Goal: Task Accomplishment & Management: Complete application form

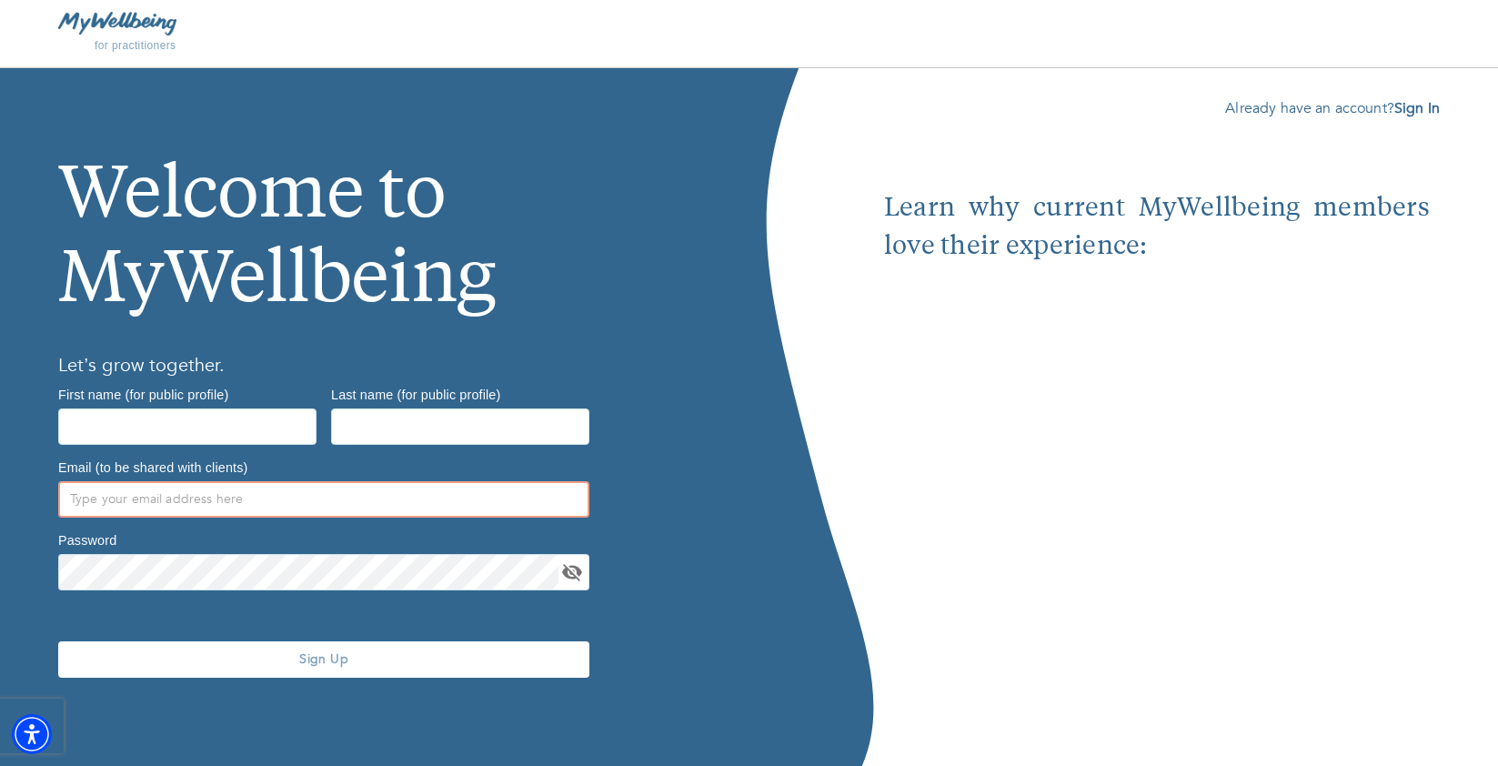
type input "[EMAIL_ADDRESS][DOMAIN_NAME]"
click at [262, 413] on input "text" at bounding box center [187, 426] width 258 height 36
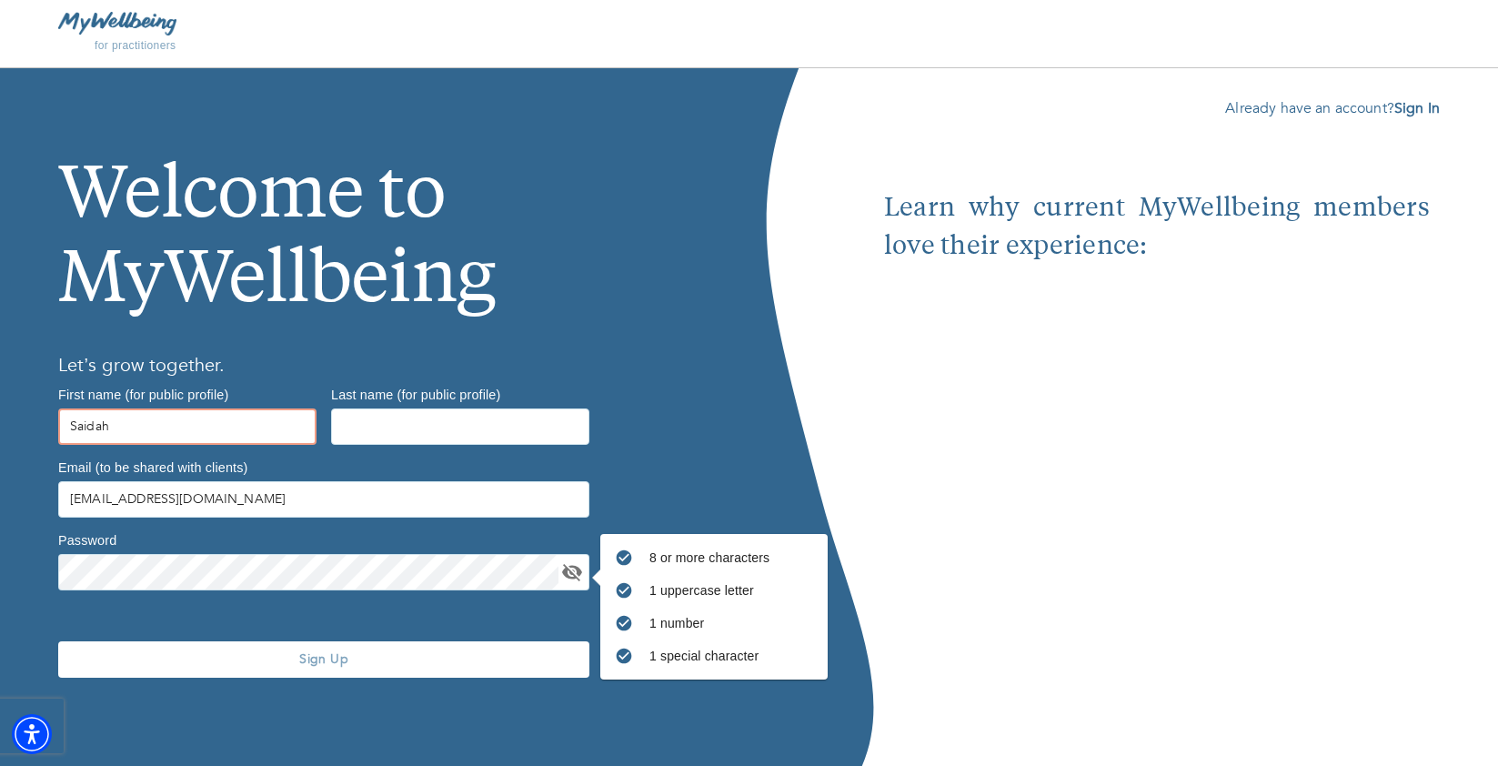
type input "Saidah"
click at [390, 415] on input "text" at bounding box center [460, 426] width 258 height 36
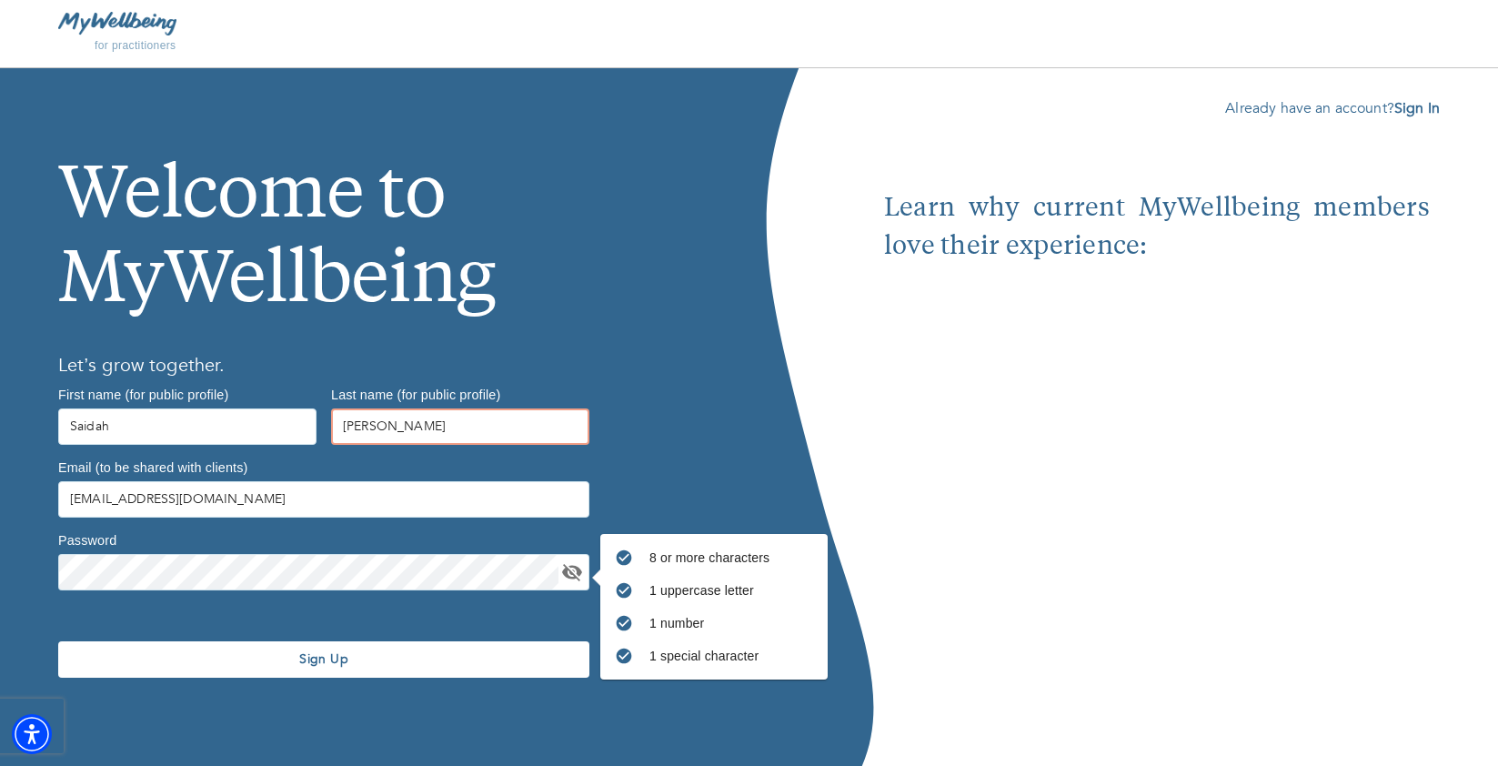
type input "[PERSON_NAME]"
drag, startPoint x: 259, startPoint y: 497, endPoint x: 95, endPoint y: 498, distance: 163.7
click at [95, 499] on input "[EMAIL_ADDRESS][DOMAIN_NAME]" at bounding box center [323, 499] width 531 height 36
type input "[EMAIL_ADDRESS][DOMAIN_NAME]"
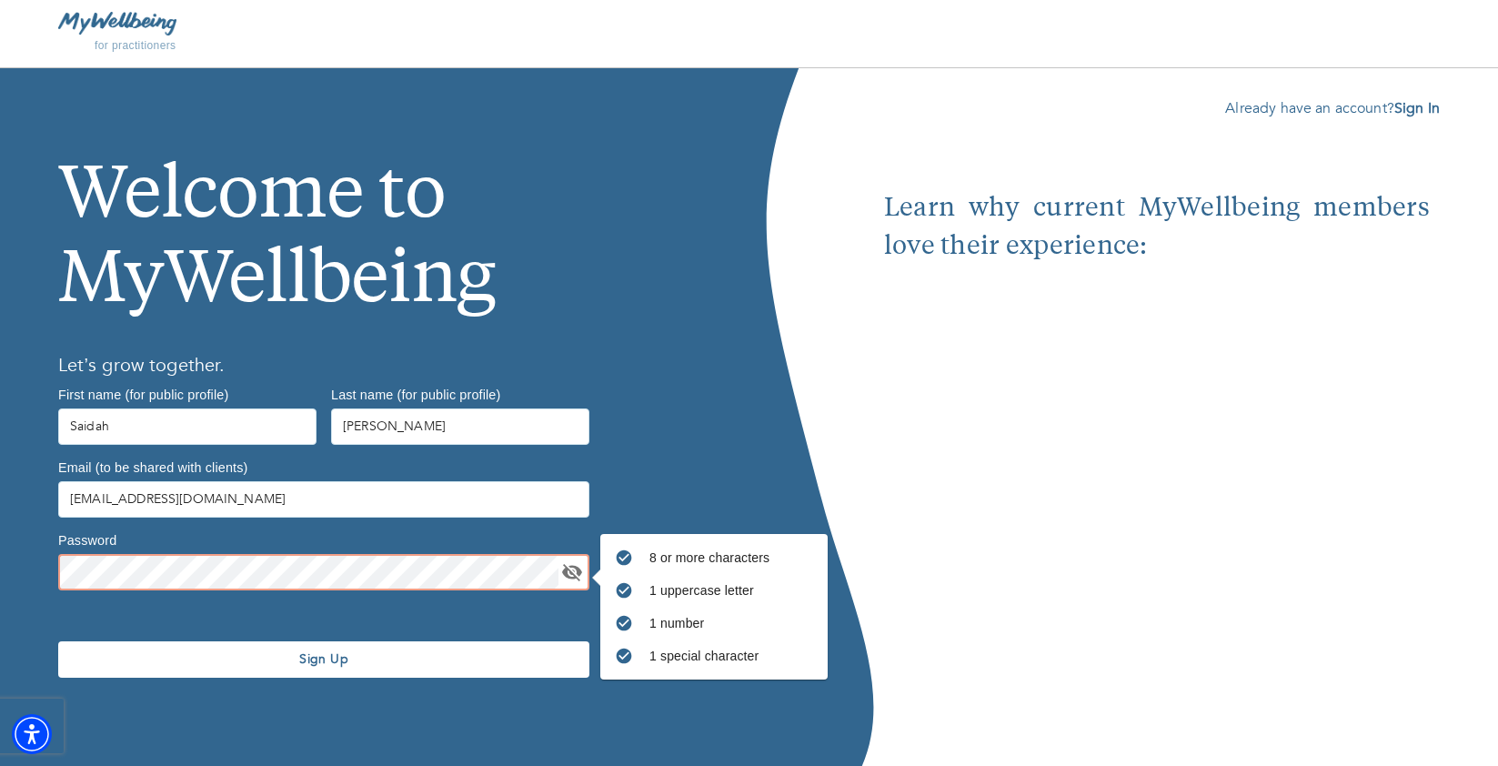
click at [0, 561] on div "Welcome to MyWellbeing Let’s grow together. First name (for public profile) [PE…" at bounding box center [374, 417] width 749 height 698
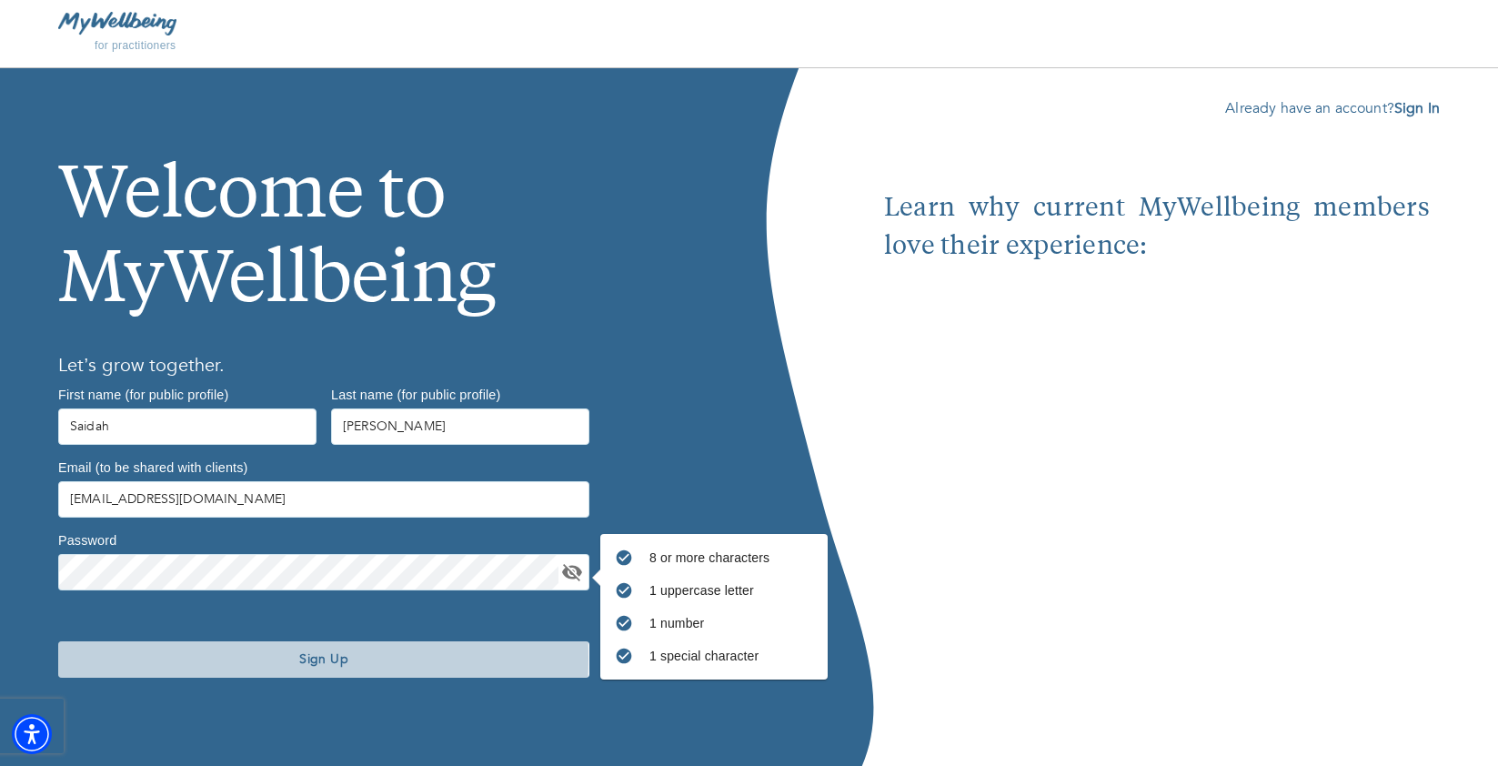
click at [178, 659] on span "Sign Up" at bounding box center [323, 658] width 517 height 17
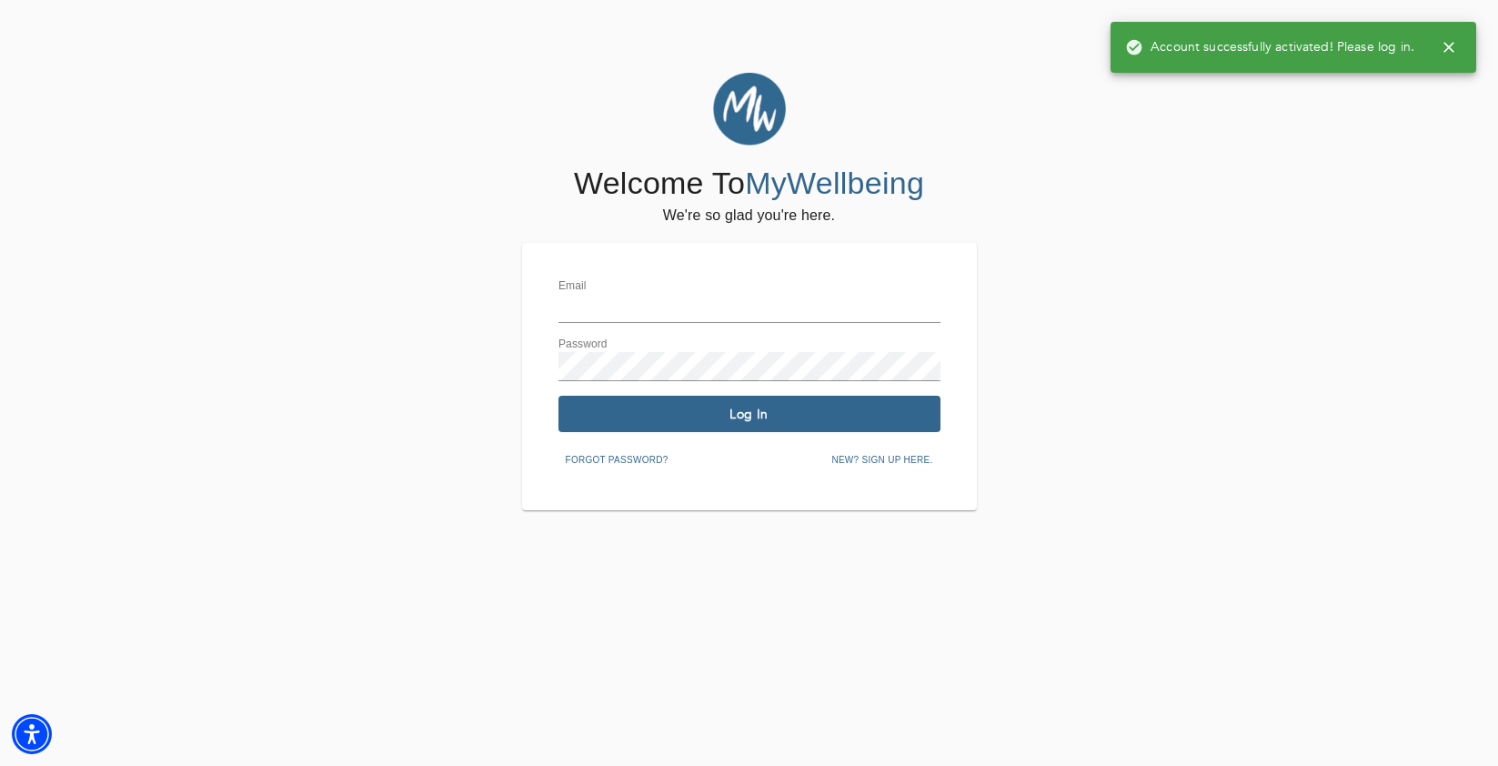
type input "[EMAIL_ADDRESS][DOMAIN_NAME]"
click at [683, 416] on span "Log In" at bounding box center [749, 414] width 367 height 17
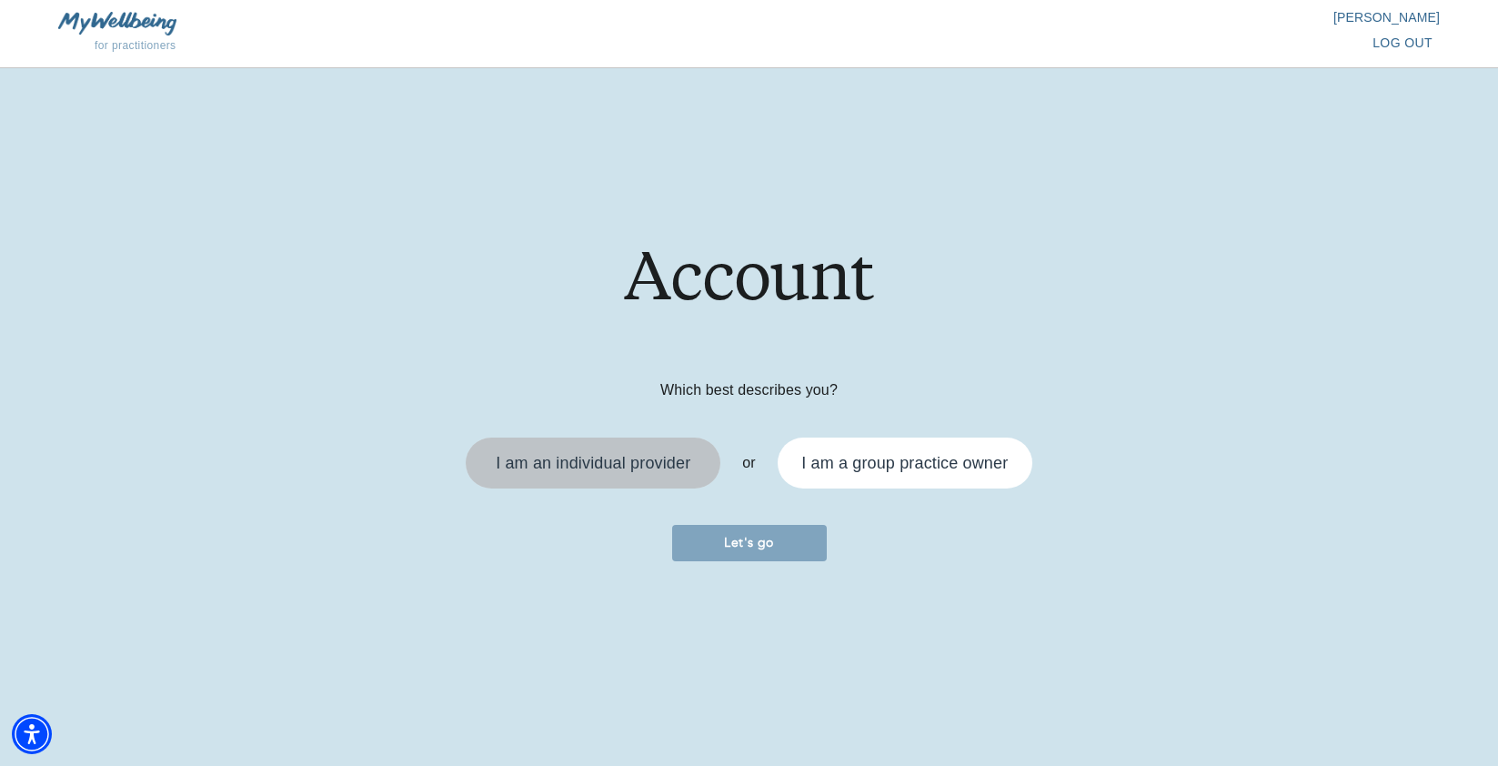
click at [628, 468] on div "I am an individual provider" at bounding box center [593, 463] width 195 height 16
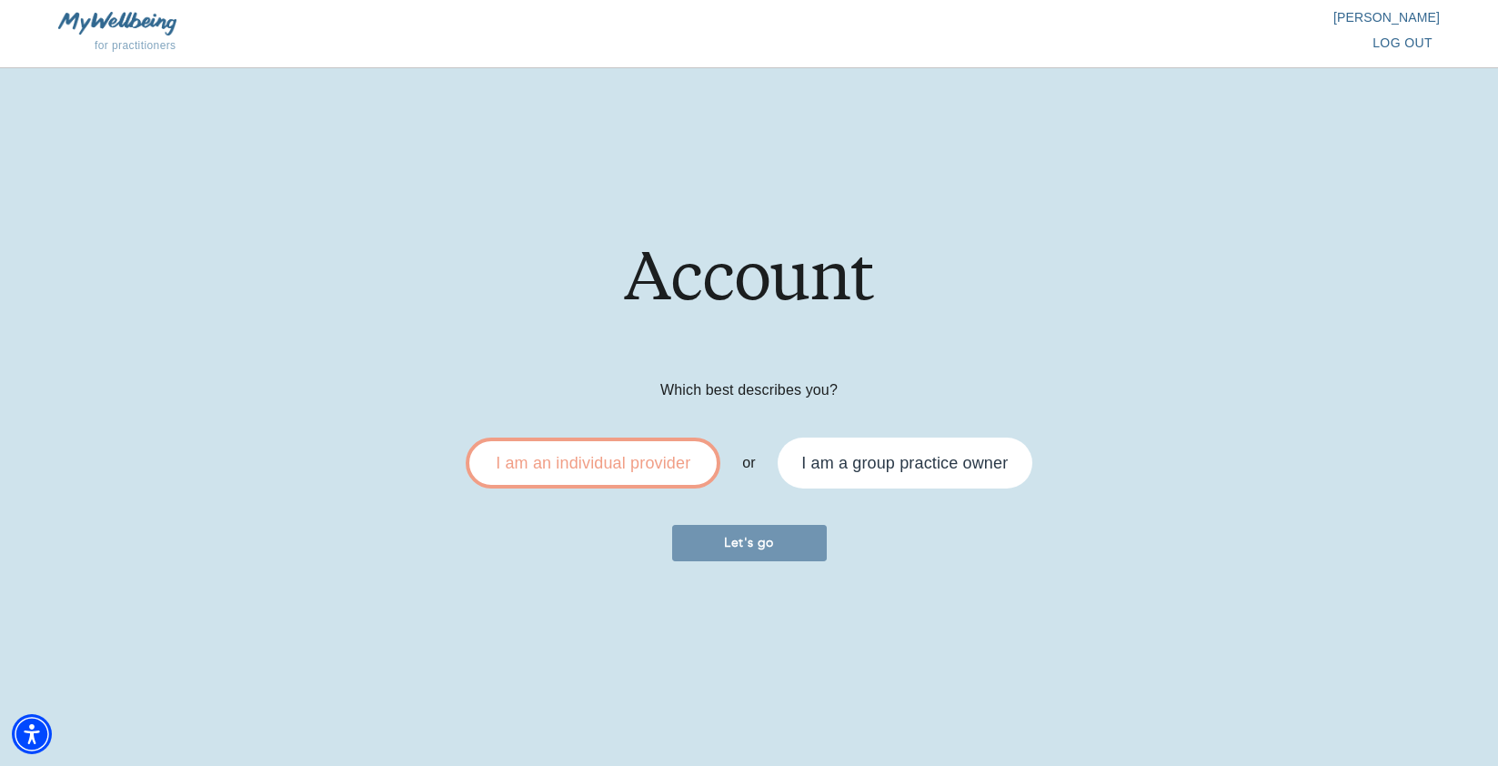
click at [760, 547] on span "Let's go" at bounding box center [749, 542] width 140 height 17
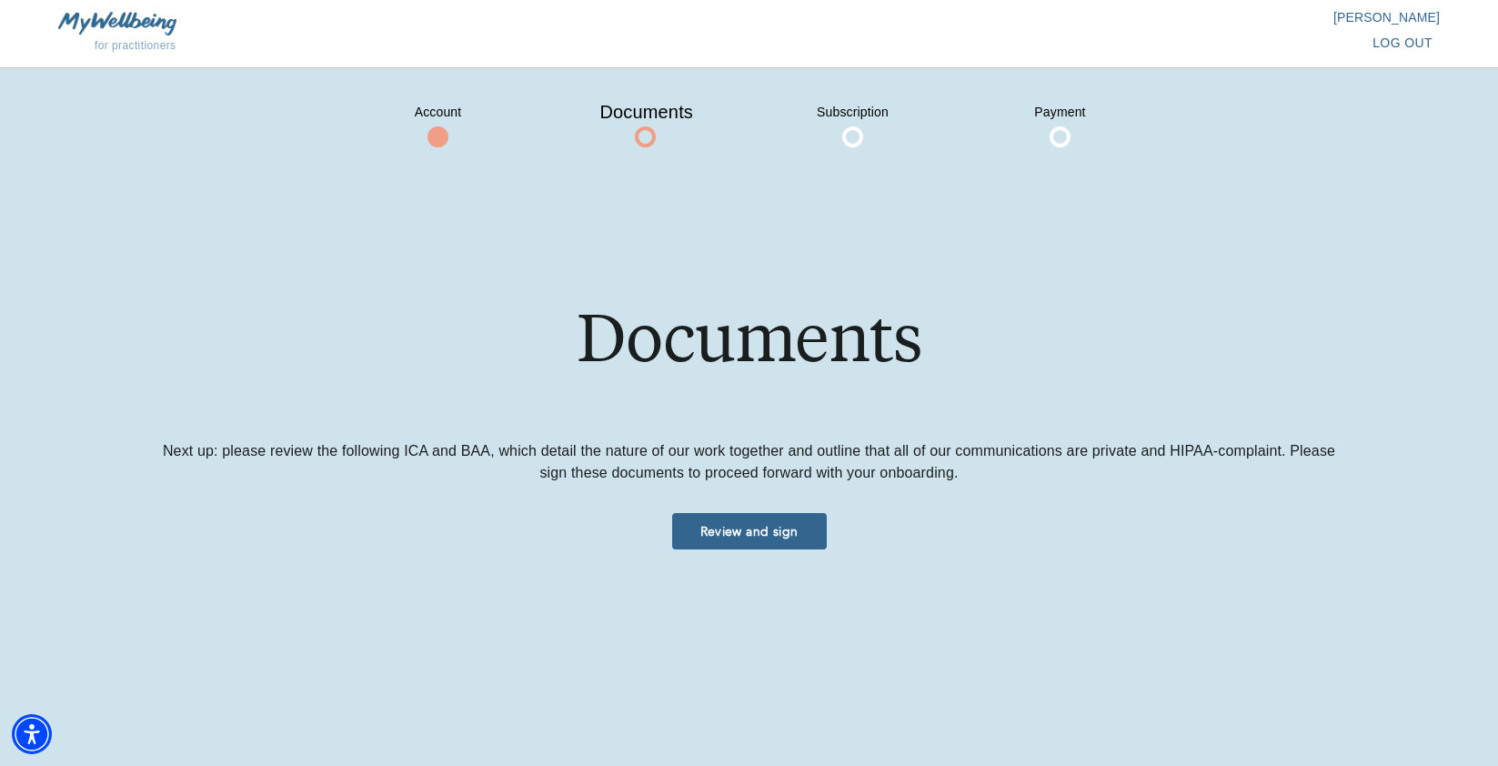
click at [736, 530] on span "Review and sign" at bounding box center [749, 531] width 140 height 17
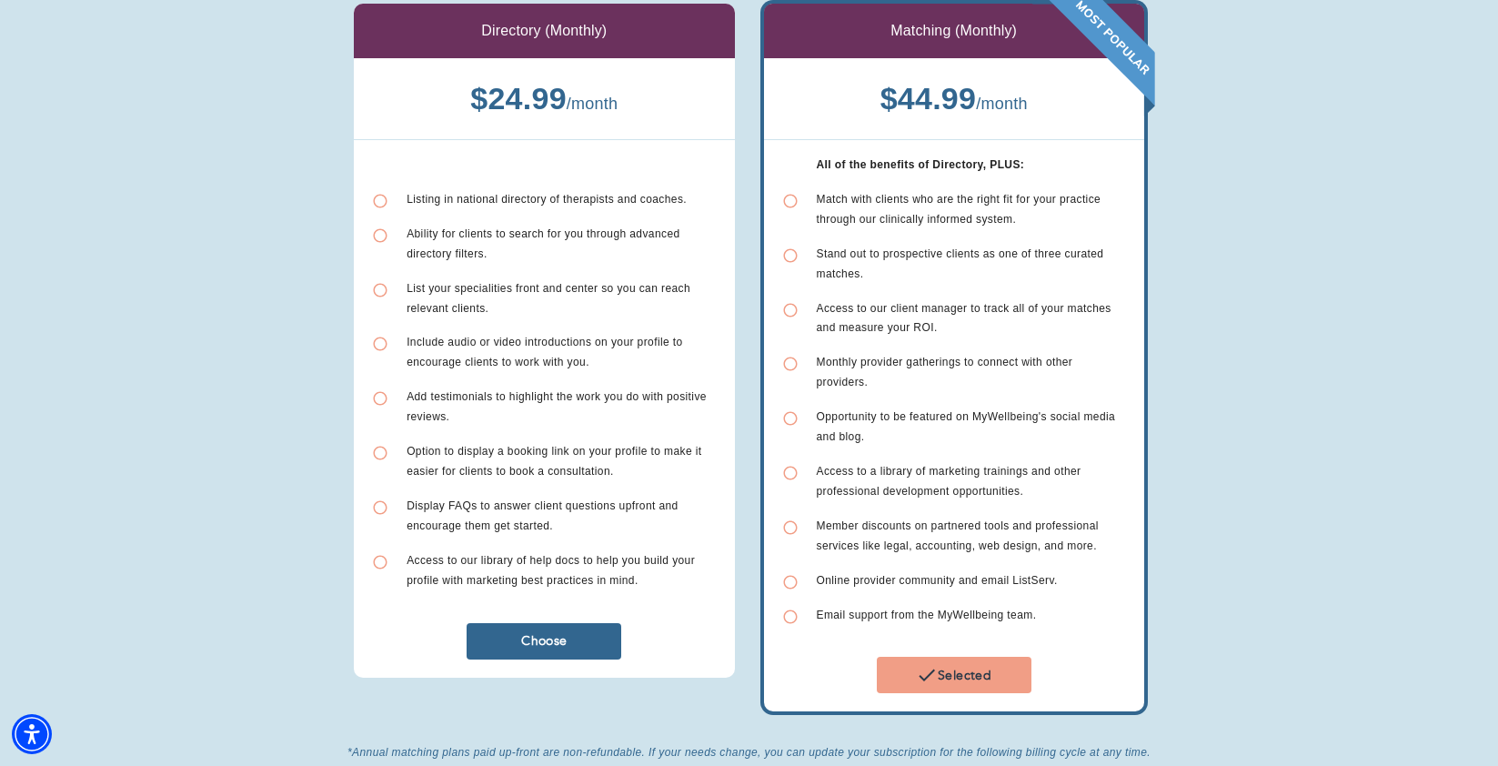
scroll to position [179, 0]
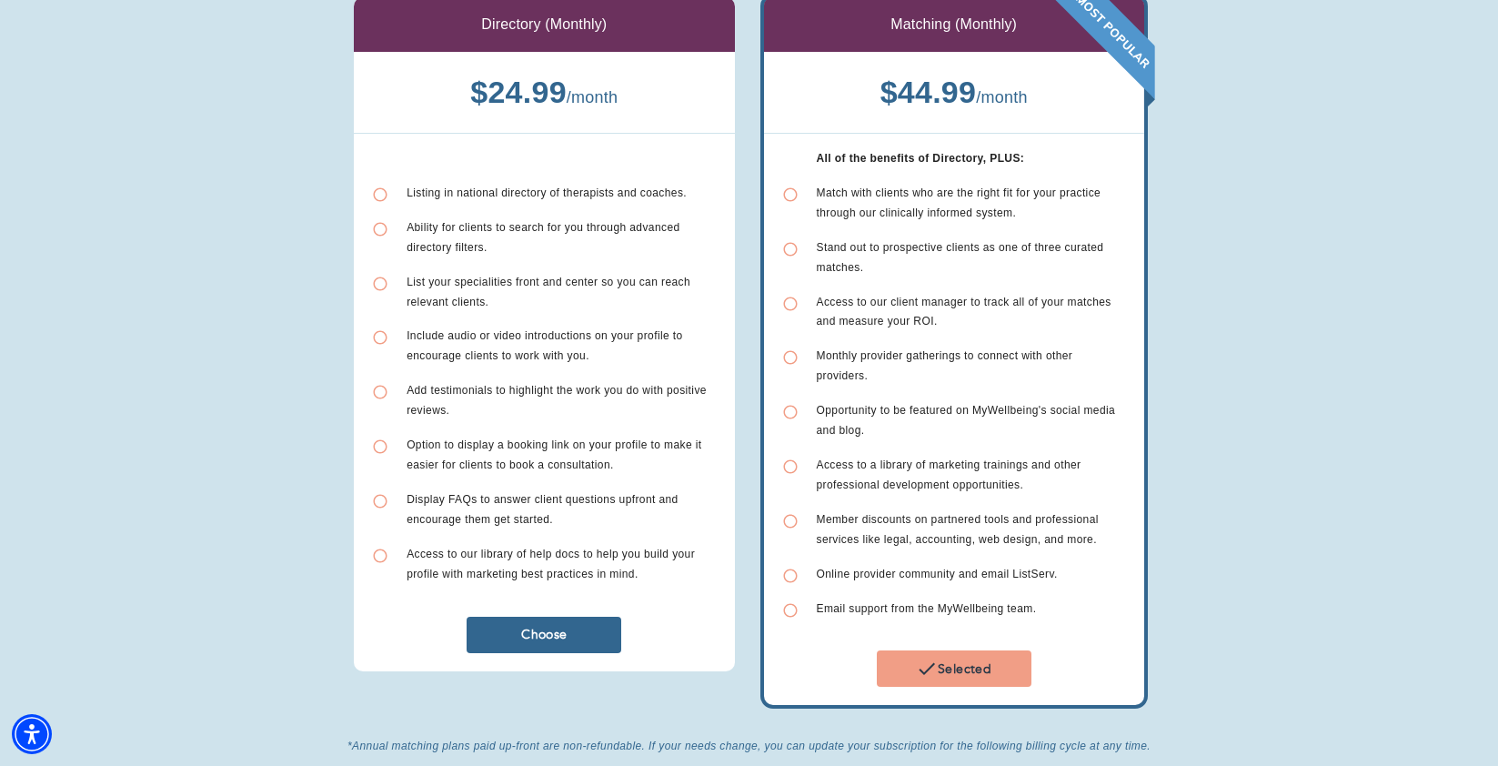
click at [578, 617] on button "Choose" at bounding box center [544, 635] width 155 height 36
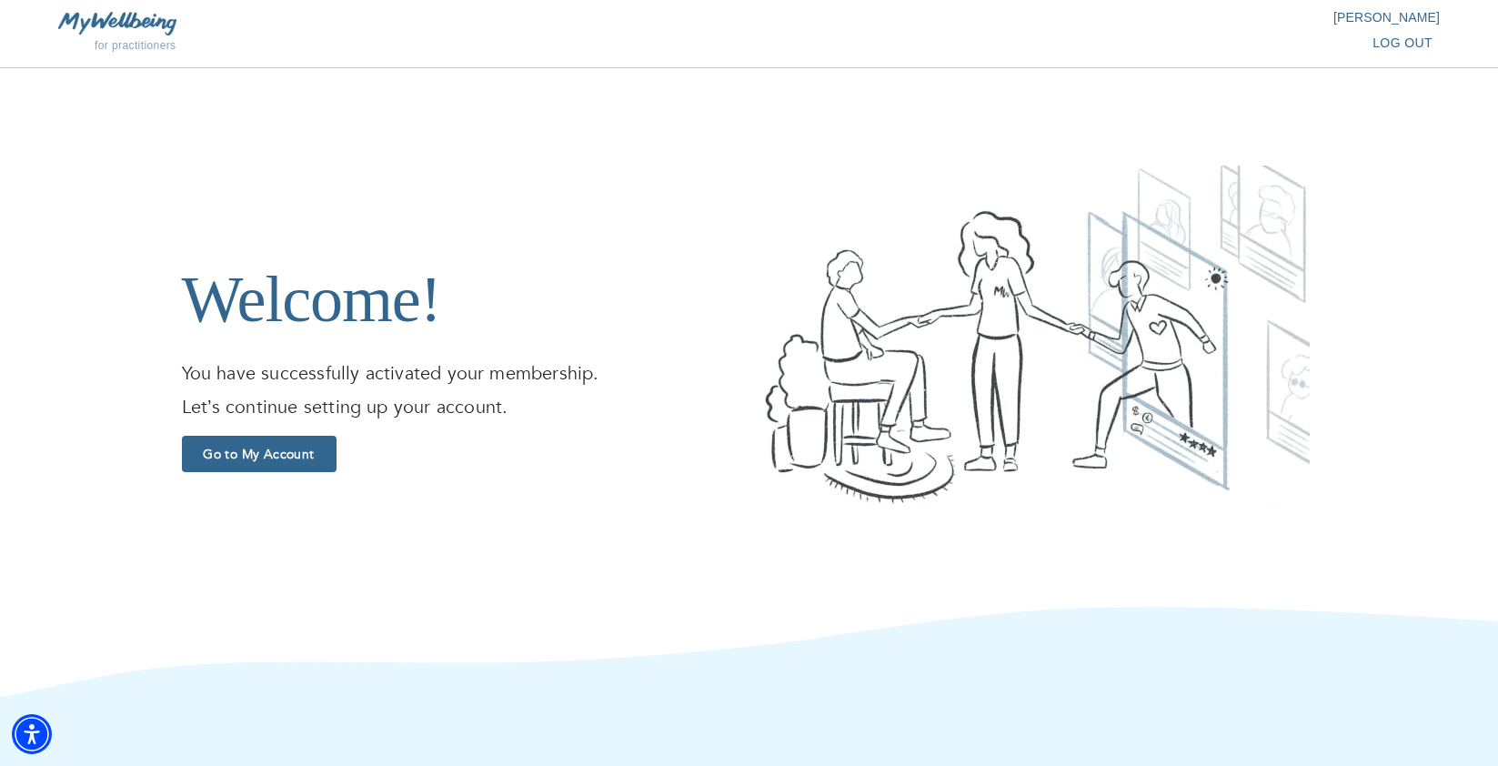
click at [276, 455] on span "Go to My Account" at bounding box center [259, 454] width 140 height 17
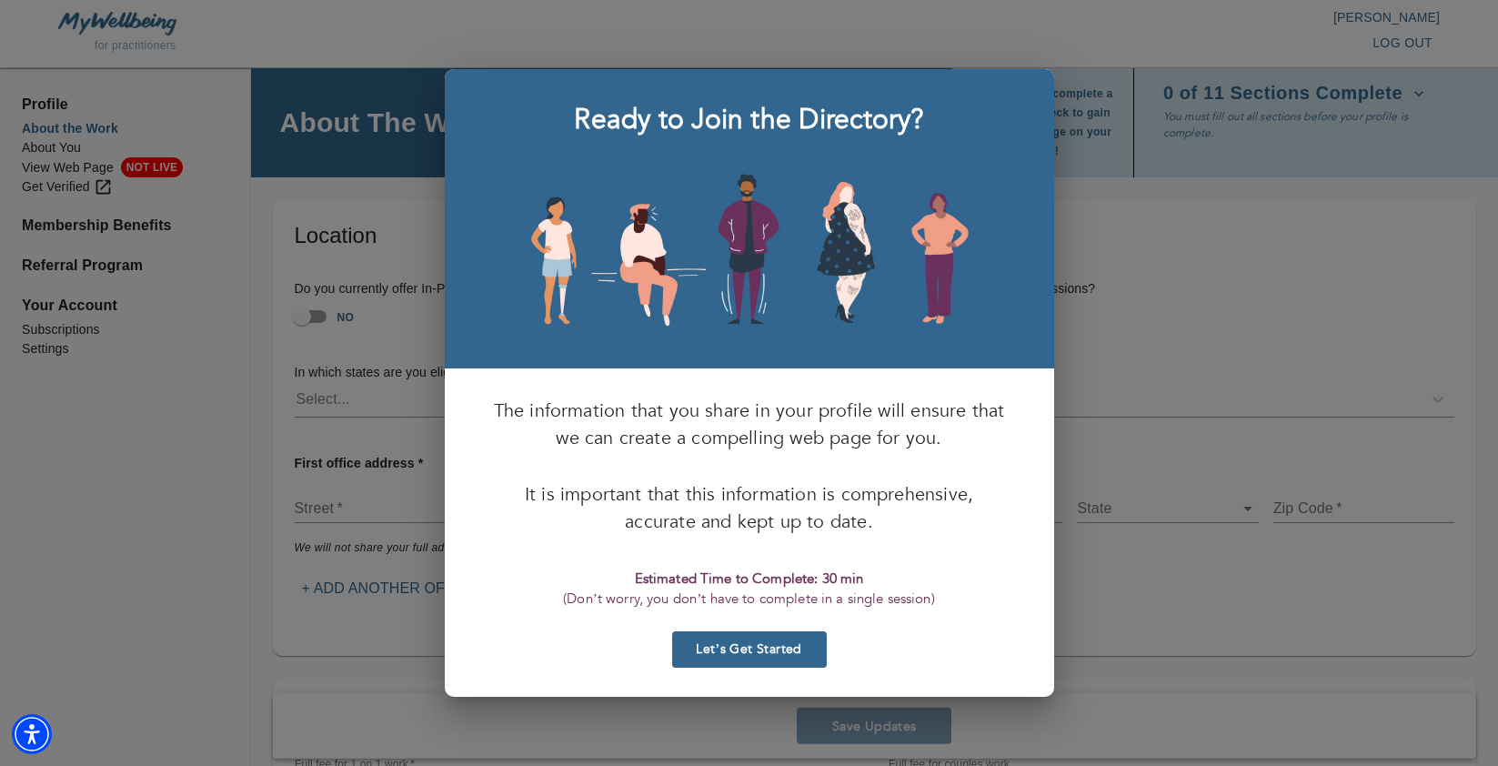
click at [735, 643] on span "Let’s Get Started" at bounding box center [749, 648] width 140 height 17
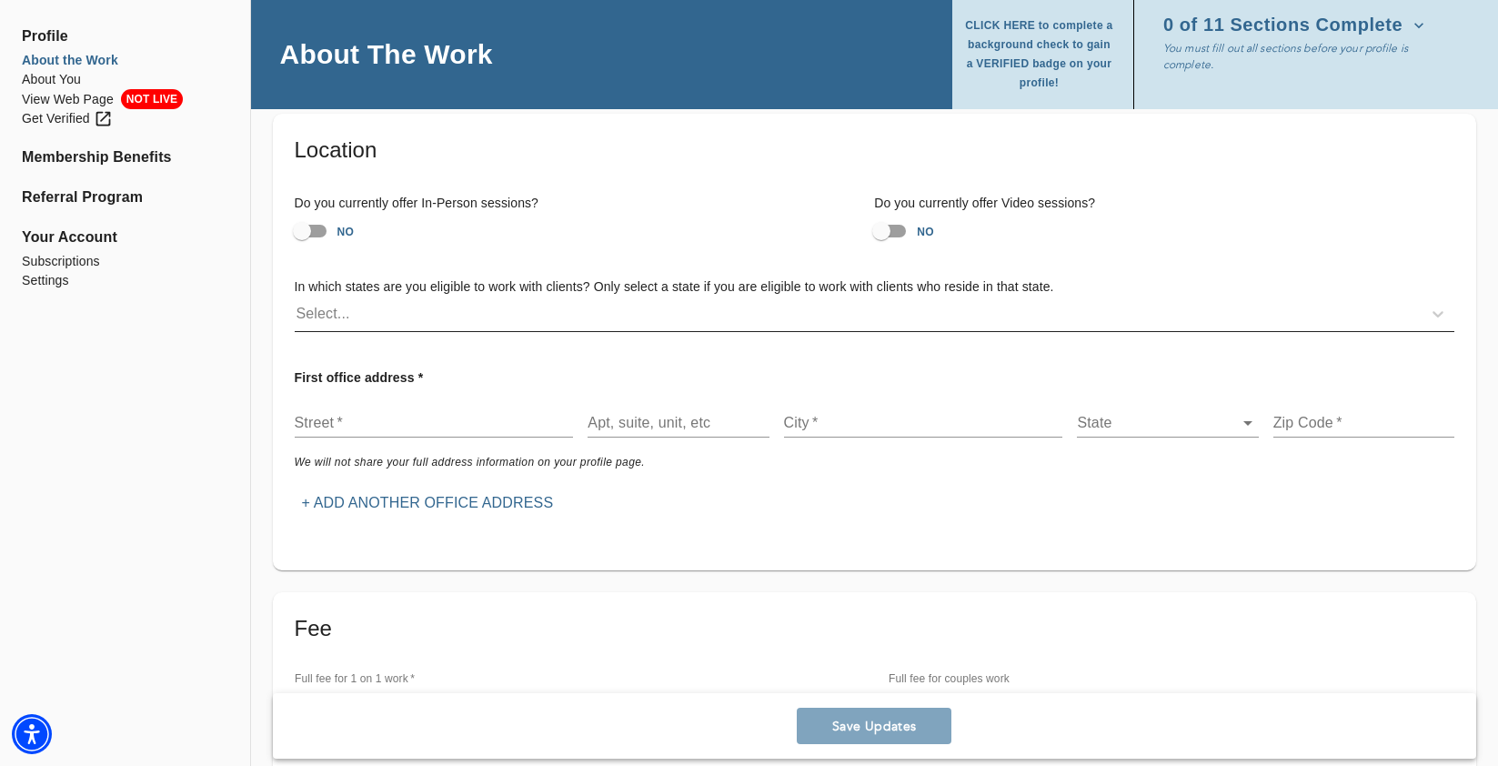
scroll to position [90, 0]
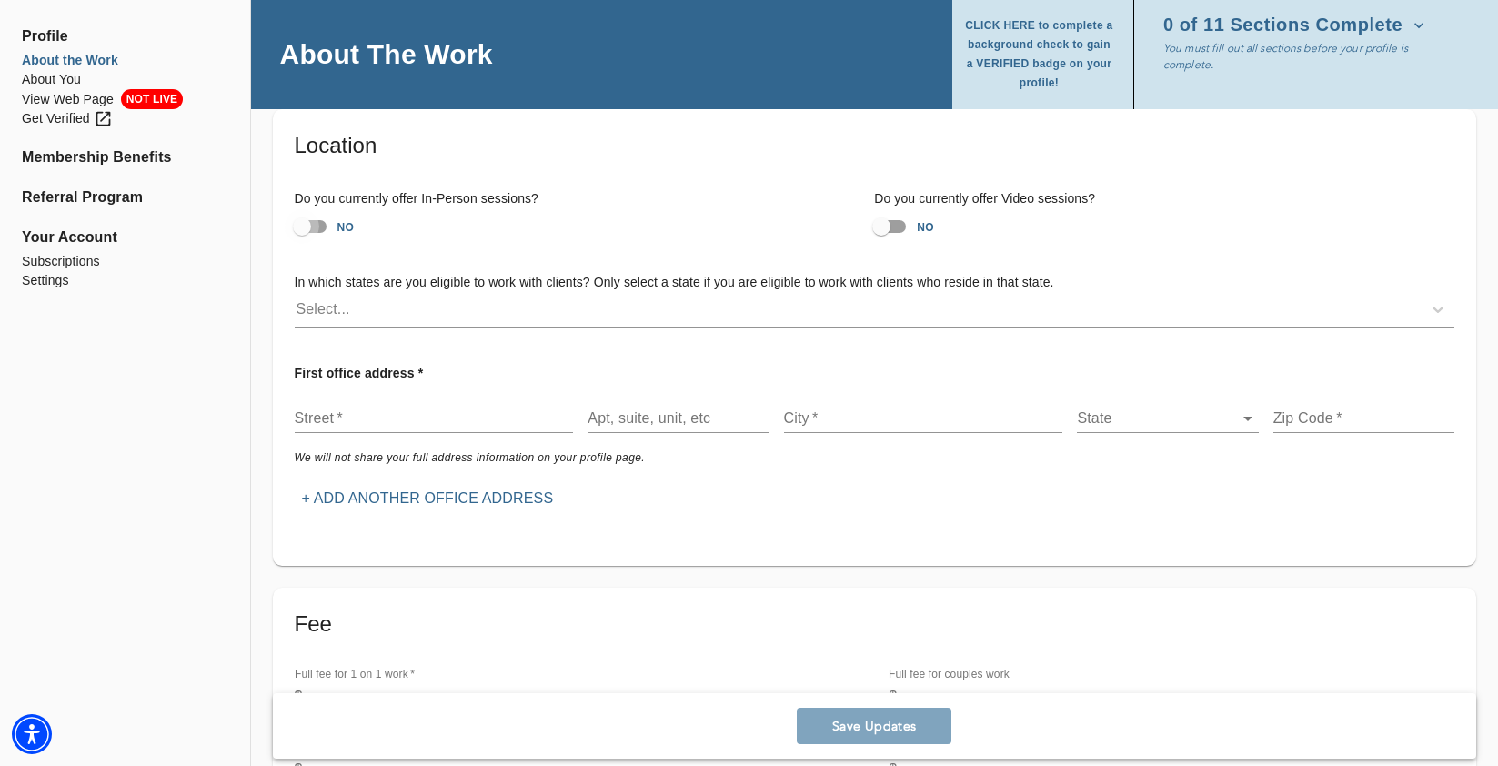
click at [297, 220] on input "NO" at bounding box center [302, 226] width 104 height 35
checkbox input "true"
click at [888, 226] on input "NO" at bounding box center [881, 226] width 104 height 35
checkbox input "true"
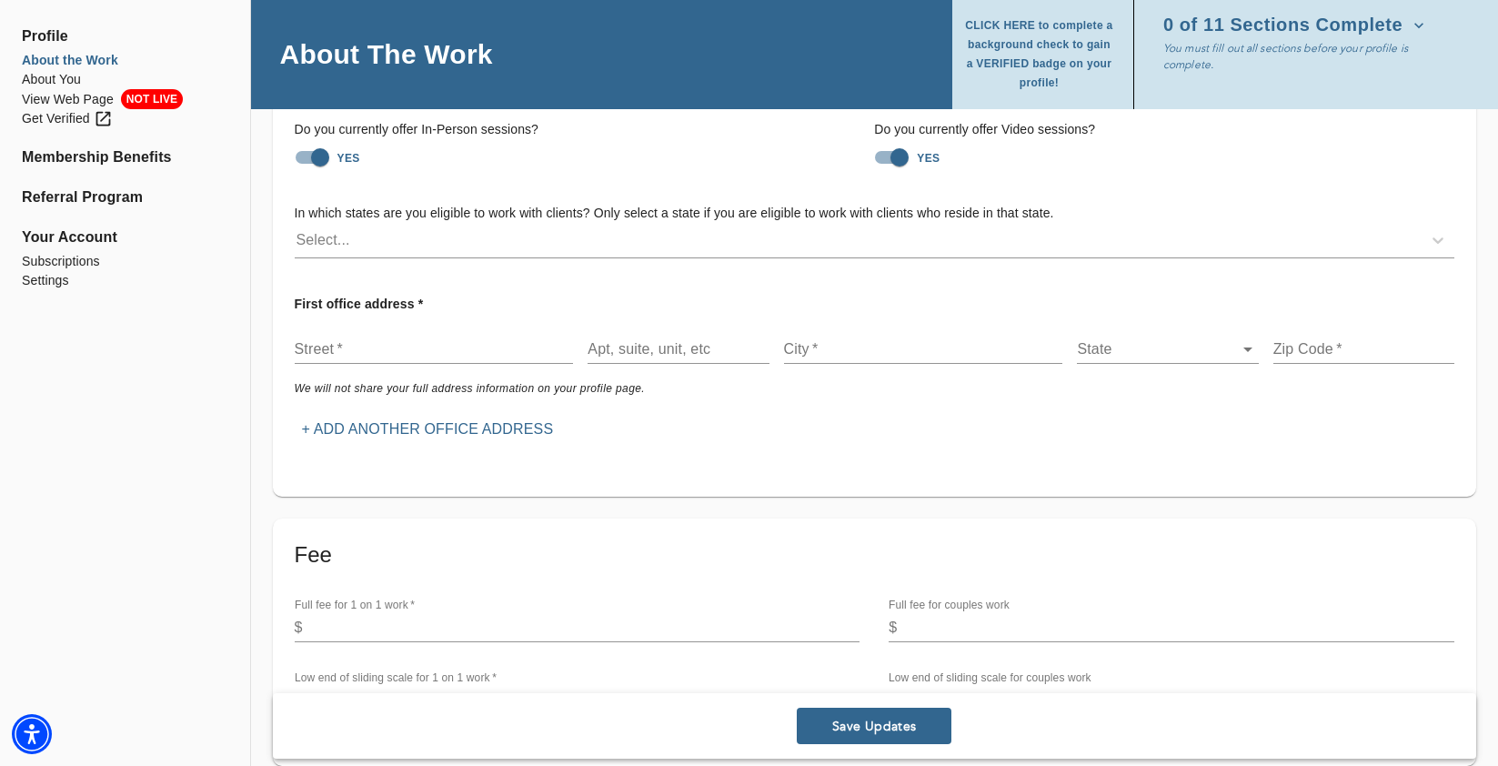
scroll to position [161, 0]
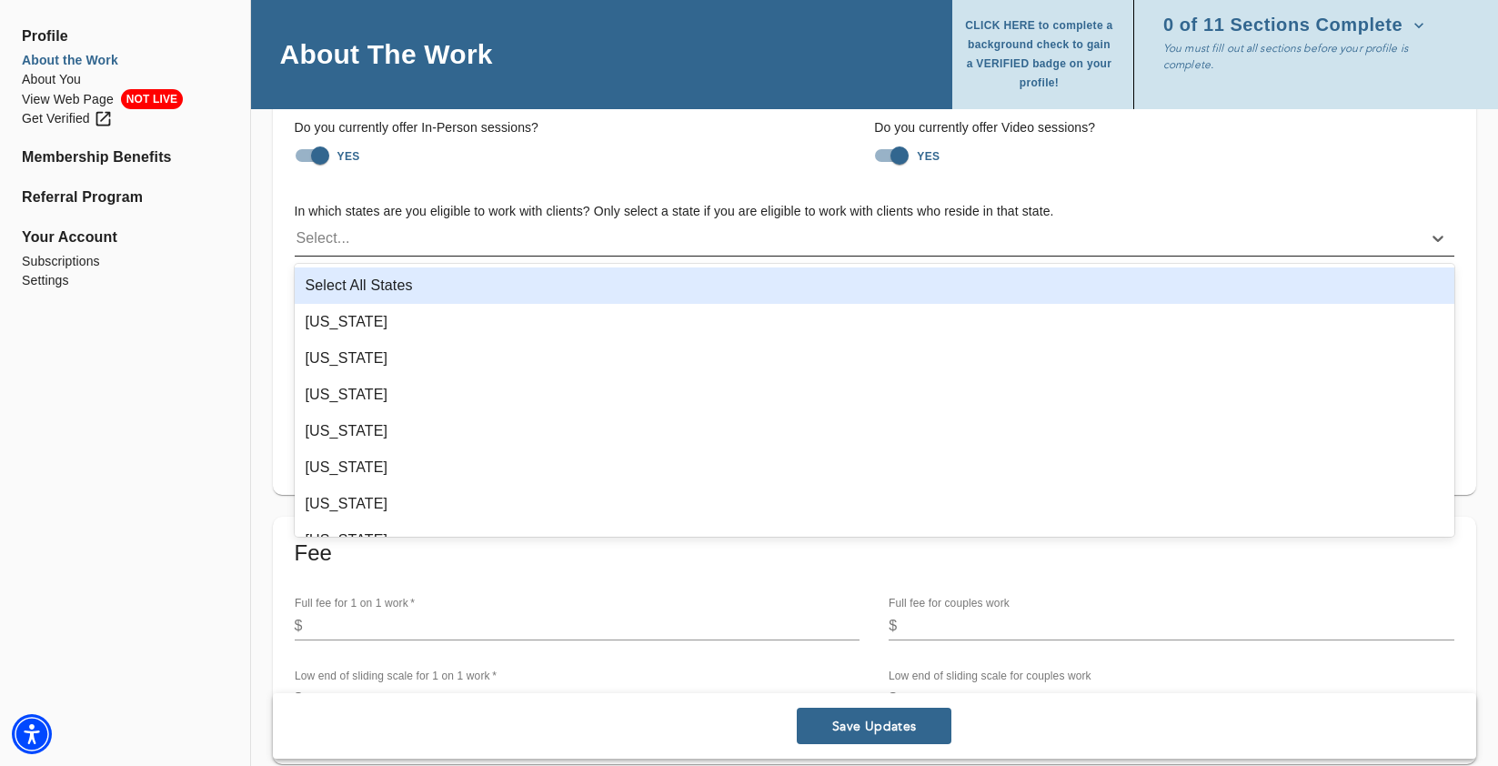
click at [611, 236] on div "Select..." at bounding box center [858, 238] width 1127 height 29
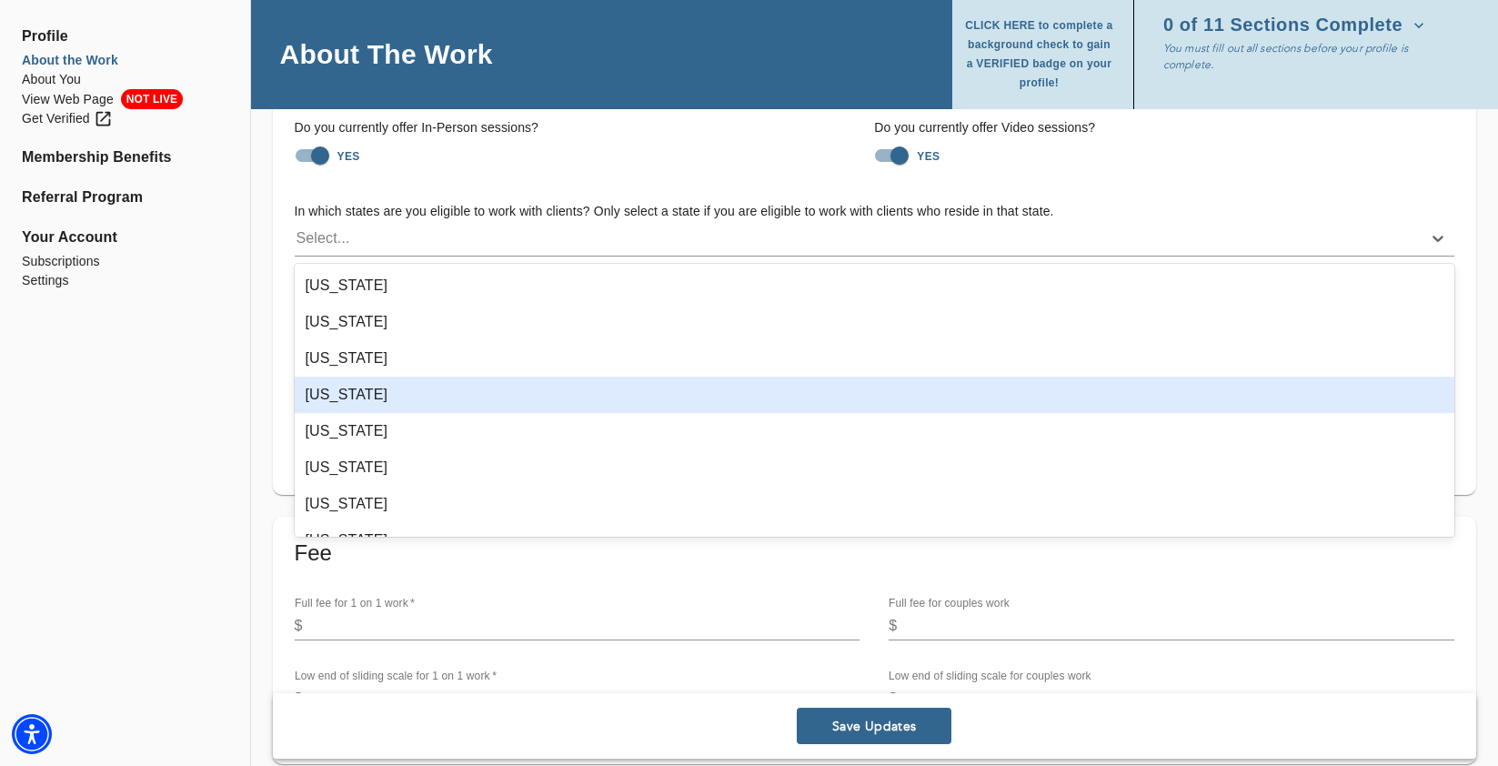
scroll to position [1053, 0]
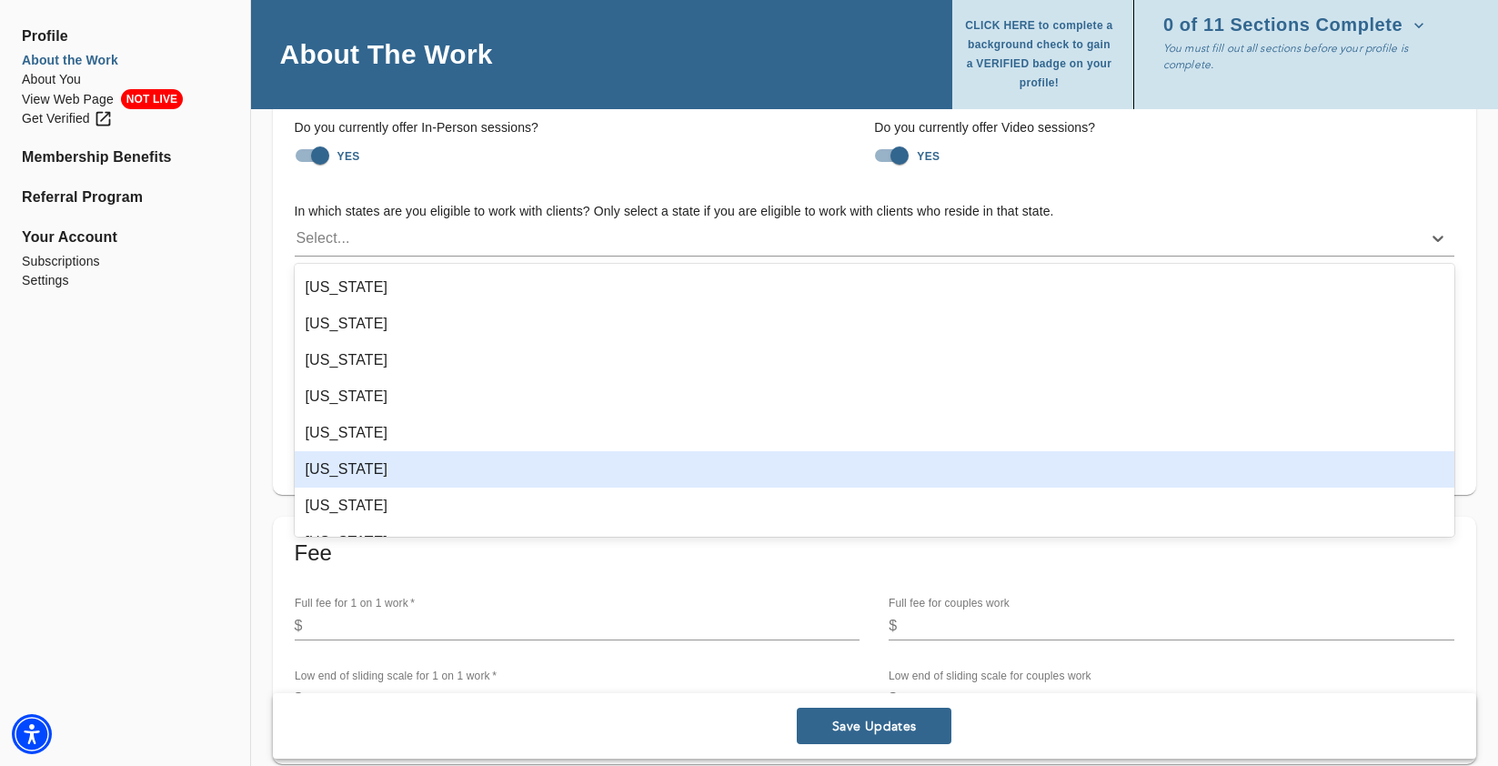
click at [474, 479] on div "[US_STATE]" at bounding box center [875, 469] width 1160 height 36
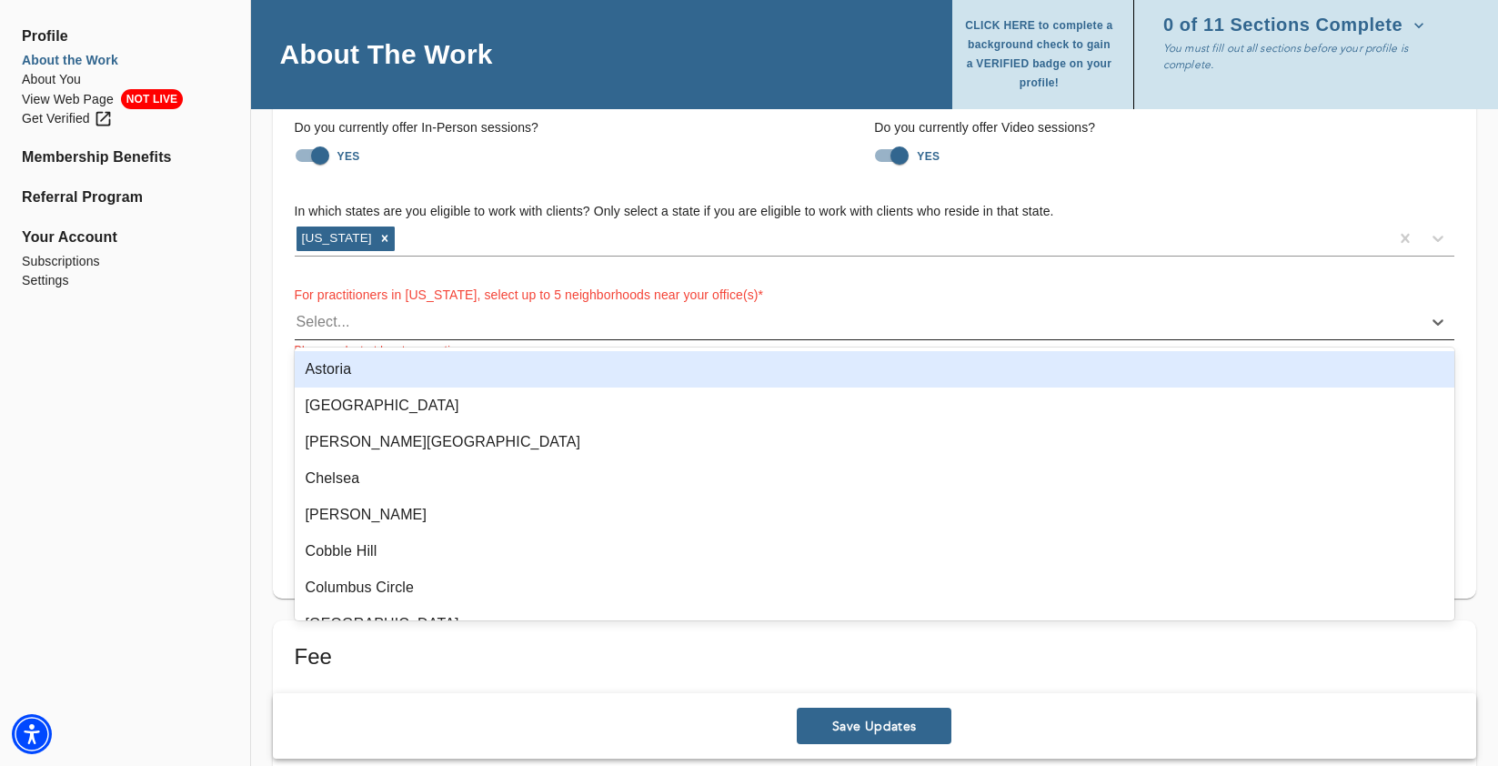
click at [403, 324] on div "Select..." at bounding box center [858, 321] width 1127 height 29
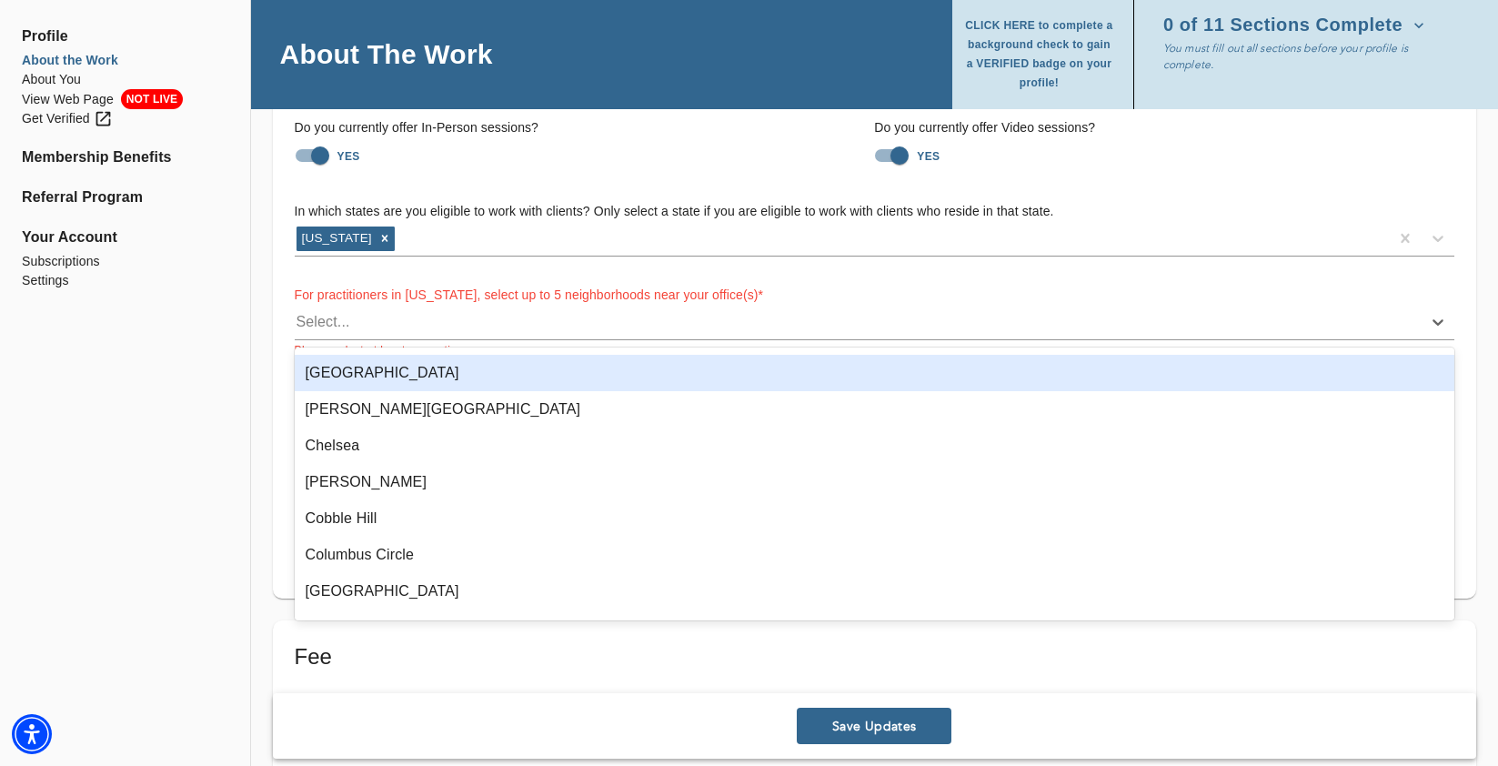
scroll to position [0, 0]
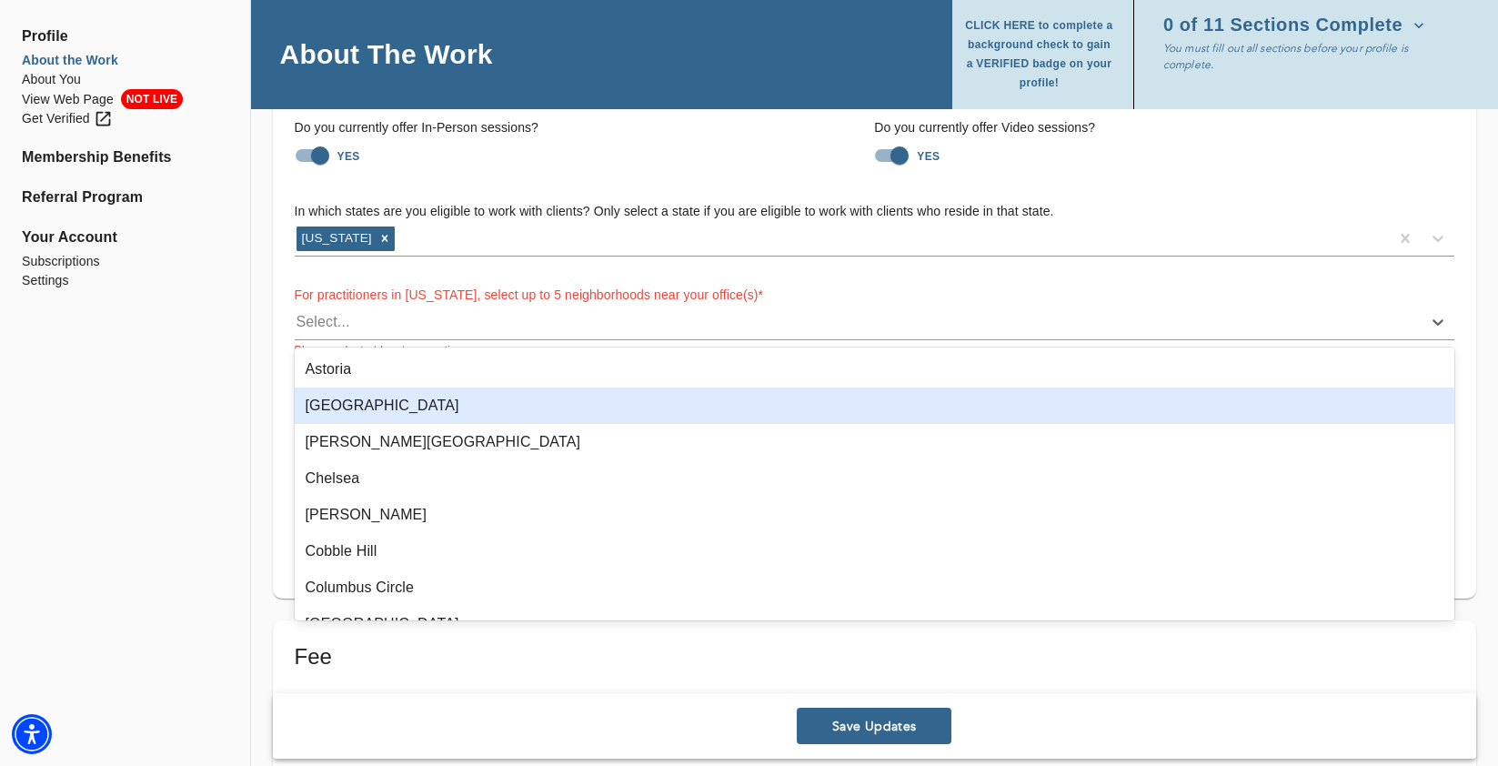
click at [387, 404] on div "[GEOGRAPHIC_DATA]" at bounding box center [875, 405] width 1160 height 36
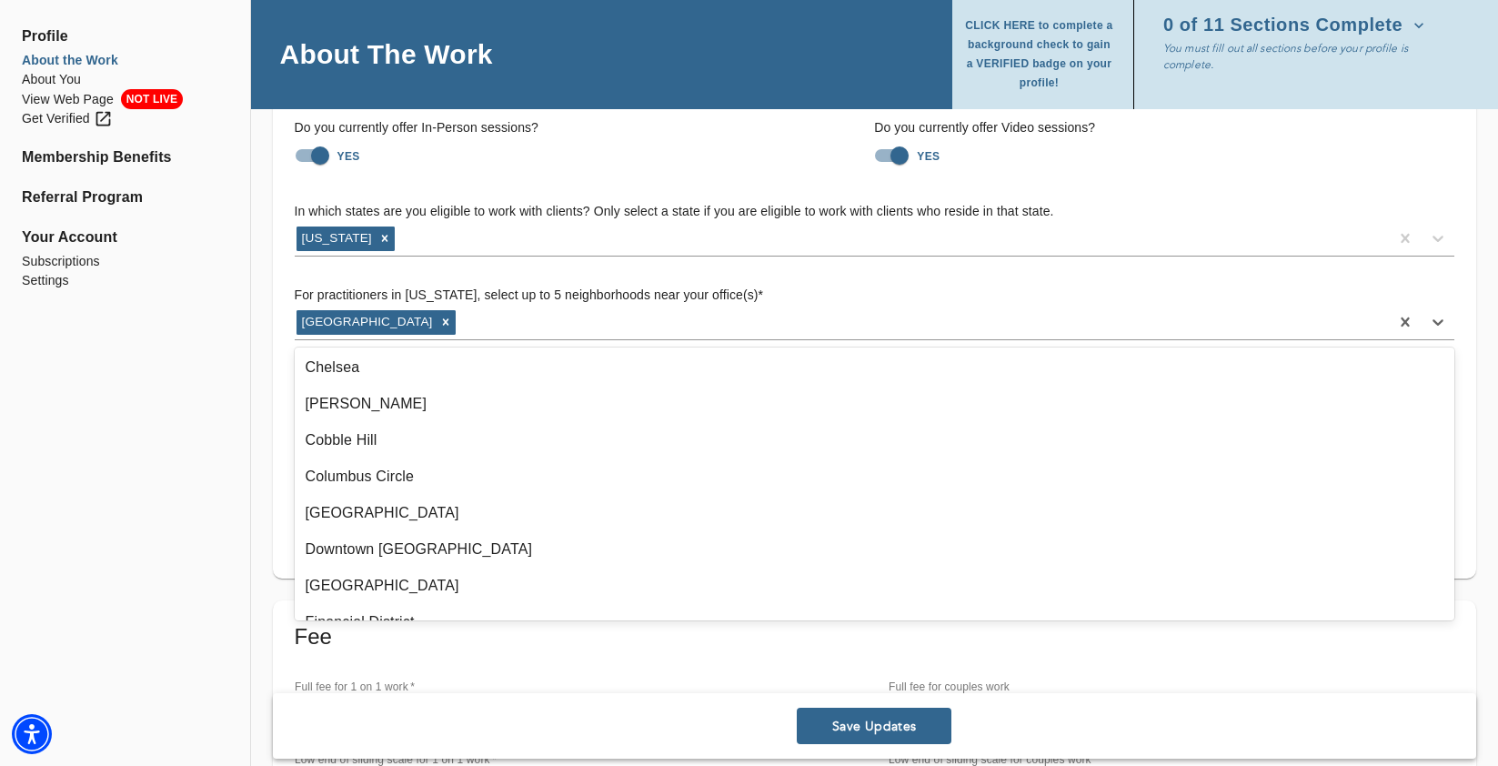
scroll to position [72, 0]
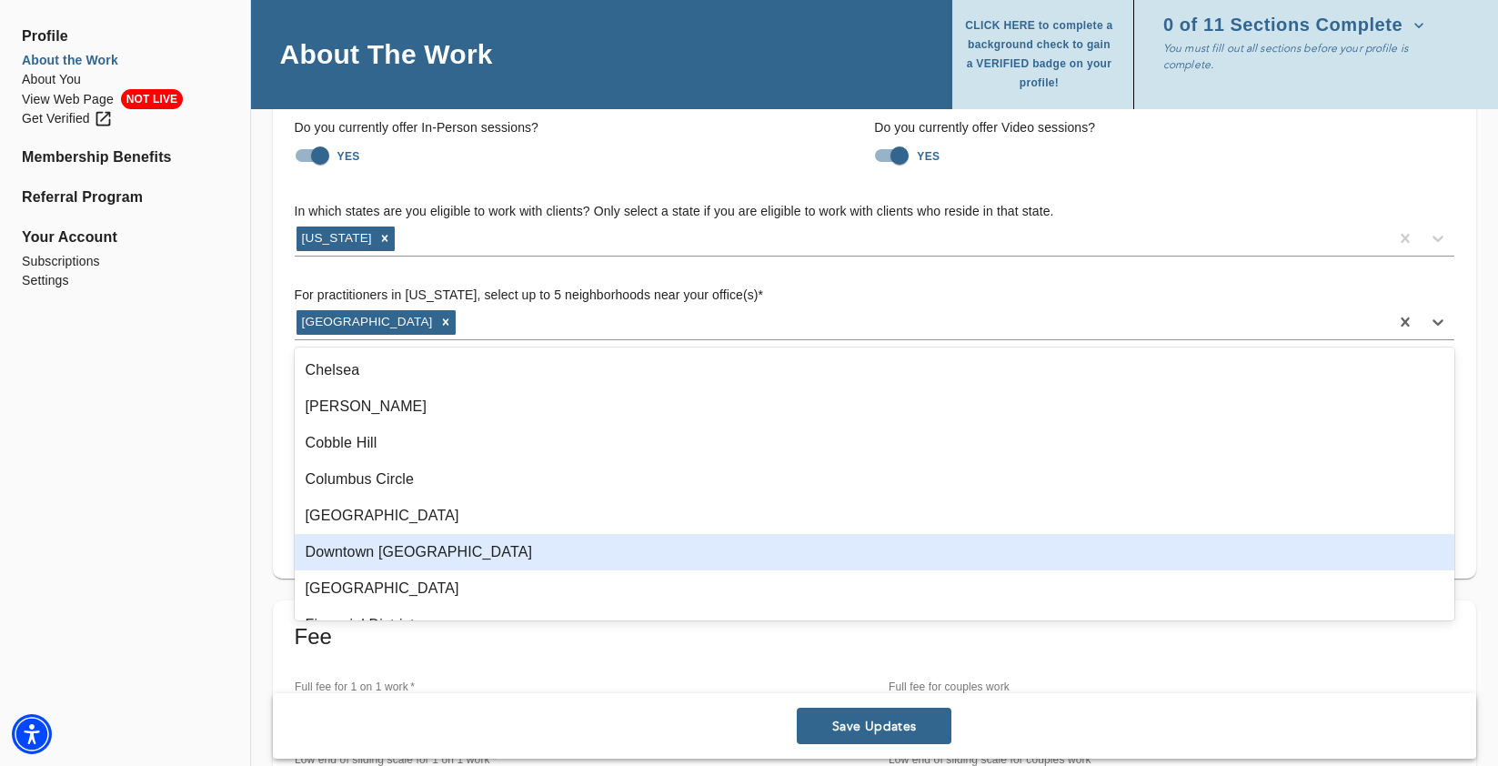
click at [374, 543] on div "Downtown [GEOGRAPHIC_DATA]" at bounding box center [875, 552] width 1160 height 36
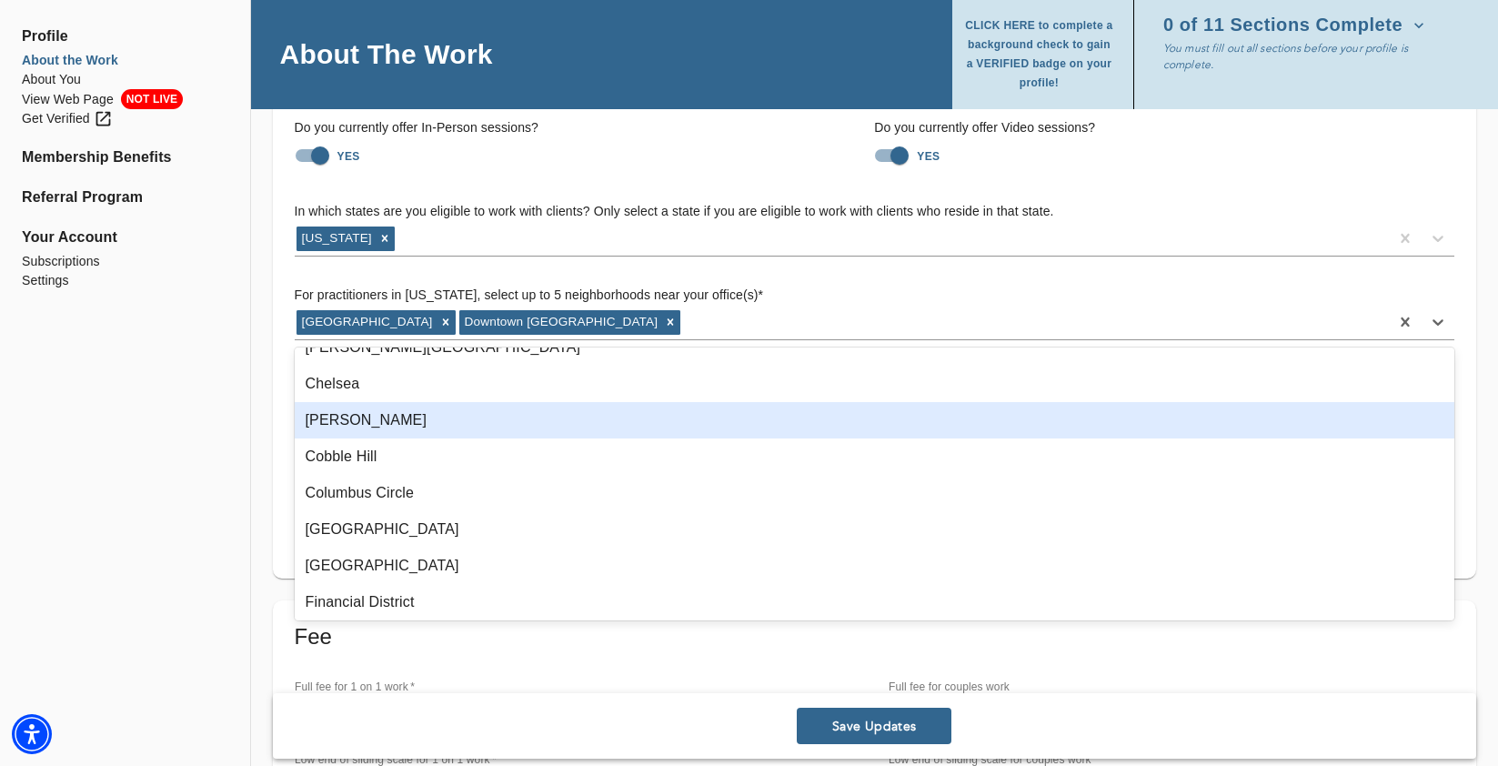
scroll to position [64, 0]
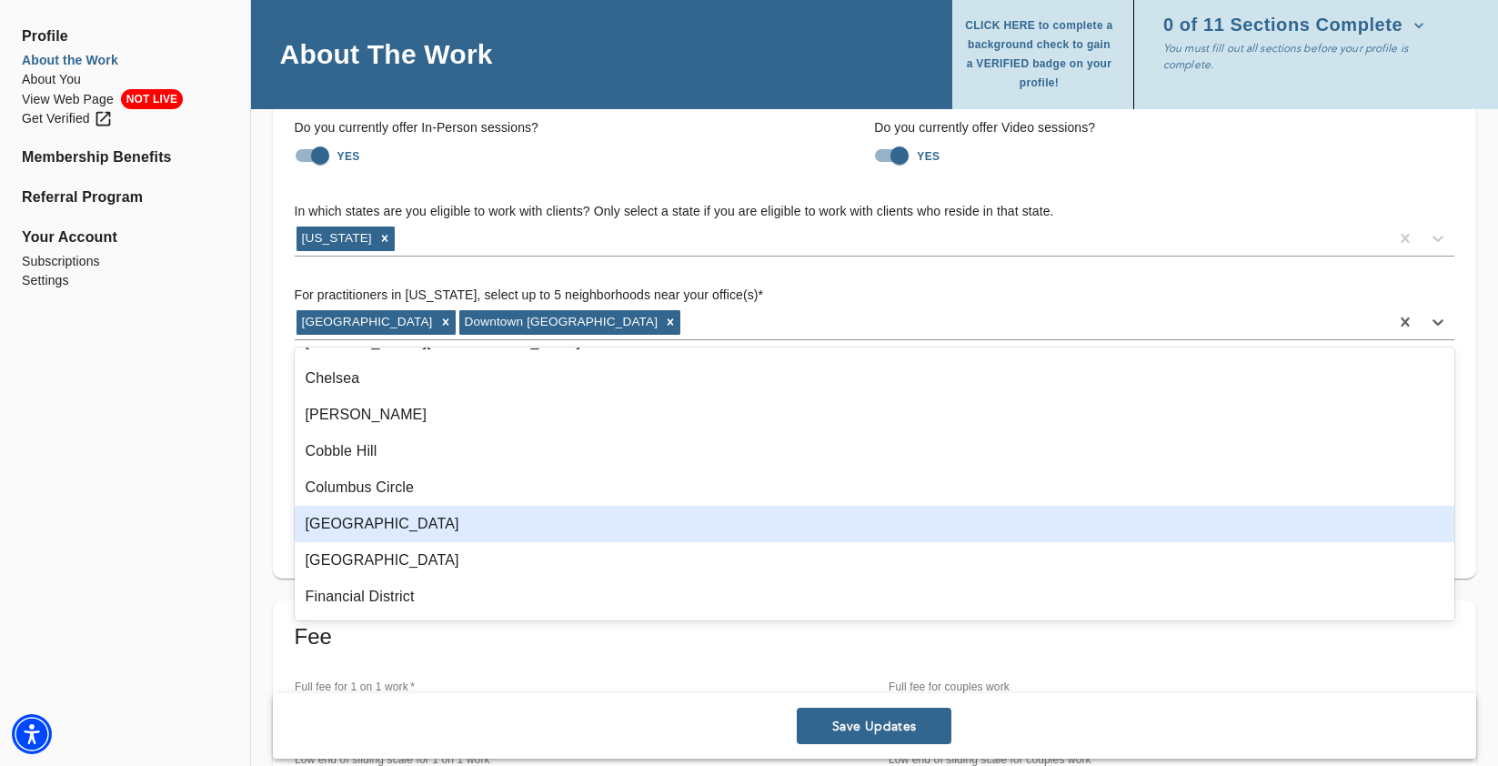
click at [398, 522] on div "[GEOGRAPHIC_DATA]" at bounding box center [875, 524] width 1160 height 36
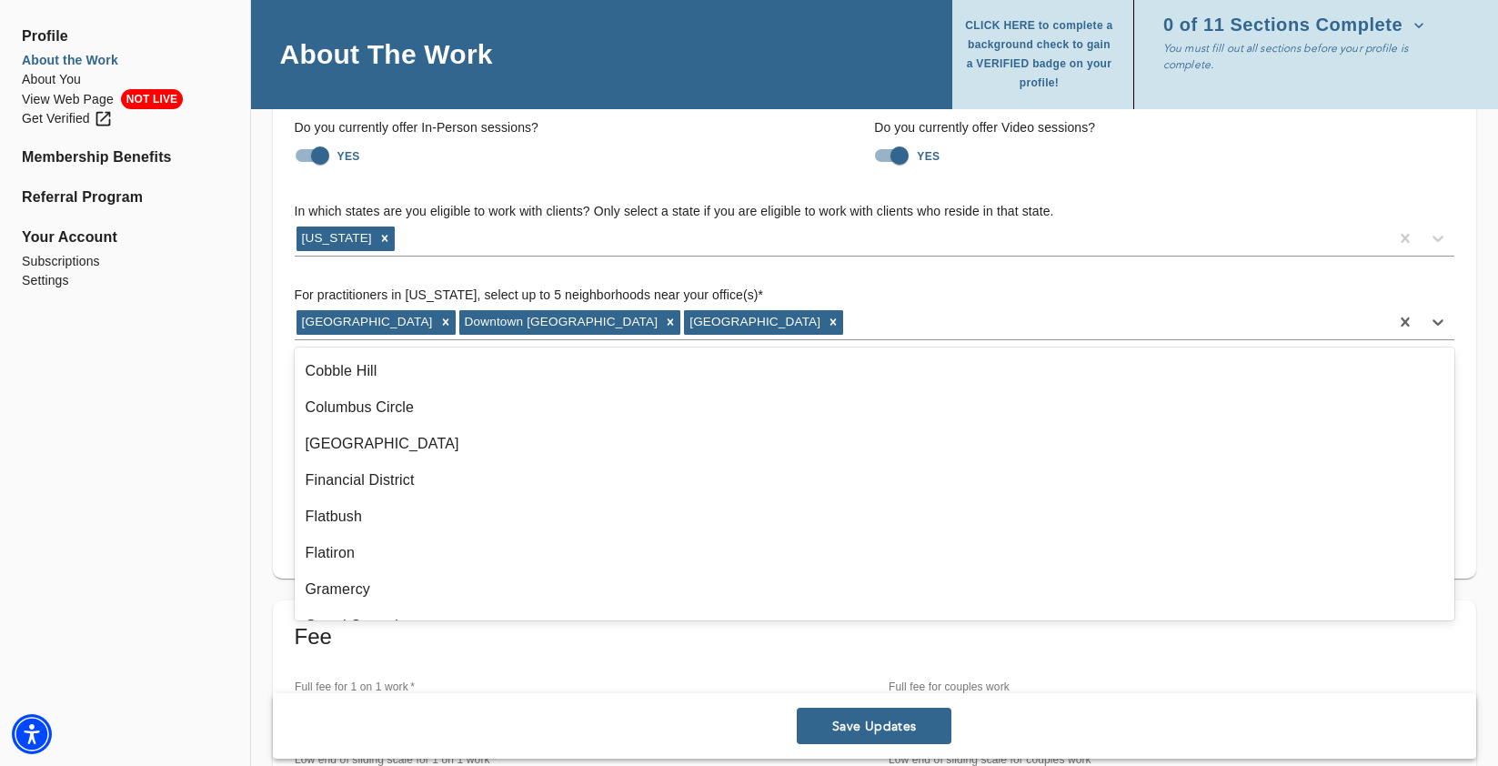
scroll to position [137, 0]
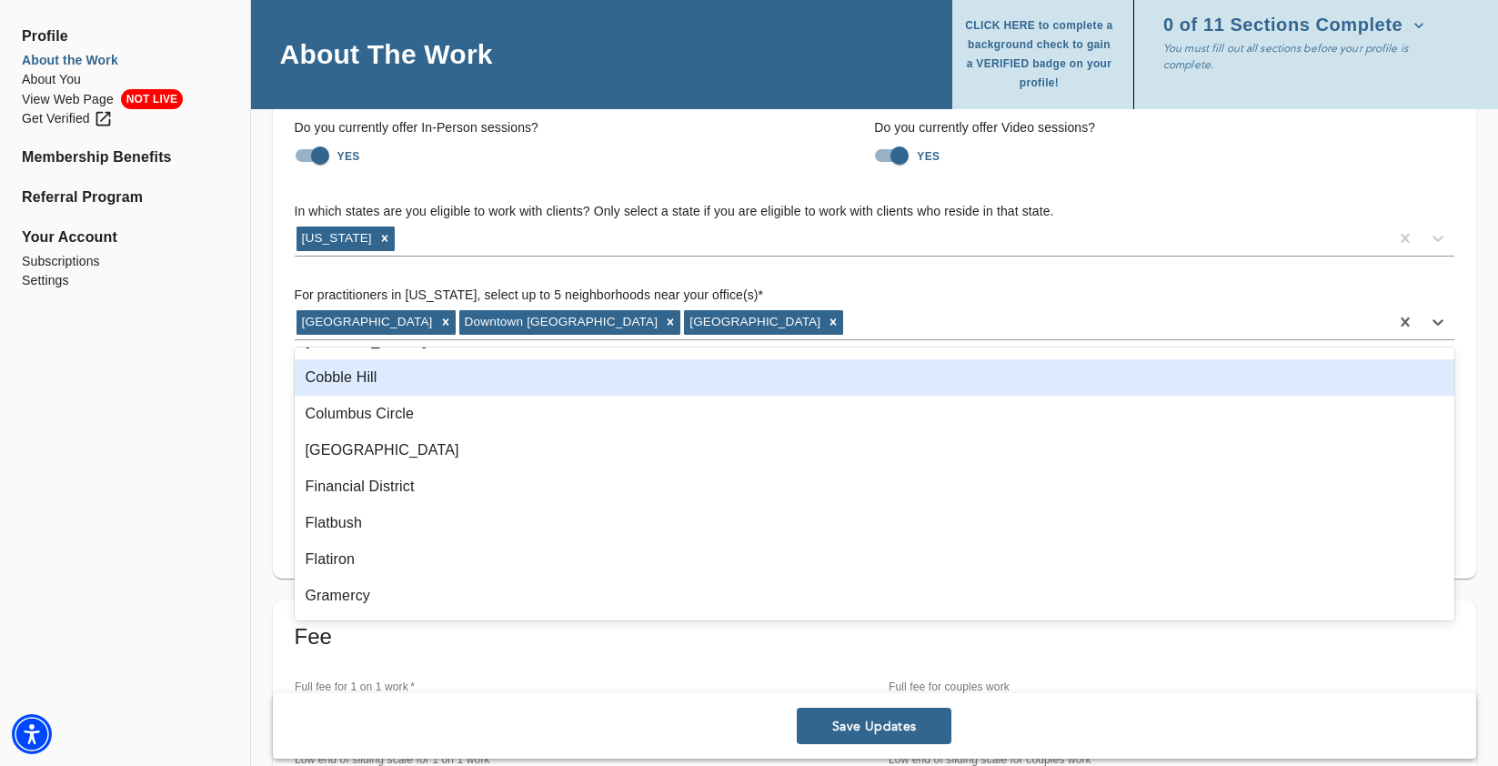
click at [457, 391] on div "Cobble Hill" at bounding box center [875, 377] width 1160 height 36
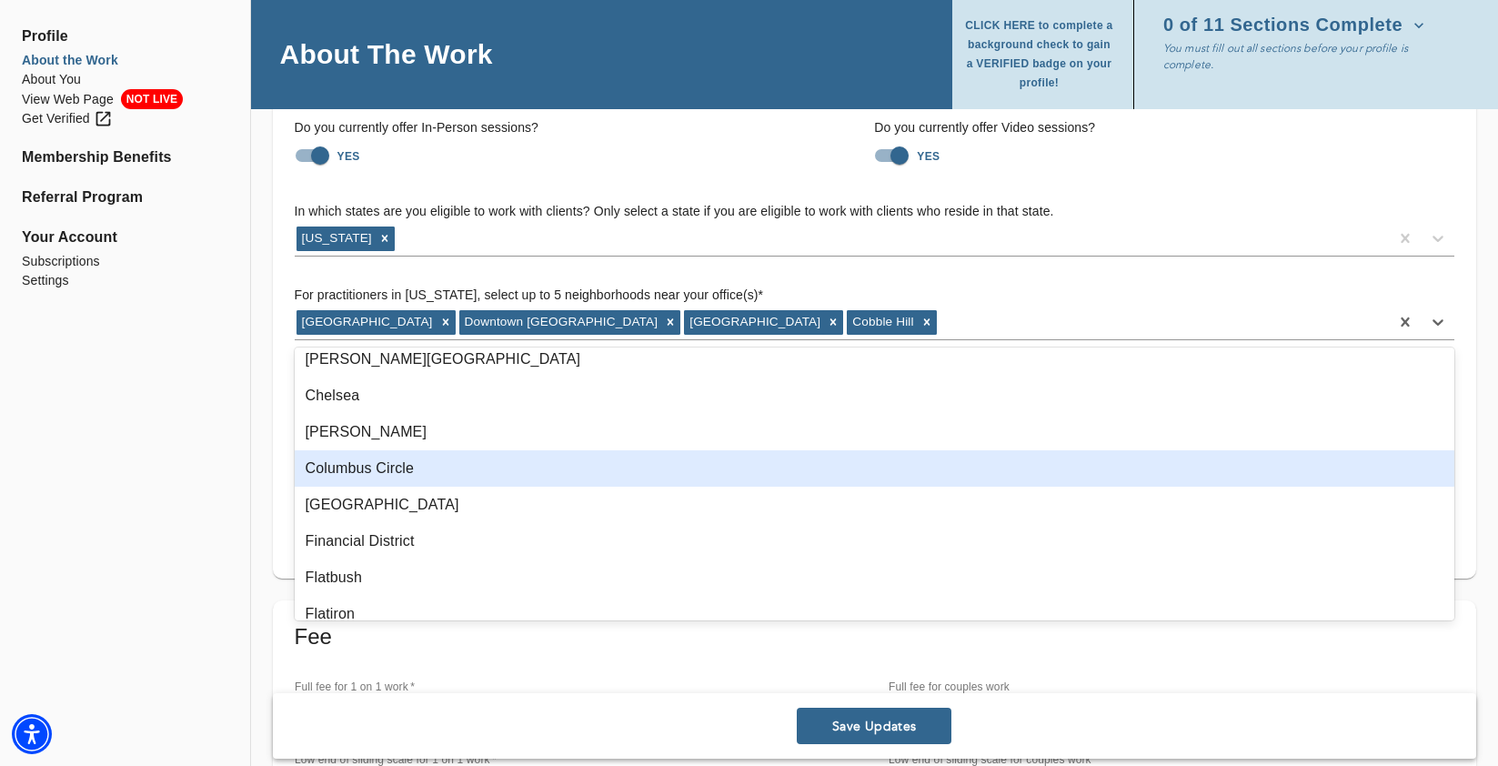
scroll to position [66, 0]
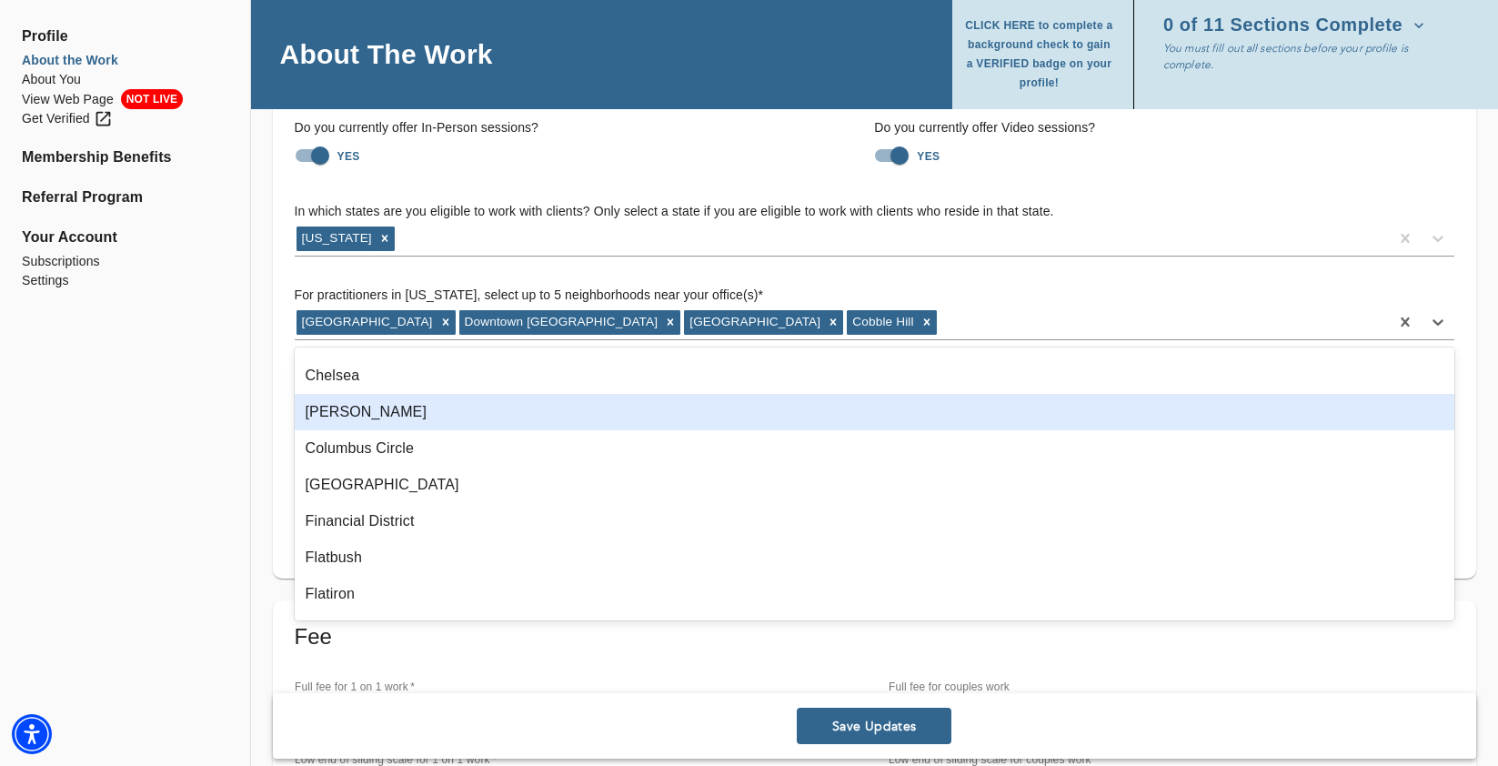
click at [450, 407] on div "[PERSON_NAME]" at bounding box center [875, 412] width 1160 height 36
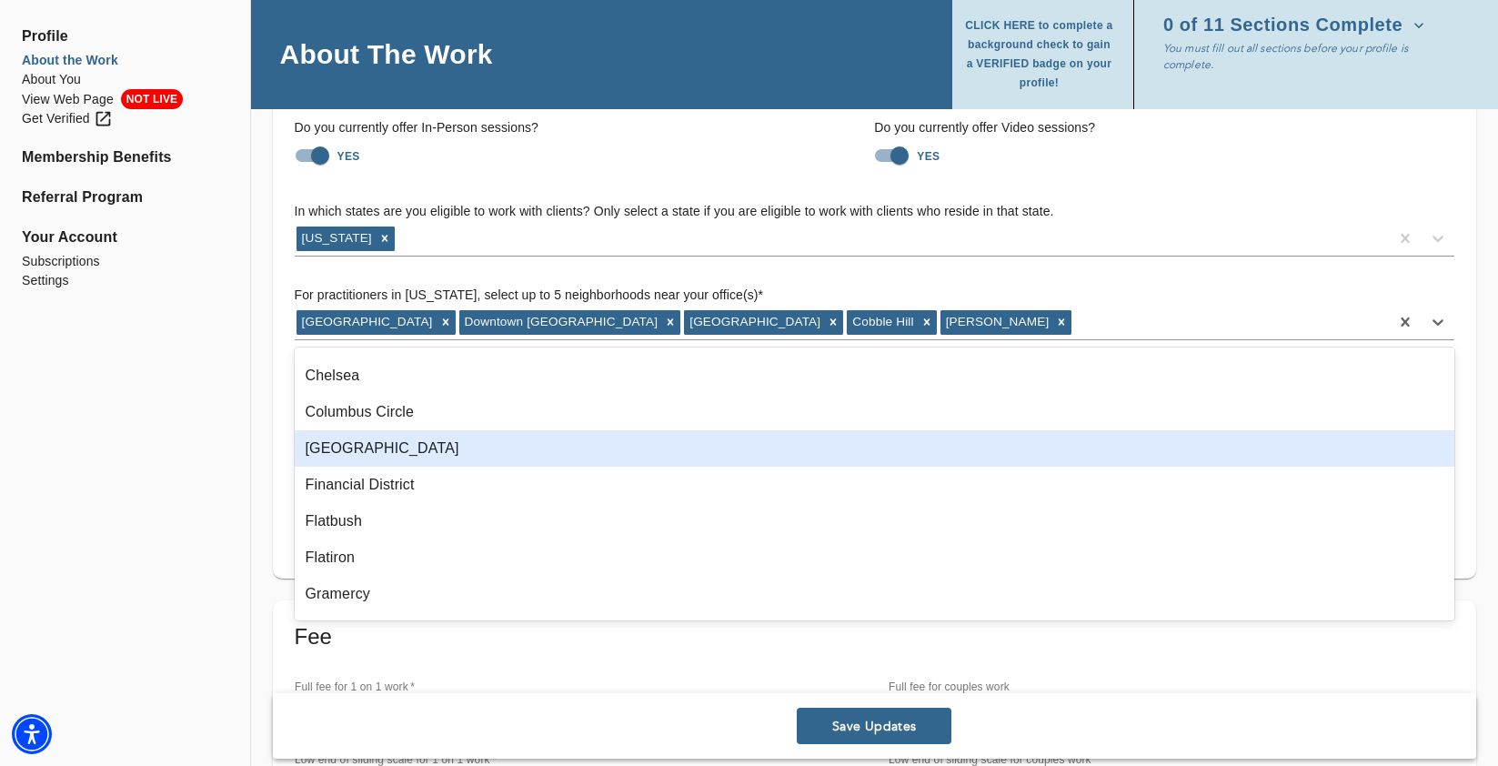
click at [382, 457] on div "[GEOGRAPHIC_DATA]" at bounding box center [875, 448] width 1160 height 36
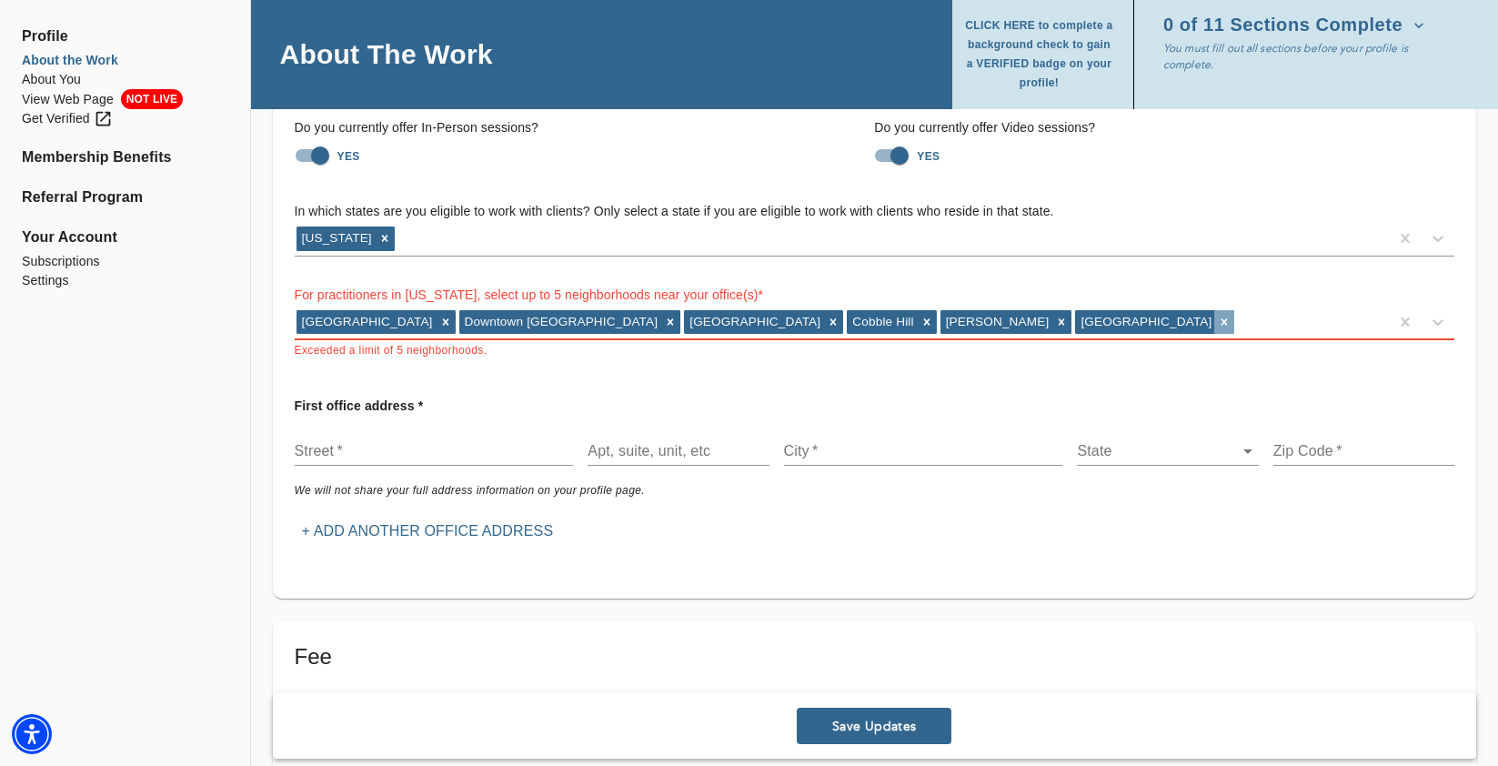
click at [1218, 323] on icon at bounding box center [1224, 322] width 13 height 13
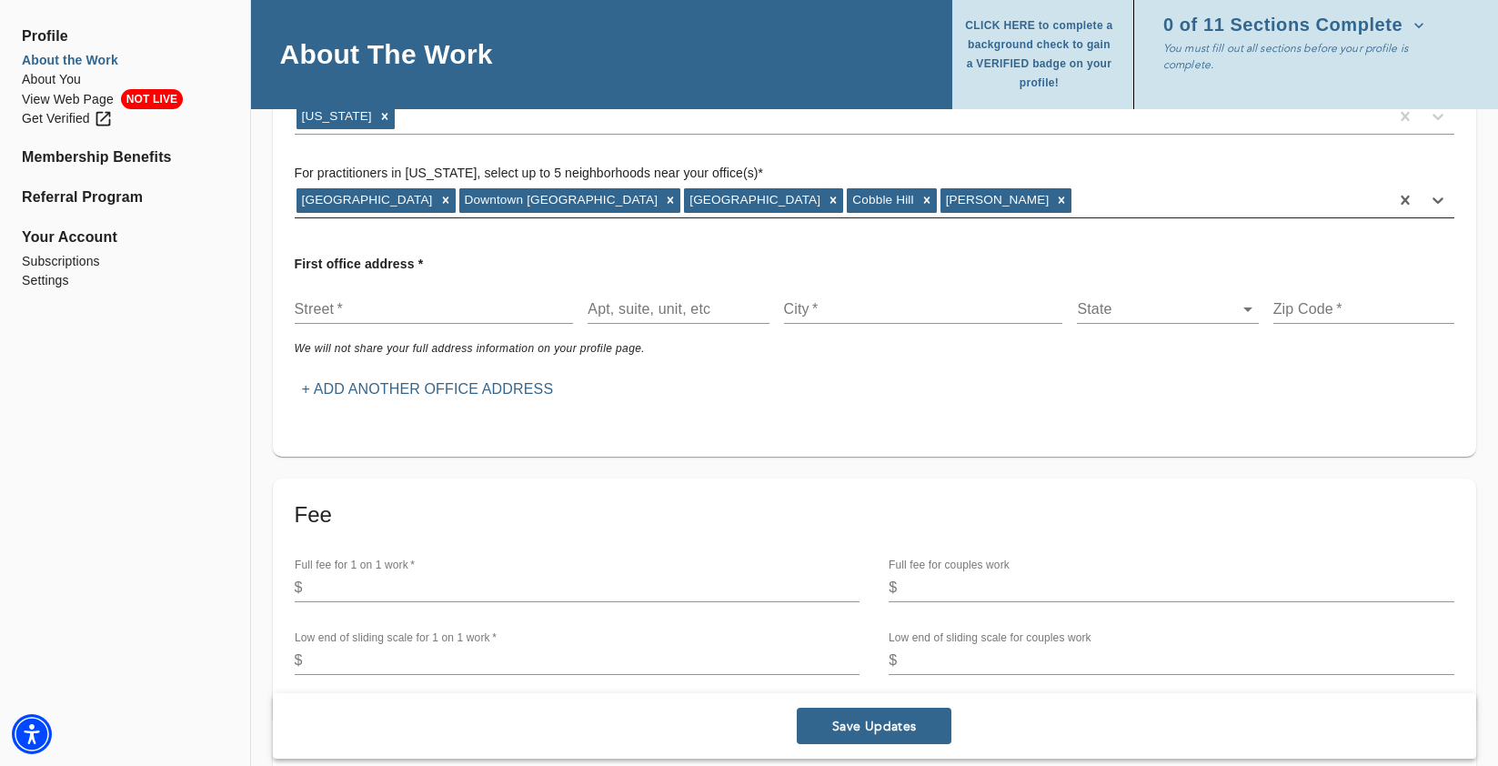
scroll to position [349, 0]
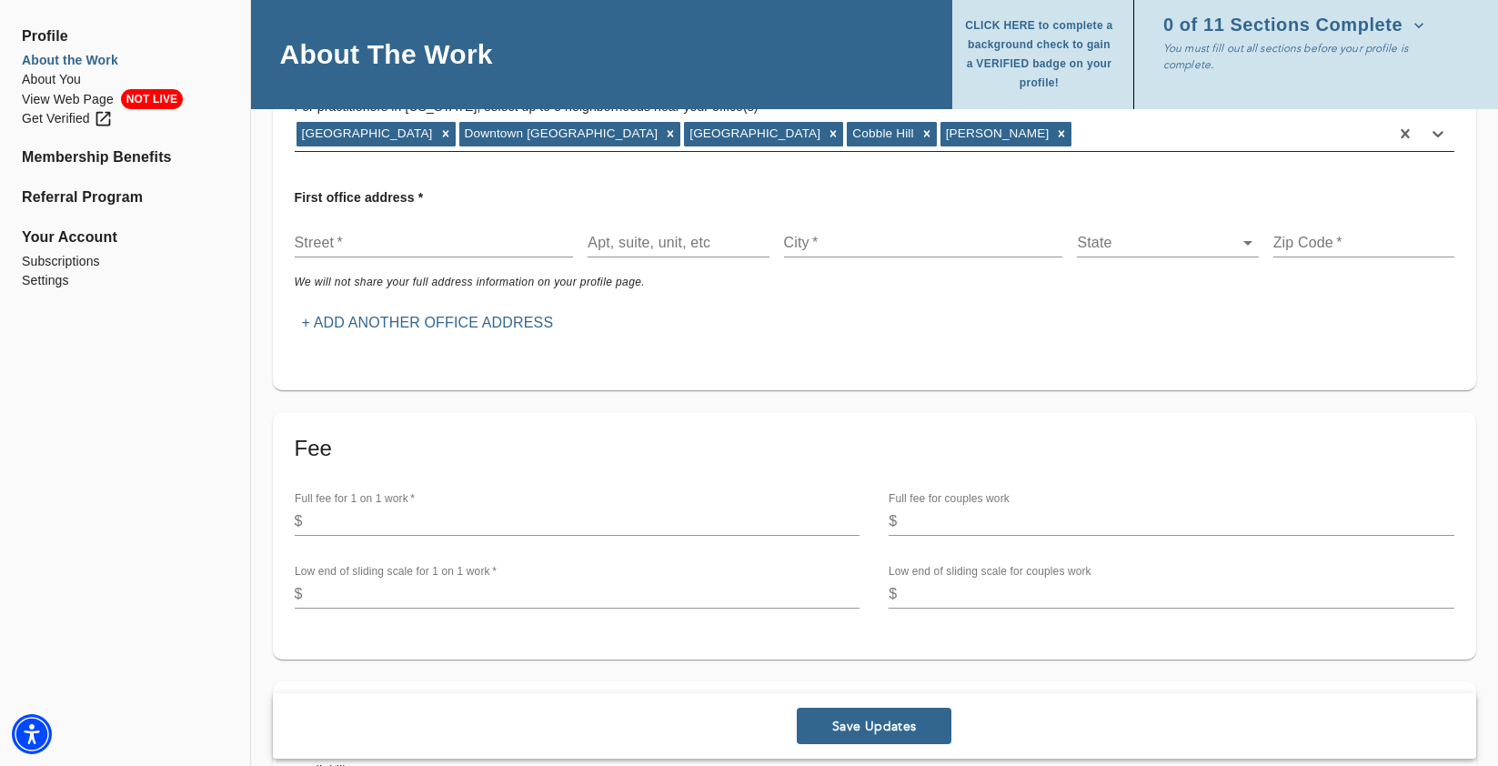
click at [459, 248] on input "text" at bounding box center [434, 242] width 279 height 29
type input "[STREET_ADDRESS]"
click at [693, 238] on input "text" at bounding box center [677, 242] width 181 height 29
type input "A"
type input "Suite 709"
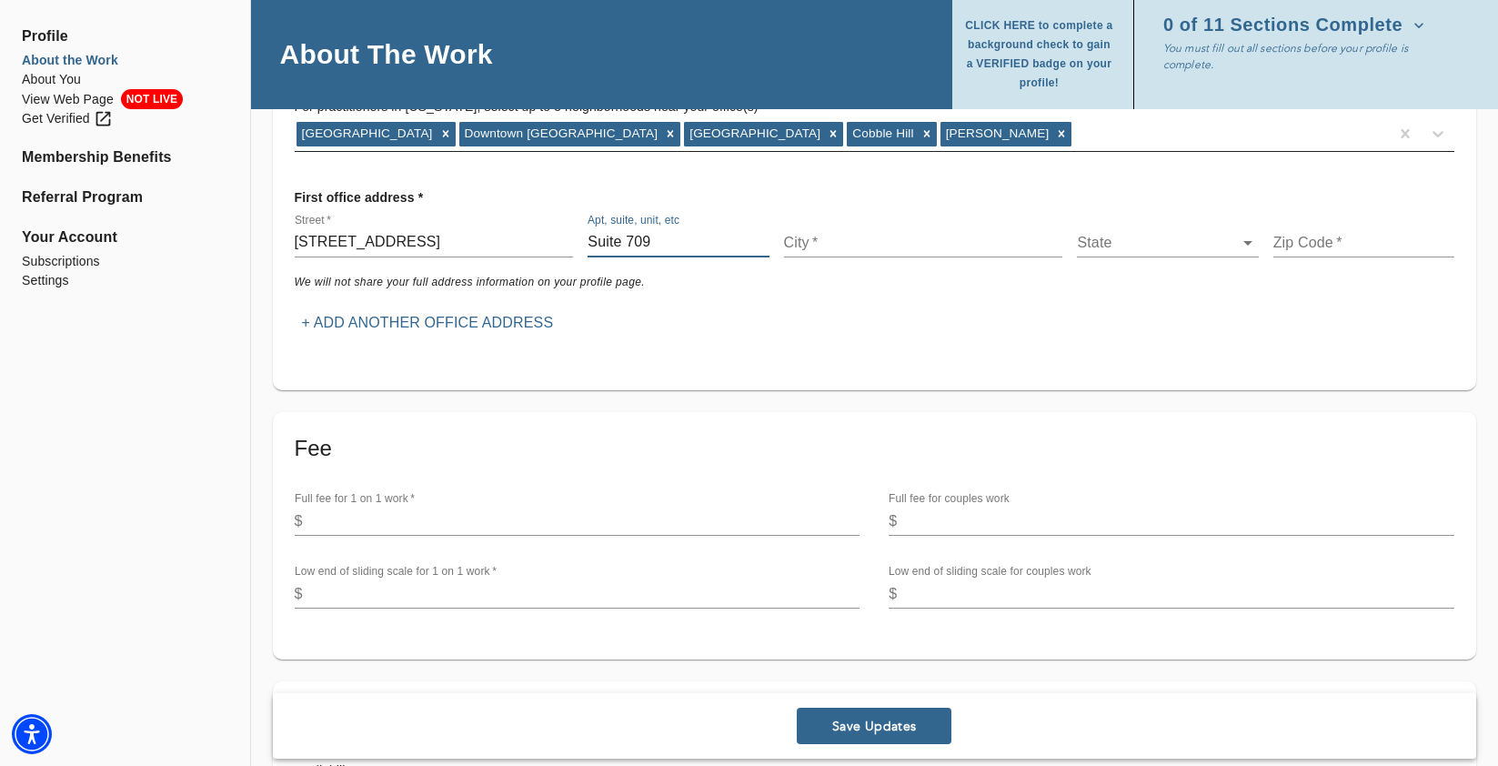
click at [895, 241] on input "text" at bounding box center [923, 242] width 279 height 29
type input "[GEOGRAPHIC_DATA]"
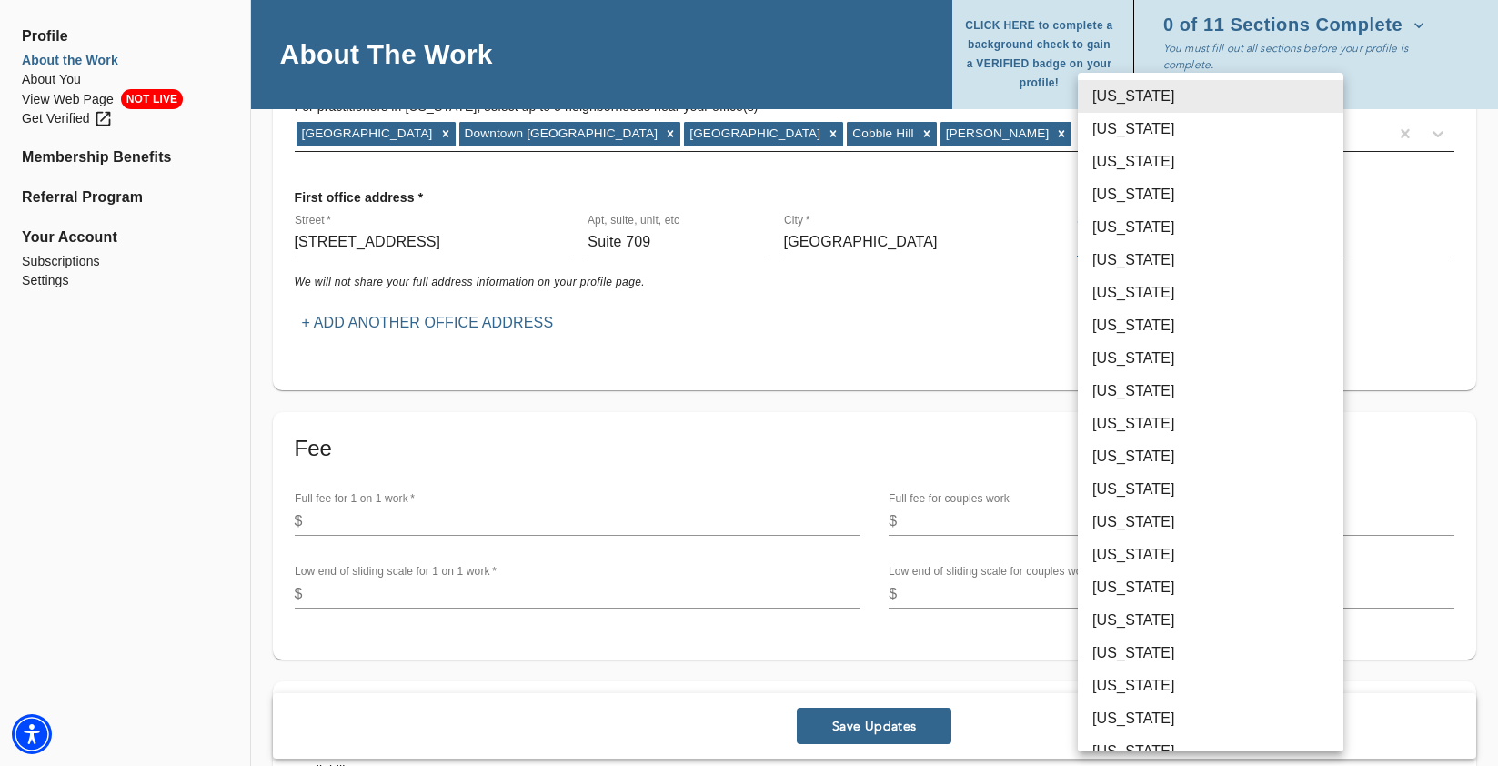
click at [1184, 249] on body "for practitioners [PERSON_NAME] log out Profile About the Work About You View W…" at bounding box center [749, 34] width 1498 height 766
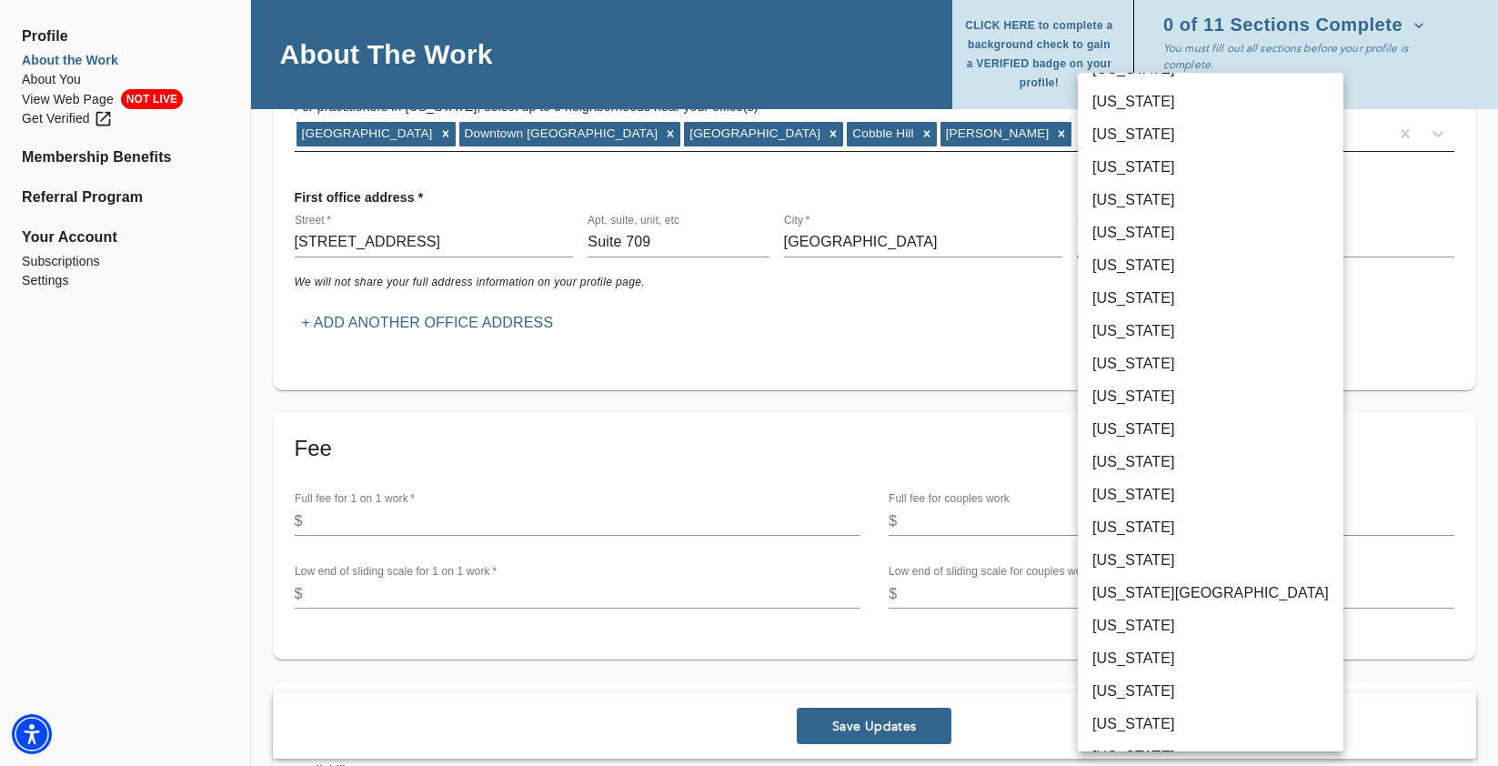
click at [1142, 172] on li "[US_STATE]" at bounding box center [1211, 167] width 266 height 33
type input "36"
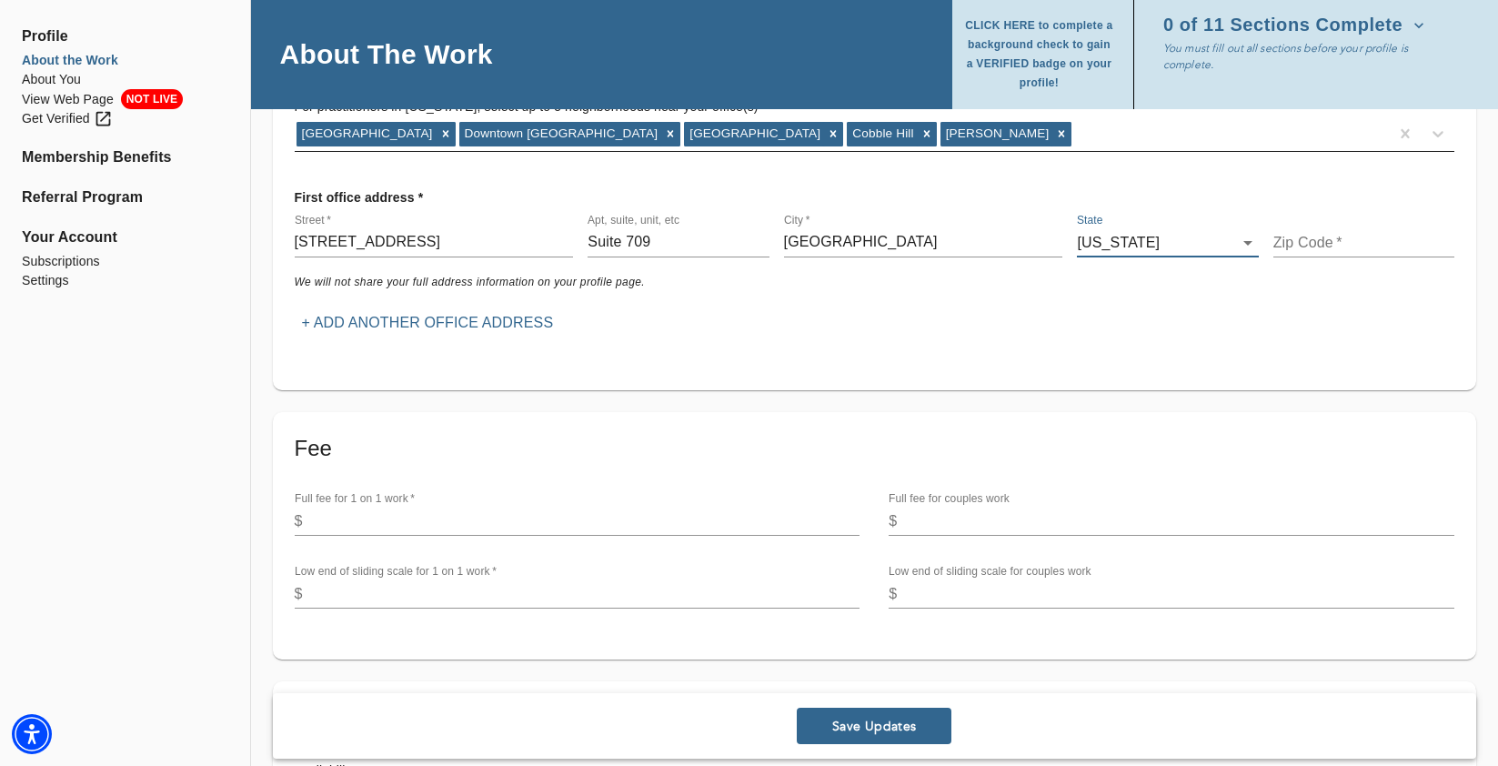
click at [1298, 242] on input "text" at bounding box center [1363, 242] width 181 height 29
type input "11242"
click at [1264, 297] on div "We will not share your full address information on your profile page." at bounding box center [874, 282] width 1174 height 35
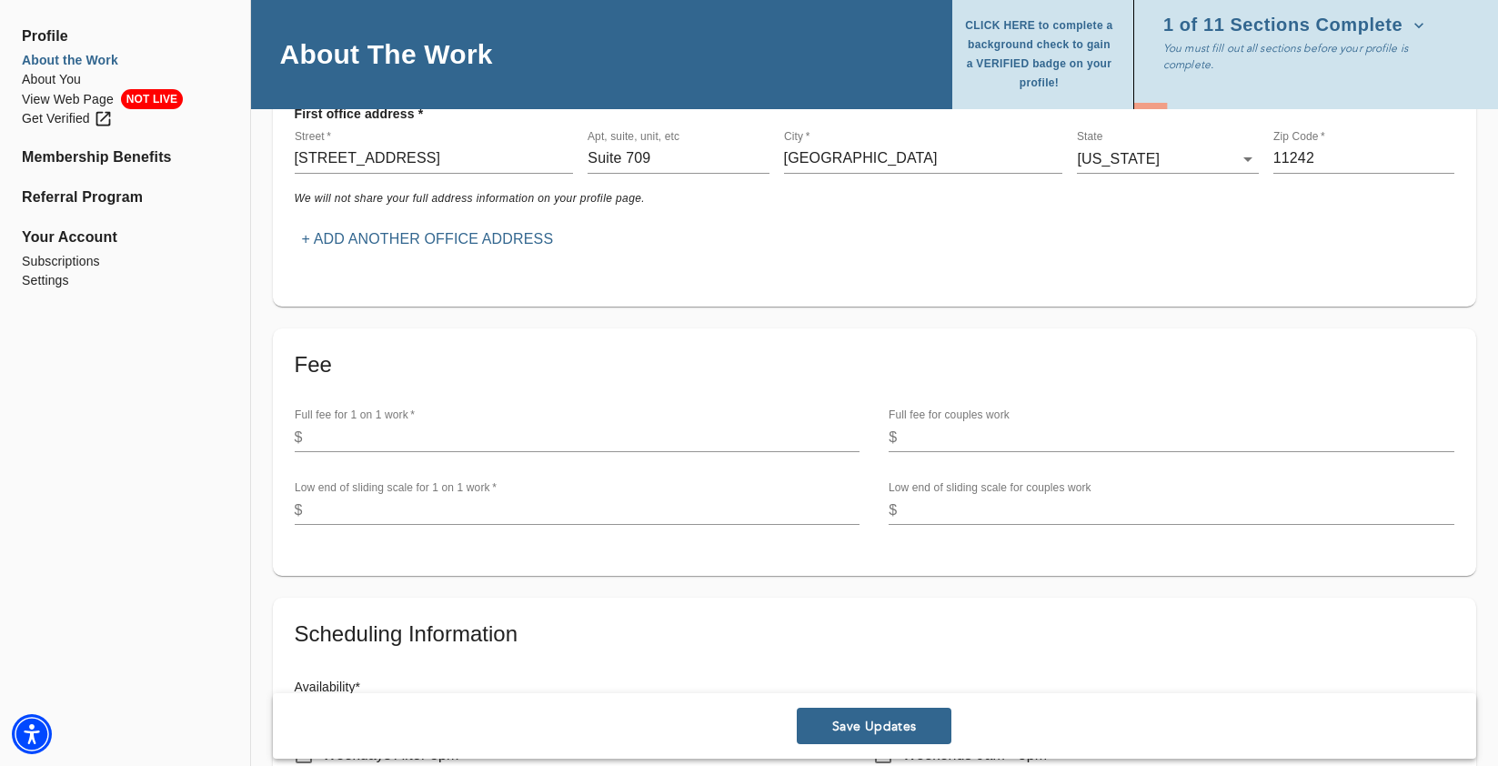
scroll to position [453, 0]
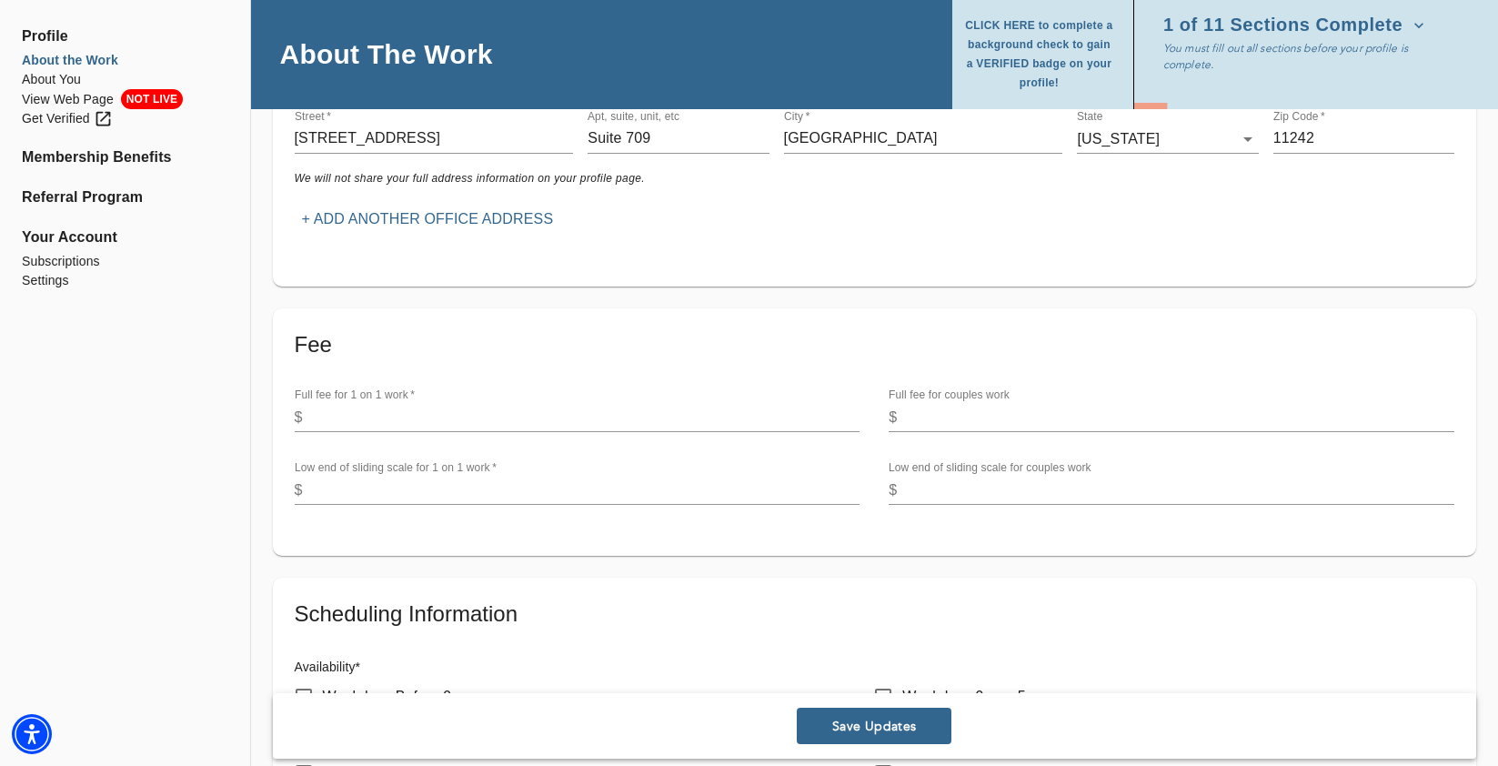
click at [461, 419] on input "number" at bounding box center [585, 417] width 550 height 29
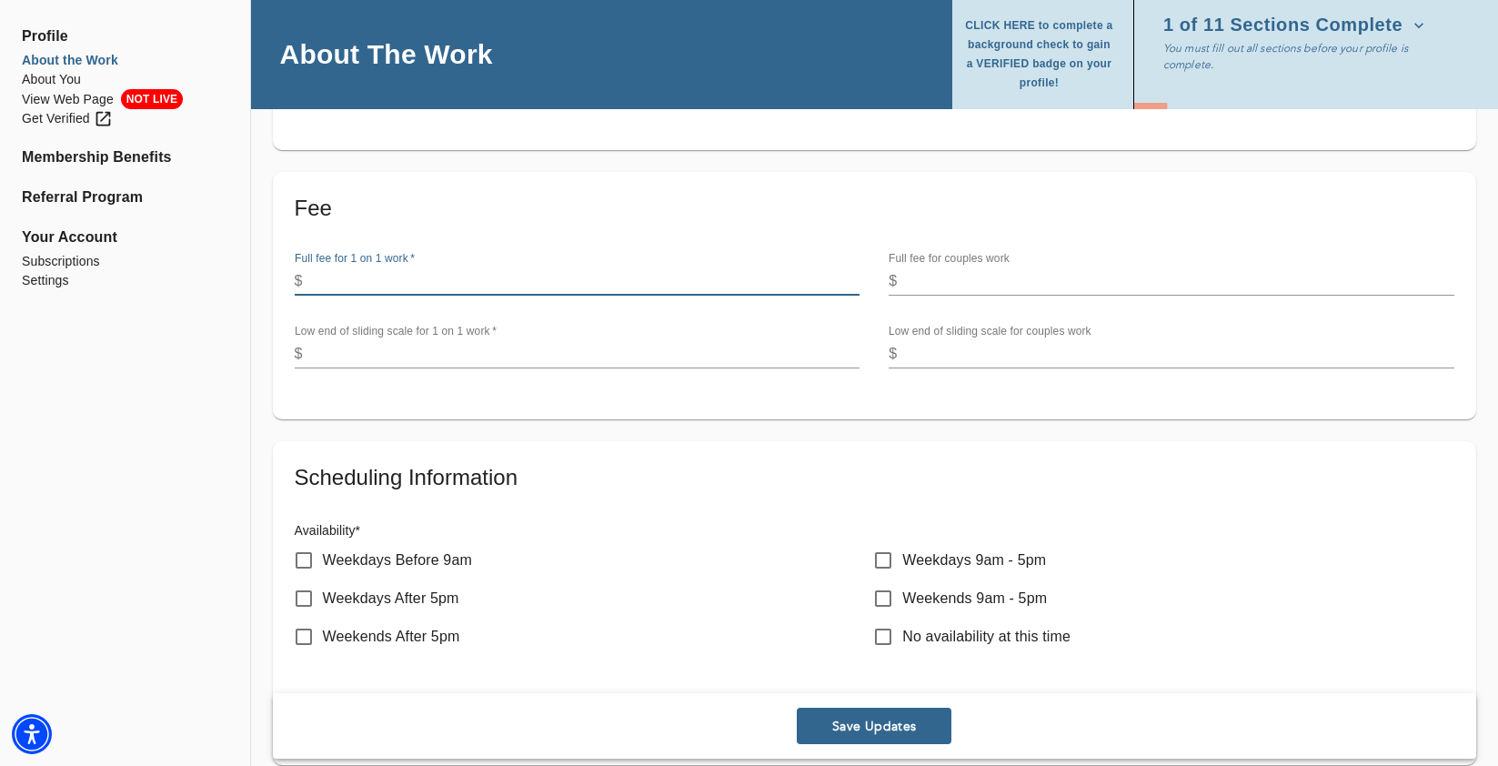
scroll to position [597, 0]
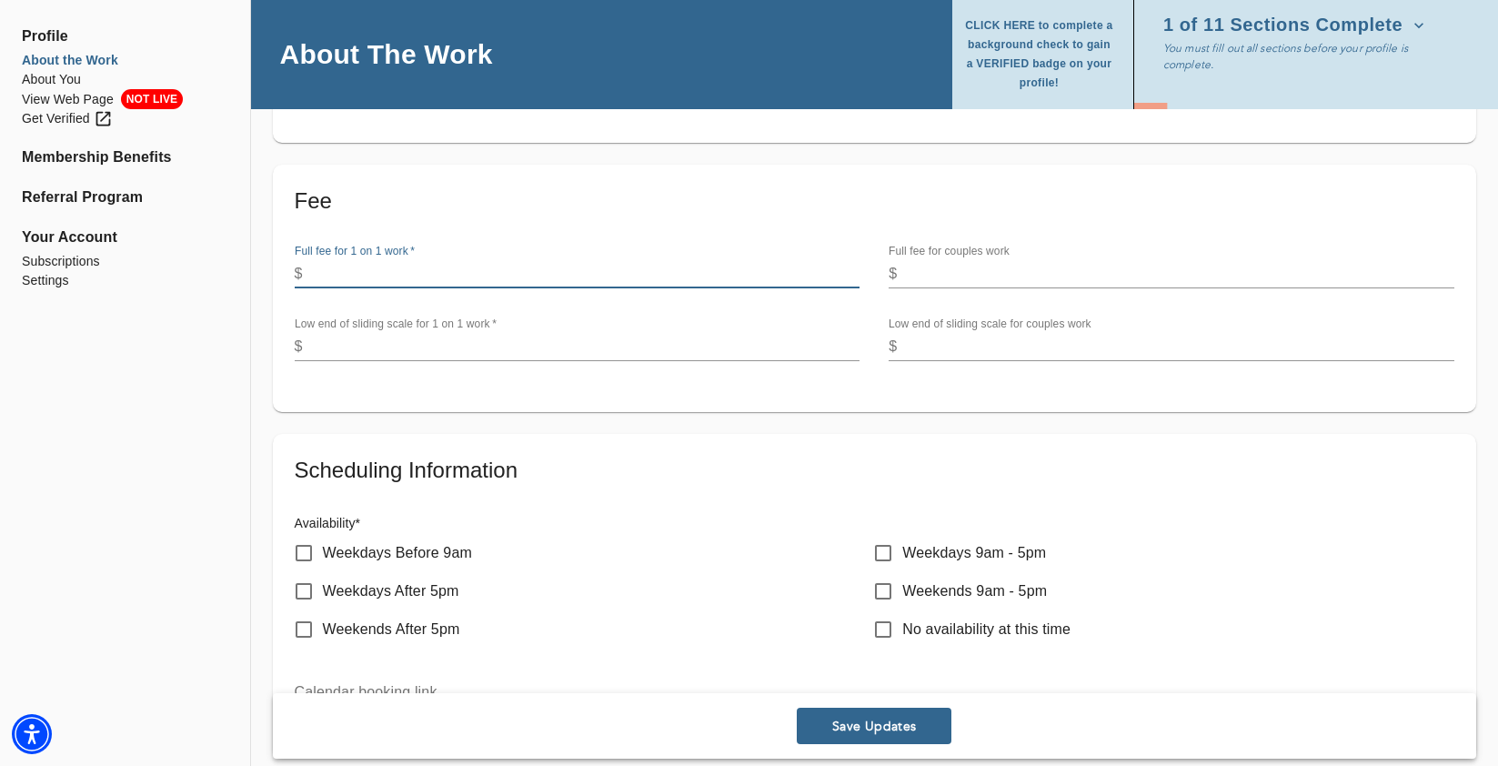
click at [647, 349] on input "number" at bounding box center [585, 346] width 550 height 29
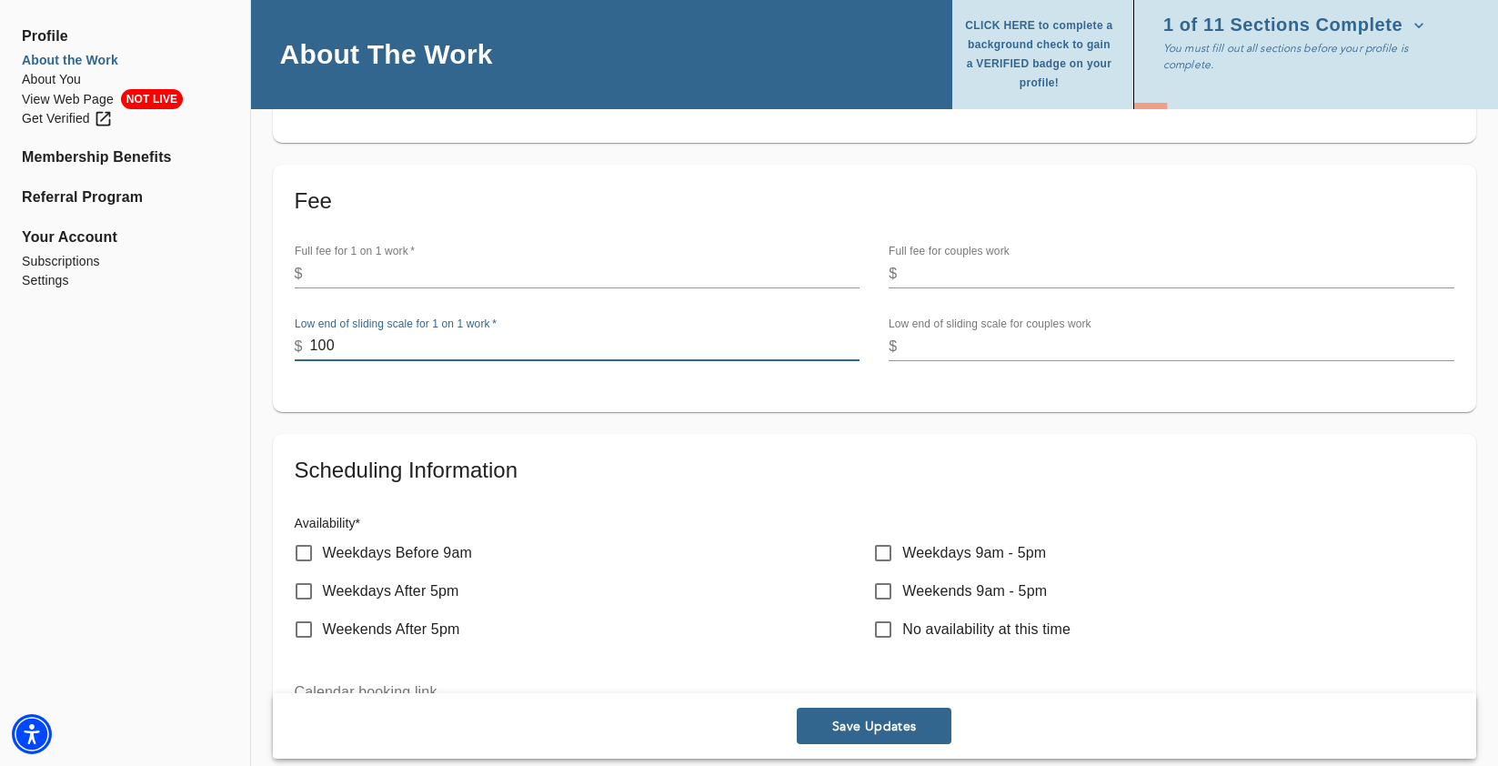
type input "100"
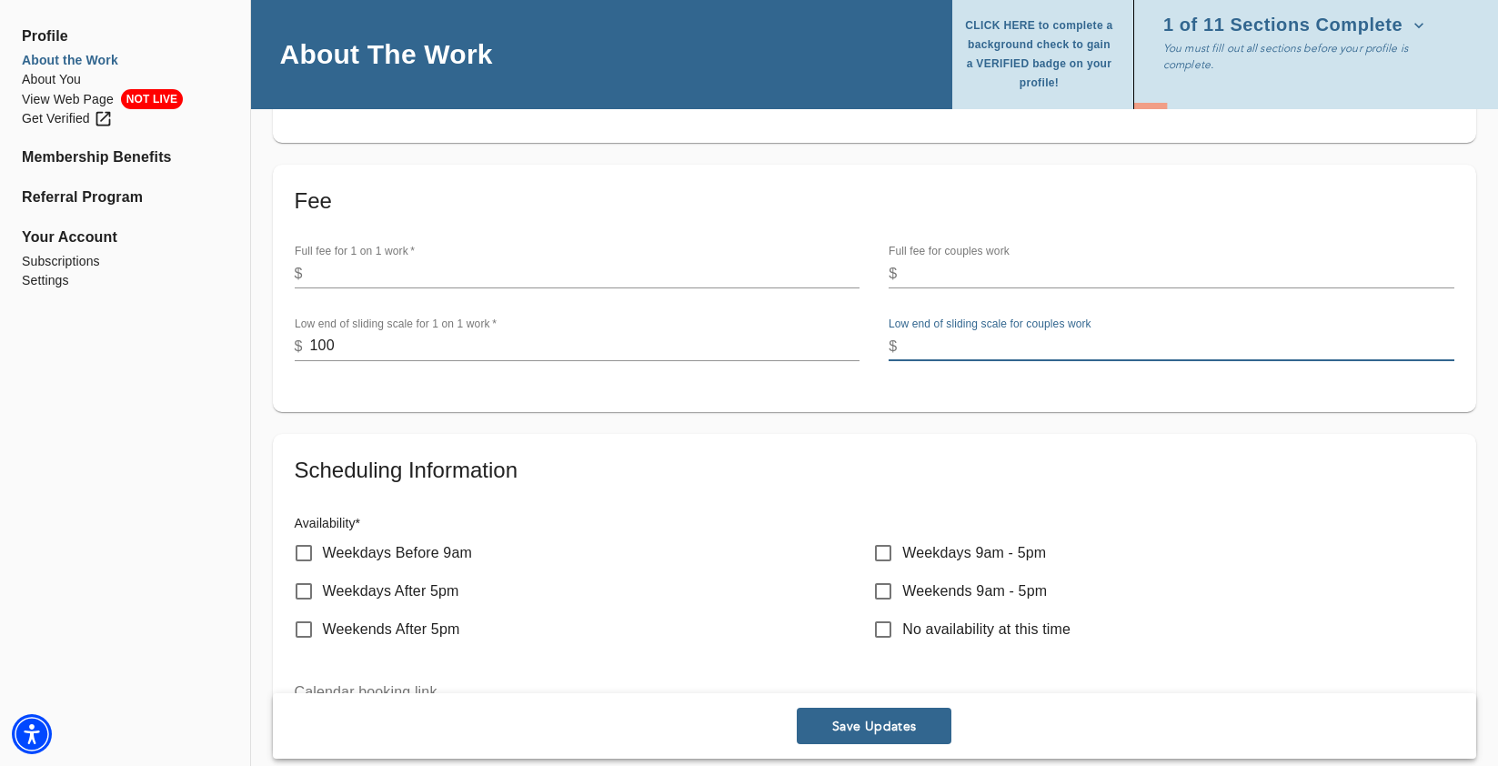
click at [983, 345] on input "number" at bounding box center [1179, 346] width 550 height 29
type input "200"
click at [825, 265] on input "number" at bounding box center [585, 273] width 550 height 29
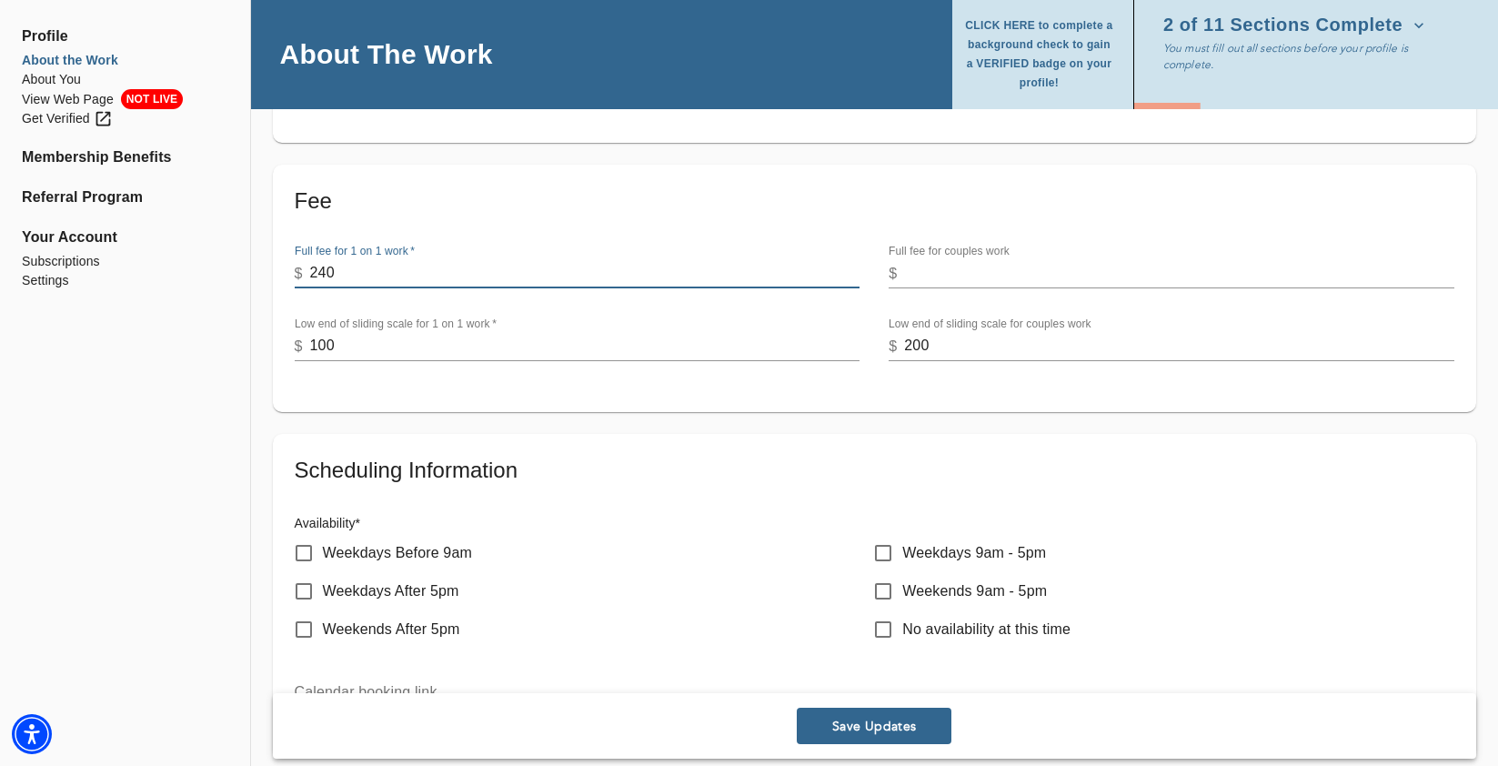
type input "240"
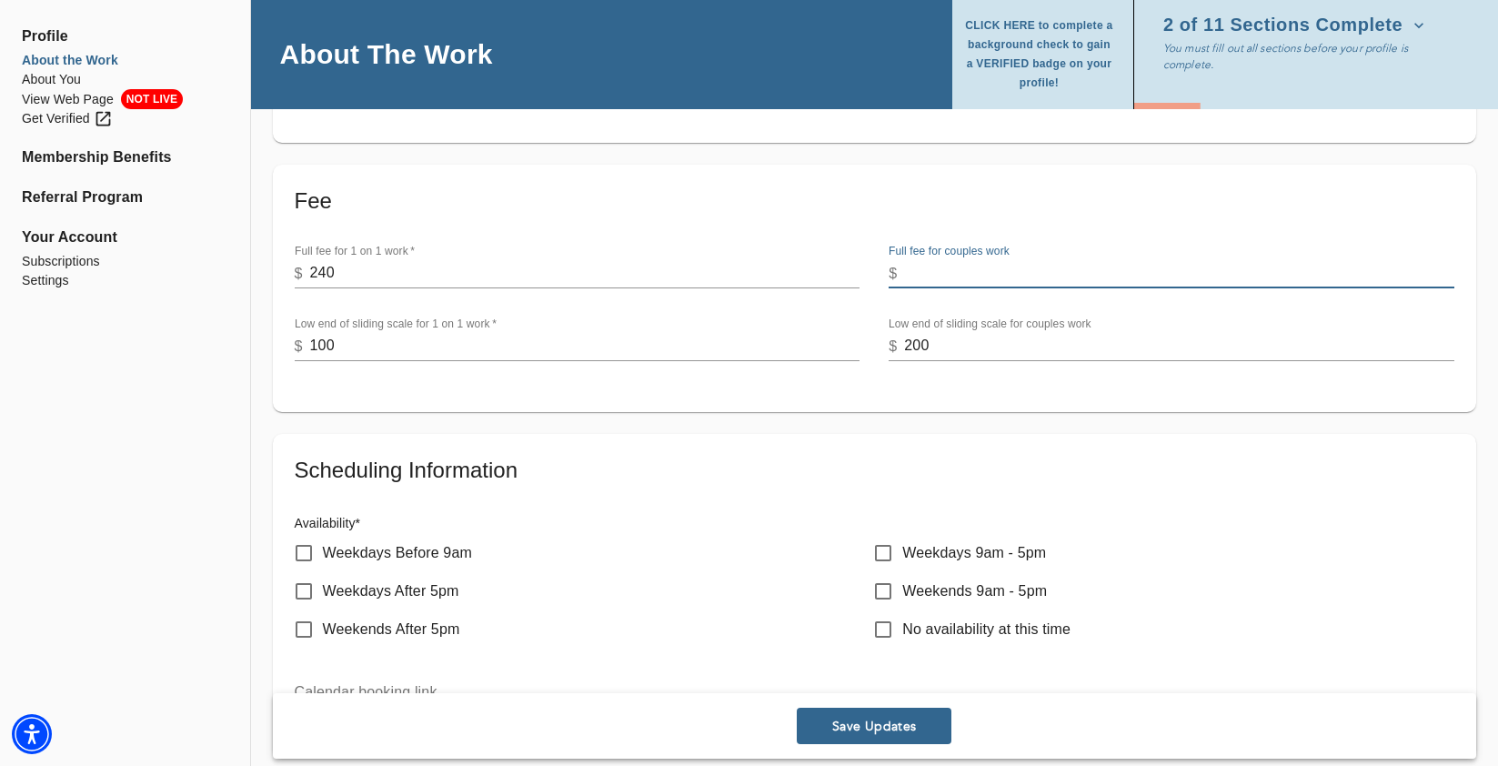
click at [1059, 272] on input "number" at bounding box center [1179, 273] width 550 height 29
type input "240"
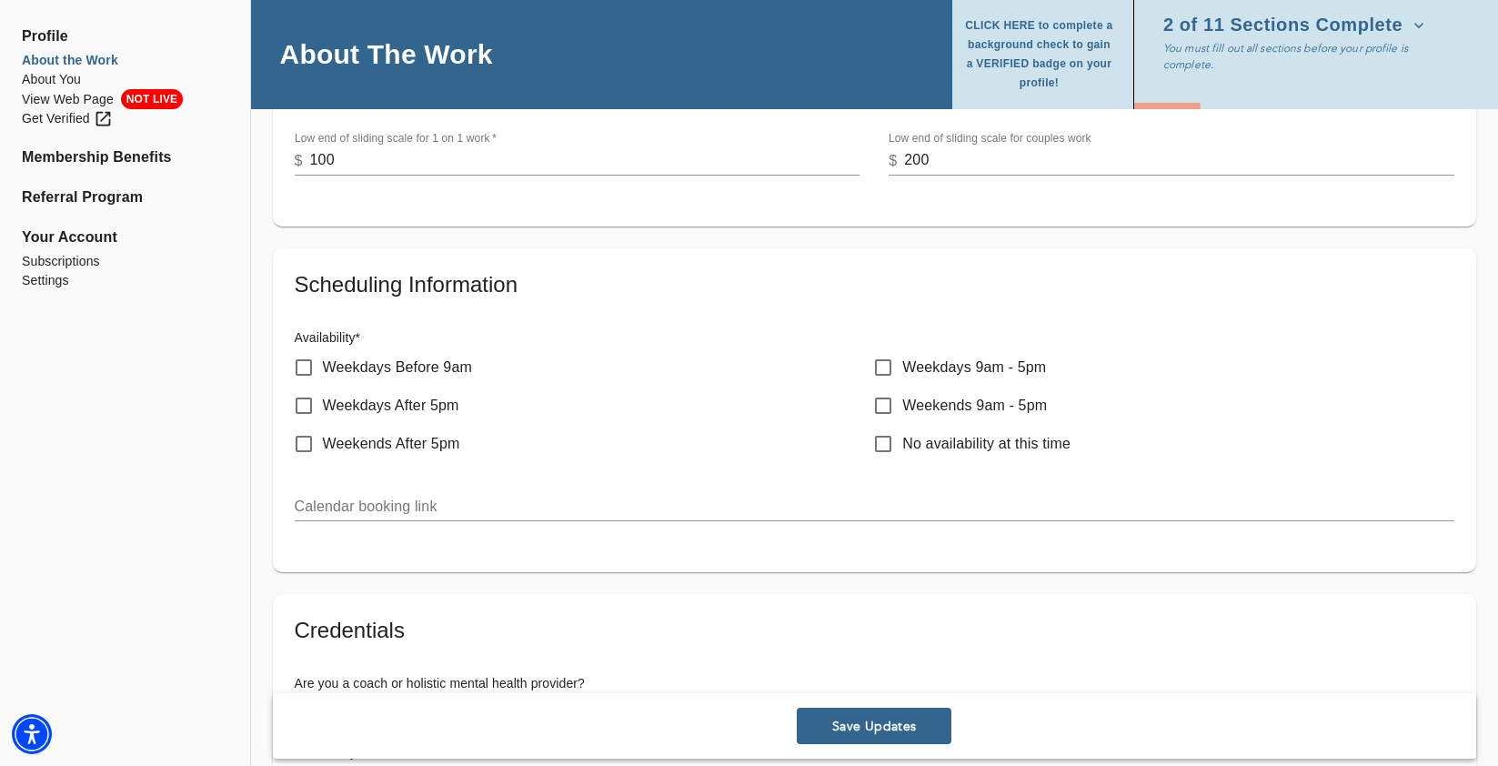
scroll to position [856, 0]
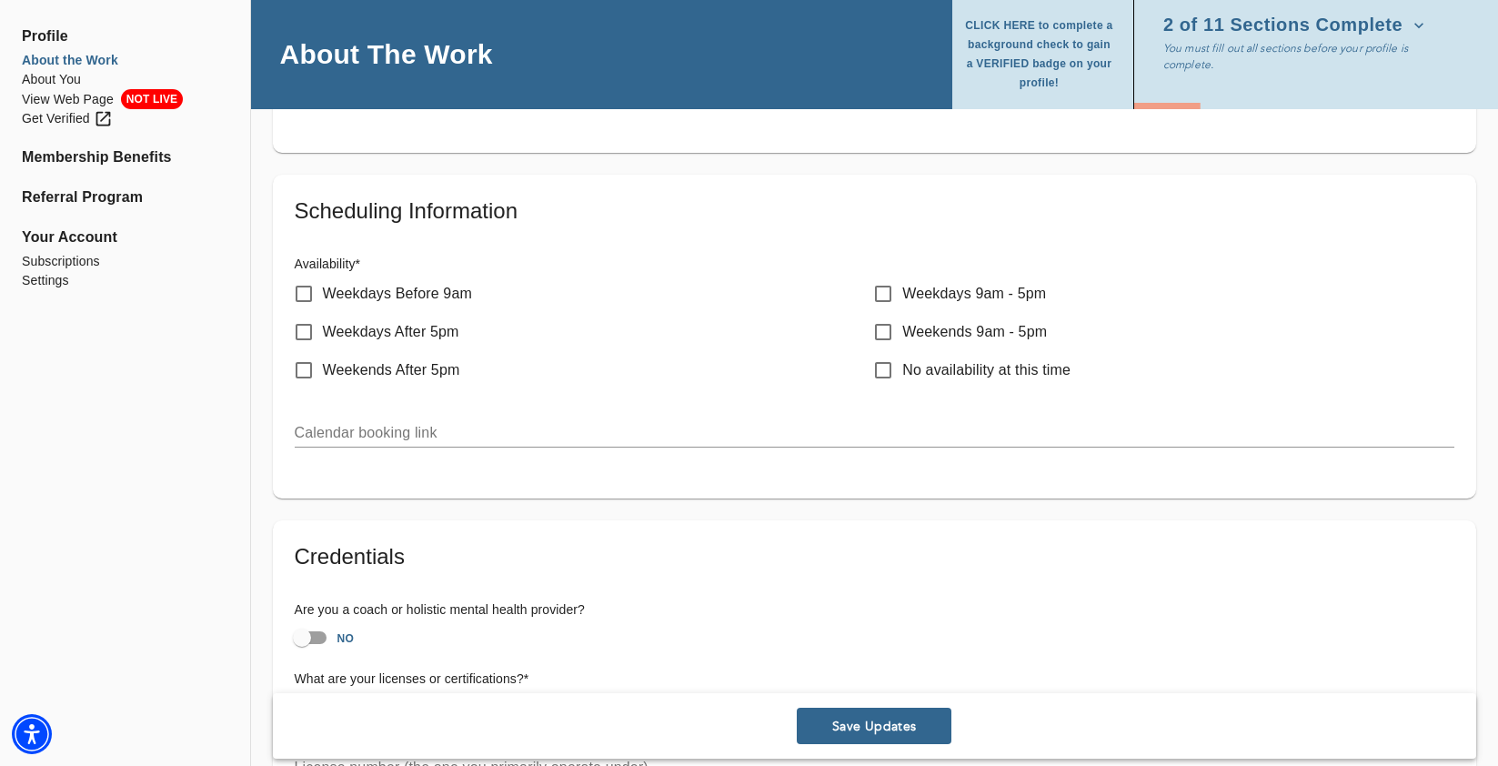
click at [300, 368] on input "Weekends After 5pm" at bounding box center [304, 370] width 38 height 38
click at [299, 368] on input "Weekends After 5pm" at bounding box center [304, 370] width 38 height 38
checkbox input "false"
click at [886, 331] on input "Weekends 9am - 5pm" at bounding box center [883, 332] width 38 height 38
checkbox input "true"
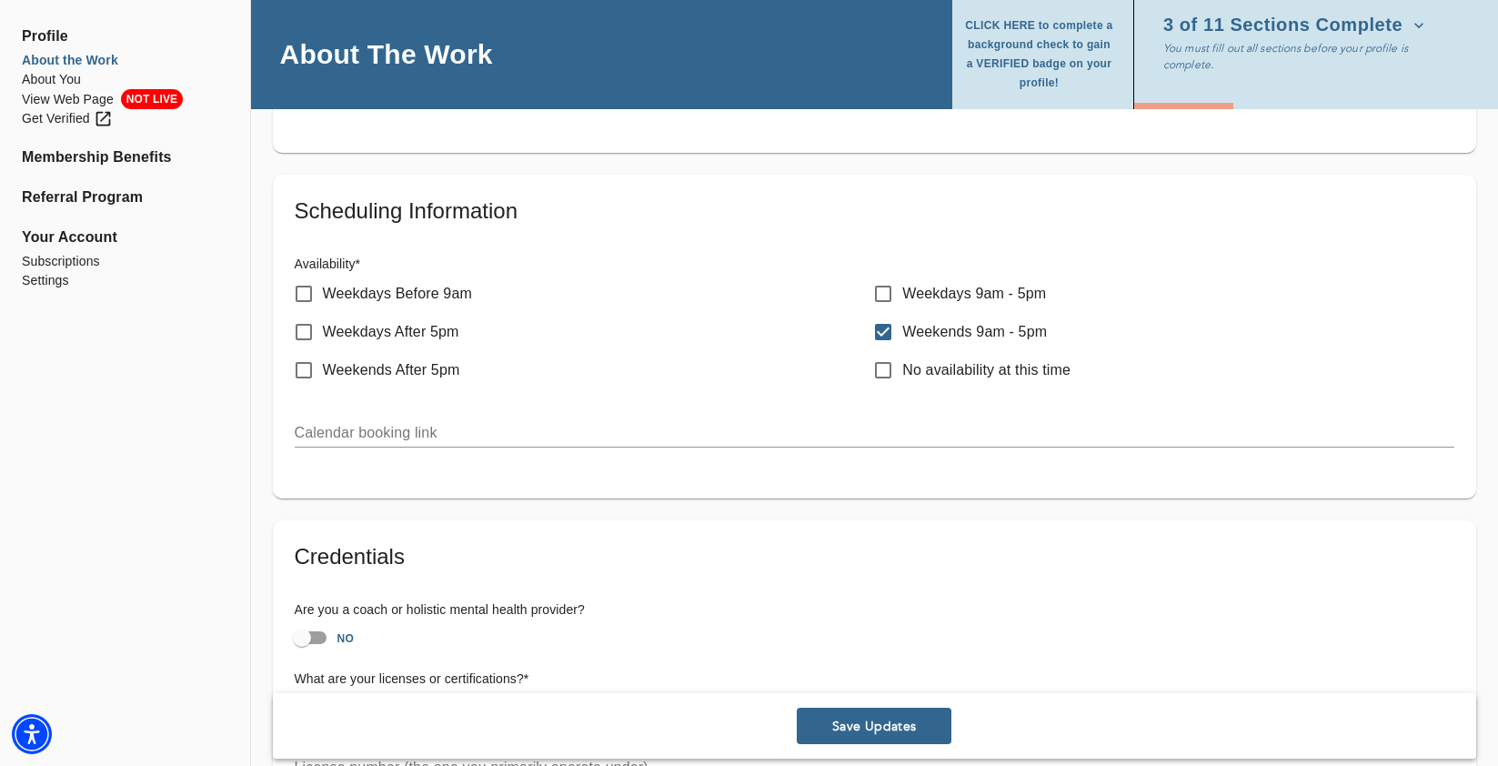
click at [347, 333] on p "Weekdays After 5pm" at bounding box center [391, 332] width 136 height 22
click at [323, 333] on input "Weekdays After 5pm" at bounding box center [304, 332] width 38 height 38
checkbox input "true"
click at [383, 293] on p "Weekdays Before 9am" at bounding box center [397, 294] width 149 height 22
click at [323, 293] on input "Weekdays Before 9am" at bounding box center [304, 294] width 38 height 38
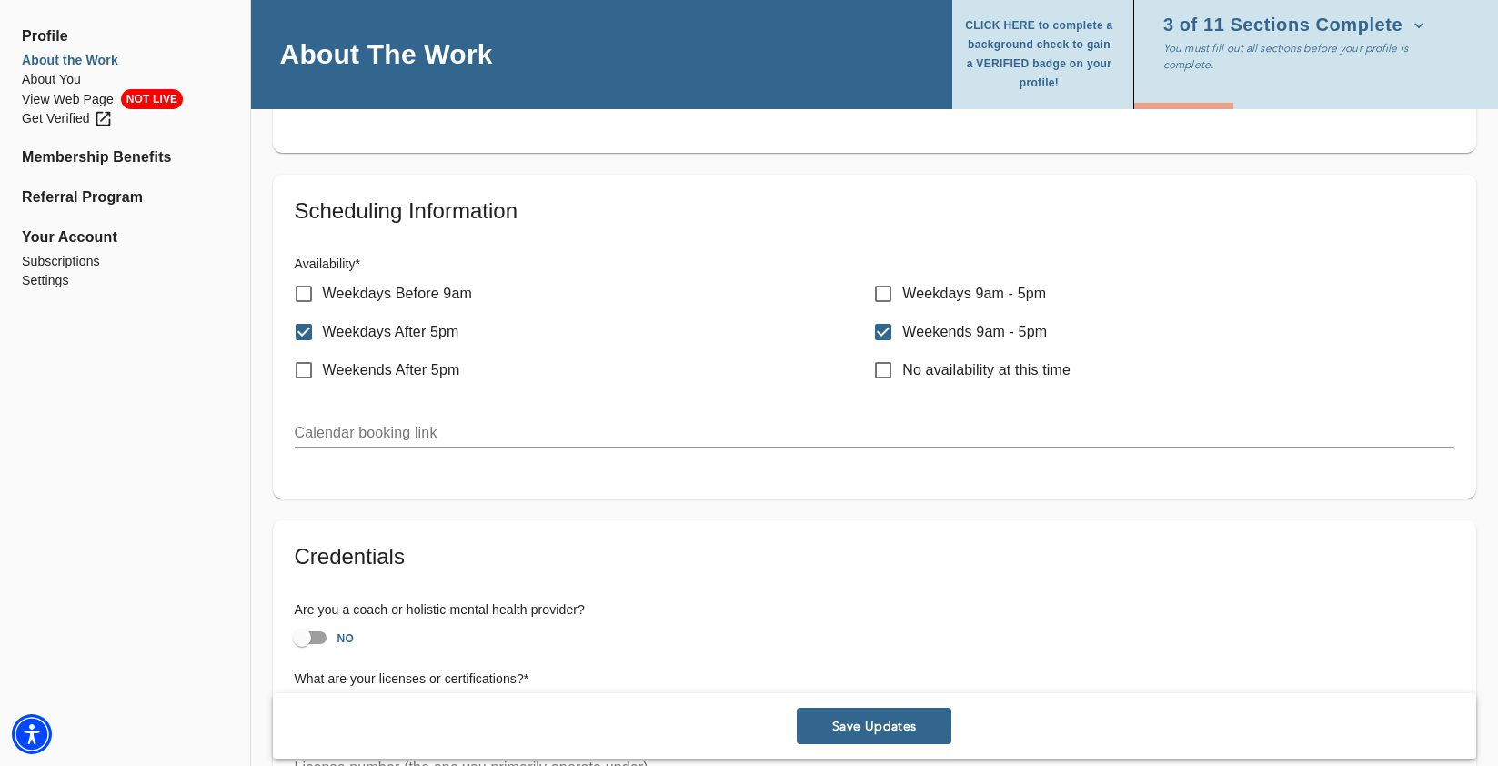
checkbox input "true"
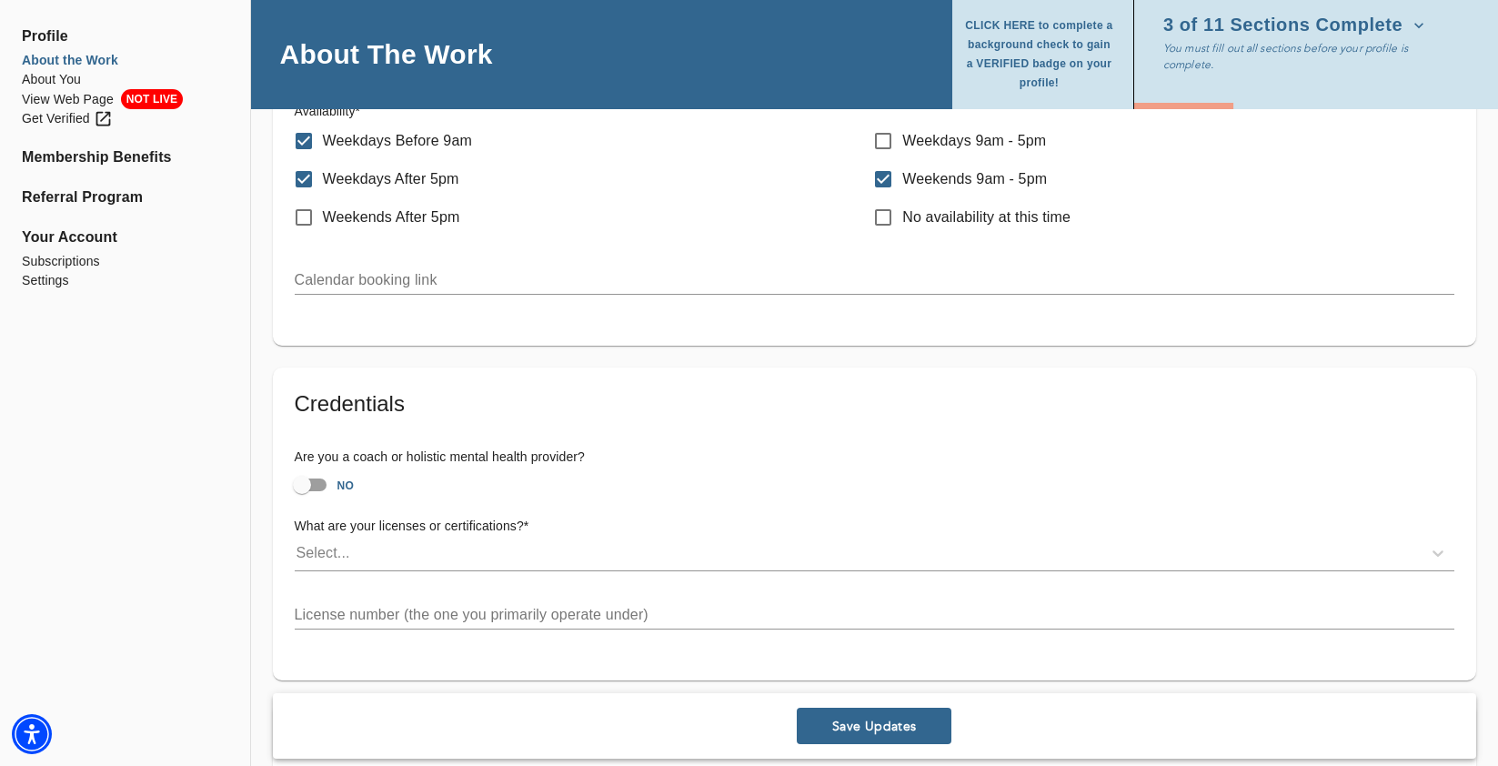
scroll to position [1013, 0]
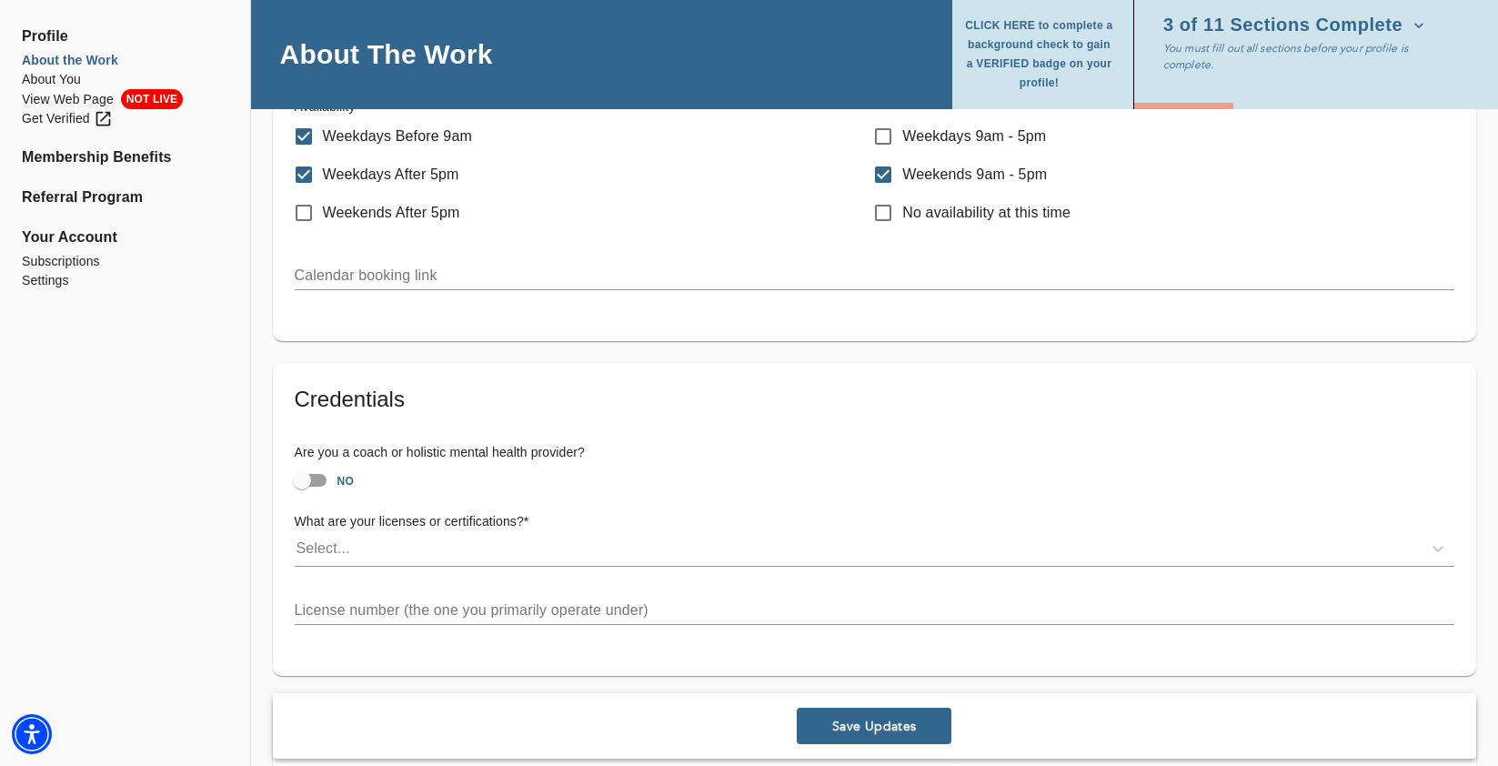
click at [689, 280] on input "text" at bounding box center [874, 275] width 1159 height 29
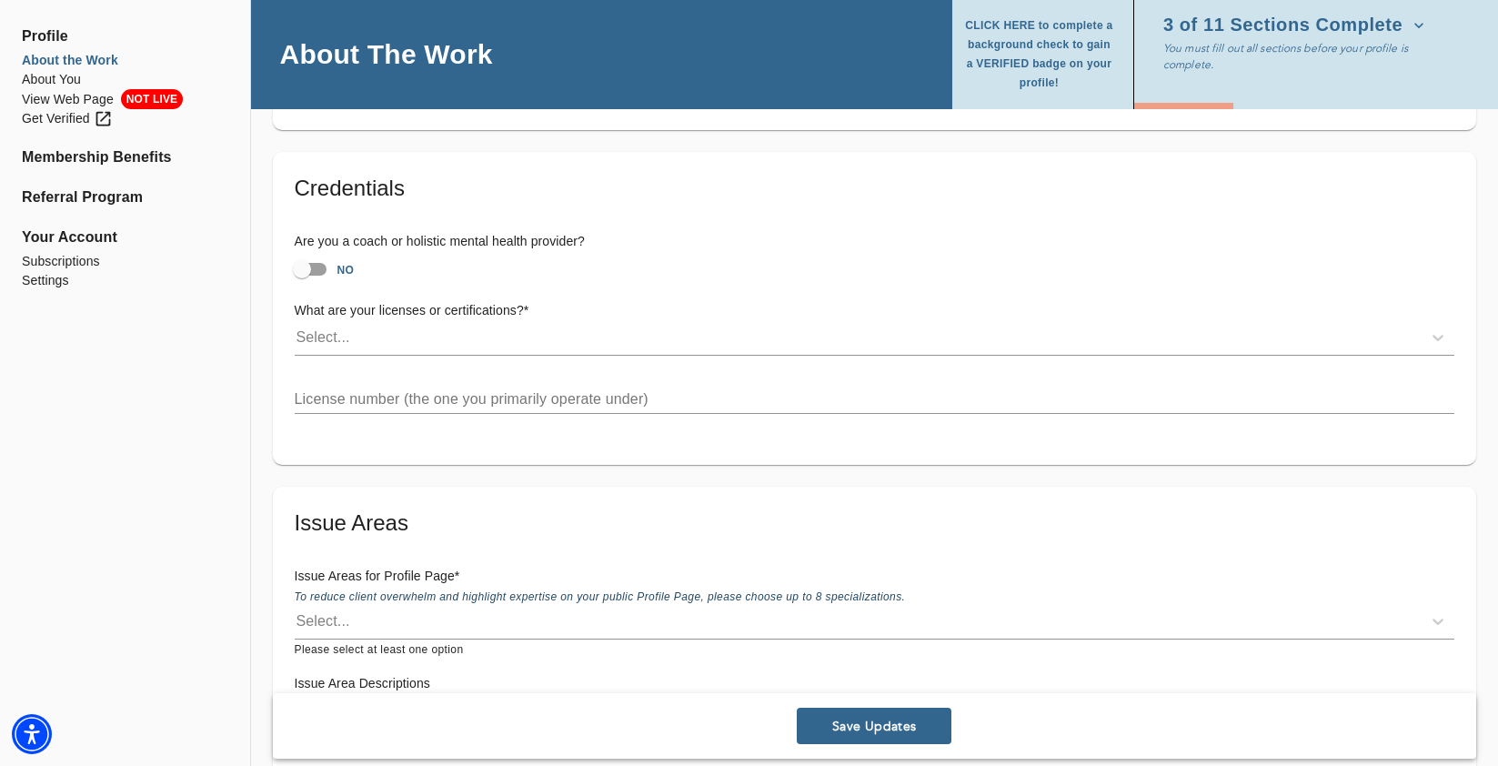
scroll to position [1240, 0]
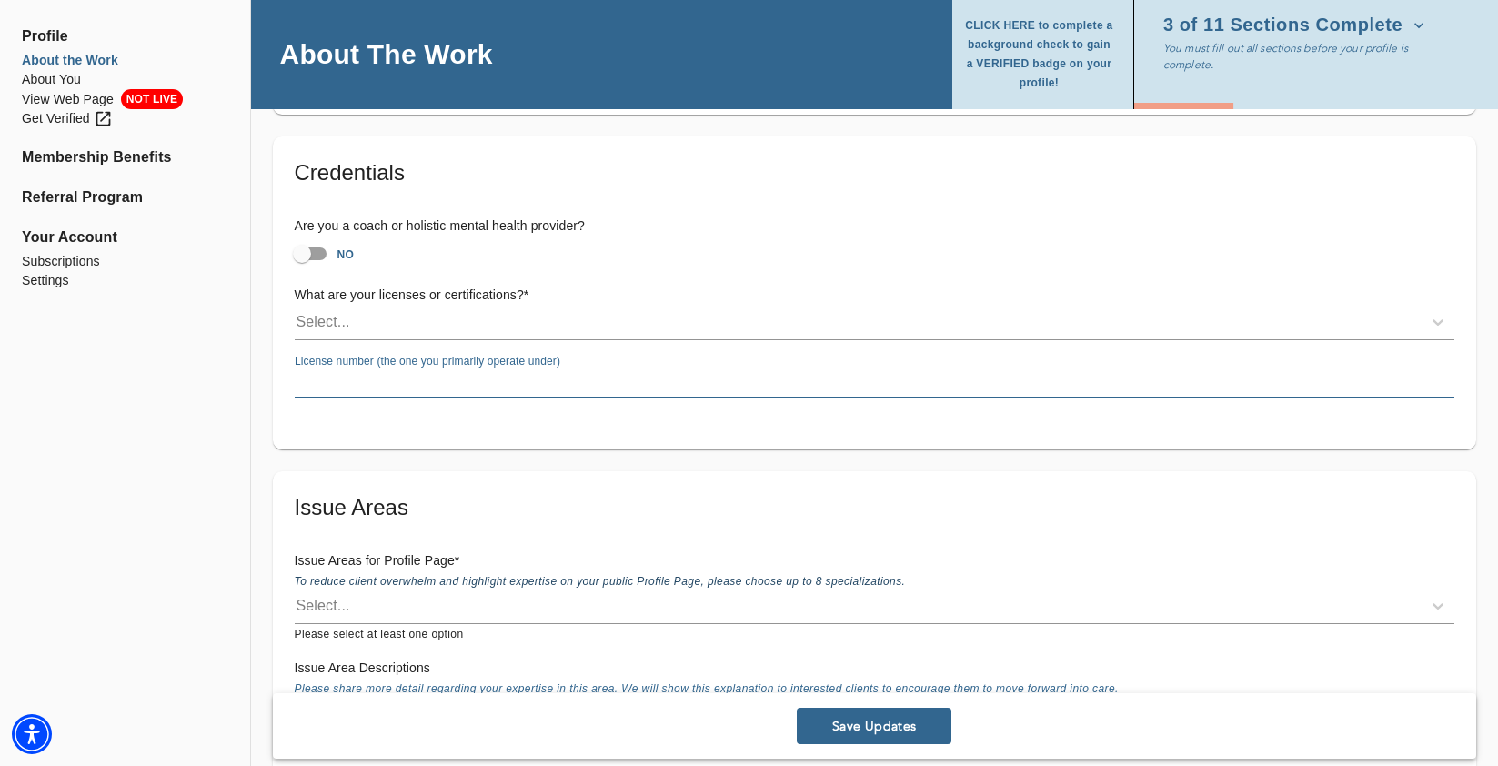
click at [548, 384] on input "text" at bounding box center [874, 383] width 1159 height 29
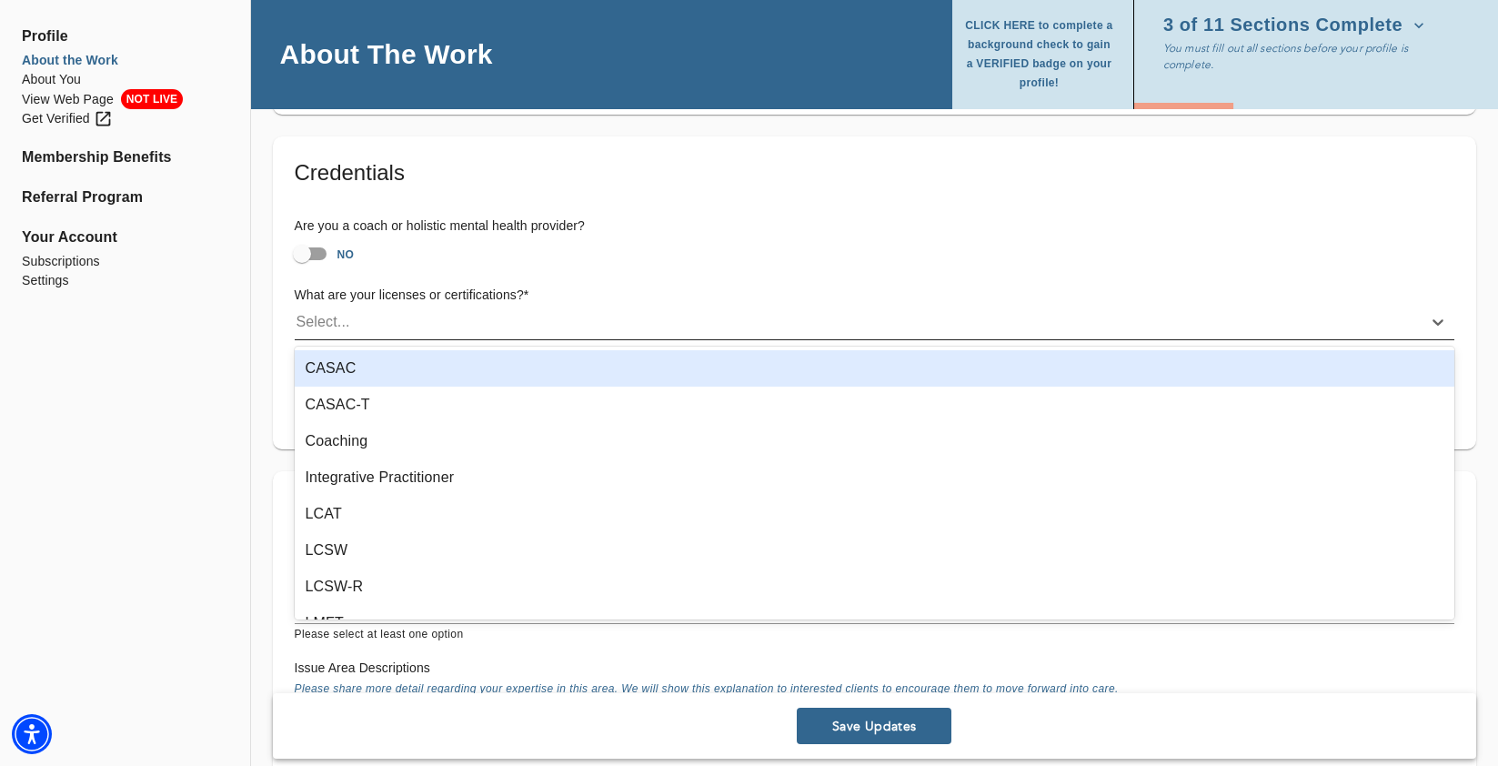
click at [450, 320] on div "Select..." at bounding box center [858, 321] width 1127 height 29
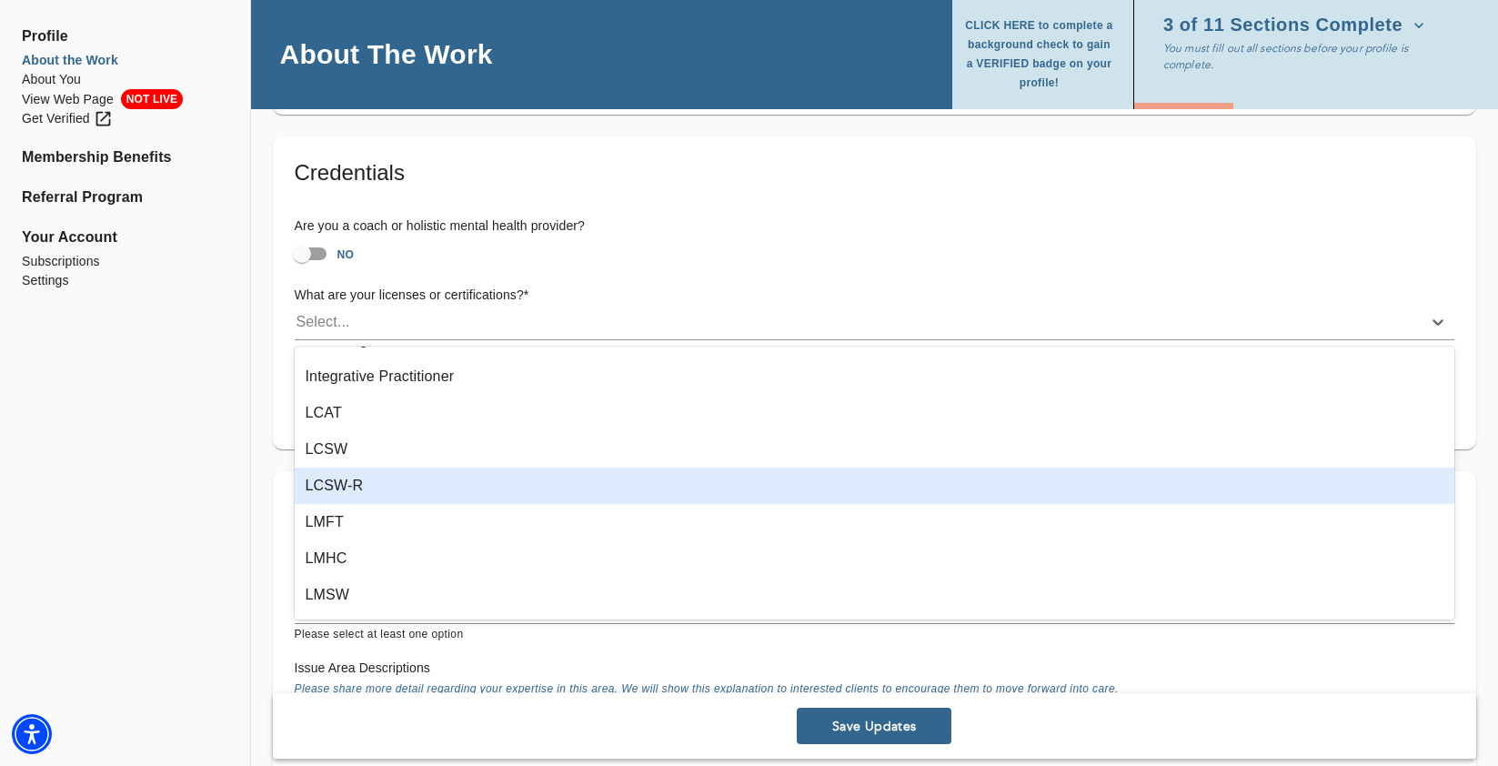
scroll to position [121, 0]
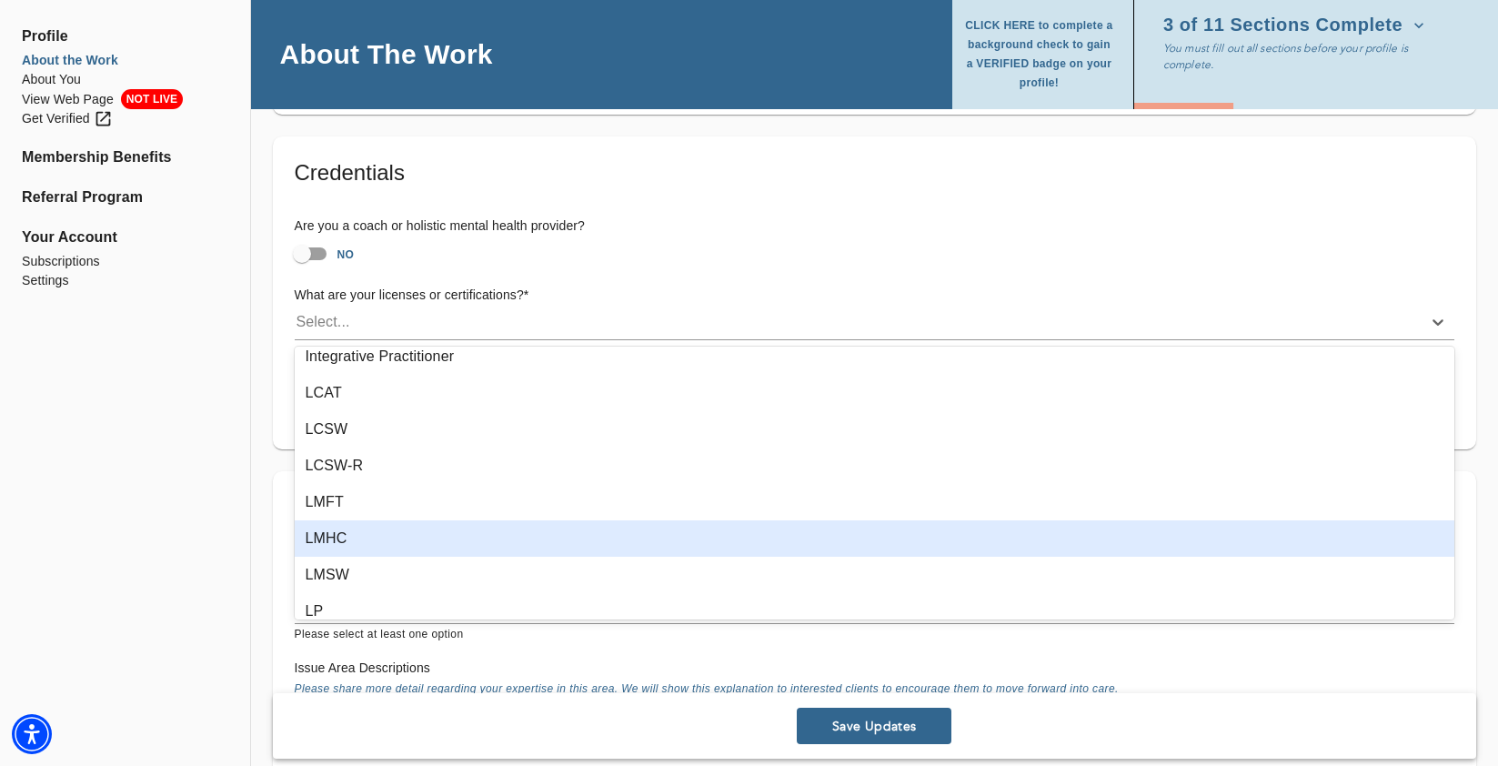
click at [355, 539] on div "LMHC" at bounding box center [875, 538] width 1160 height 36
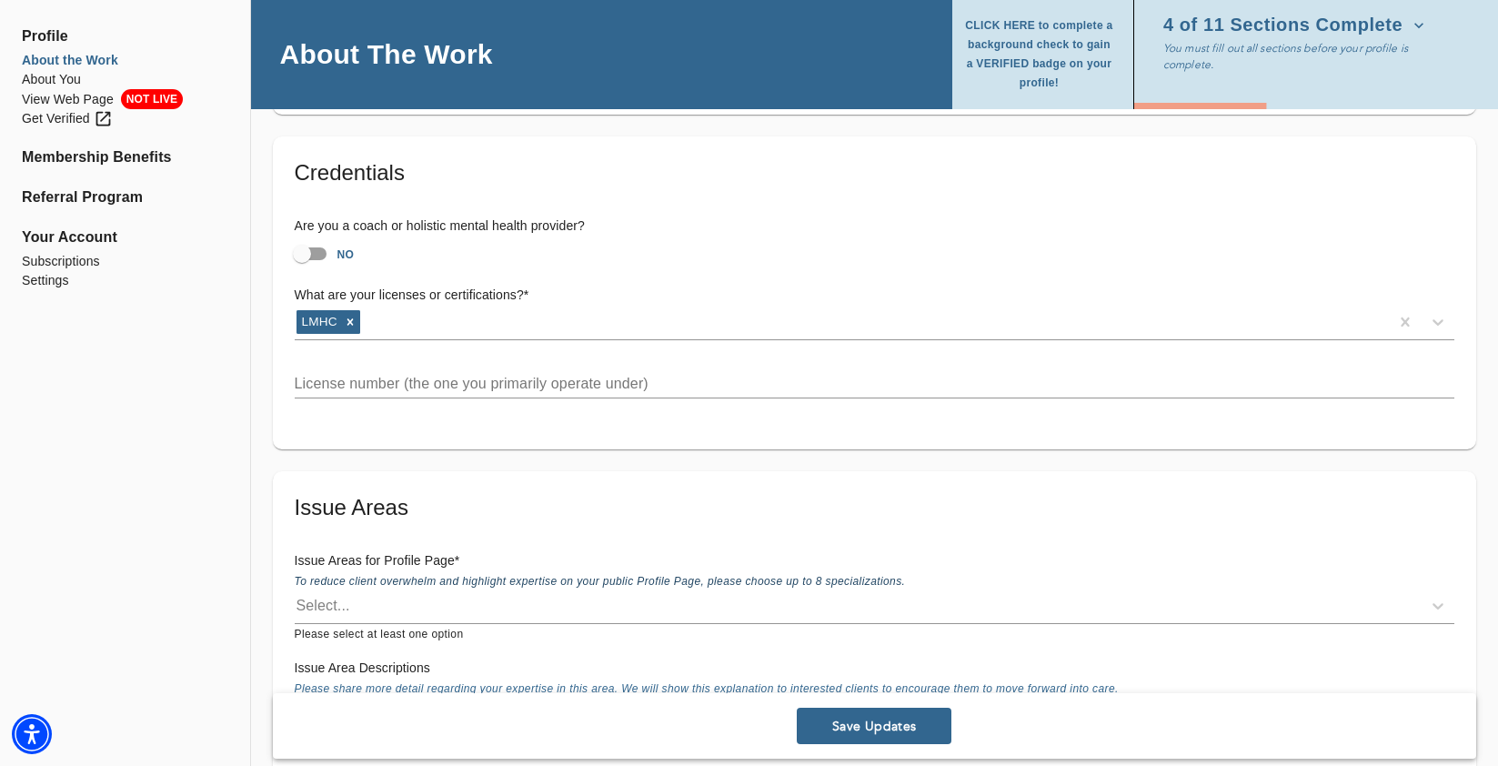
click at [317, 252] on input "NO" at bounding box center [302, 253] width 104 height 35
checkbox input "true"
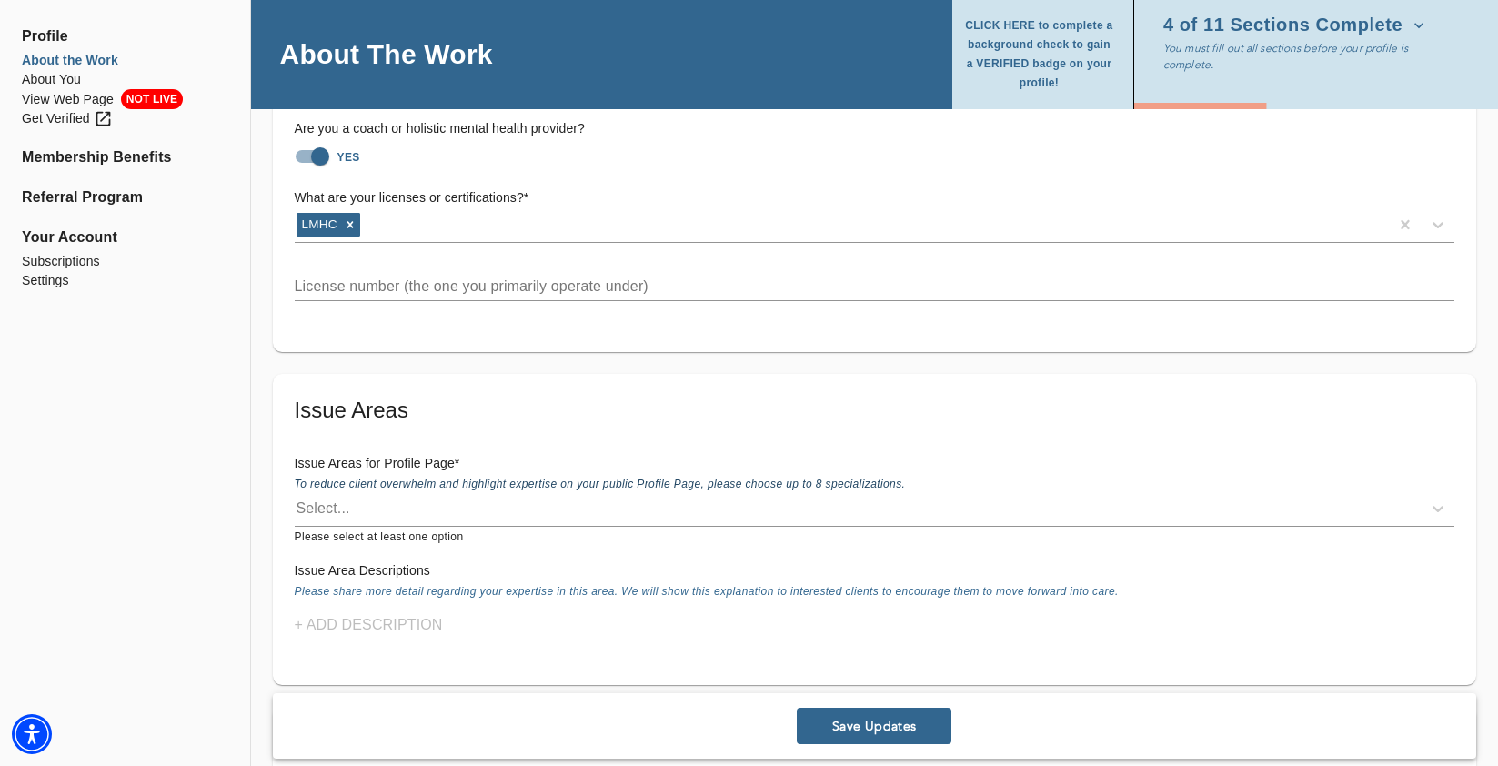
scroll to position [1345, 0]
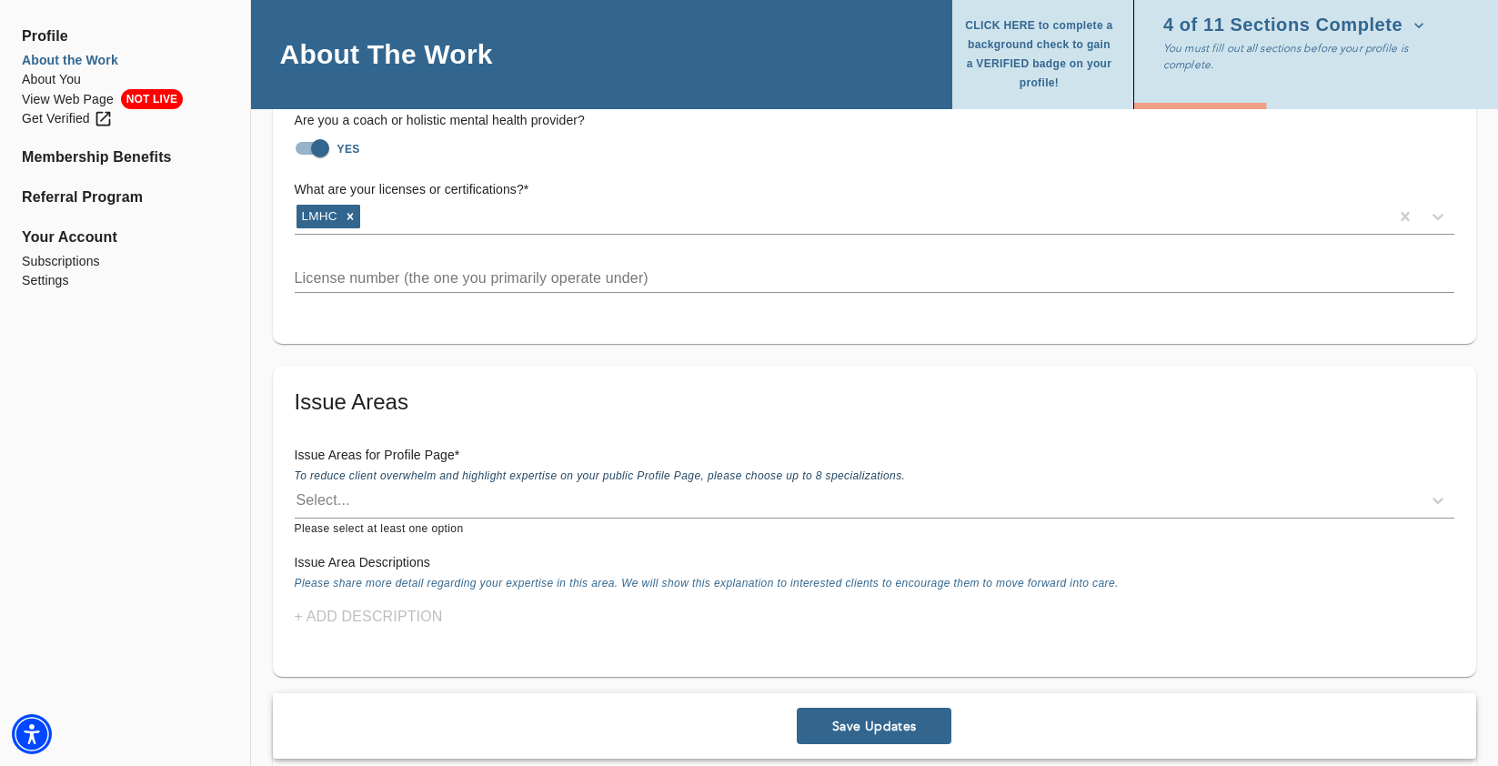
click at [396, 272] on input "text" at bounding box center [874, 278] width 1159 height 29
click at [178, 443] on div "Profile About the Work About You View Web Page NOT LIVE Get Verified Membership…" at bounding box center [125, 718] width 250 height 3960
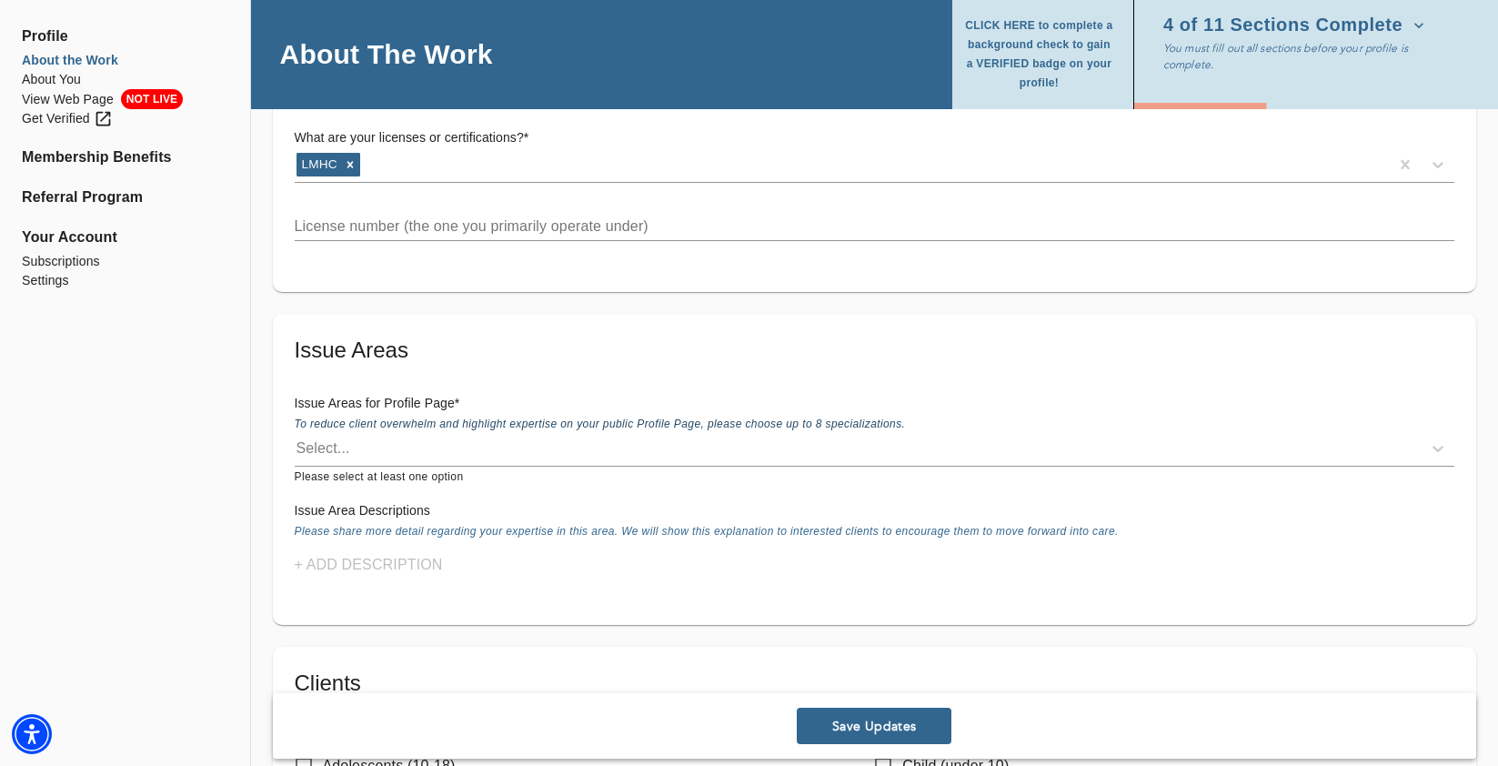
scroll to position [1406, 0]
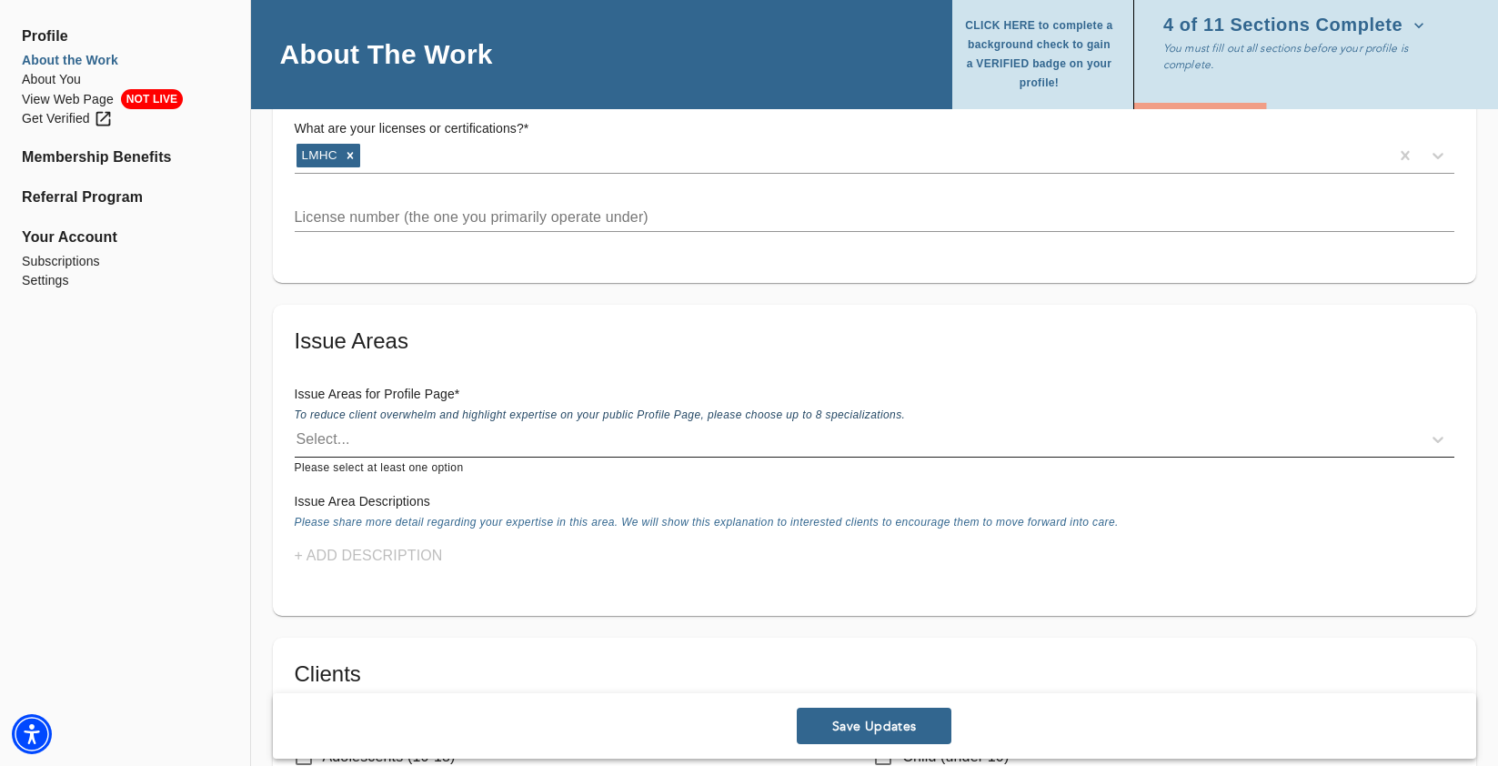
click at [366, 437] on div "Select..." at bounding box center [858, 439] width 1127 height 29
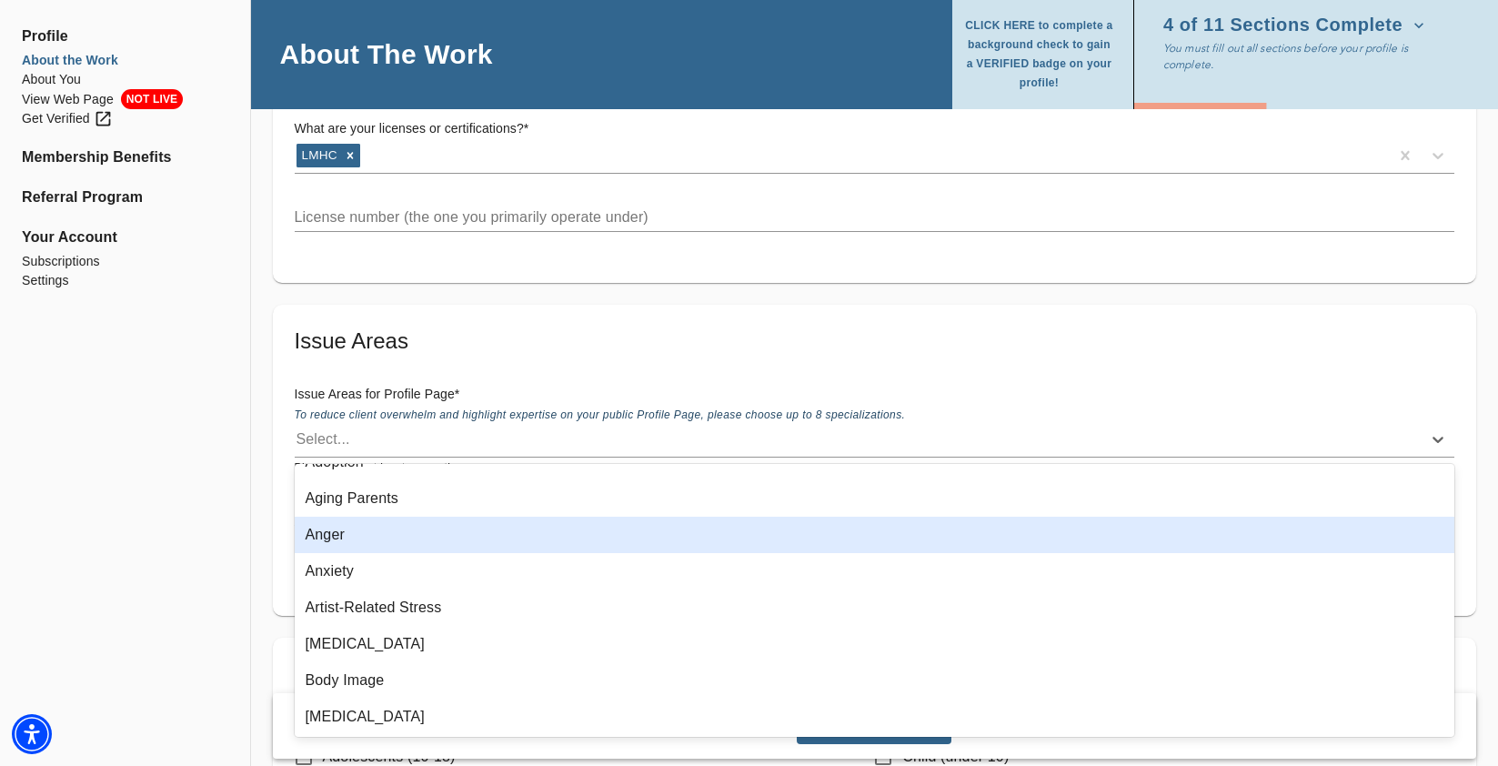
scroll to position [103, 0]
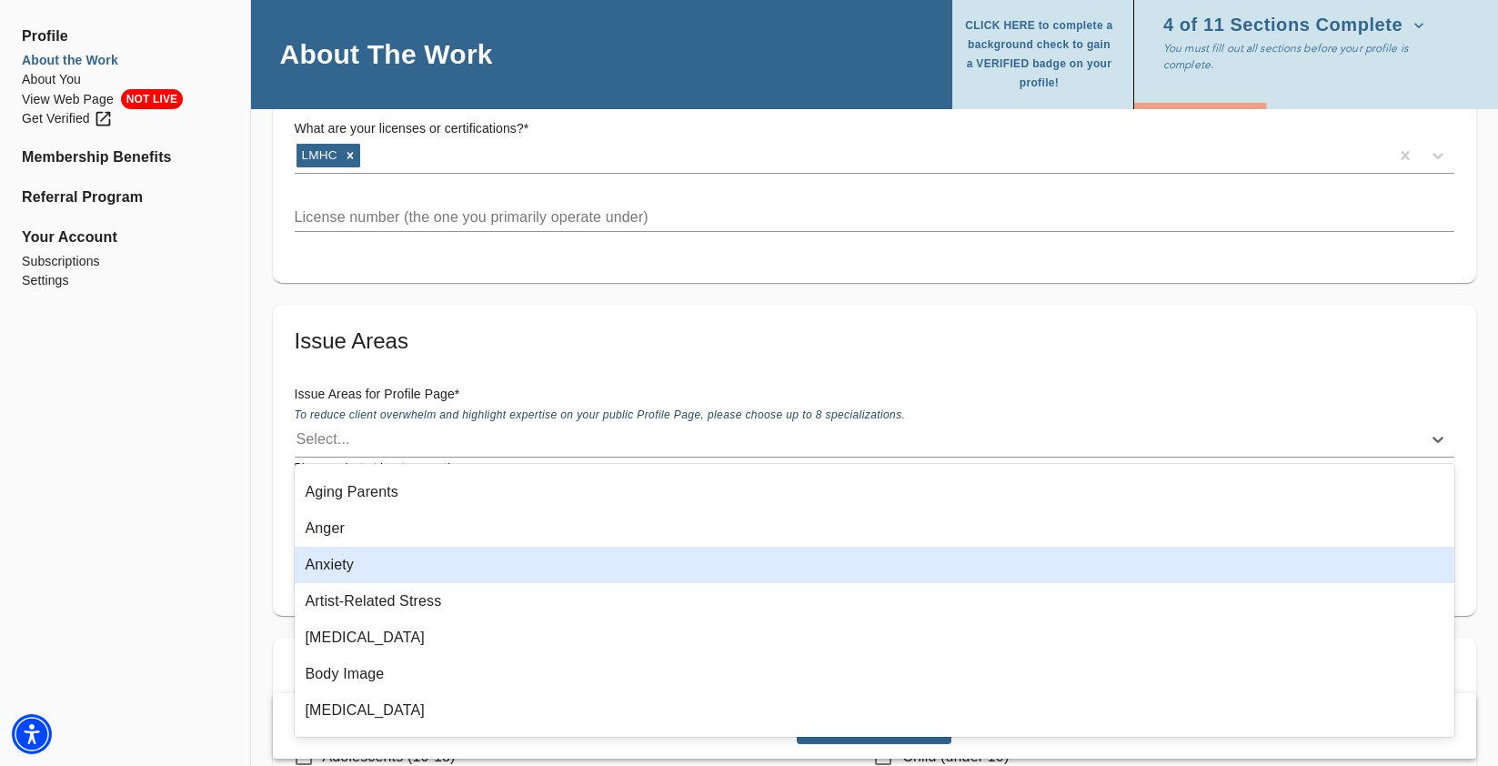
click at [361, 573] on div "Anxiety" at bounding box center [875, 565] width 1160 height 36
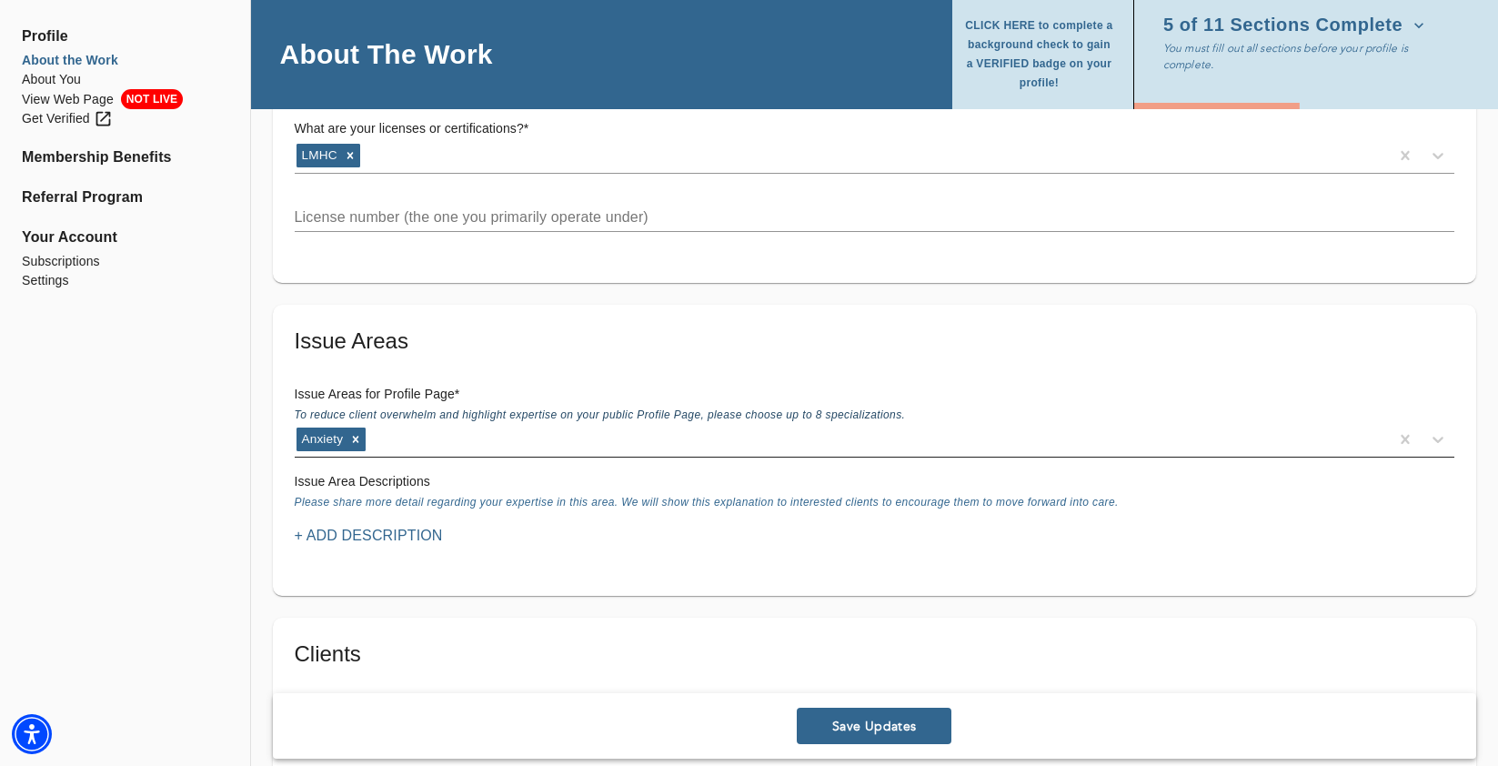
click at [449, 455] on div "Anxiety" at bounding box center [874, 440] width 1159 height 35
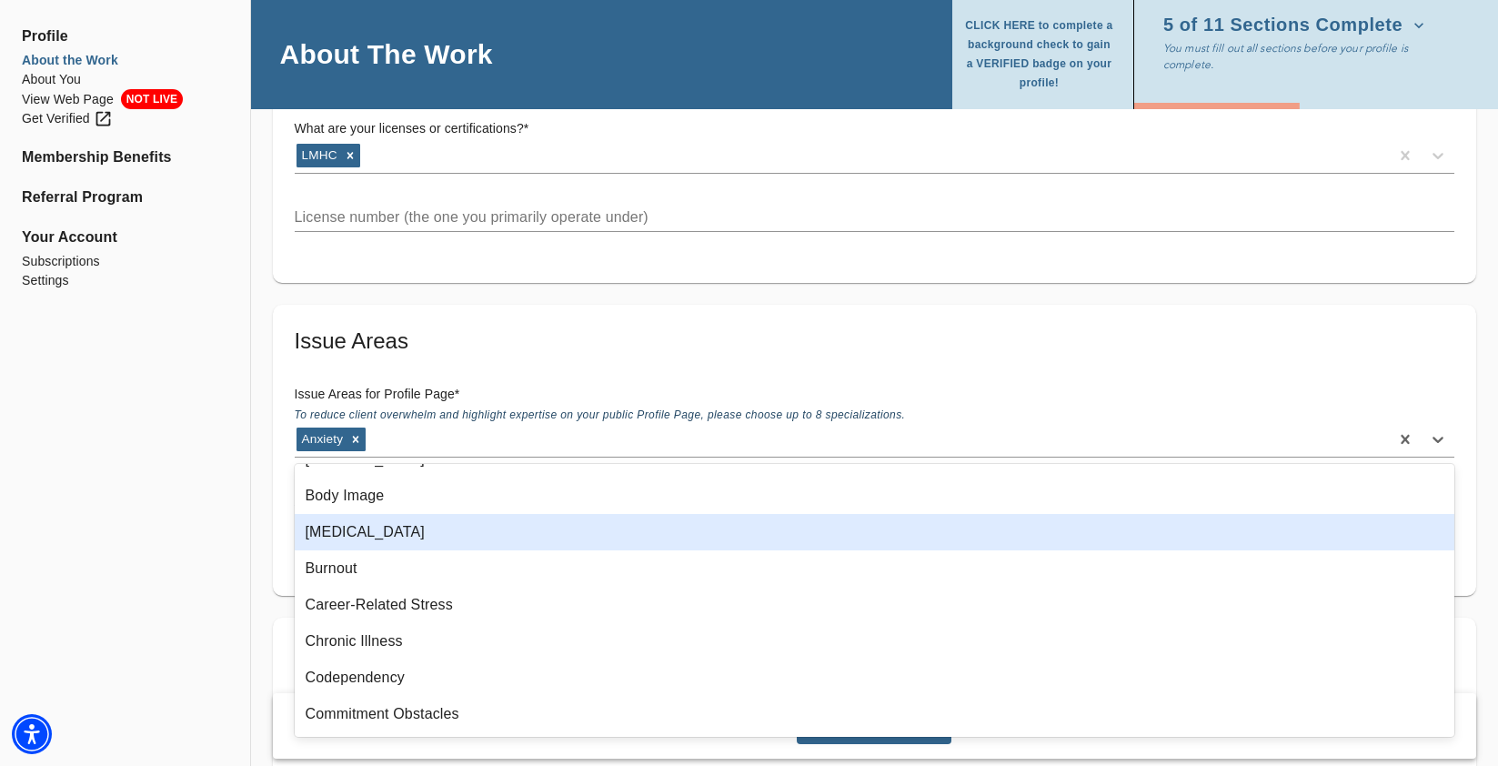
scroll to position [246, 0]
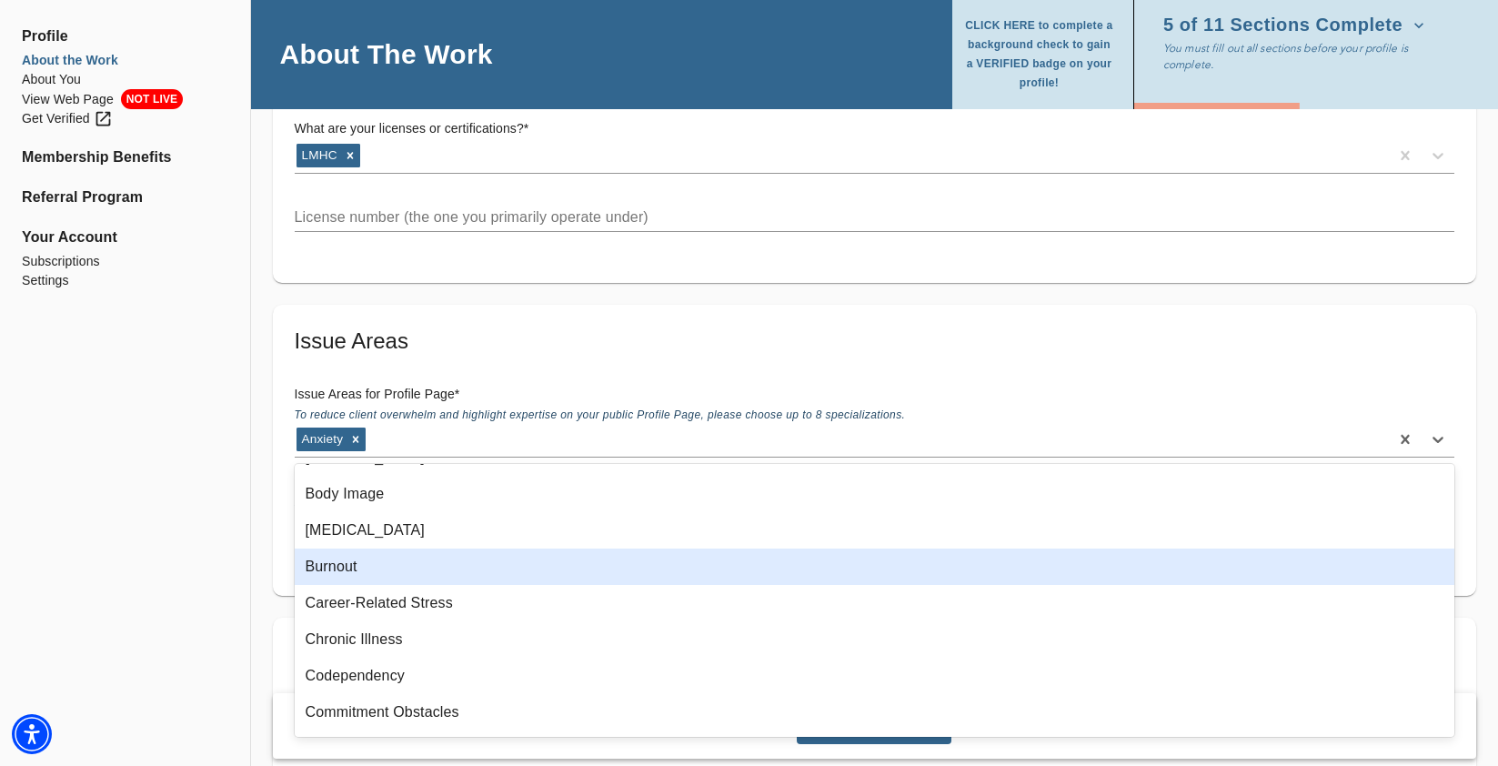
click at [402, 571] on div "Burnout" at bounding box center [875, 566] width 1160 height 36
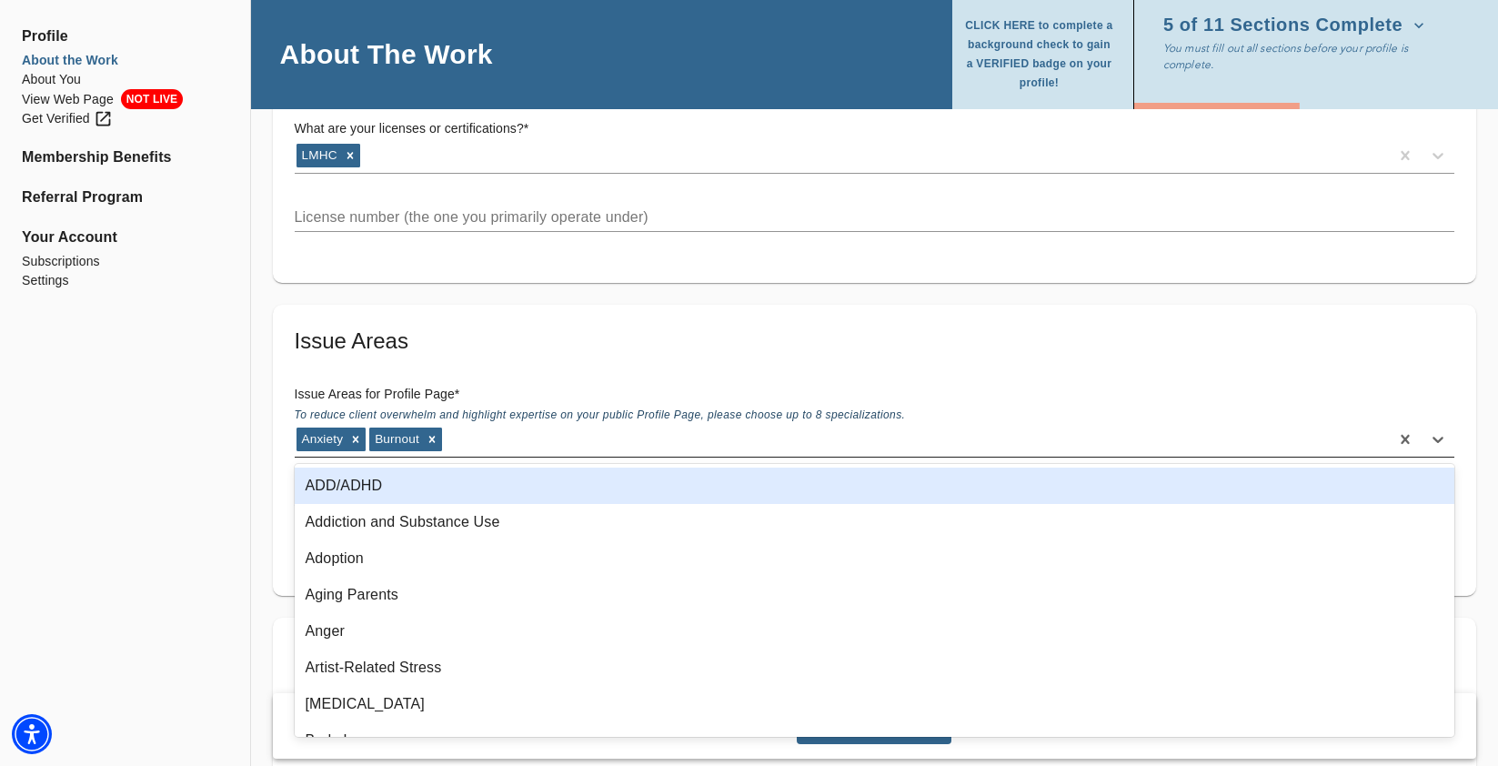
click at [538, 446] on div "Anxiety Burnout" at bounding box center [842, 439] width 1094 height 29
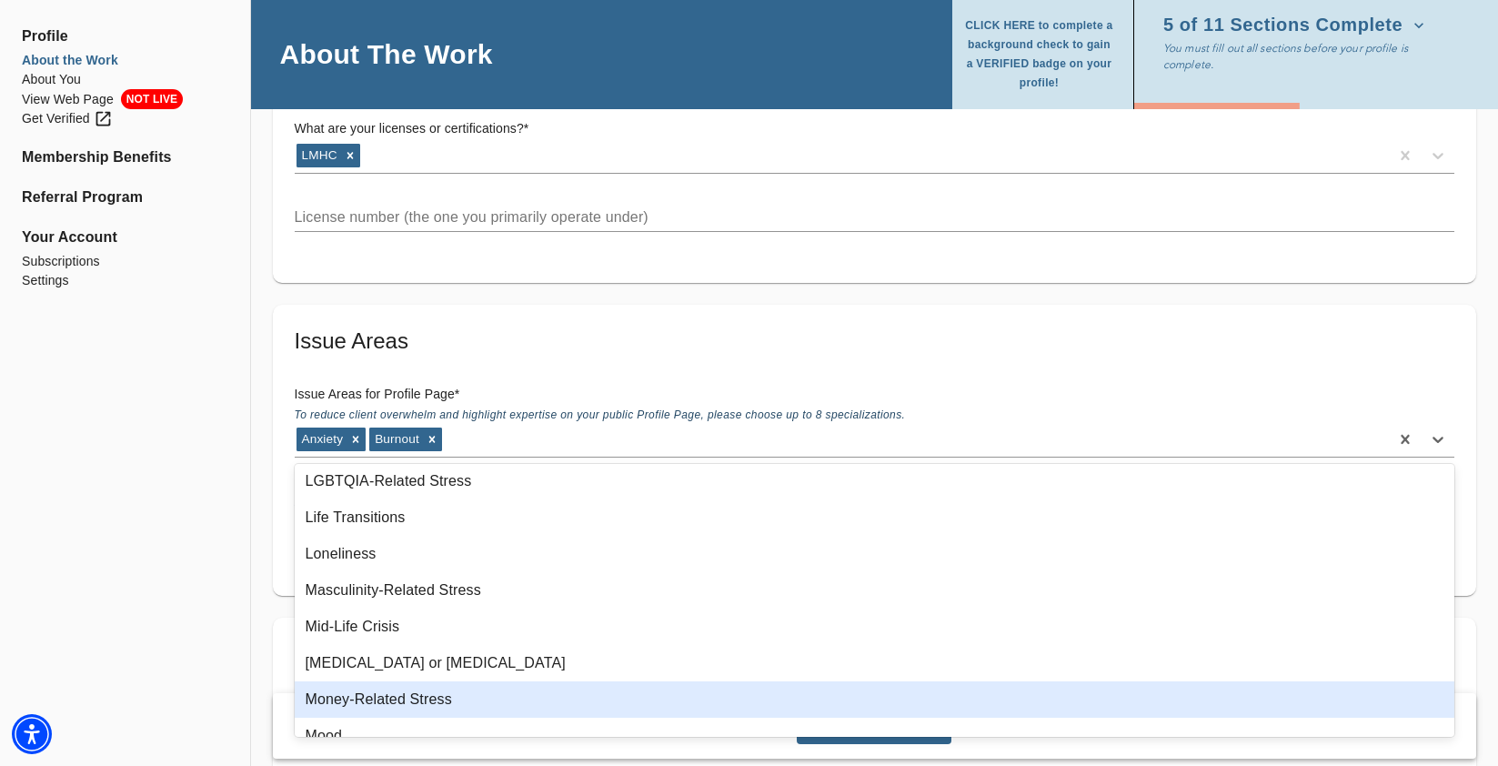
scroll to position [1402, 0]
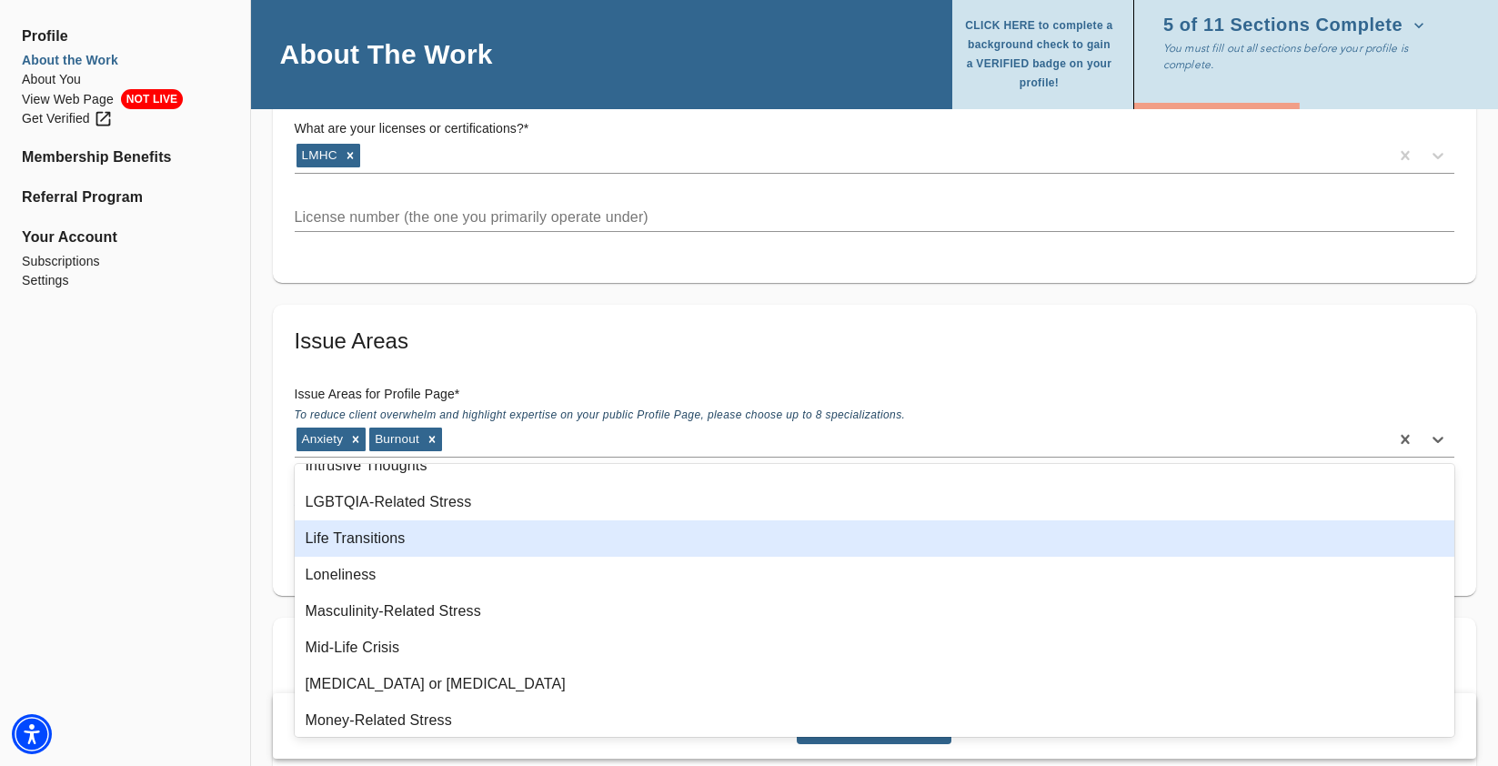
click at [408, 533] on div "Life Transitions" at bounding box center [875, 538] width 1160 height 36
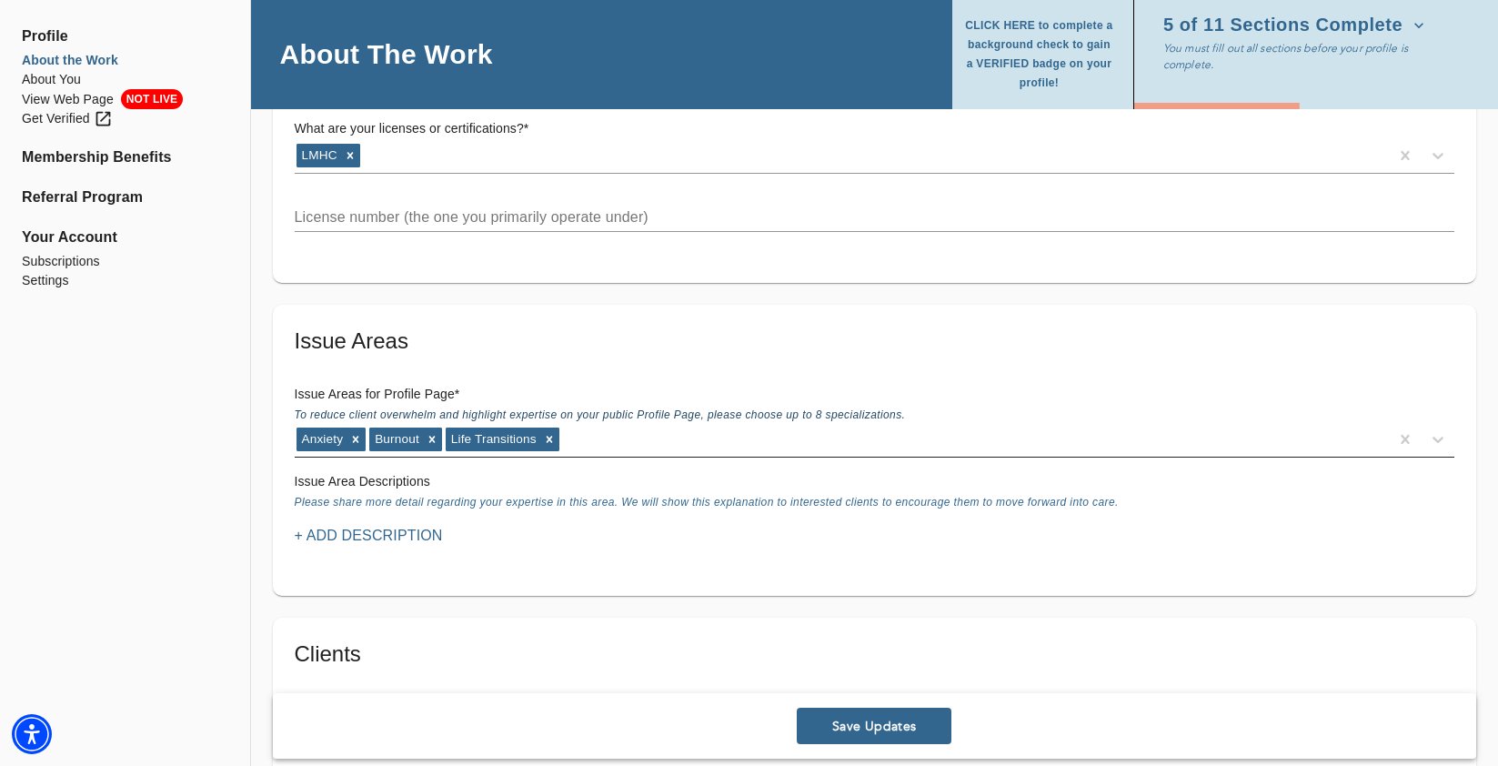
click at [582, 444] on div "Anxiety Burnout Life Transitions" at bounding box center [842, 439] width 1094 height 29
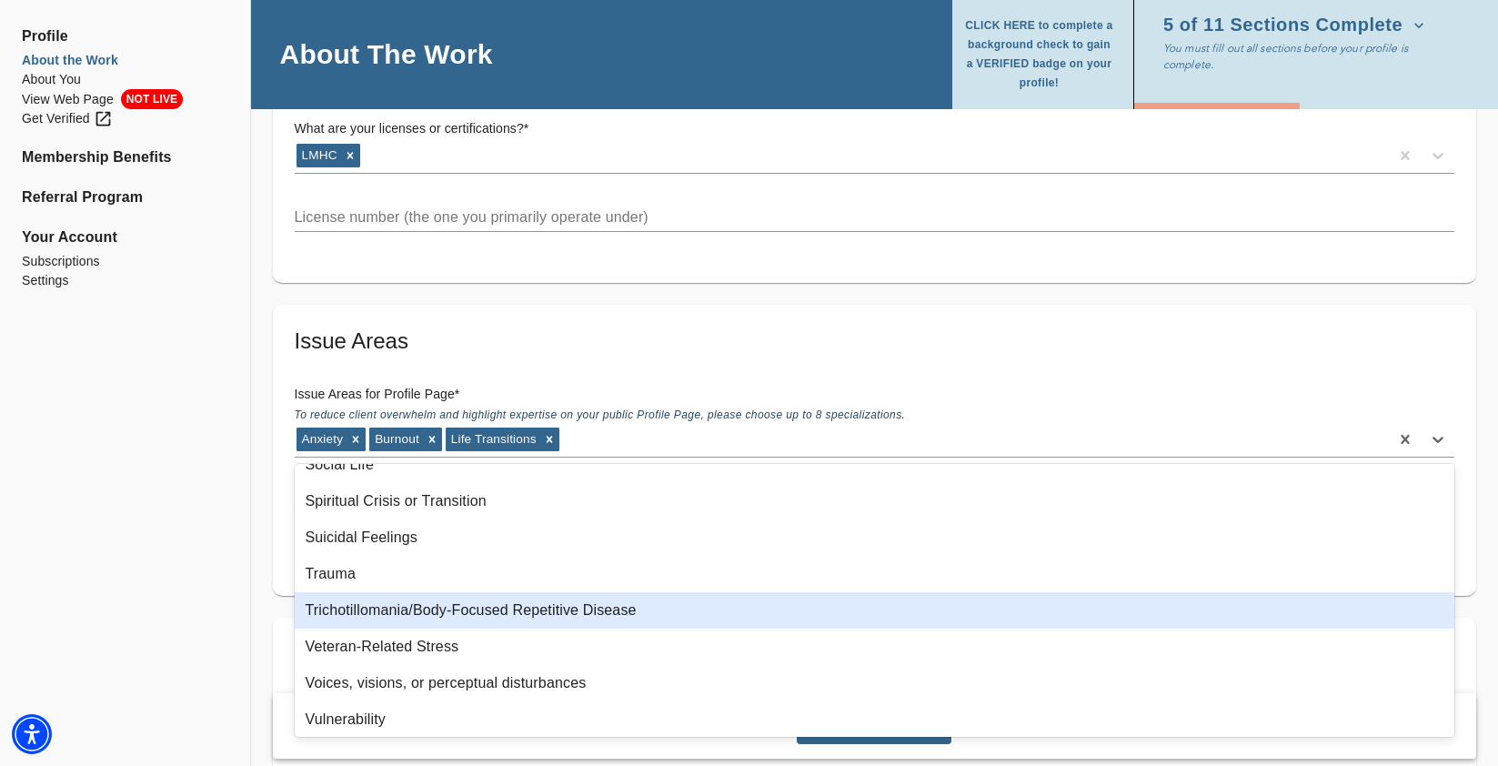
scroll to position [2687, 0]
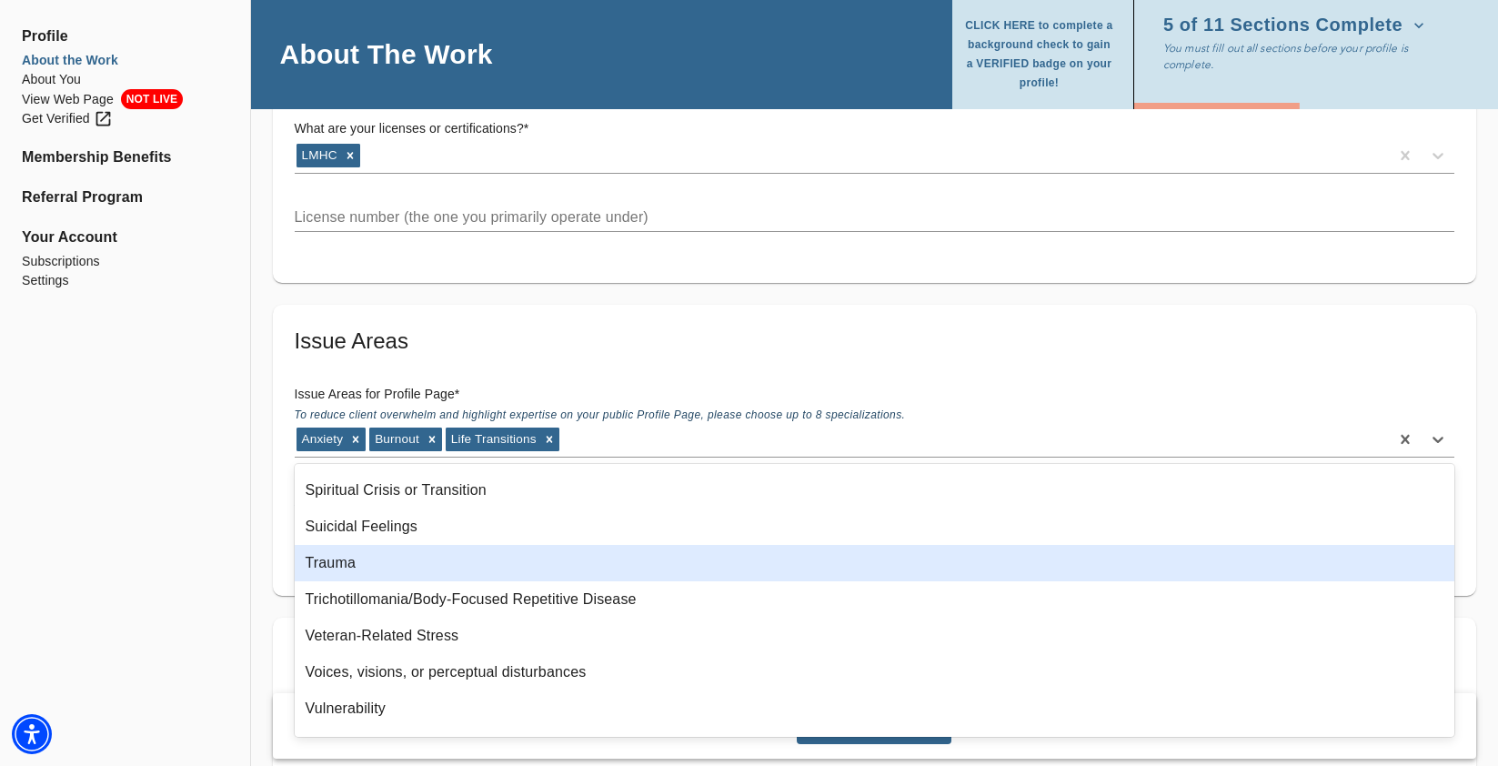
click at [445, 567] on div "Trauma" at bounding box center [875, 563] width 1160 height 36
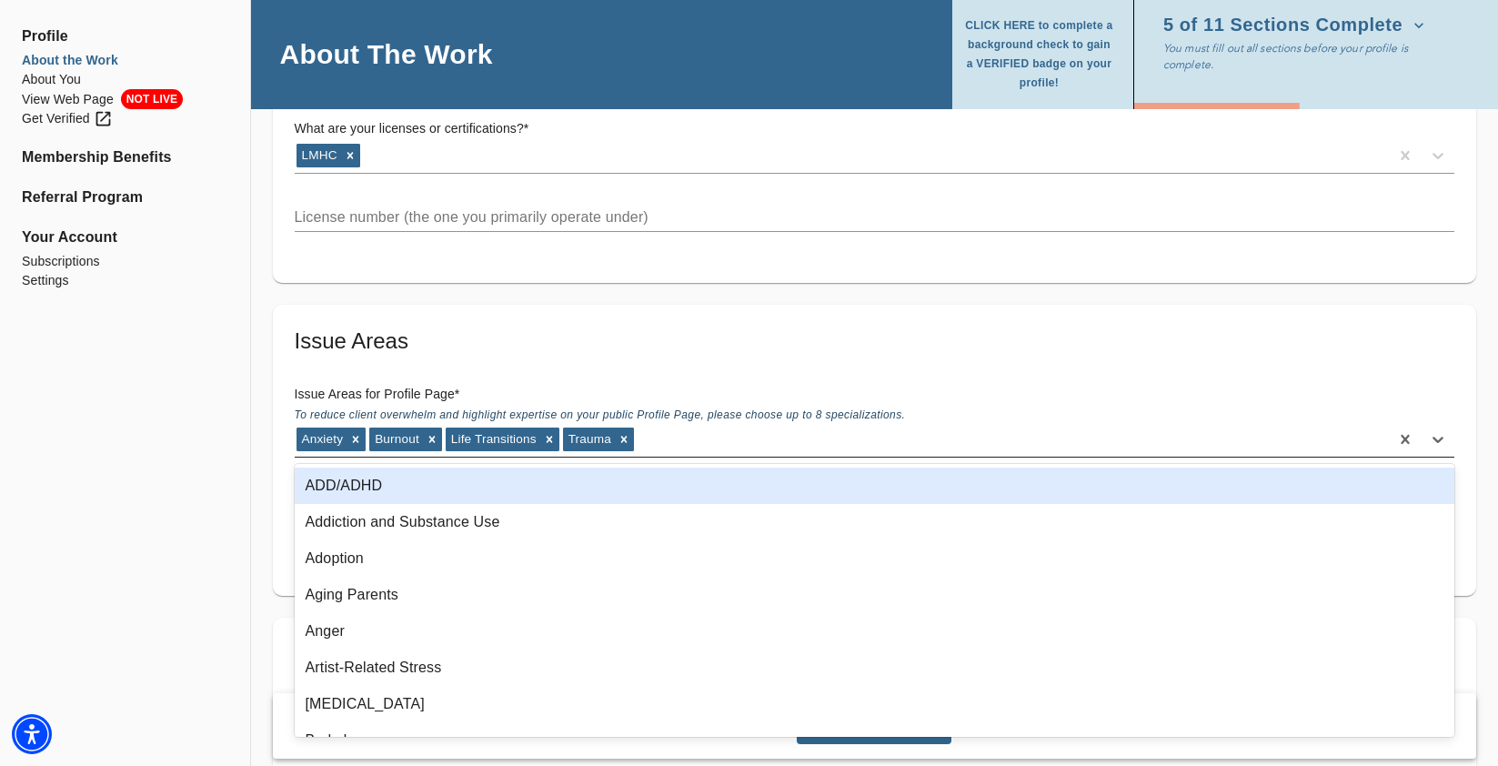
click at [717, 445] on div "Anxiety Burnout Life Transitions Trauma" at bounding box center [842, 439] width 1094 height 29
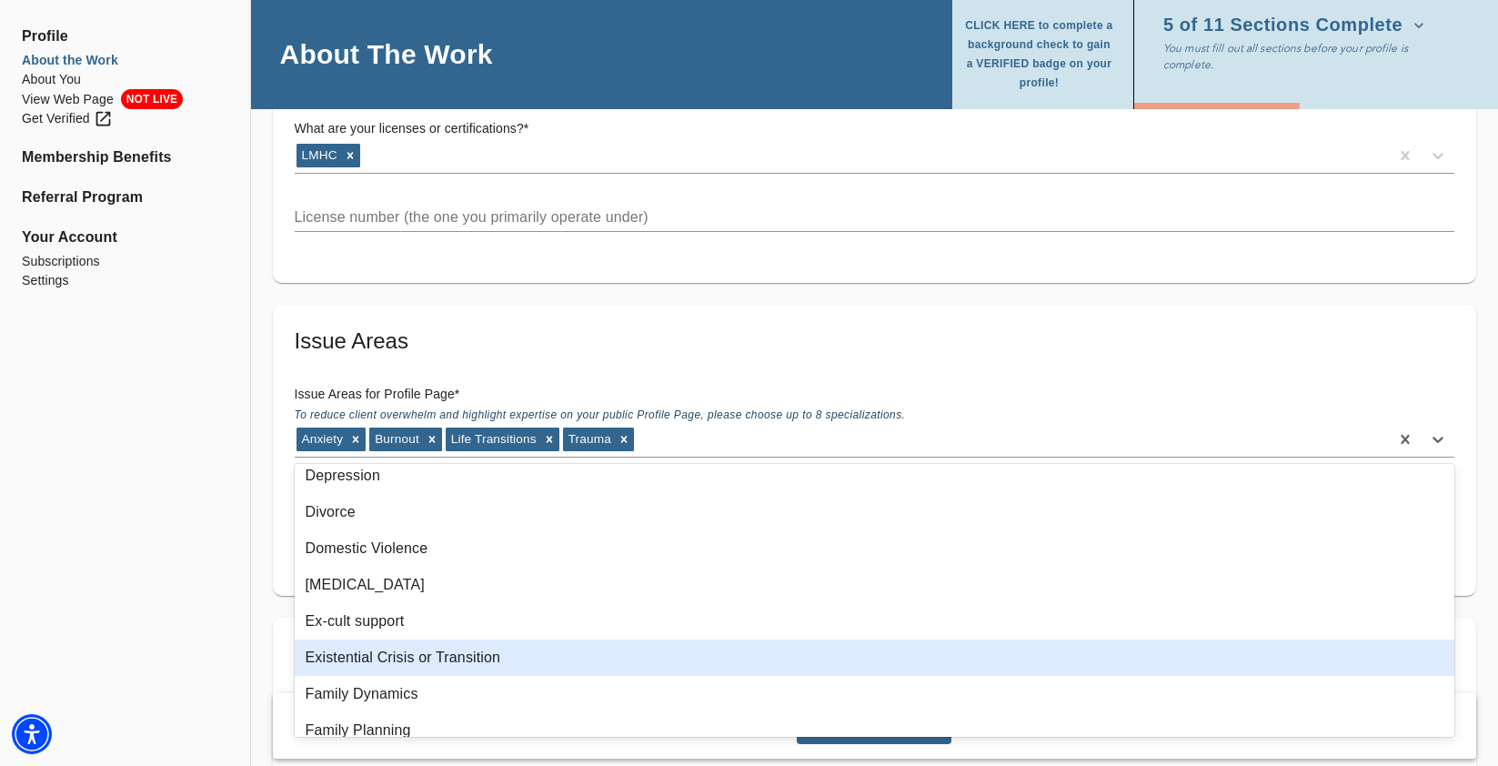
scroll to position [543, 0]
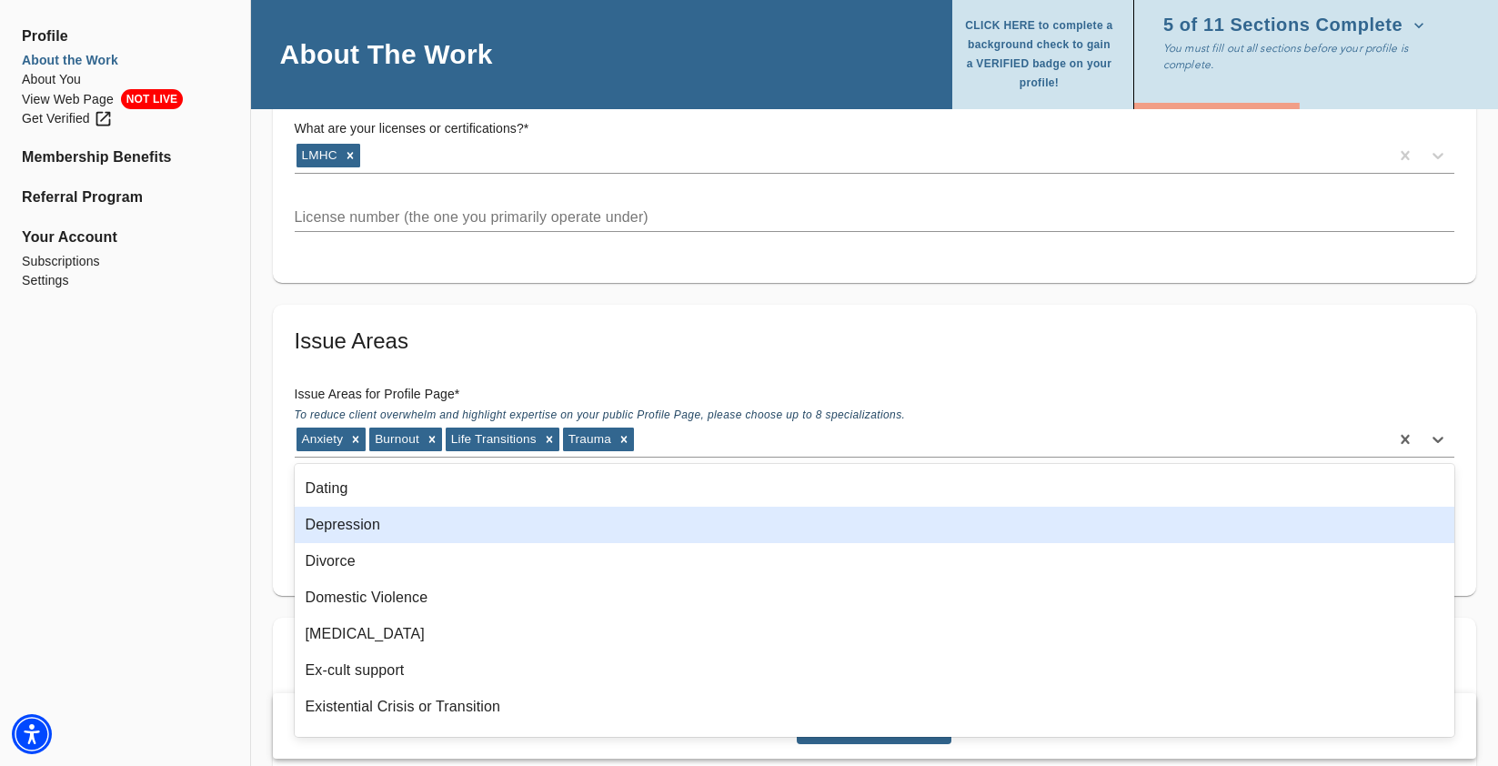
click at [486, 532] on div "Depression" at bounding box center [875, 525] width 1160 height 36
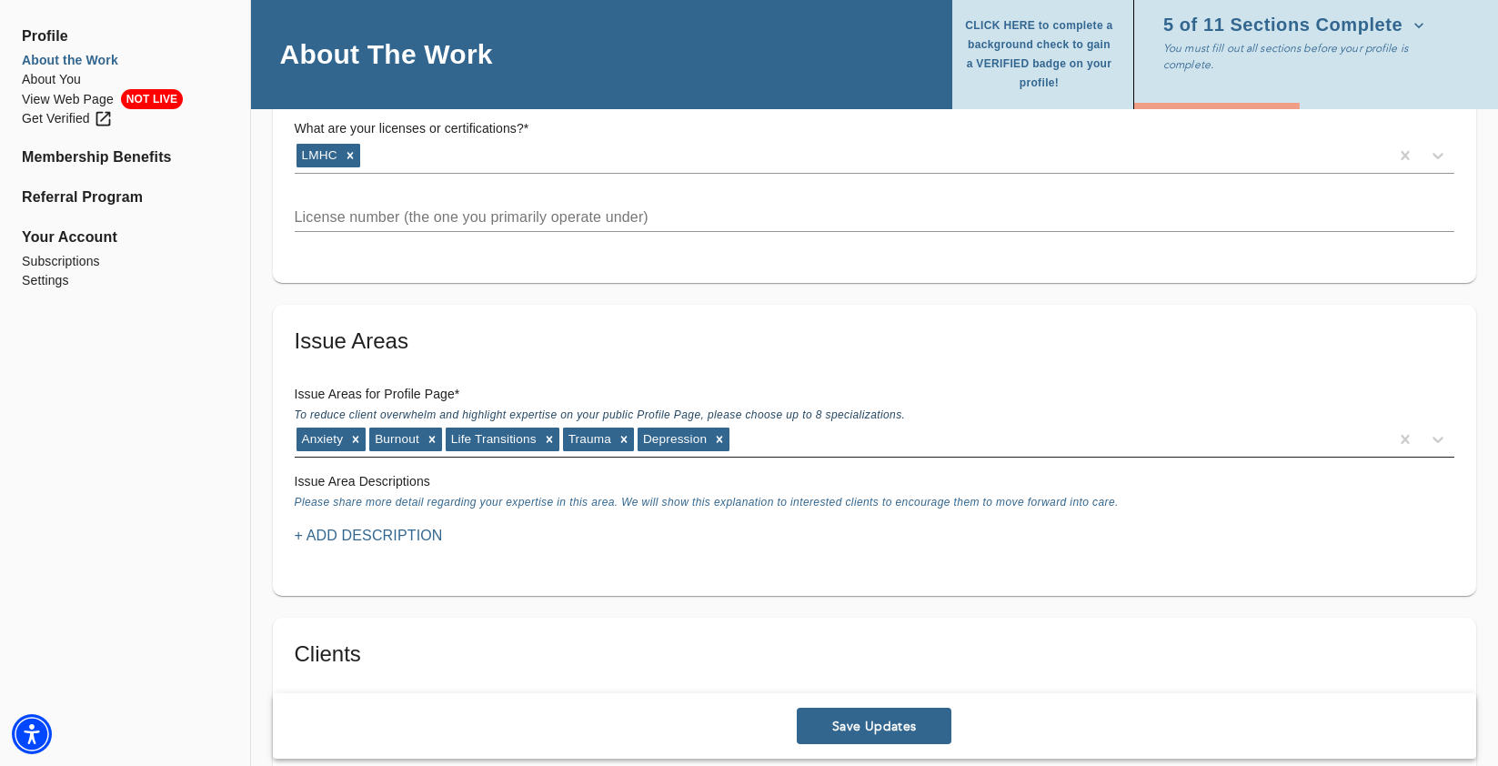
click at [749, 448] on div "Anxiety Burnout Life Transitions Trauma [MEDICAL_DATA]" at bounding box center [842, 439] width 1094 height 29
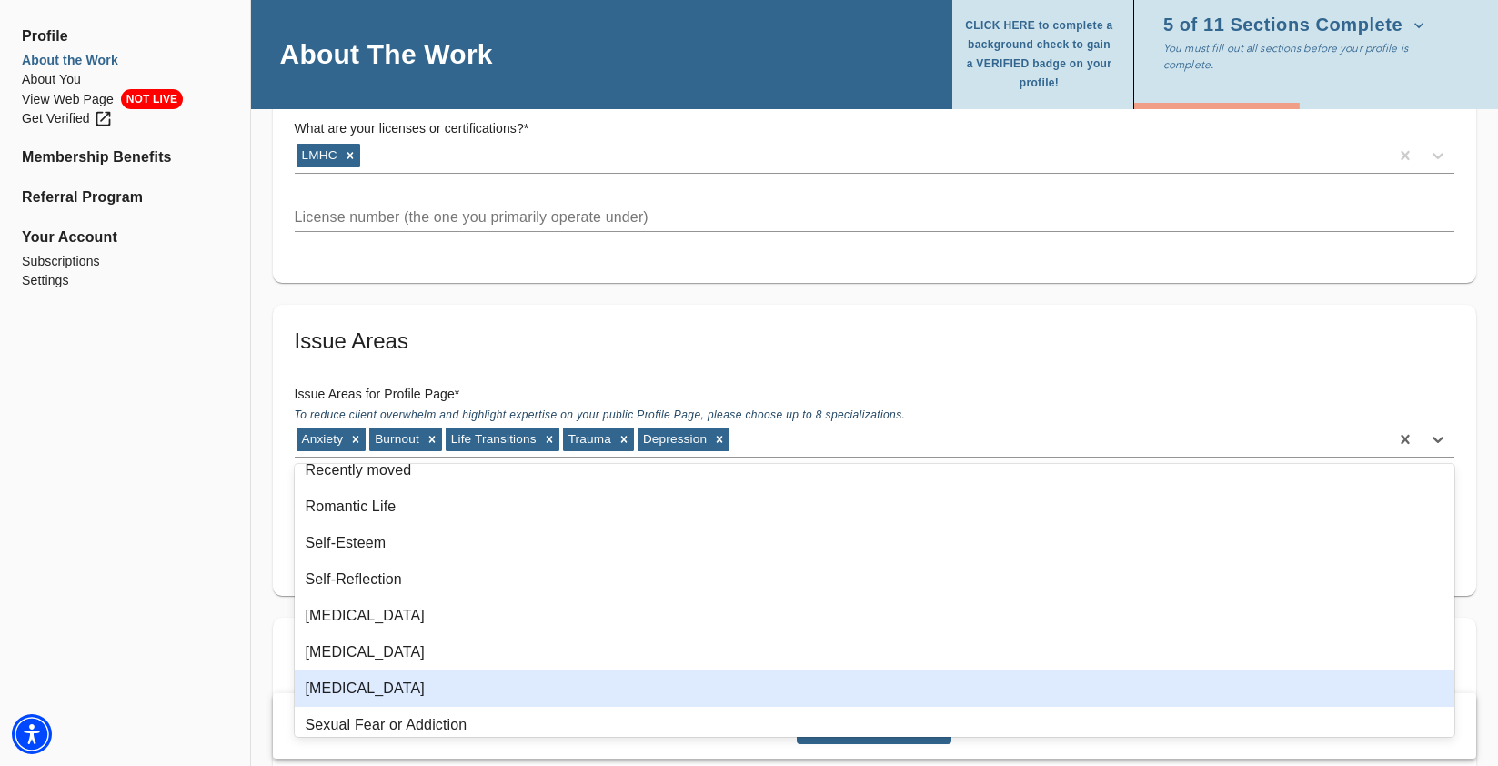
scroll to position [2233, 0]
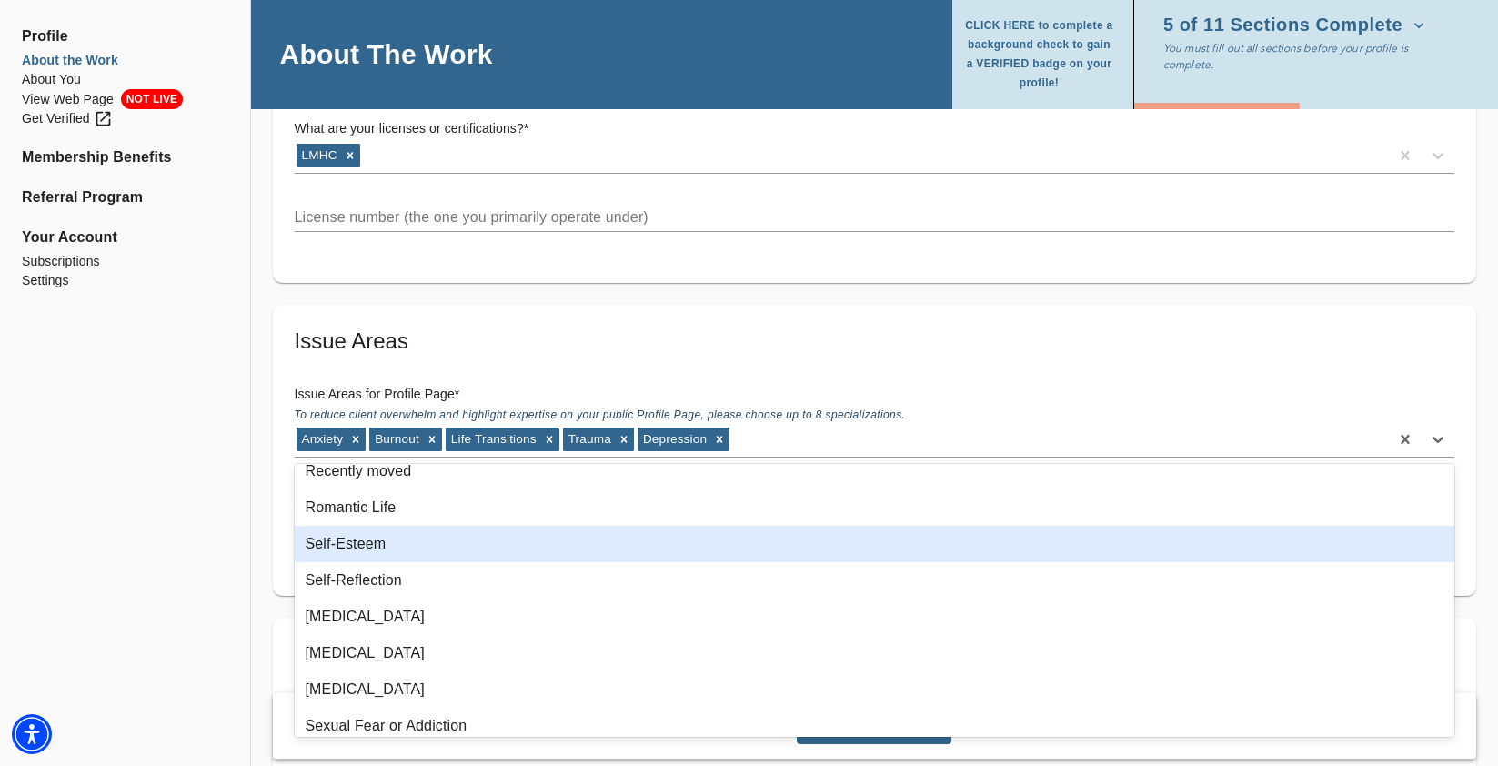
click at [405, 545] on div "Self-Esteem" at bounding box center [875, 544] width 1160 height 36
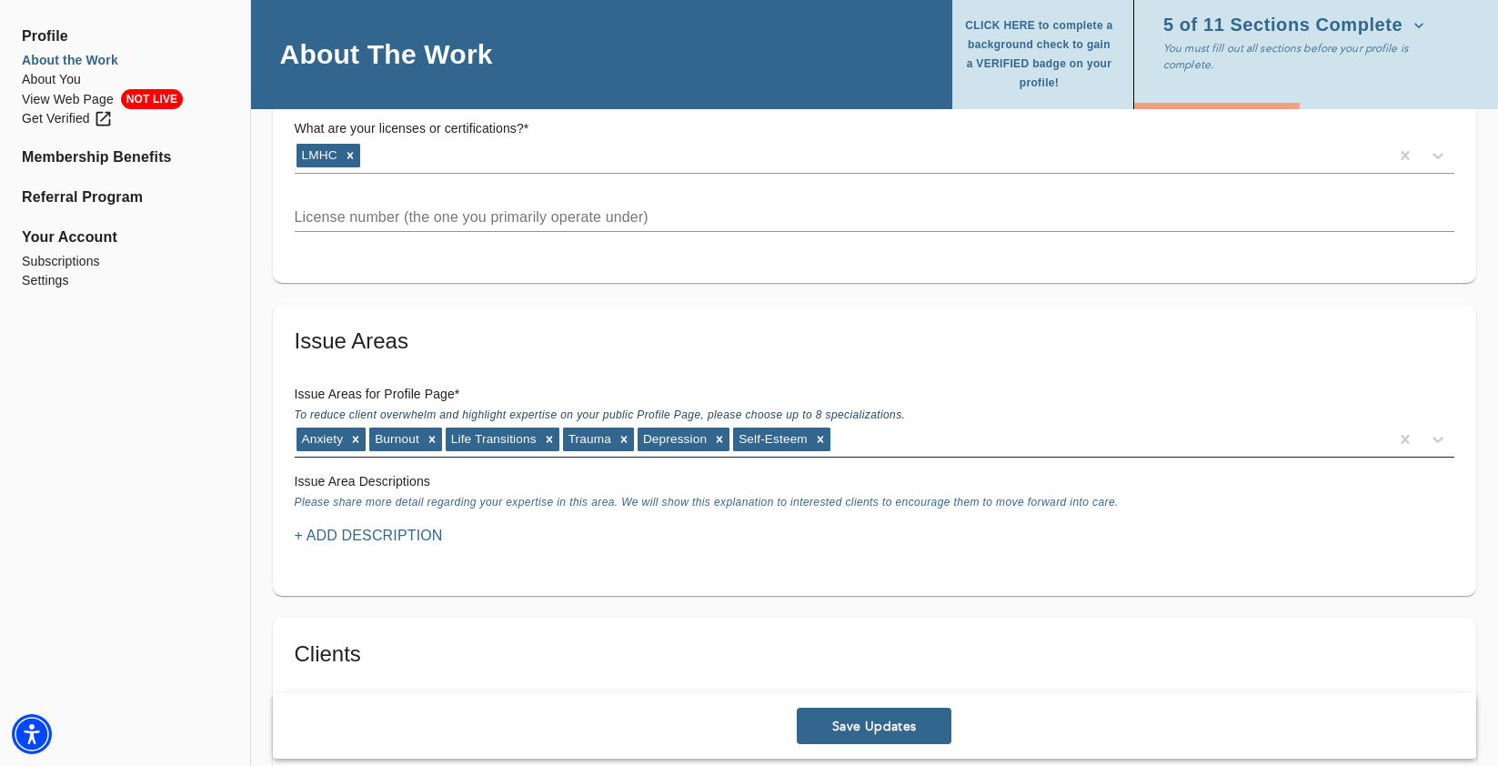
click at [891, 445] on div "Anxiety Burnout Life Transitions Trauma [MEDICAL_DATA] Self-Esteem" at bounding box center [842, 439] width 1094 height 29
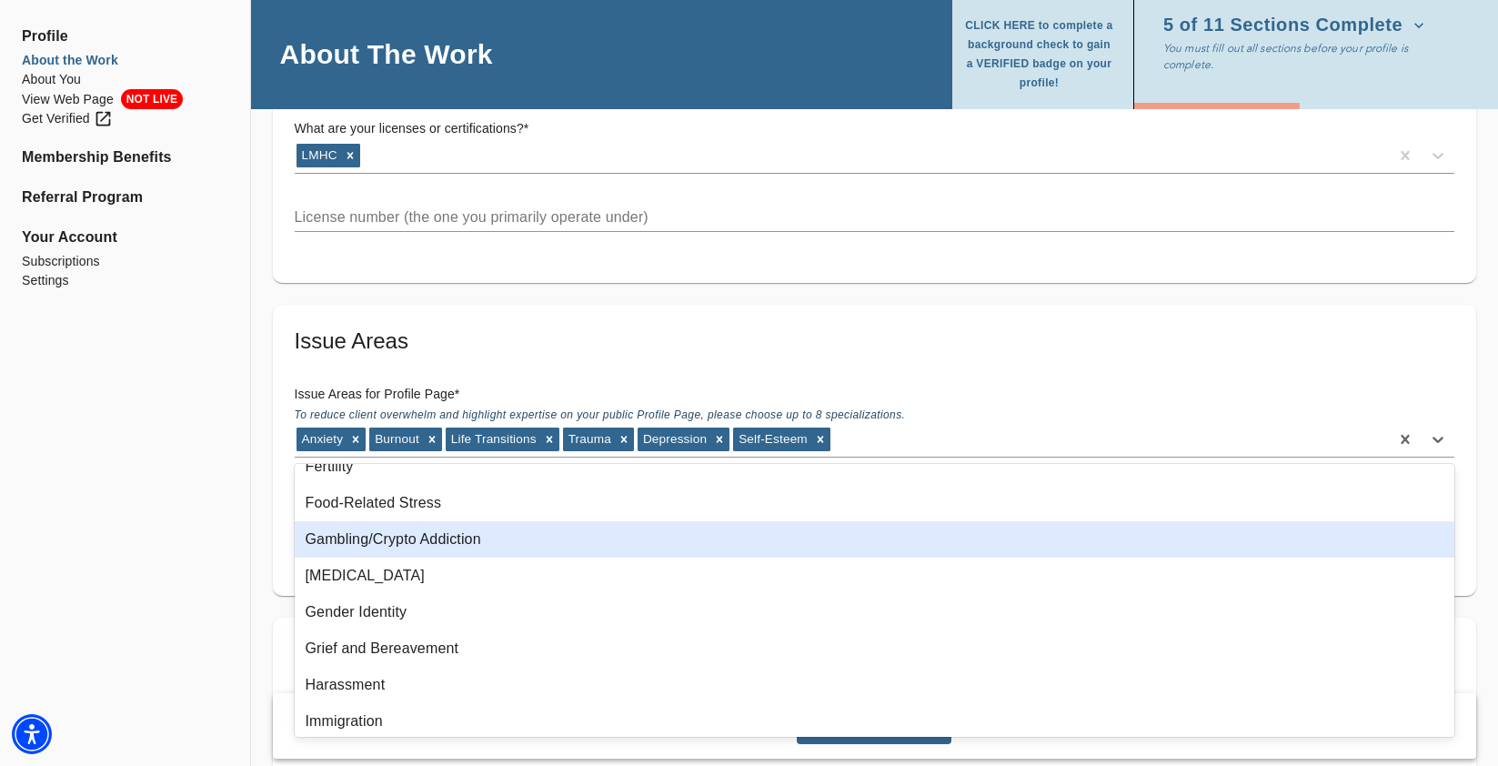
scroll to position [894, 0]
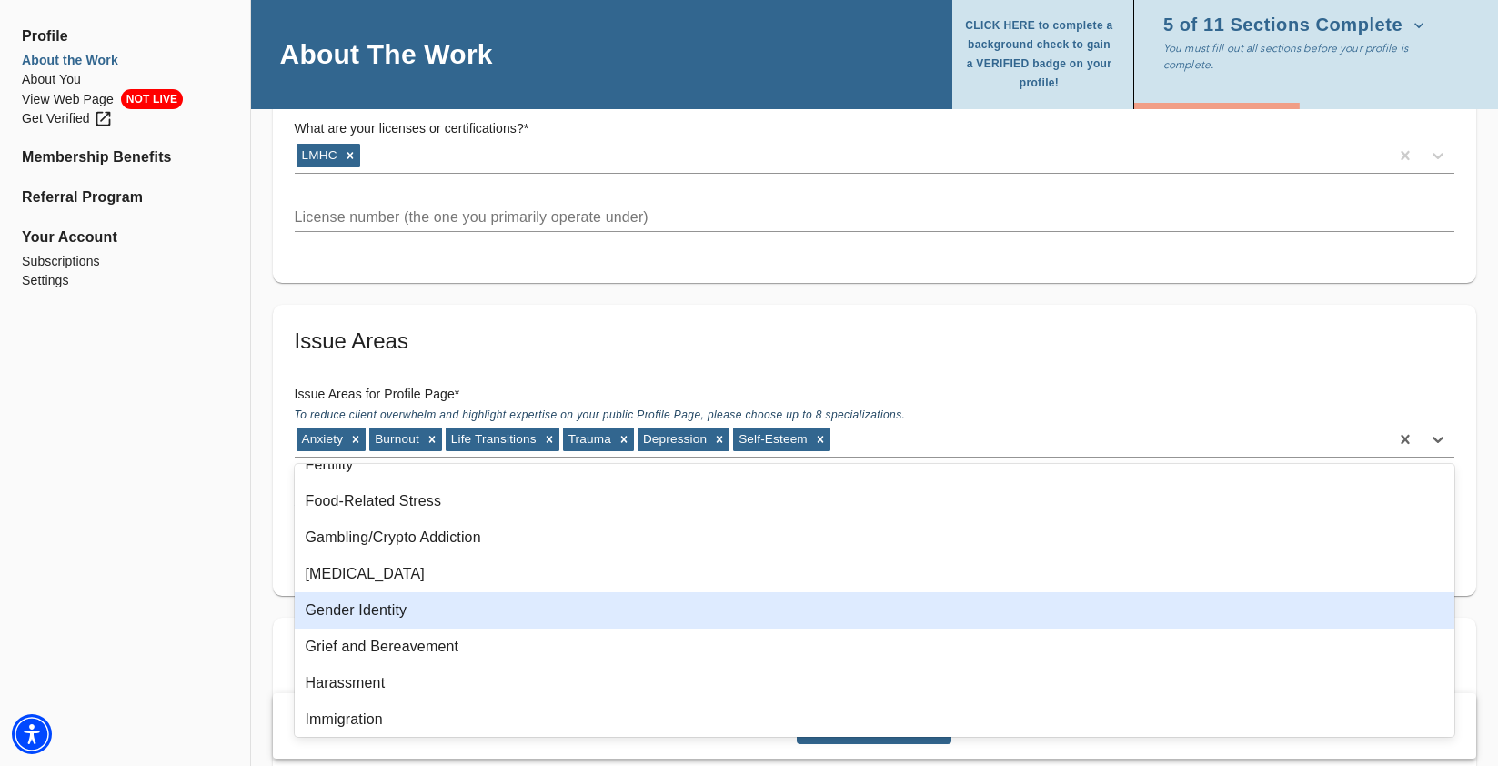
click at [522, 611] on div "Gender Identity" at bounding box center [875, 610] width 1160 height 36
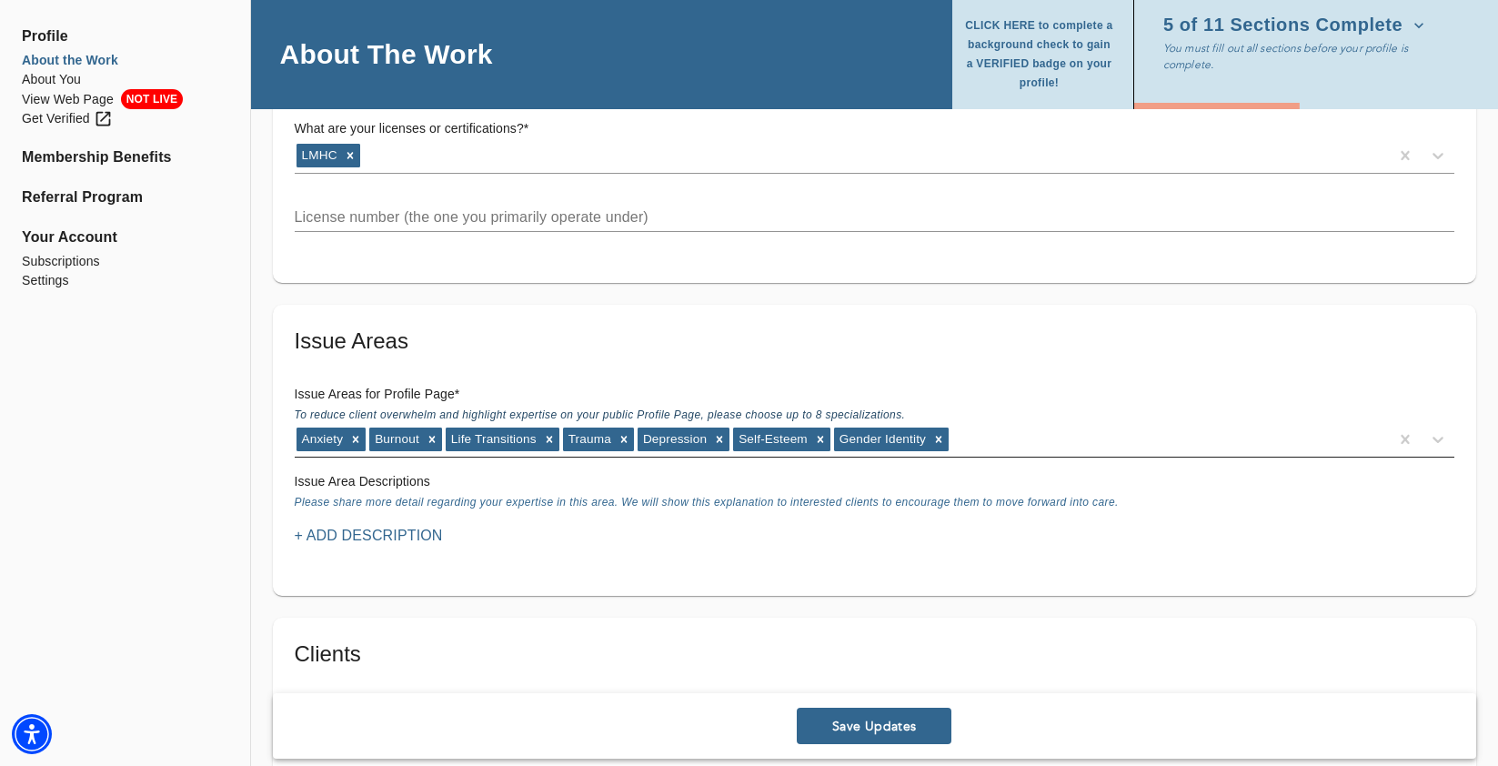
click at [1011, 446] on div "Anxiety Burnout Life Transitions Trauma [MEDICAL_DATA] Self-Esteem Gender Ident…" at bounding box center [842, 439] width 1094 height 29
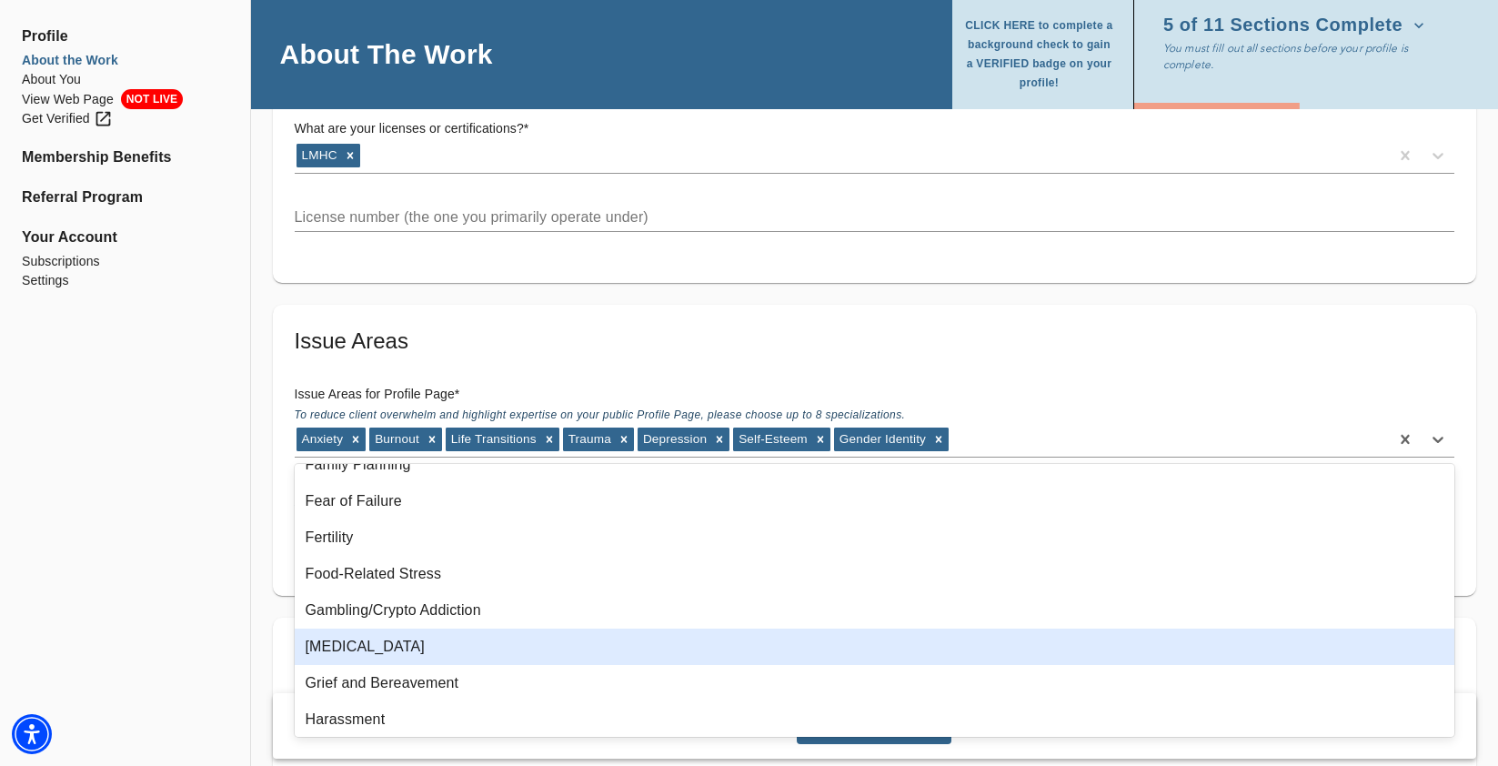
scroll to position [829, 0]
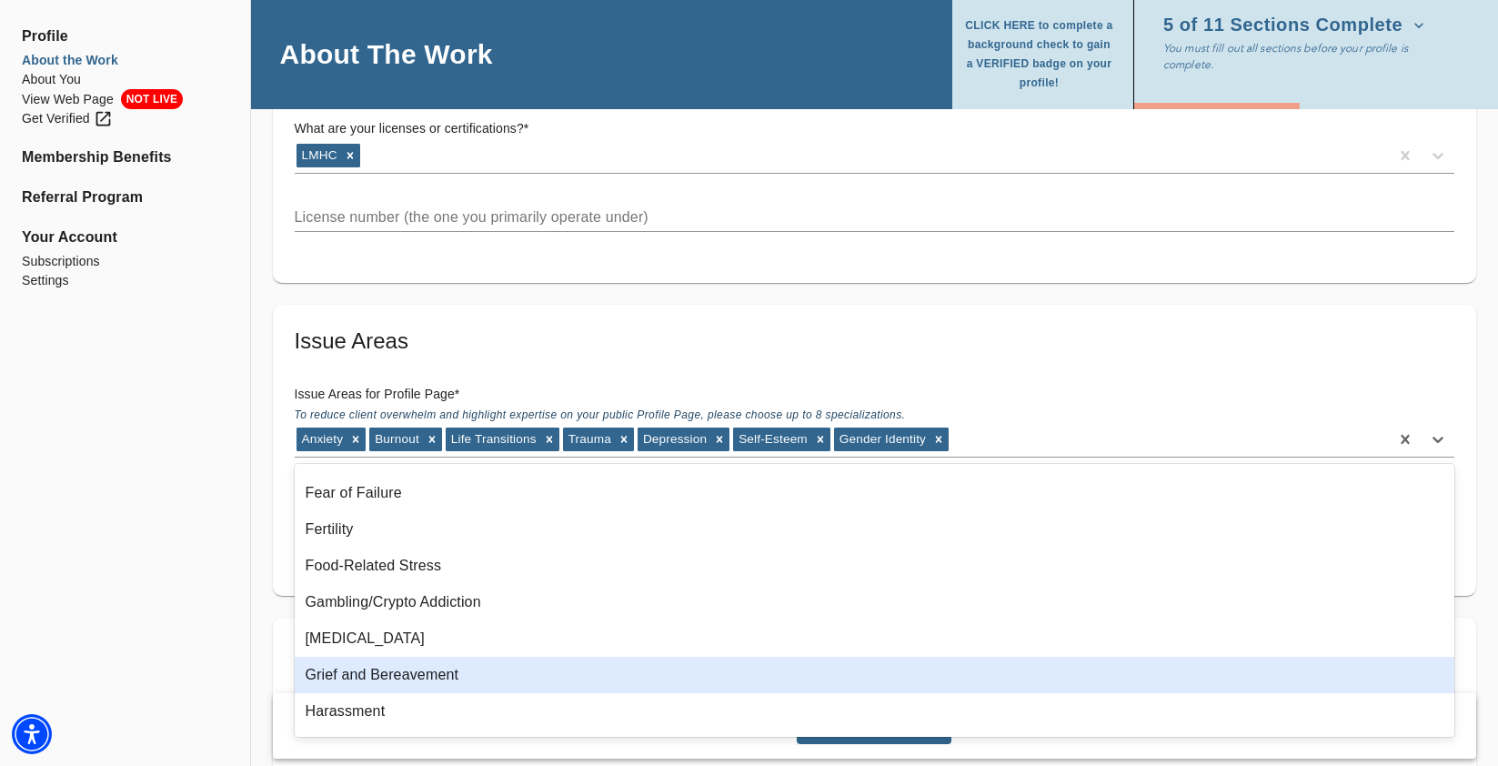
click at [479, 676] on div "Grief and Bereavement" at bounding box center [875, 675] width 1160 height 36
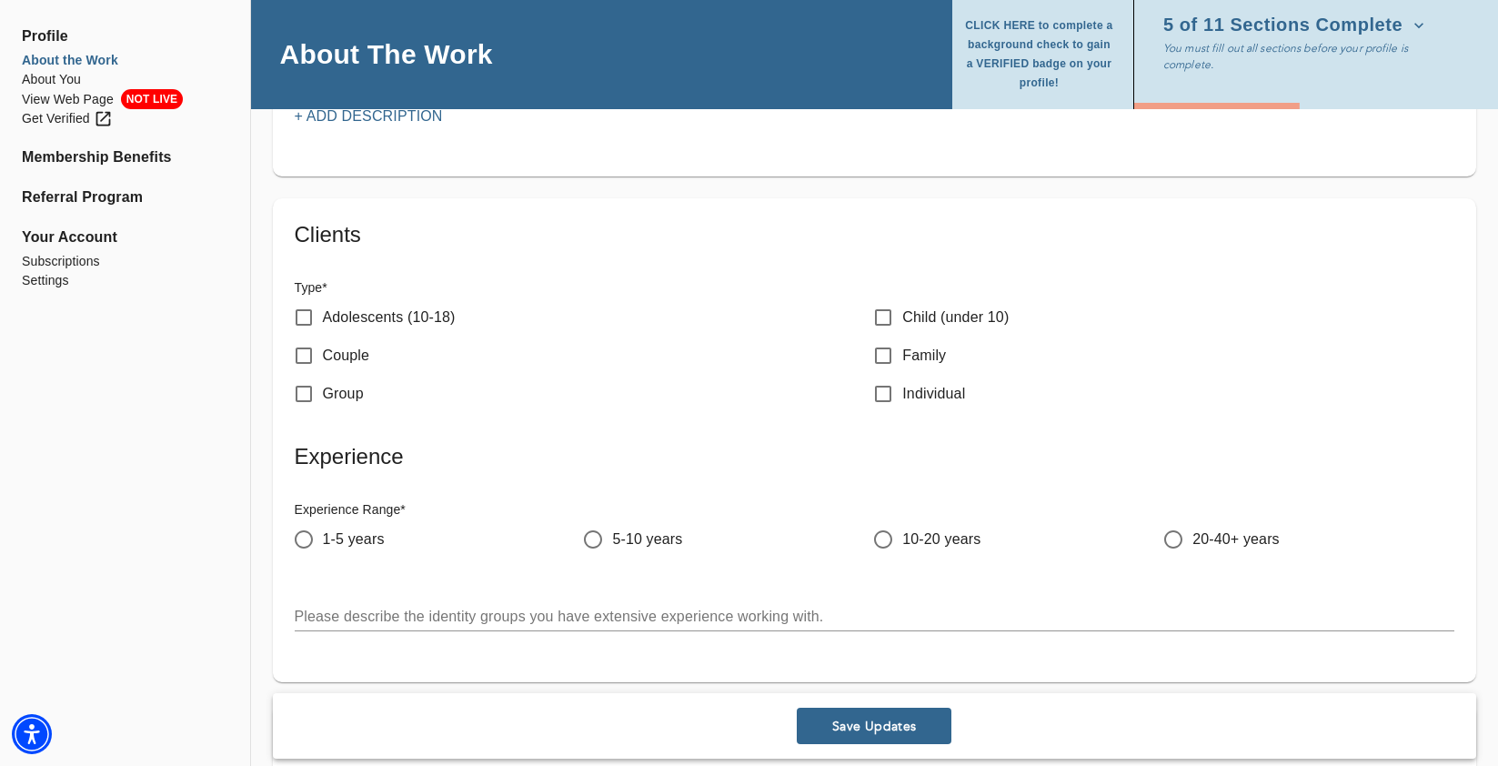
scroll to position [1900, 0]
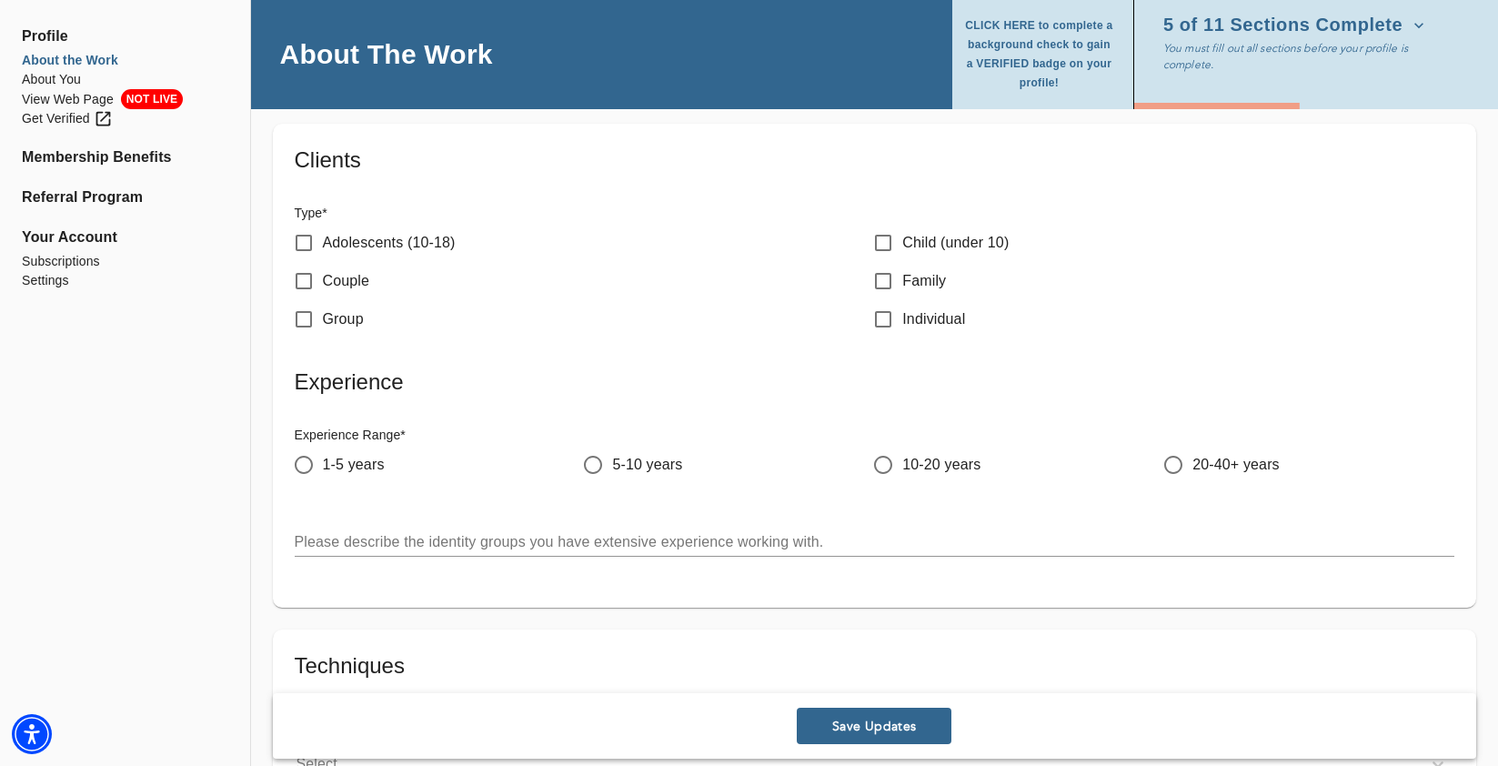
click at [296, 281] on input "Couple" at bounding box center [304, 281] width 38 height 38
checkbox input "true"
click at [308, 237] on input "Adolescents (10-18)" at bounding box center [304, 243] width 38 height 38
checkbox input "true"
click at [884, 312] on input "Individual" at bounding box center [883, 319] width 38 height 38
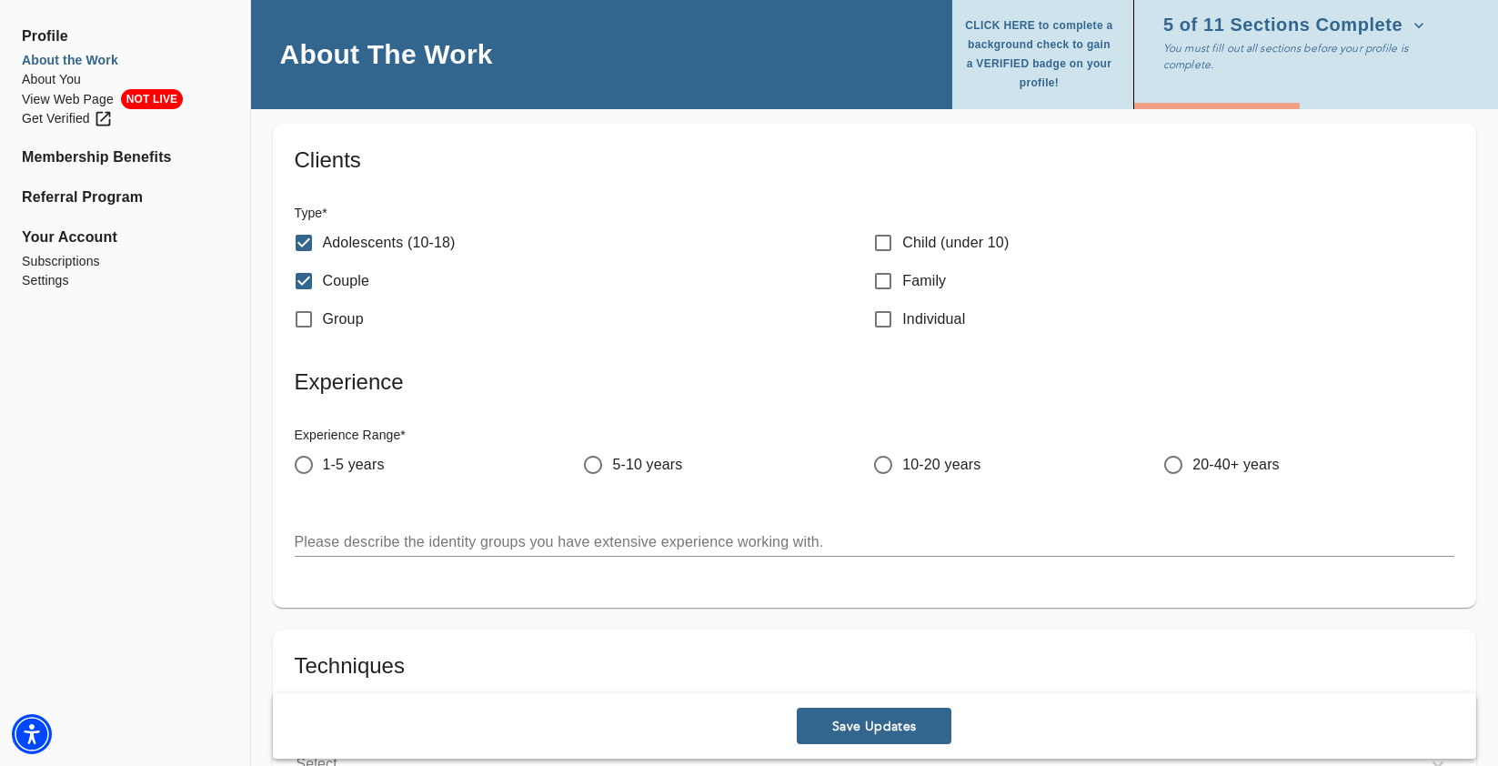
checkbox input "true"
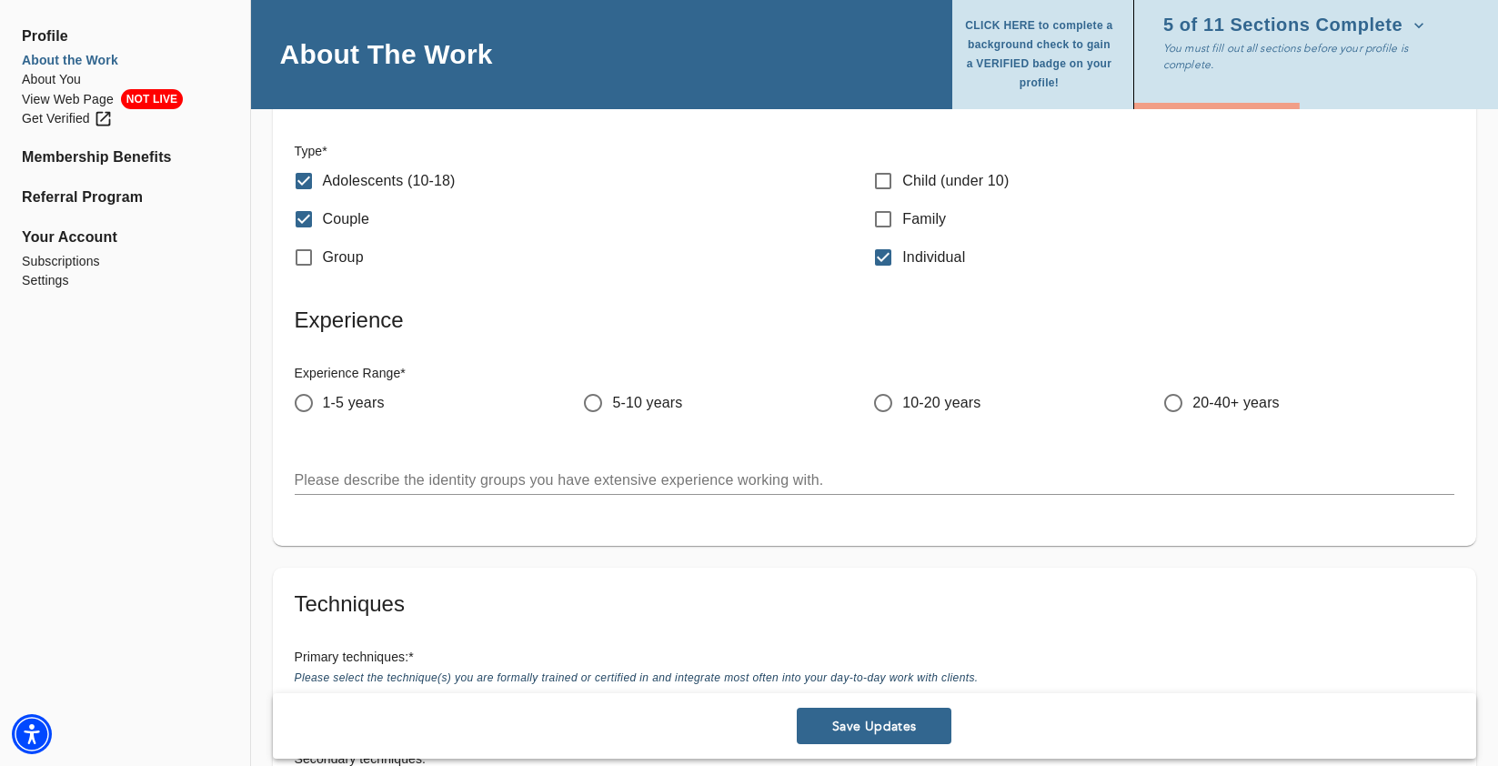
scroll to position [1972, 0]
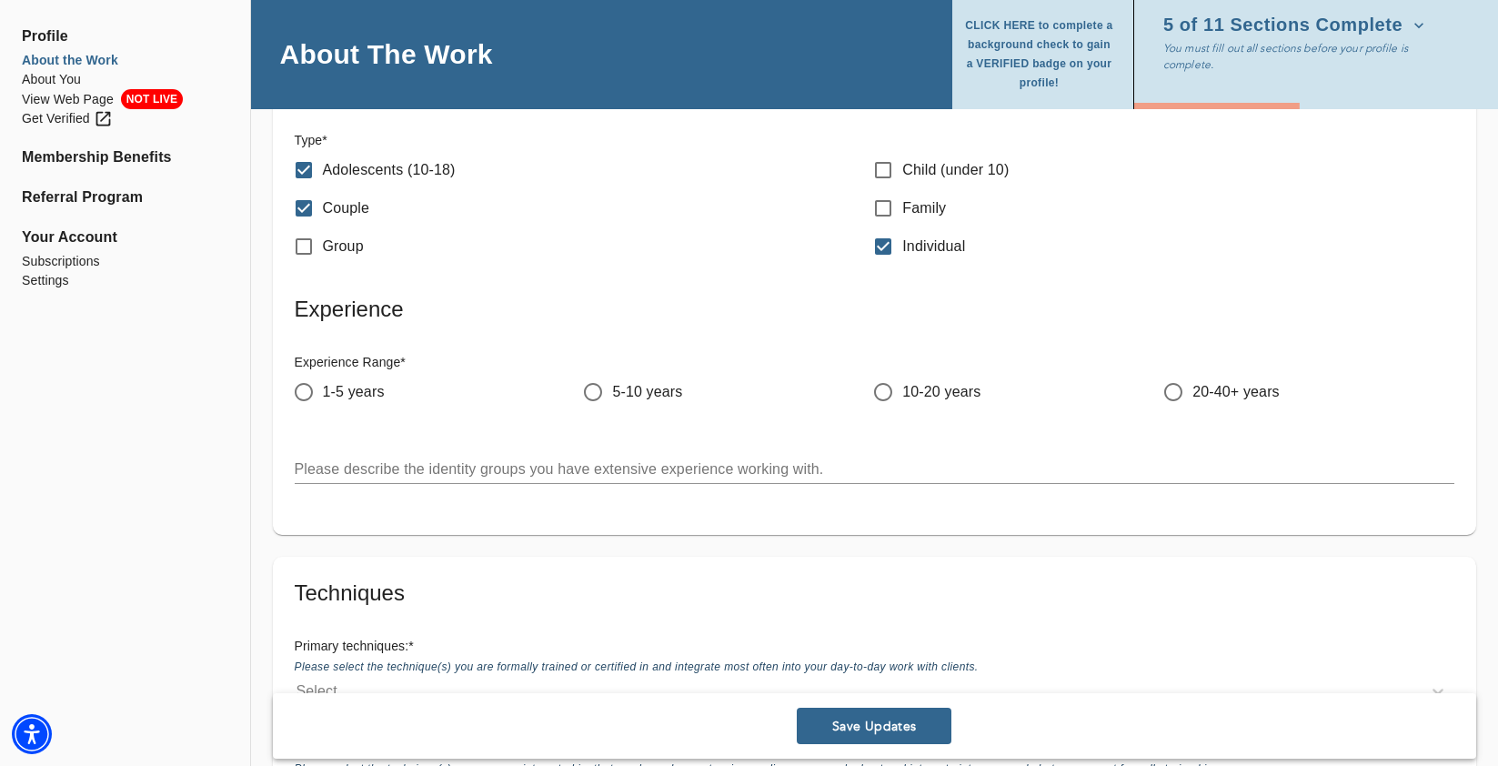
click at [882, 208] on input "Family" at bounding box center [883, 208] width 38 height 38
checkbox input "true"
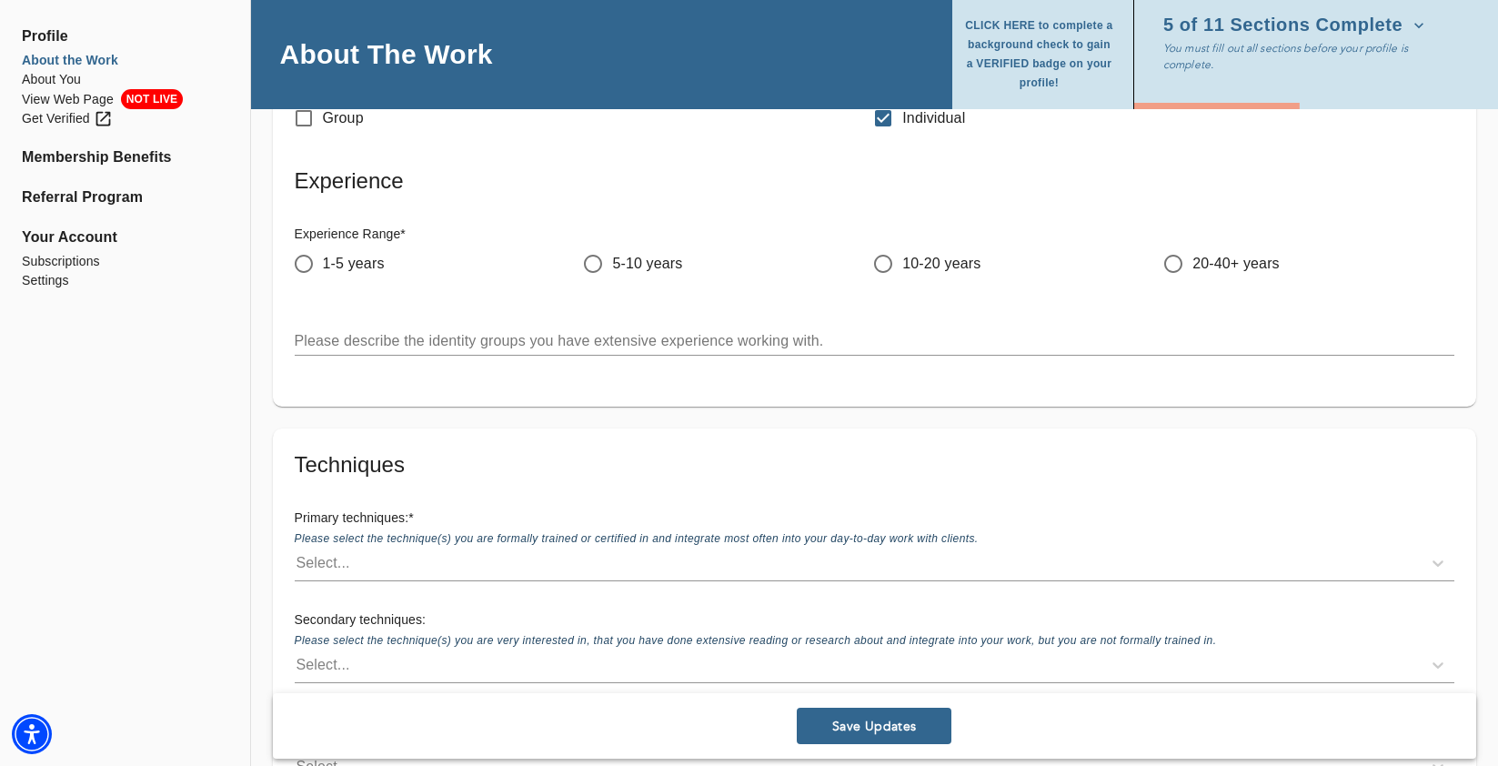
scroll to position [2105, 0]
click at [595, 260] on input "5-10 years" at bounding box center [593, 259] width 38 height 38
radio input "true"
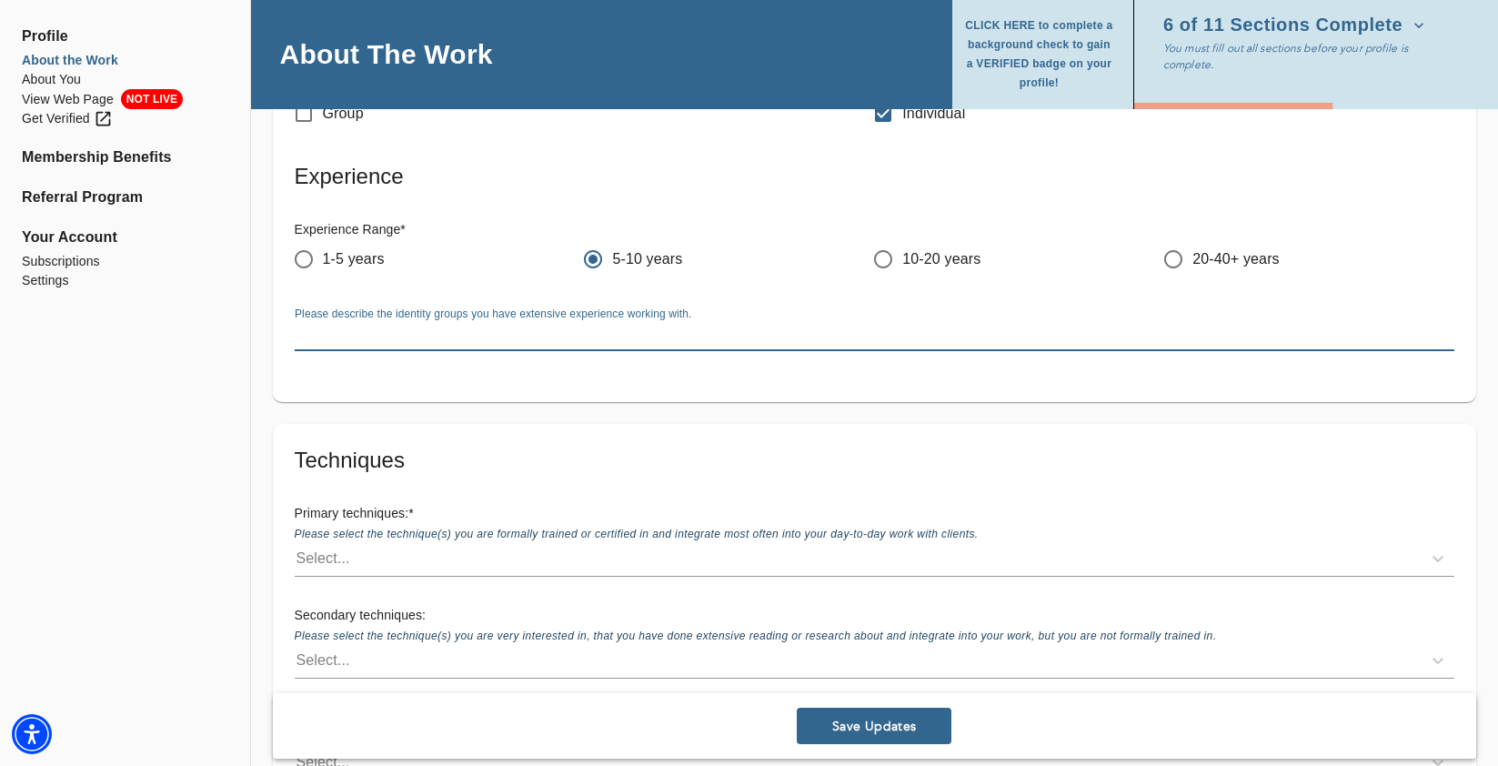
click at [548, 327] on textarea at bounding box center [874, 335] width 1159 height 17
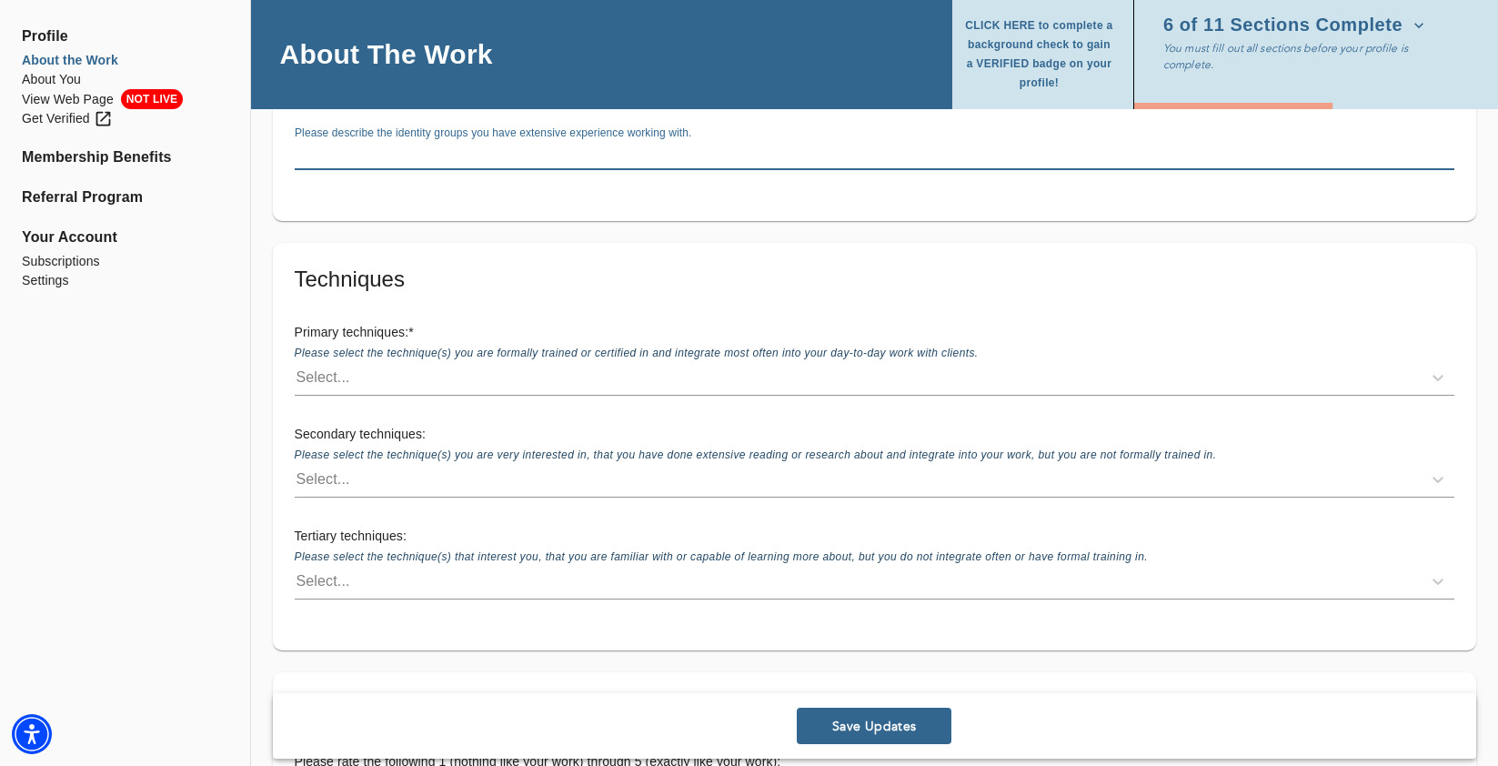
scroll to position [2311, 0]
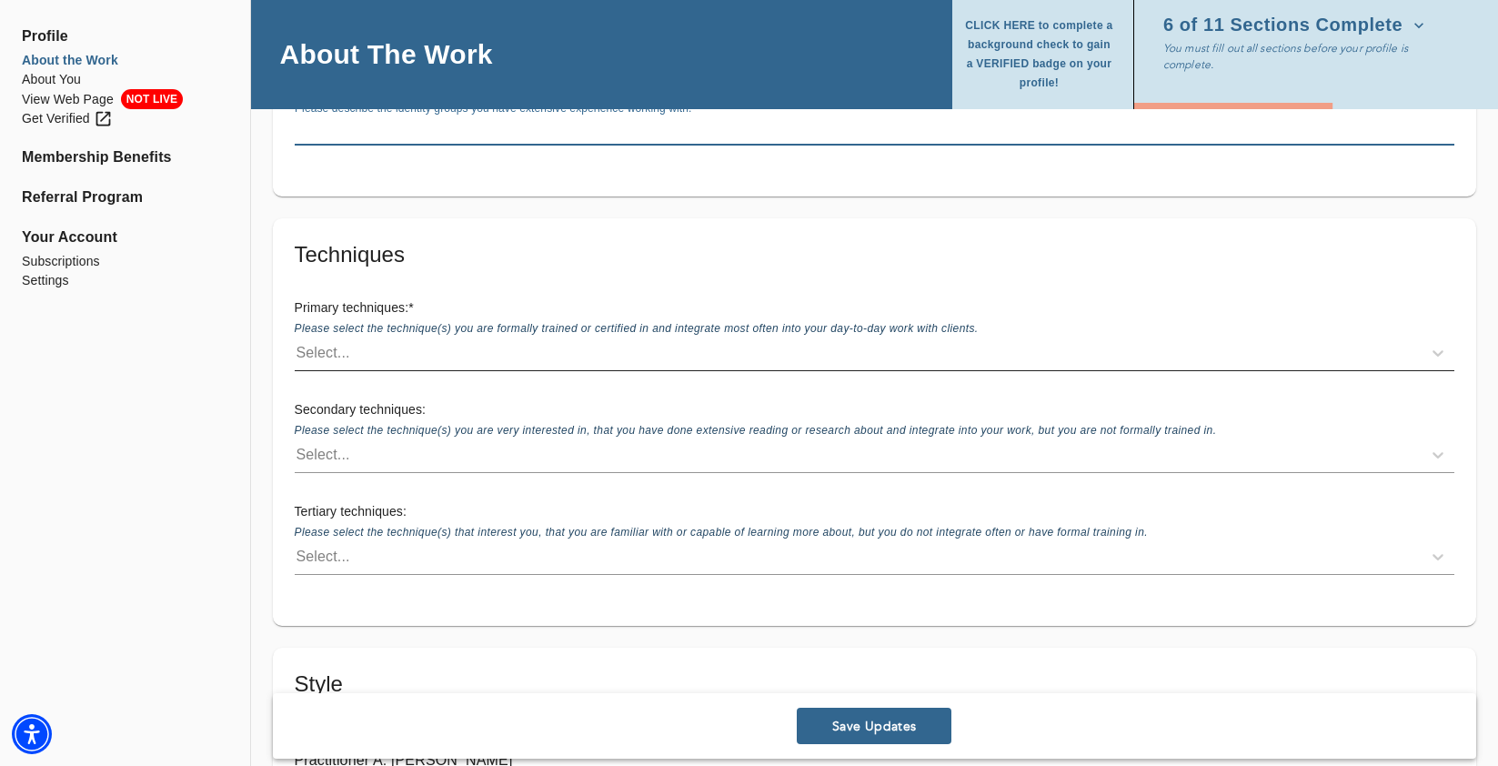
click at [647, 351] on div "Select..." at bounding box center [858, 352] width 1127 height 29
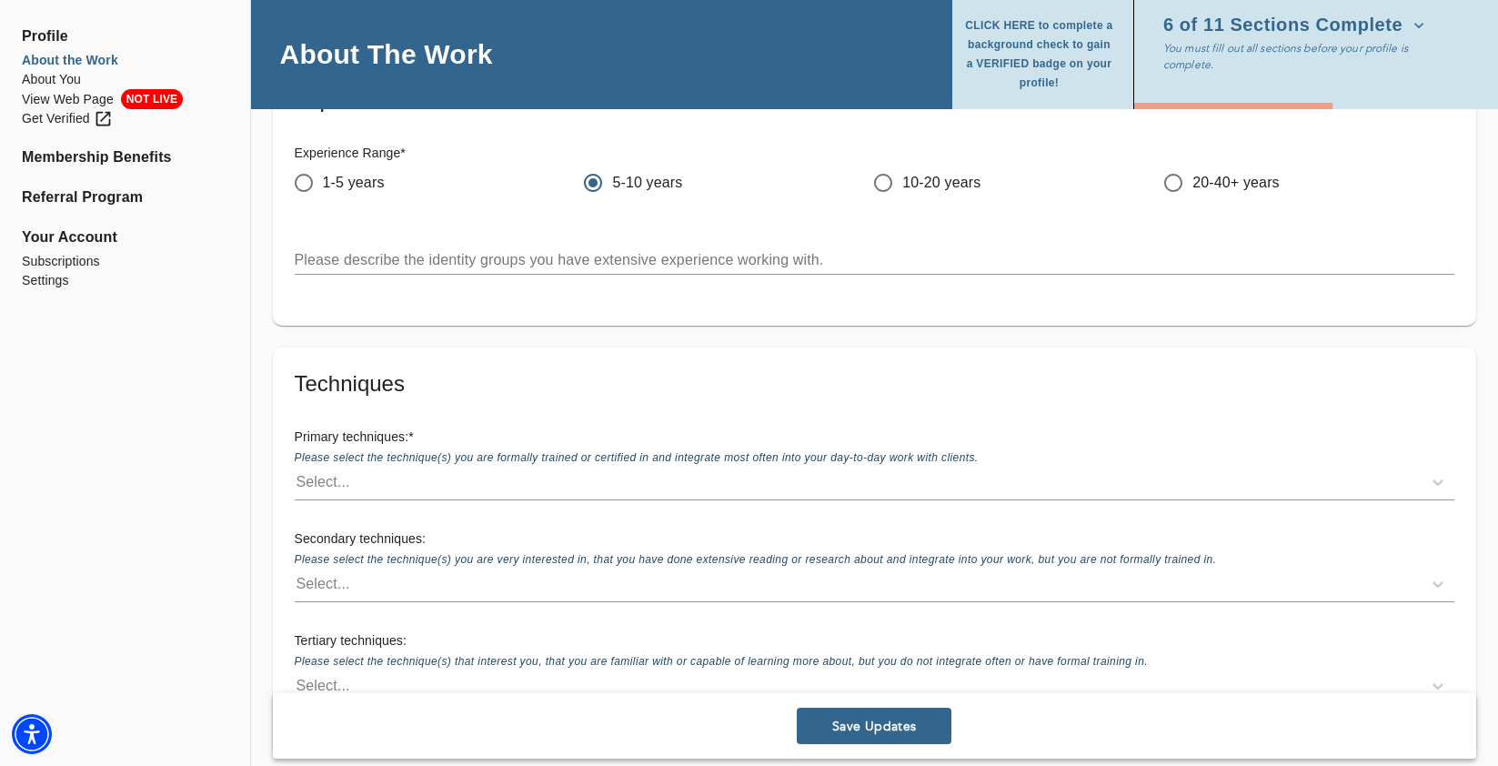
scroll to position [2171, 0]
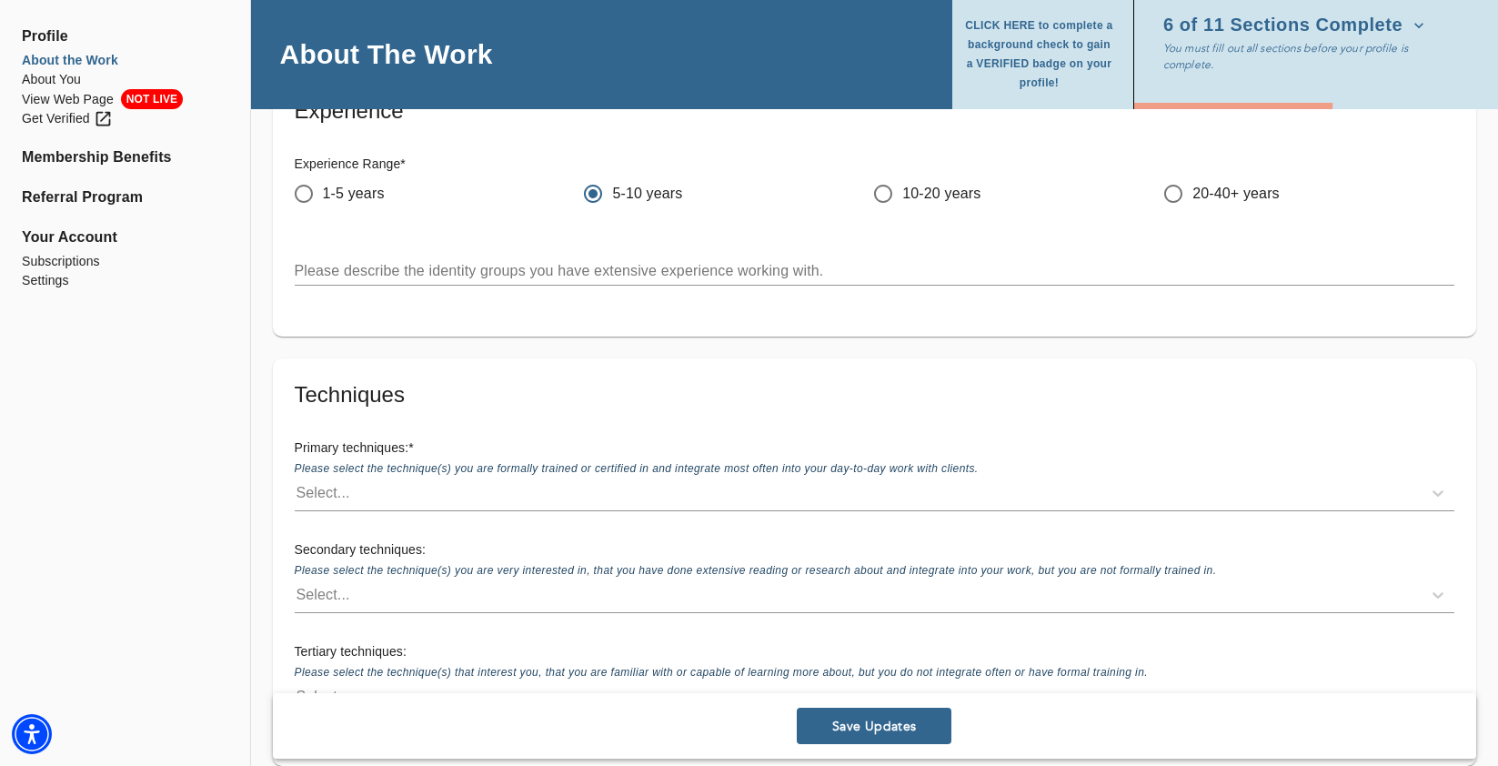
click at [349, 193] on span "1-5 years" at bounding box center [354, 194] width 62 height 22
click at [323, 193] on input "1-5 years" at bounding box center [304, 194] width 38 height 38
radio input "true"
radio input "false"
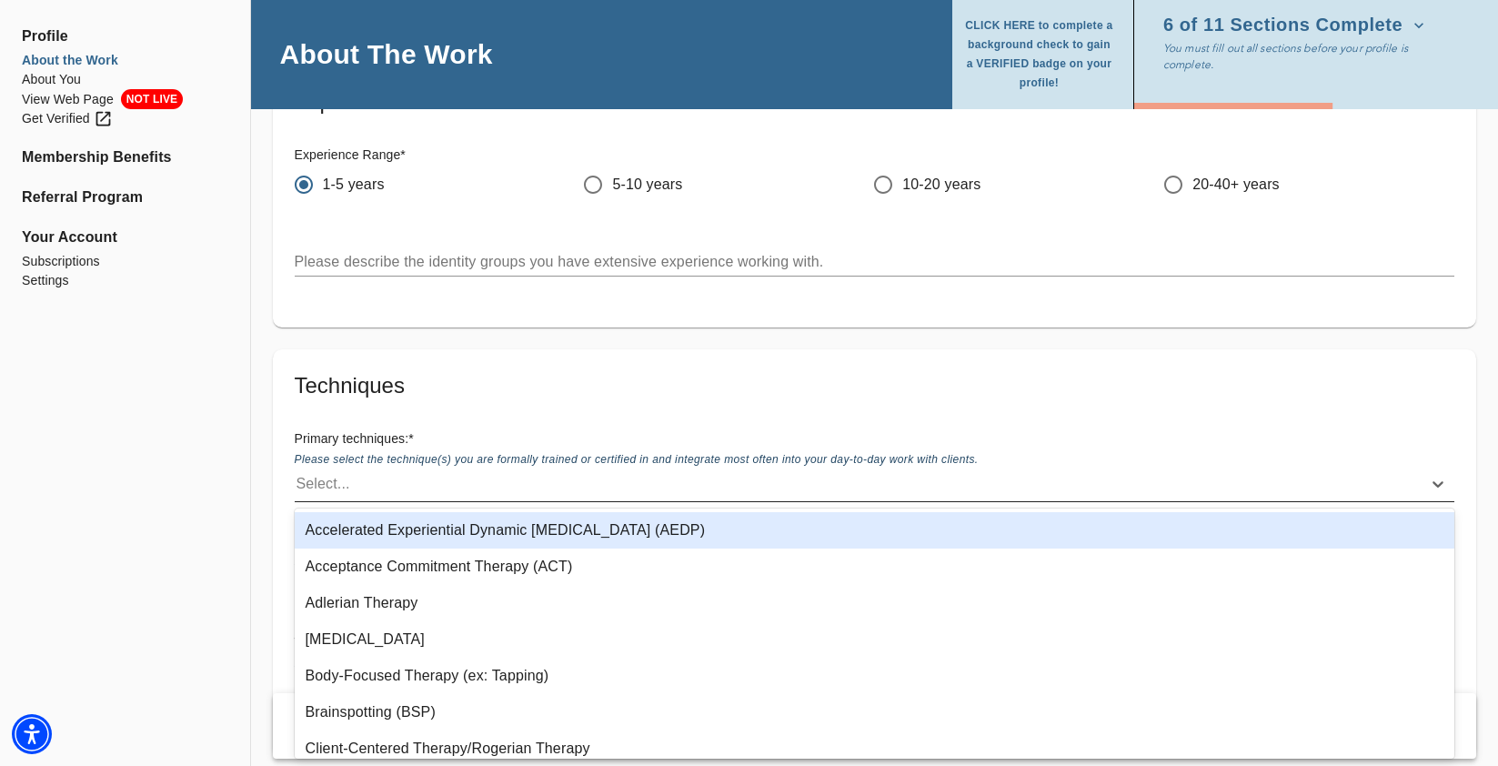
click at [369, 481] on div "Select..." at bounding box center [858, 483] width 1127 height 29
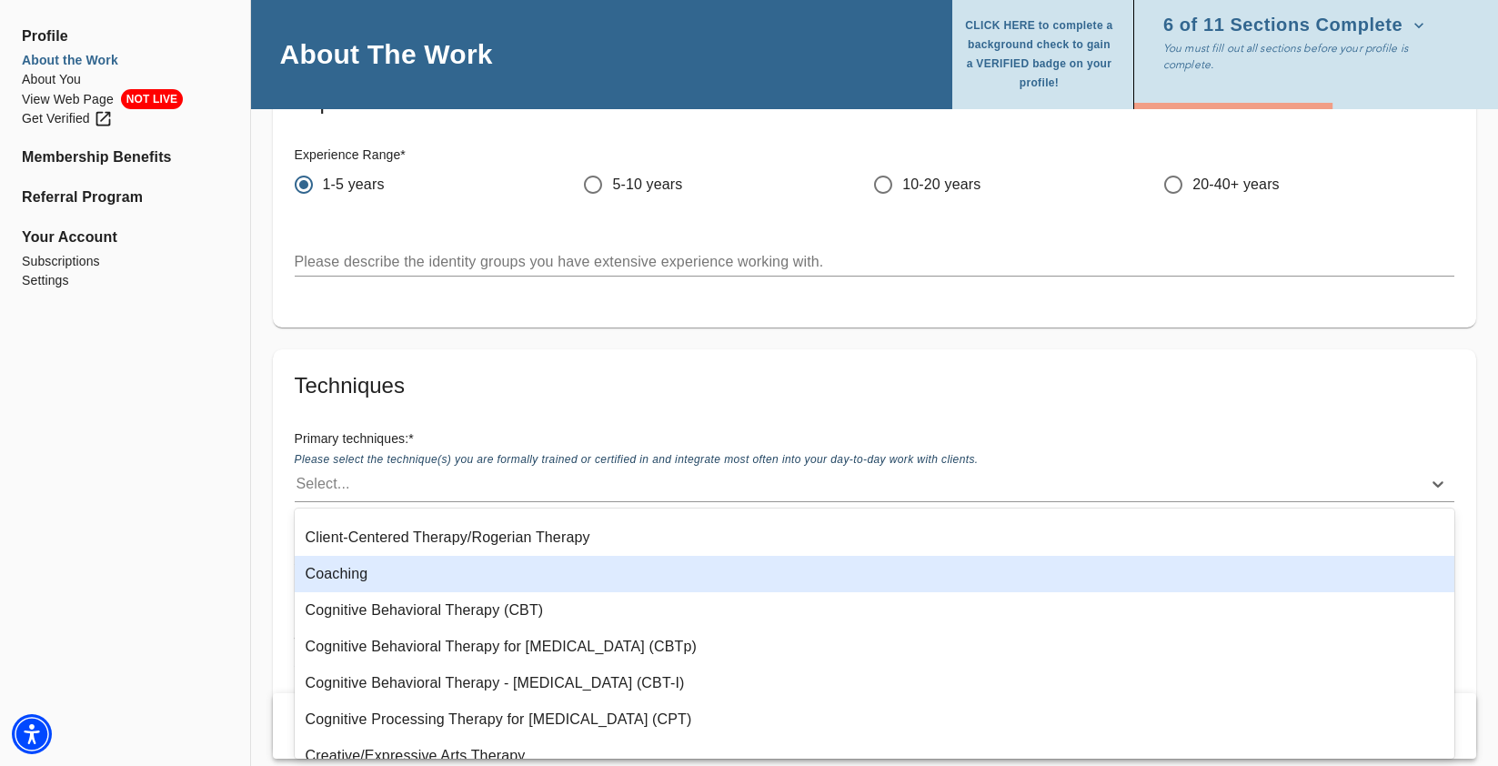
scroll to position [220, 0]
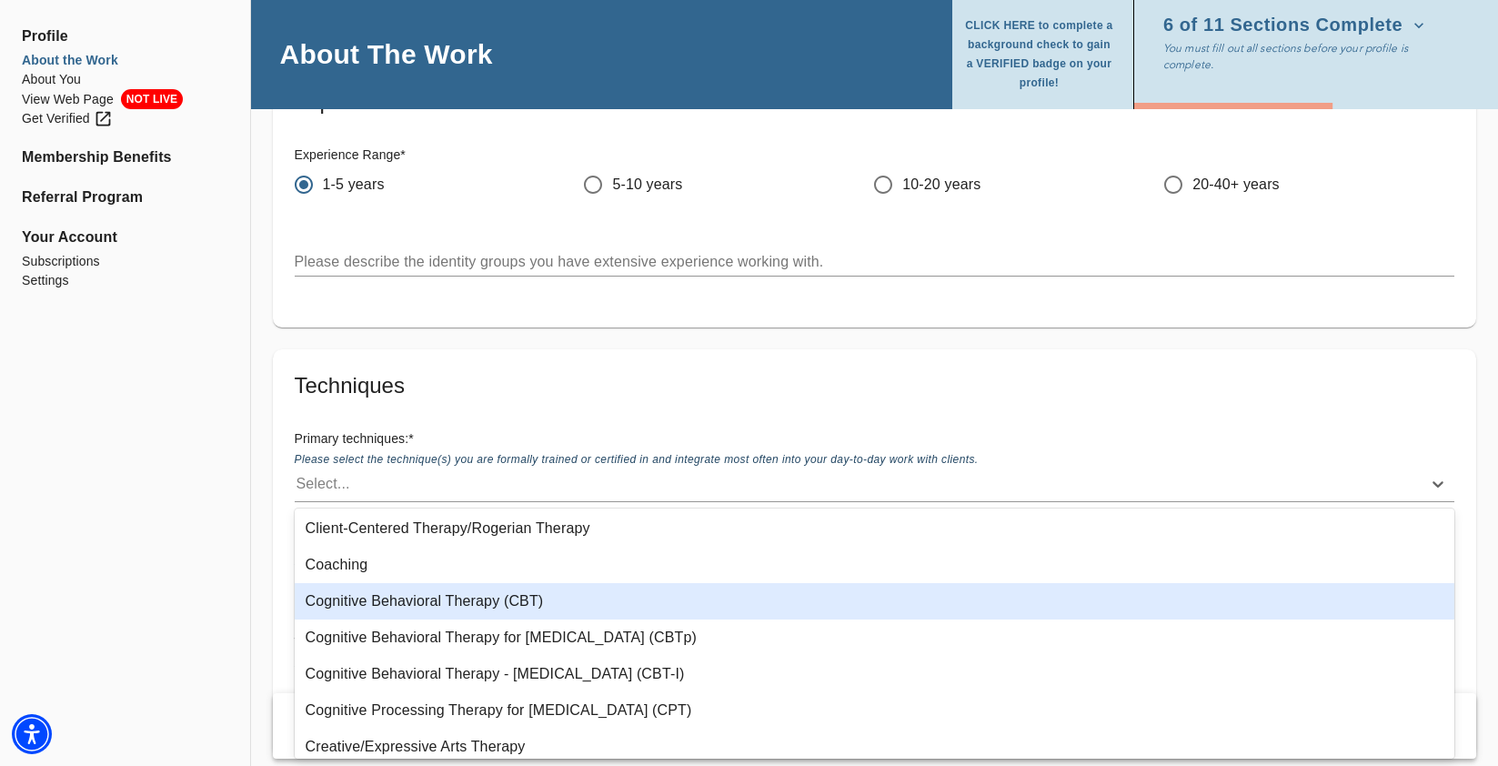
click at [363, 598] on div "Cognitive Behavioral Therapy (CBT)" at bounding box center [875, 601] width 1160 height 36
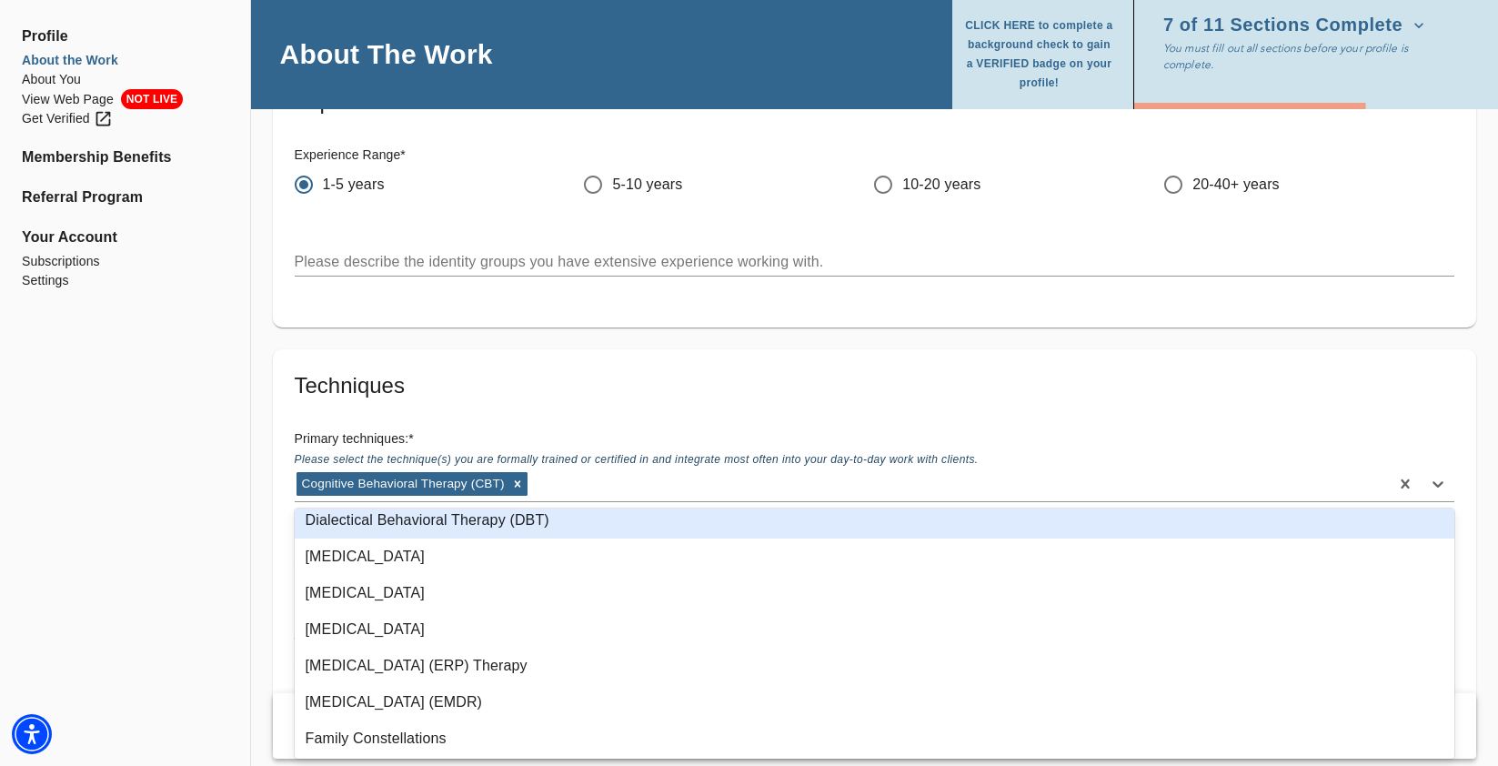
scroll to position [463, 0]
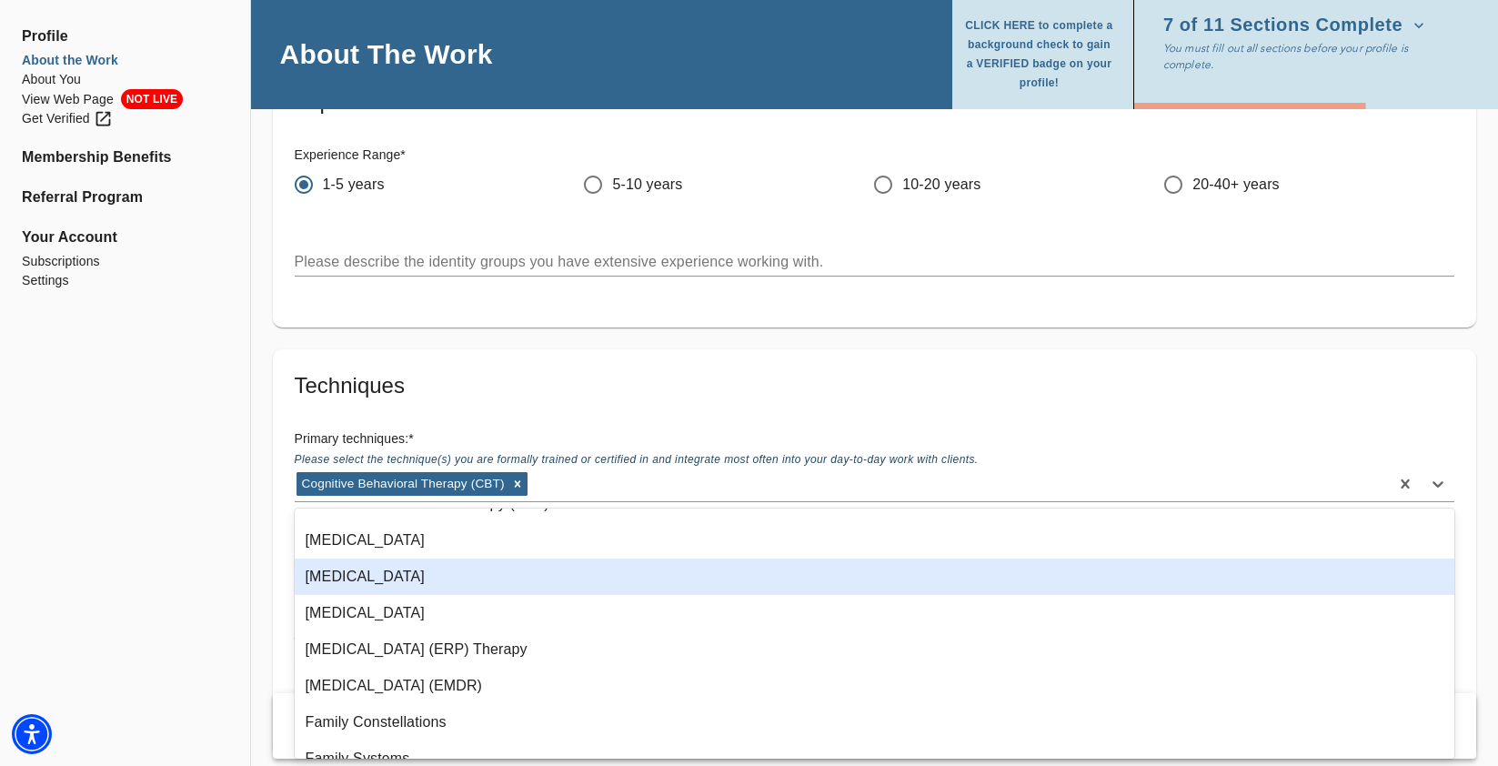
click at [465, 576] on div "[MEDICAL_DATA]" at bounding box center [875, 576] width 1160 height 36
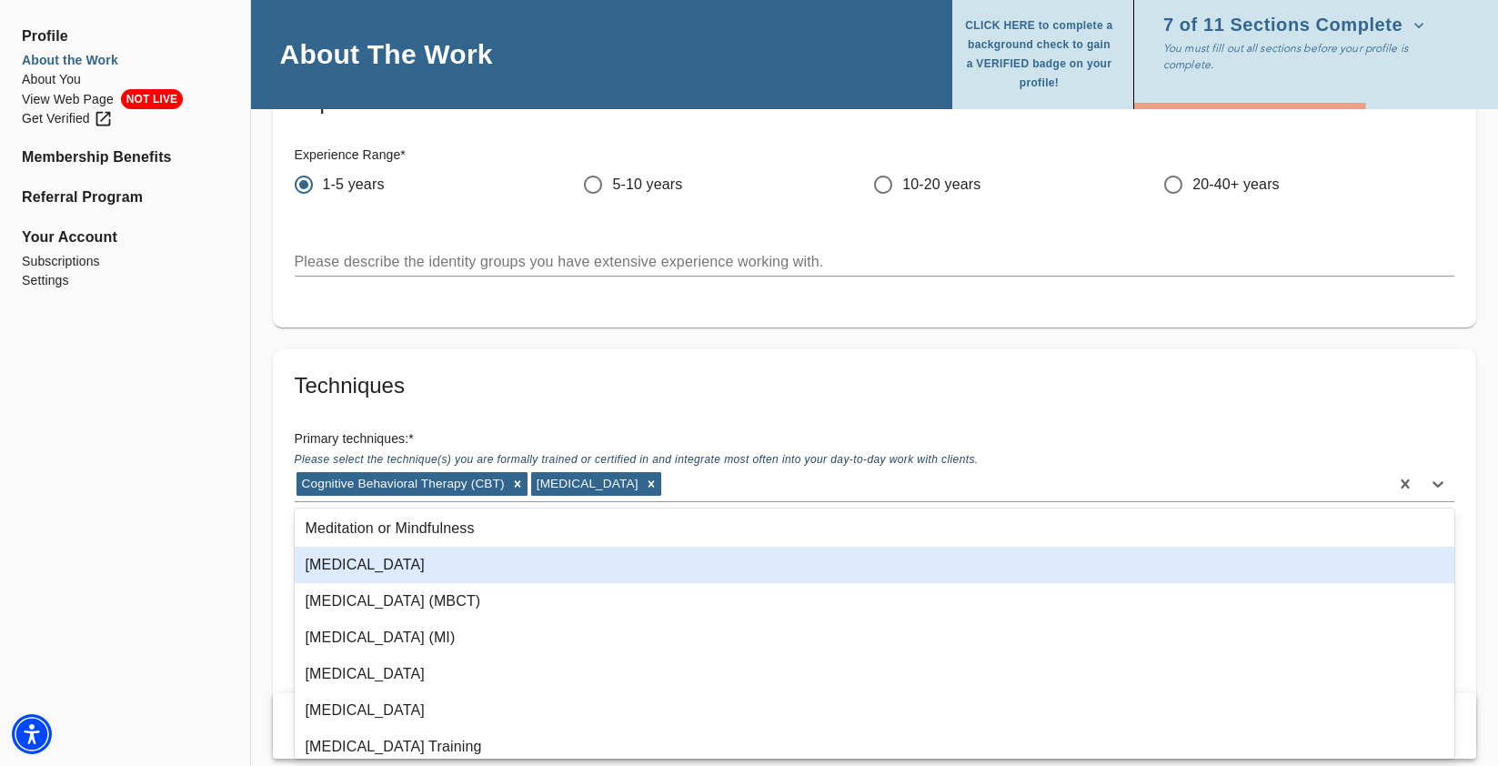
scroll to position [950, 0]
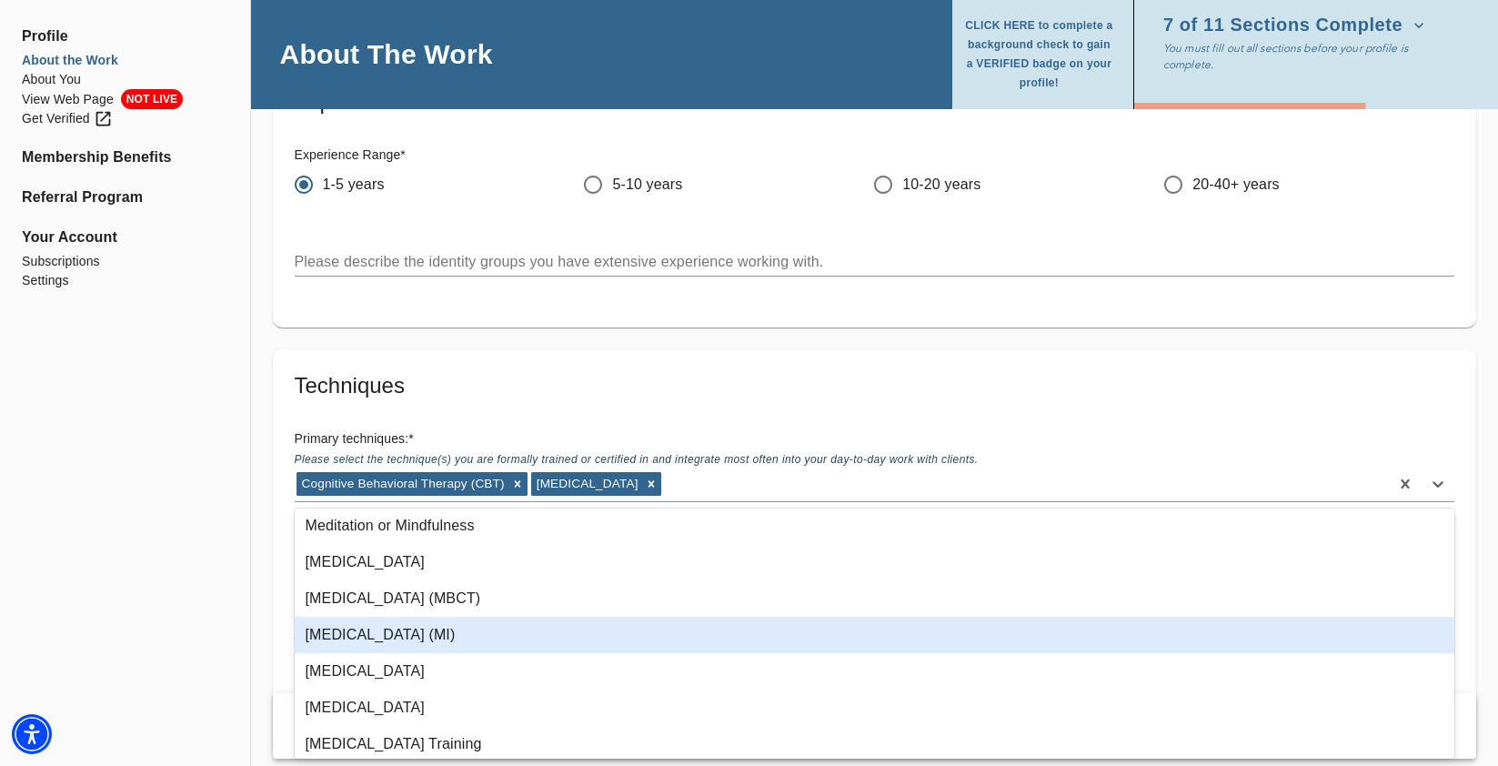
click at [504, 623] on div "[MEDICAL_DATA] (MI)" at bounding box center [875, 635] width 1160 height 36
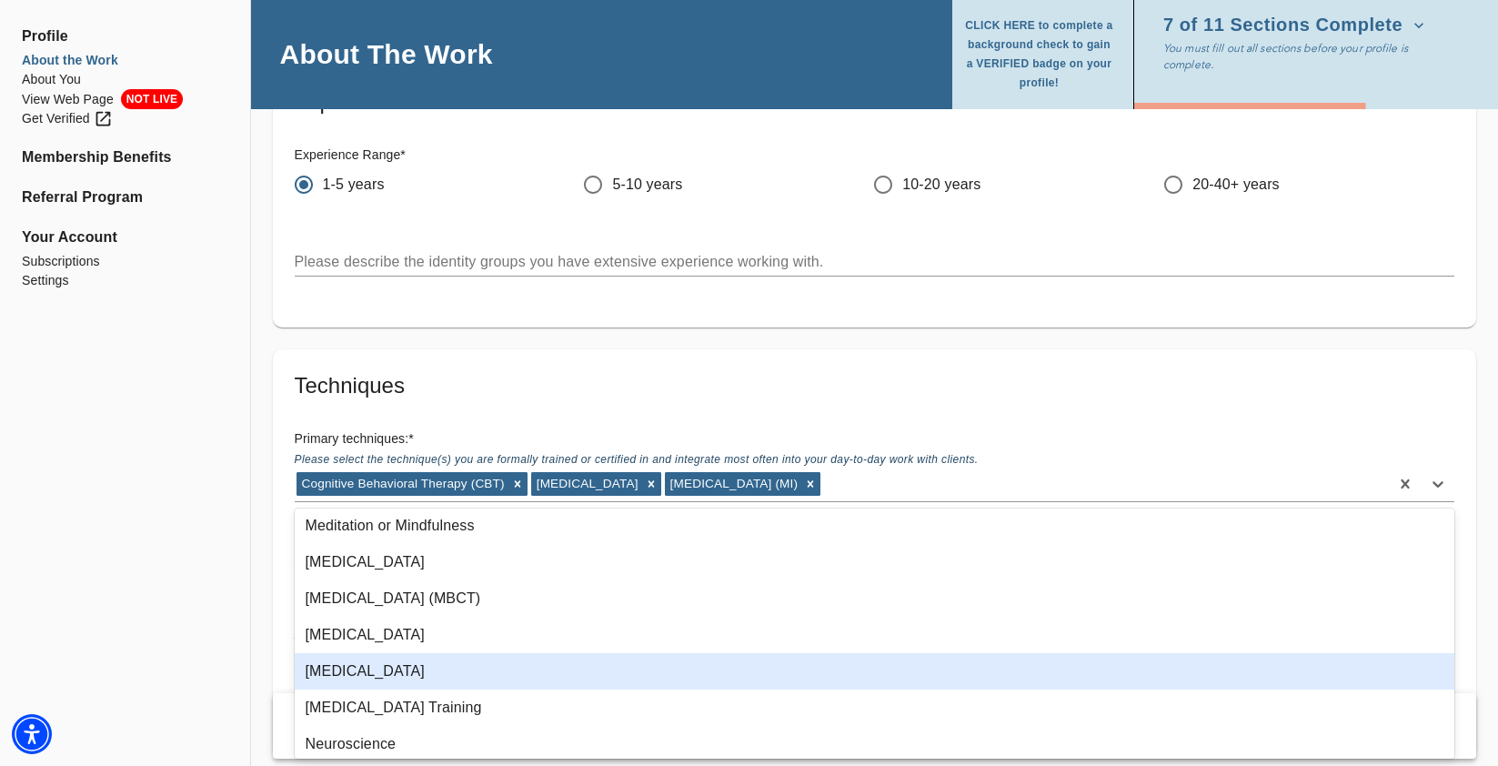
click at [516, 670] on div "[MEDICAL_DATA]" at bounding box center [875, 671] width 1160 height 36
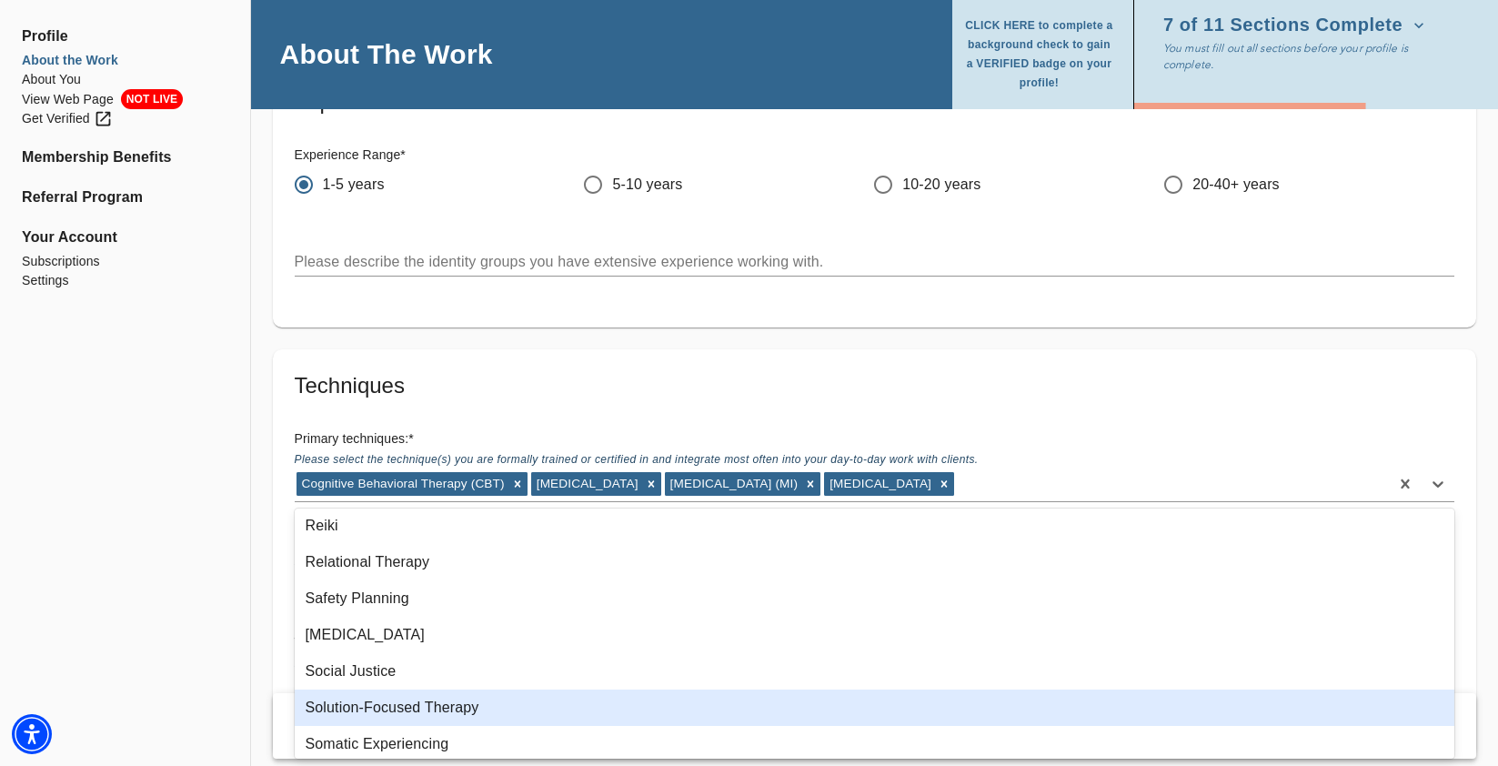
scroll to position [1353, 0]
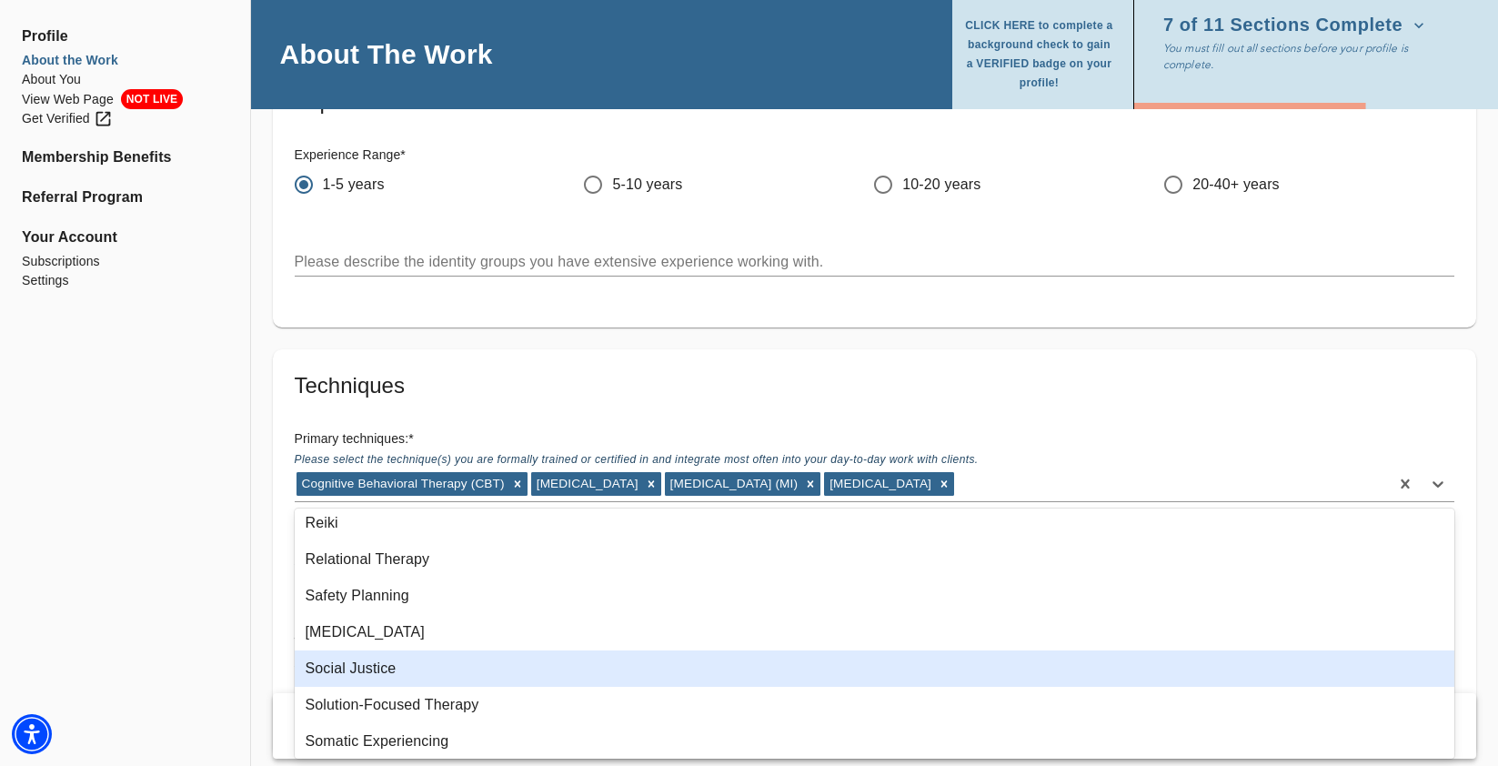
click at [564, 666] on div "Social Justice" at bounding box center [875, 668] width 1160 height 36
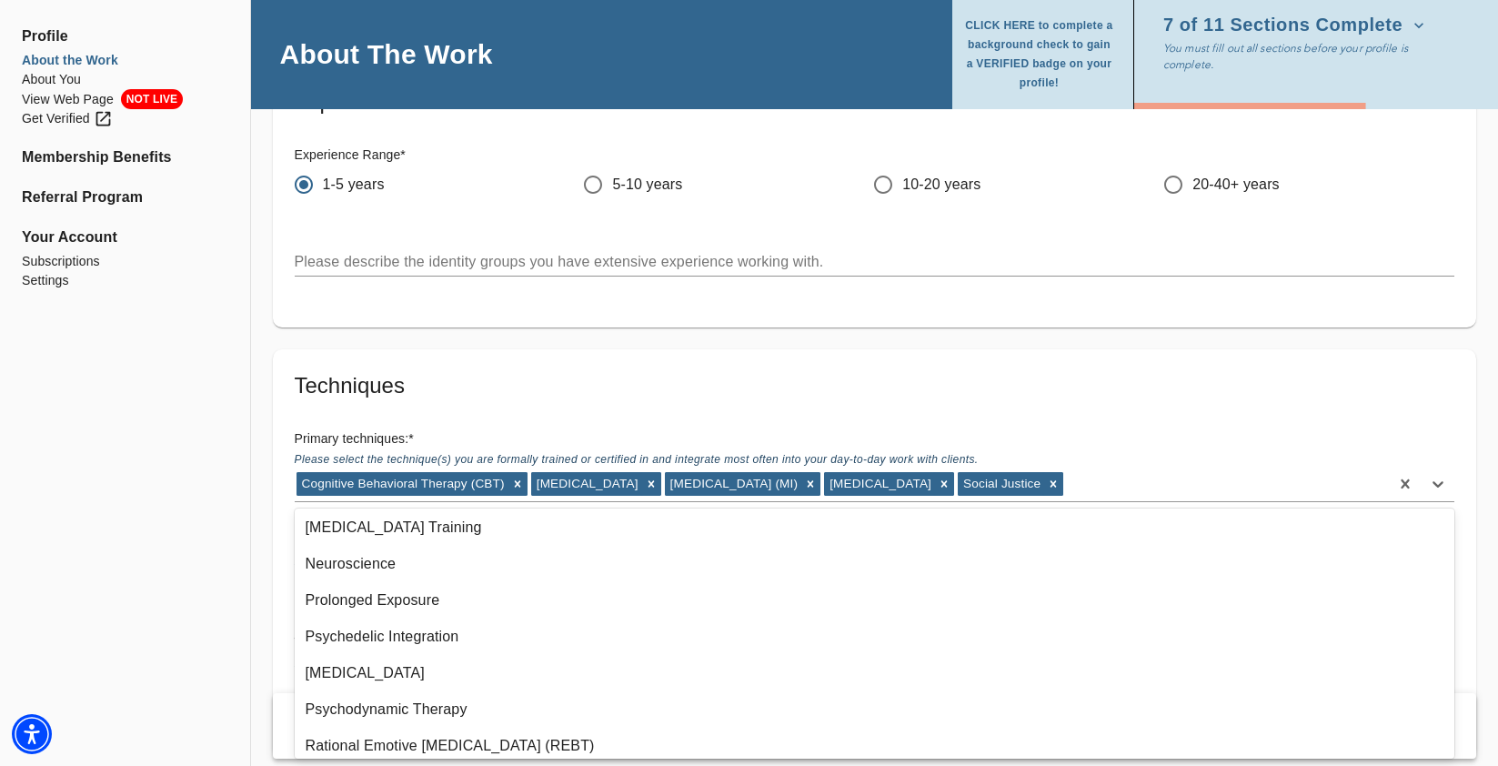
scroll to position [1089, 0]
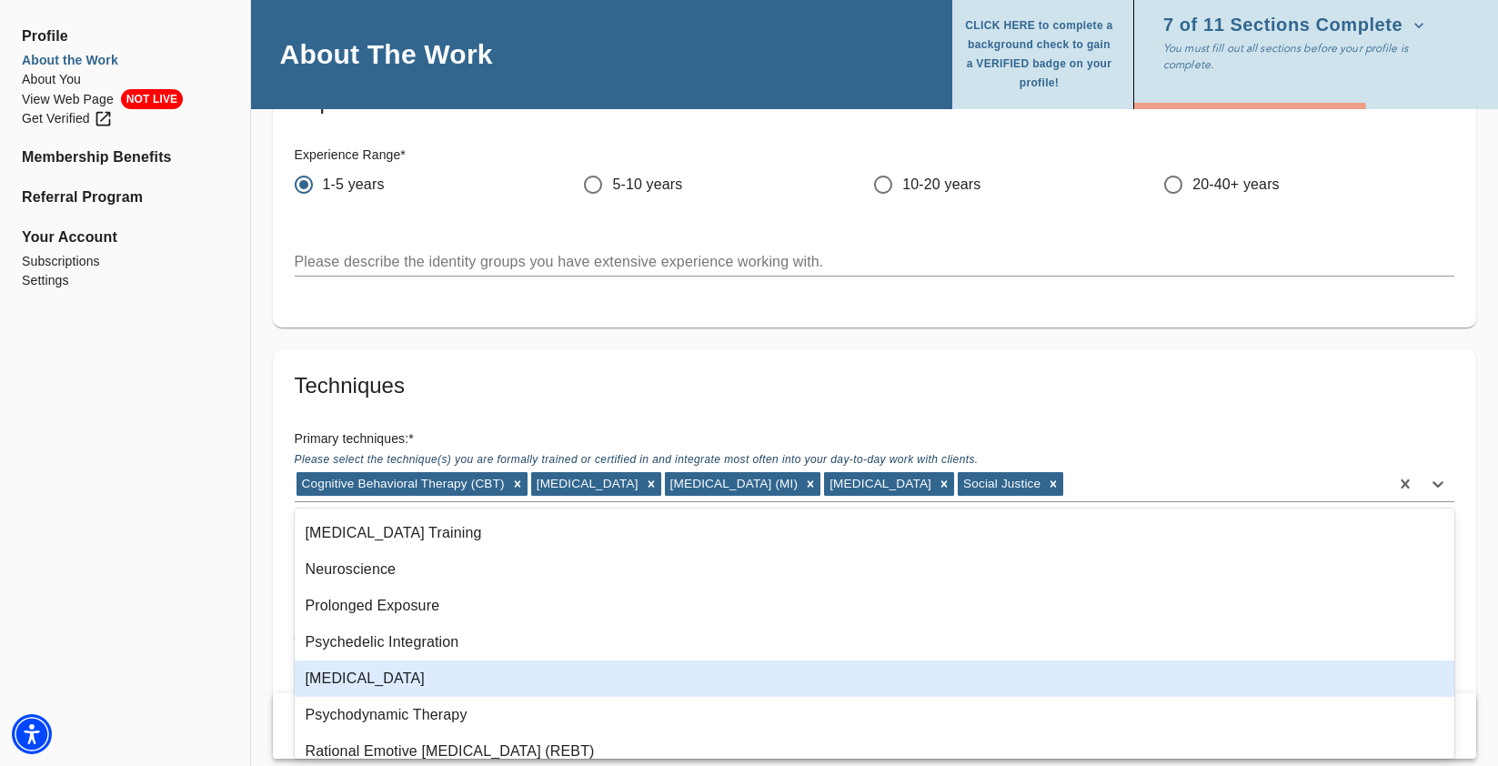
click at [618, 682] on div "[MEDICAL_DATA]" at bounding box center [875, 678] width 1160 height 36
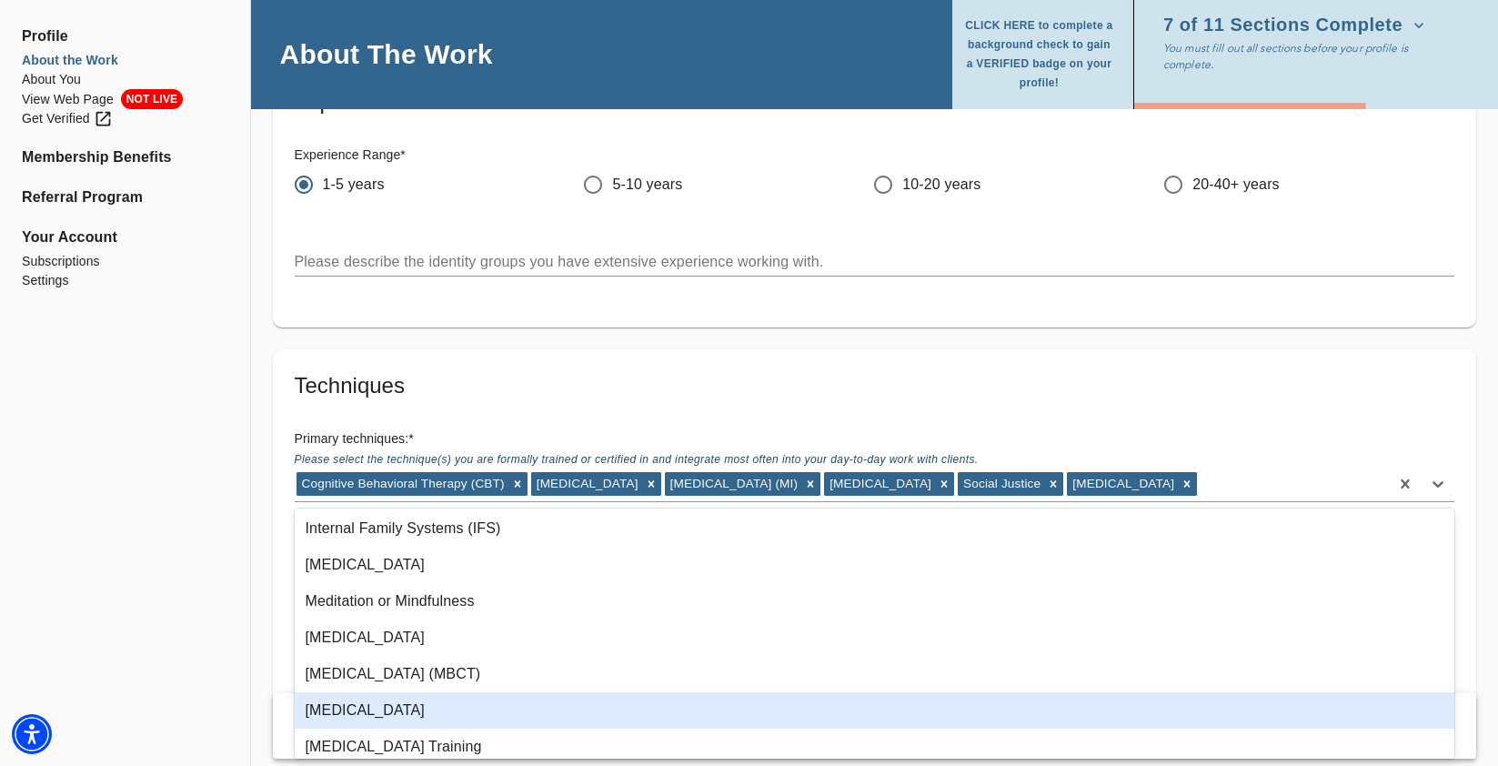
scroll to position [865, 0]
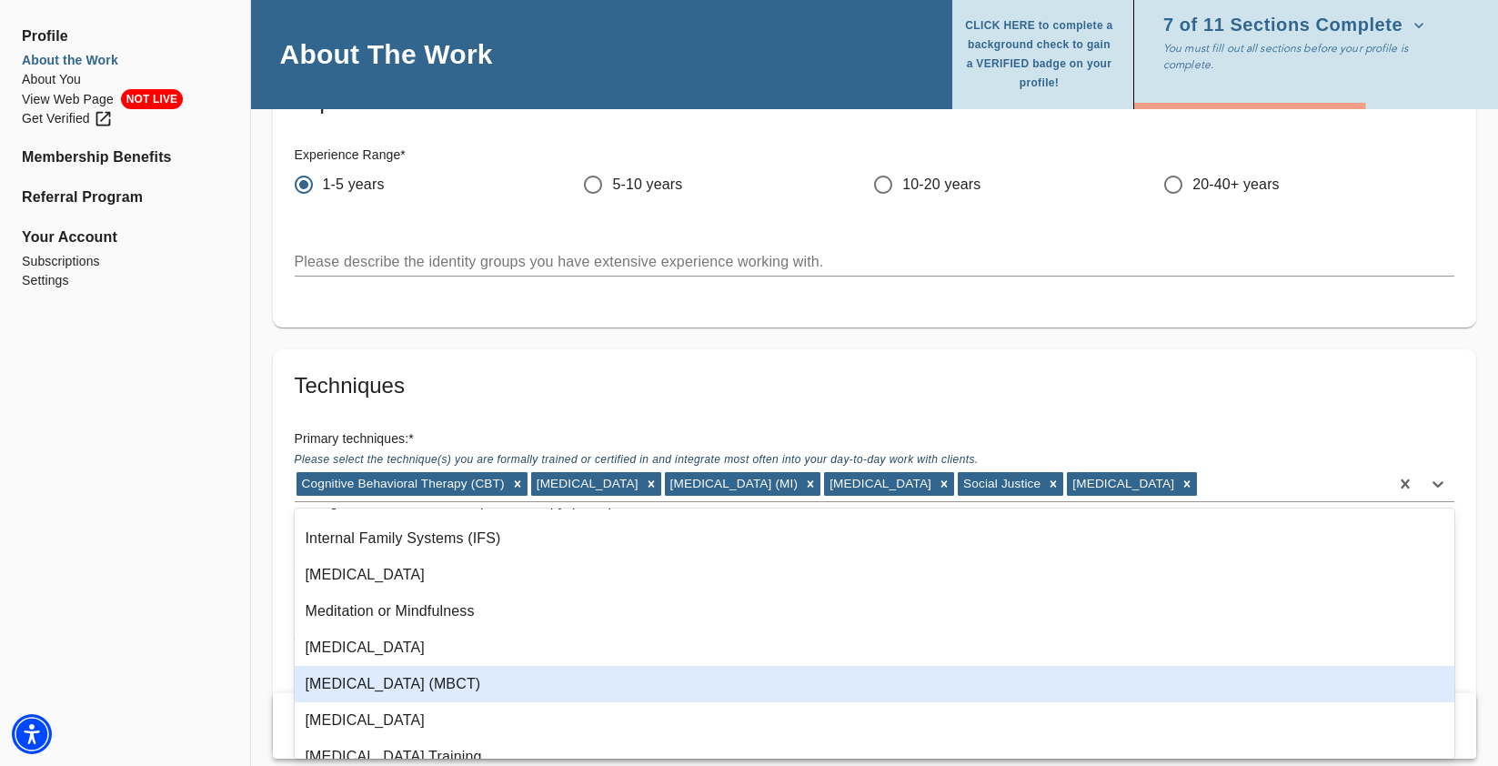
click at [458, 686] on div "[MEDICAL_DATA] (MBCT)" at bounding box center [875, 684] width 1160 height 36
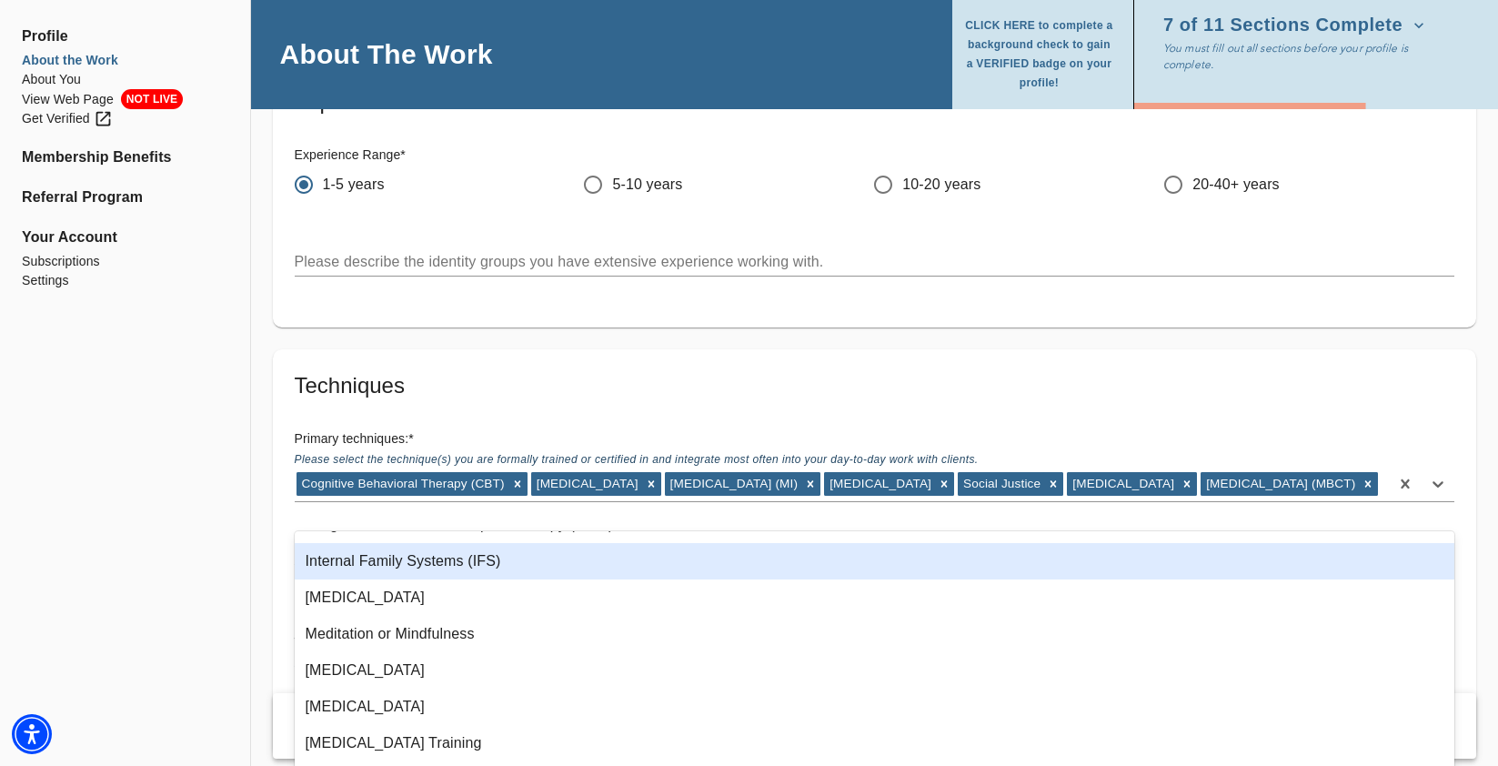
click at [417, 562] on div "Internal Family Systems (IFS)" at bounding box center [875, 561] width 1160 height 36
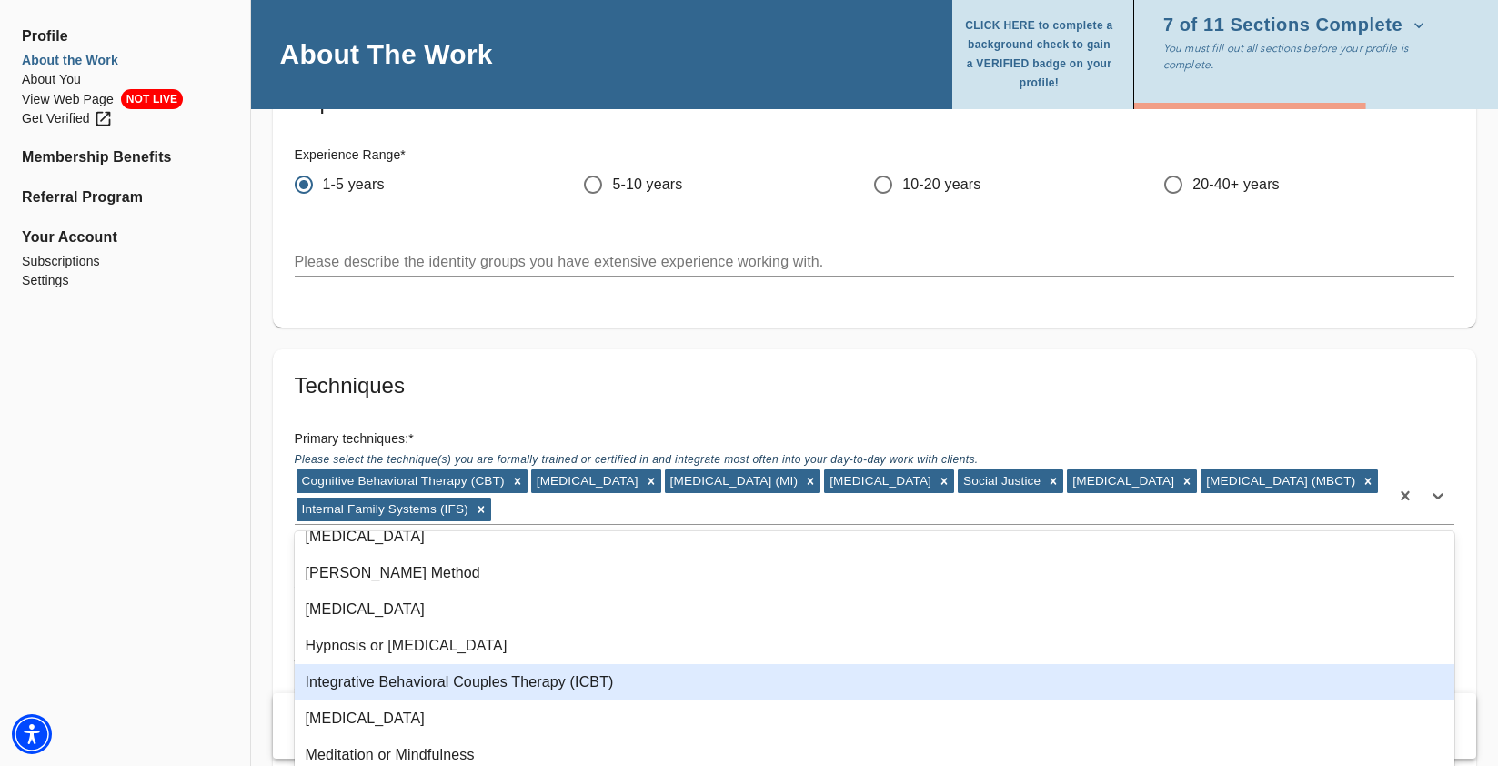
scroll to position [678, 0]
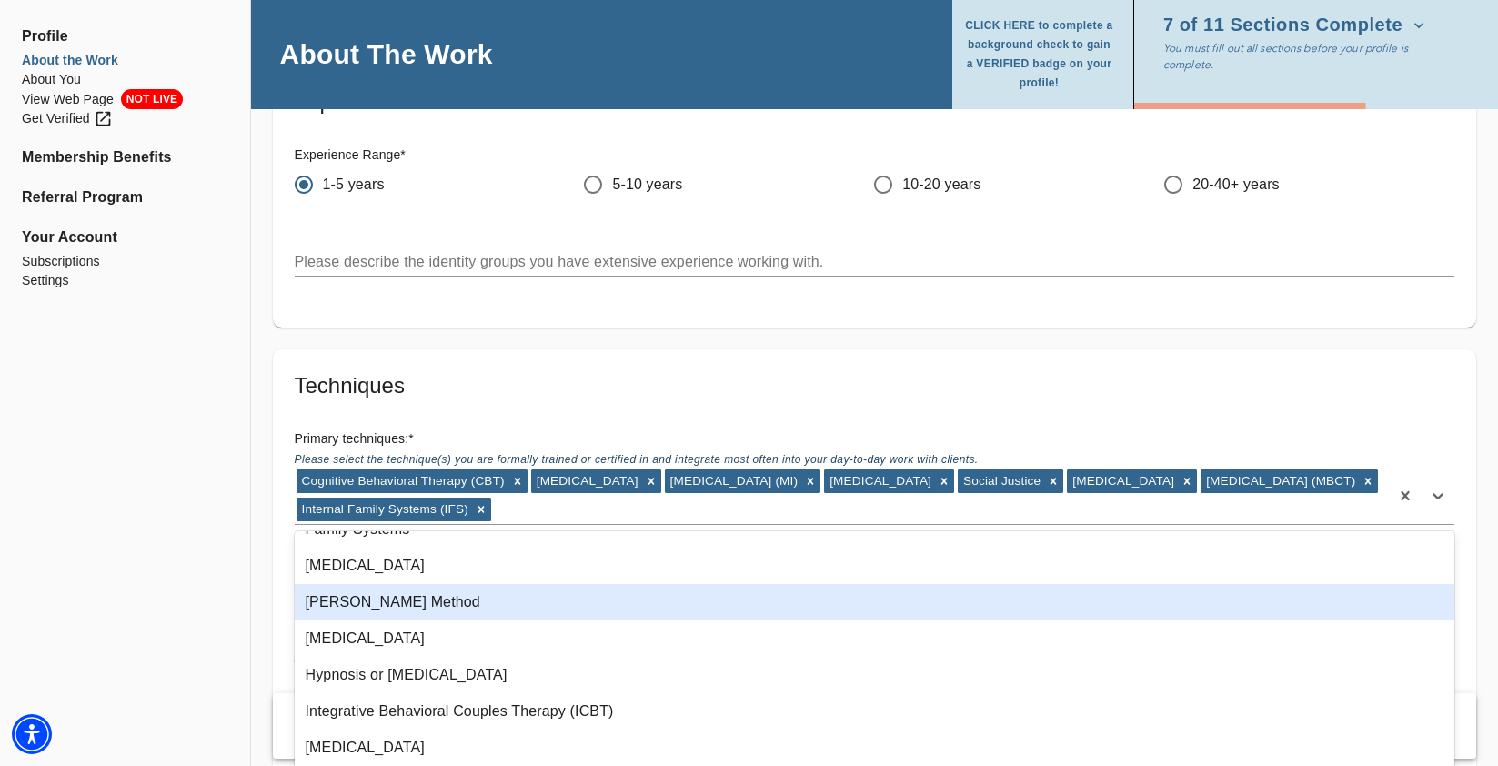
click at [329, 603] on div "[PERSON_NAME] Method" at bounding box center [875, 602] width 1160 height 36
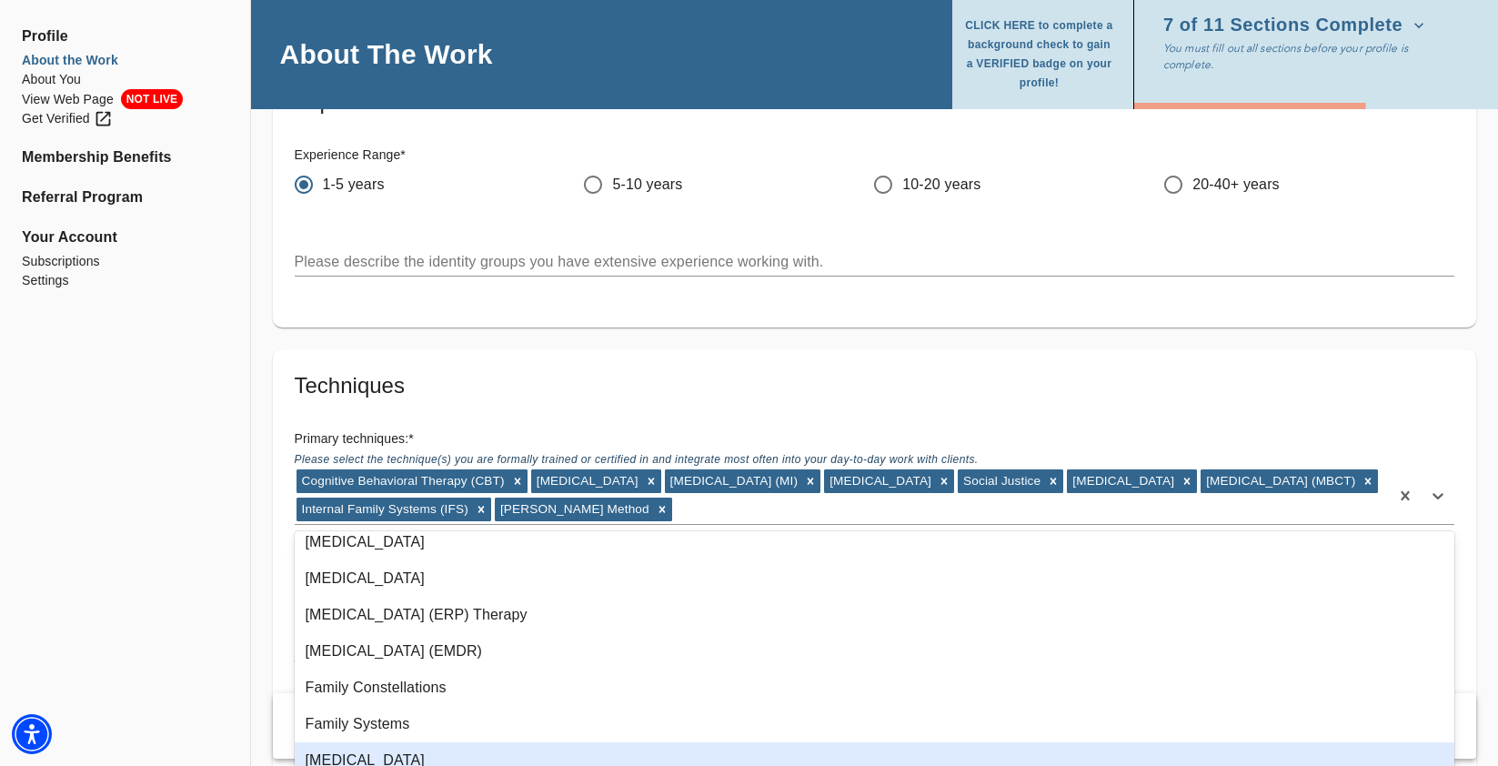
scroll to position [471, 0]
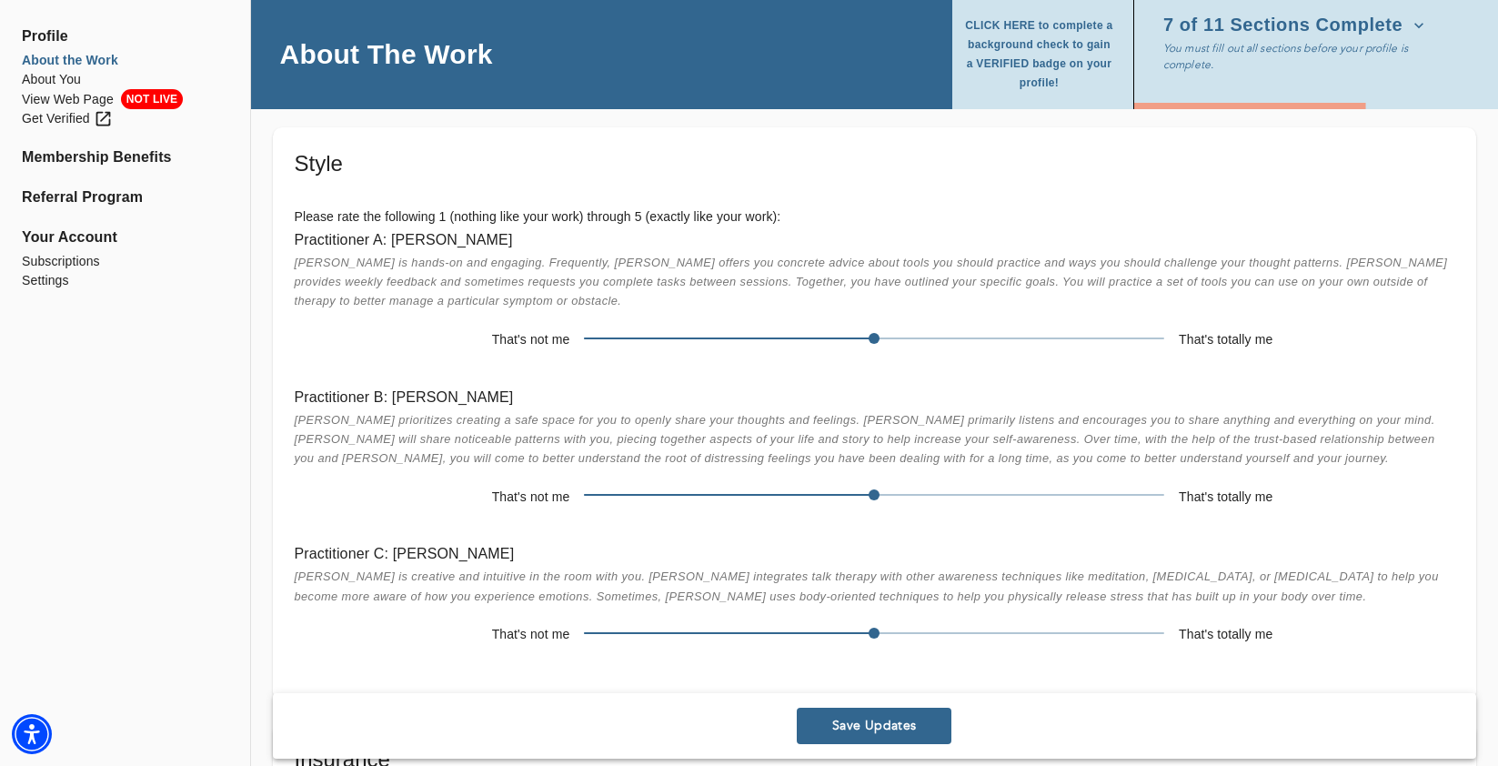
scroll to position [2862, 0]
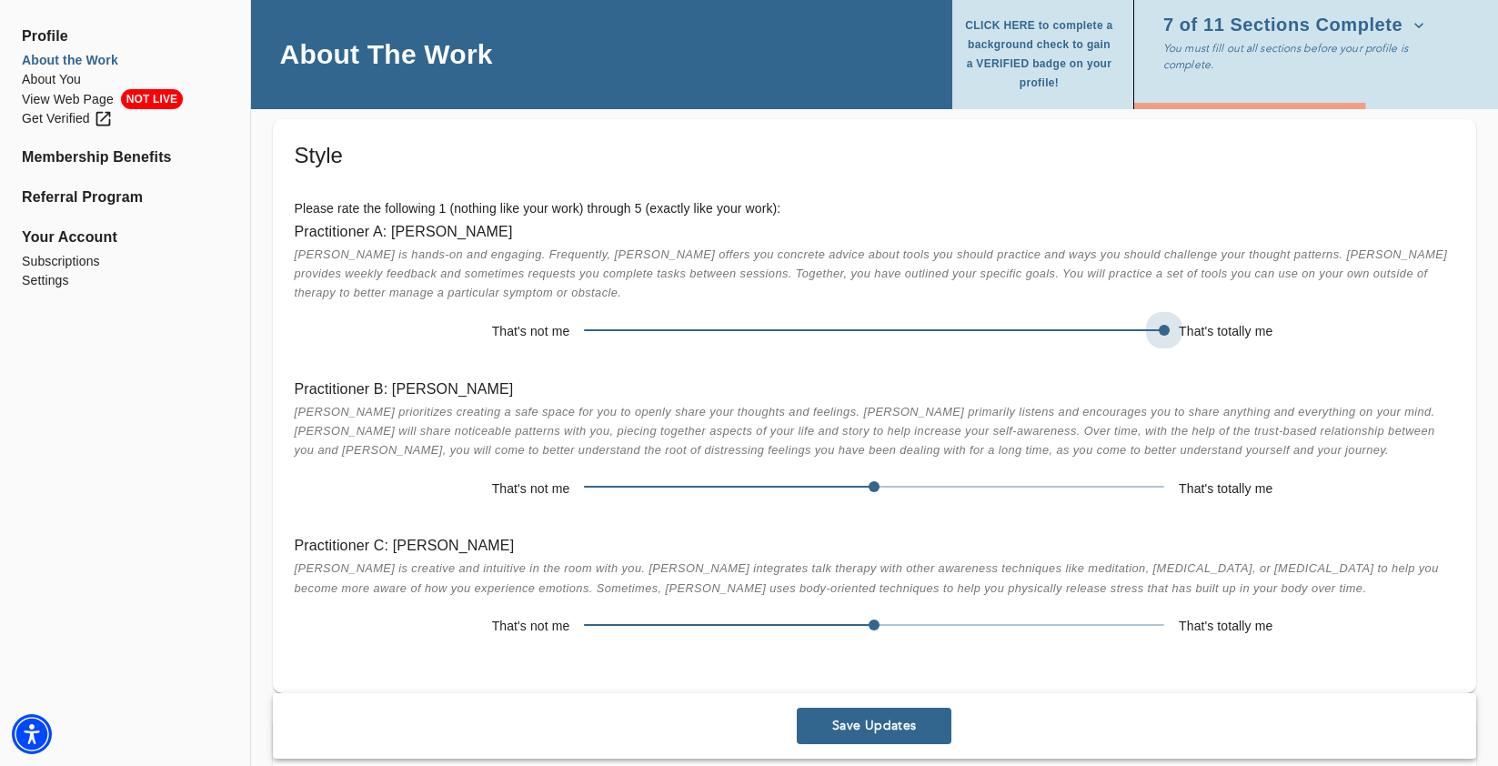
drag, startPoint x: 878, startPoint y: 328, endPoint x: 1140, endPoint y: 334, distance: 262.9
click at [1140, 334] on span at bounding box center [874, 329] width 580 height 25
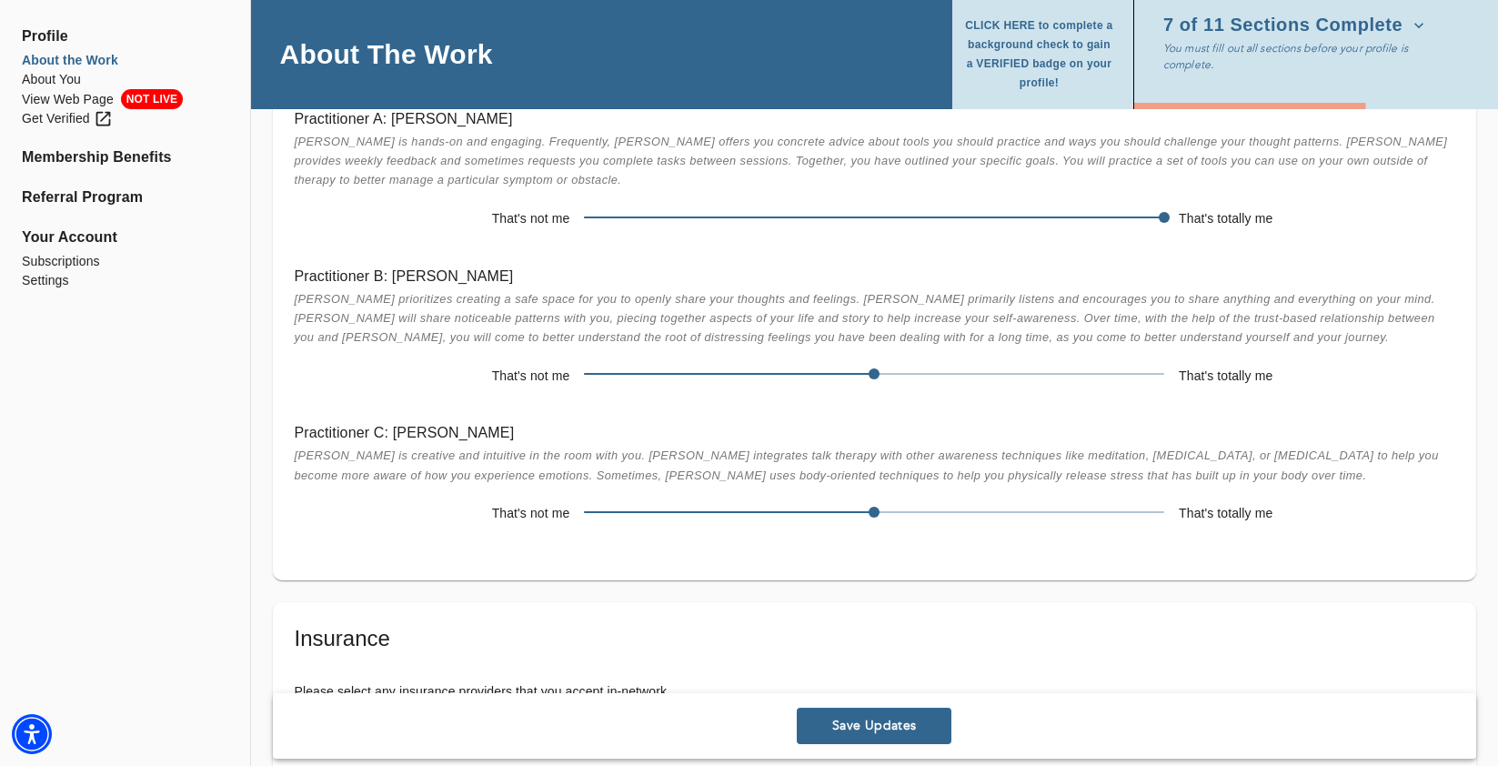
scroll to position [2976, 0]
drag, startPoint x: 868, startPoint y: 368, endPoint x: 1057, endPoint y: 362, distance: 189.3
click at [1057, 362] on span at bounding box center [874, 372] width 580 height 25
drag, startPoint x: 1021, startPoint y: 370, endPoint x: 1163, endPoint y: 376, distance: 142.0
click at [1163, 376] on span at bounding box center [1164, 372] width 11 height 11
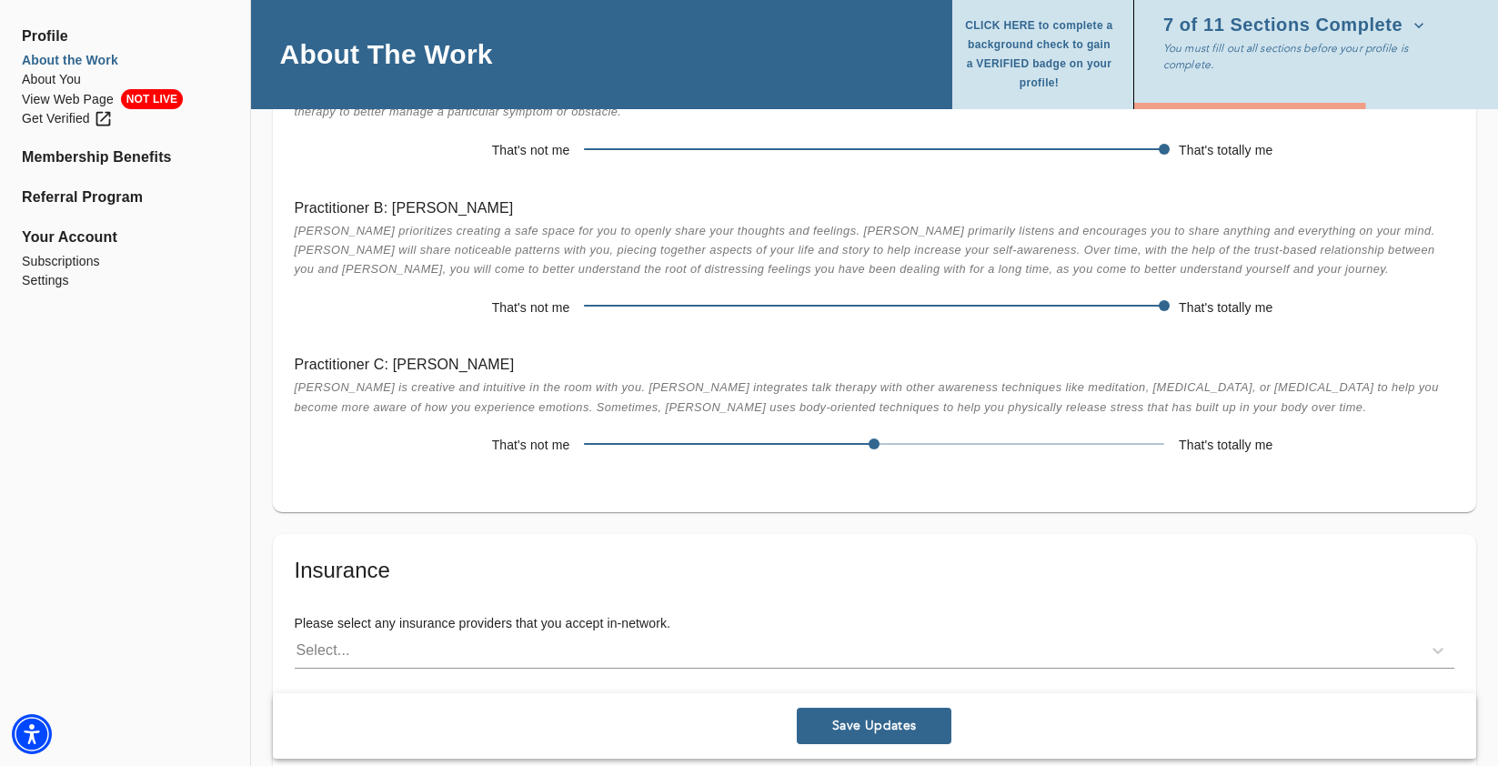
scroll to position [3044, 0]
drag, startPoint x: 875, startPoint y: 441, endPoint x: 686, endPoint y: 445, distance: 189.2
click at [686, 446] on span at bounding box center [874, 442] width 580 height 25
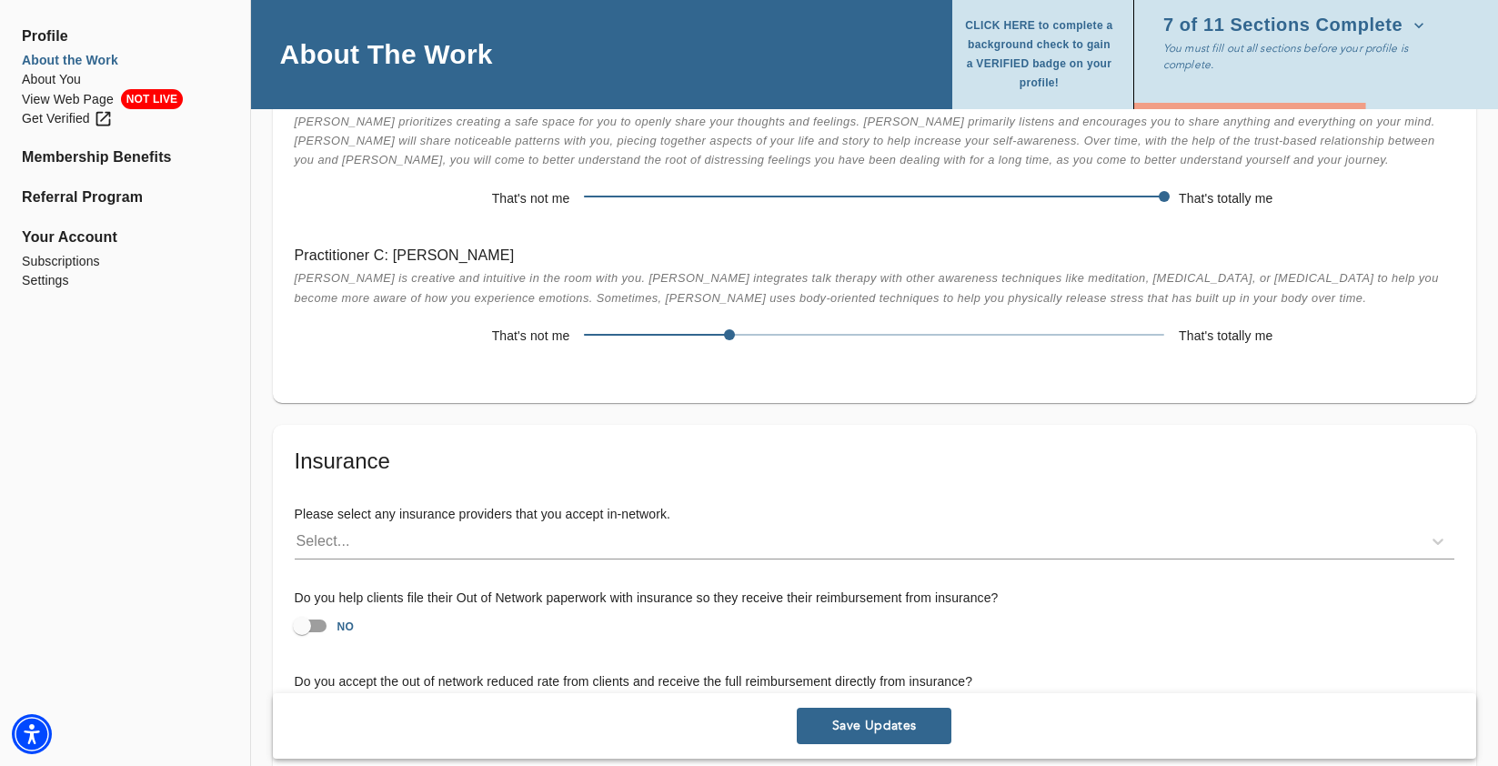
scroll to position [3279, 0]
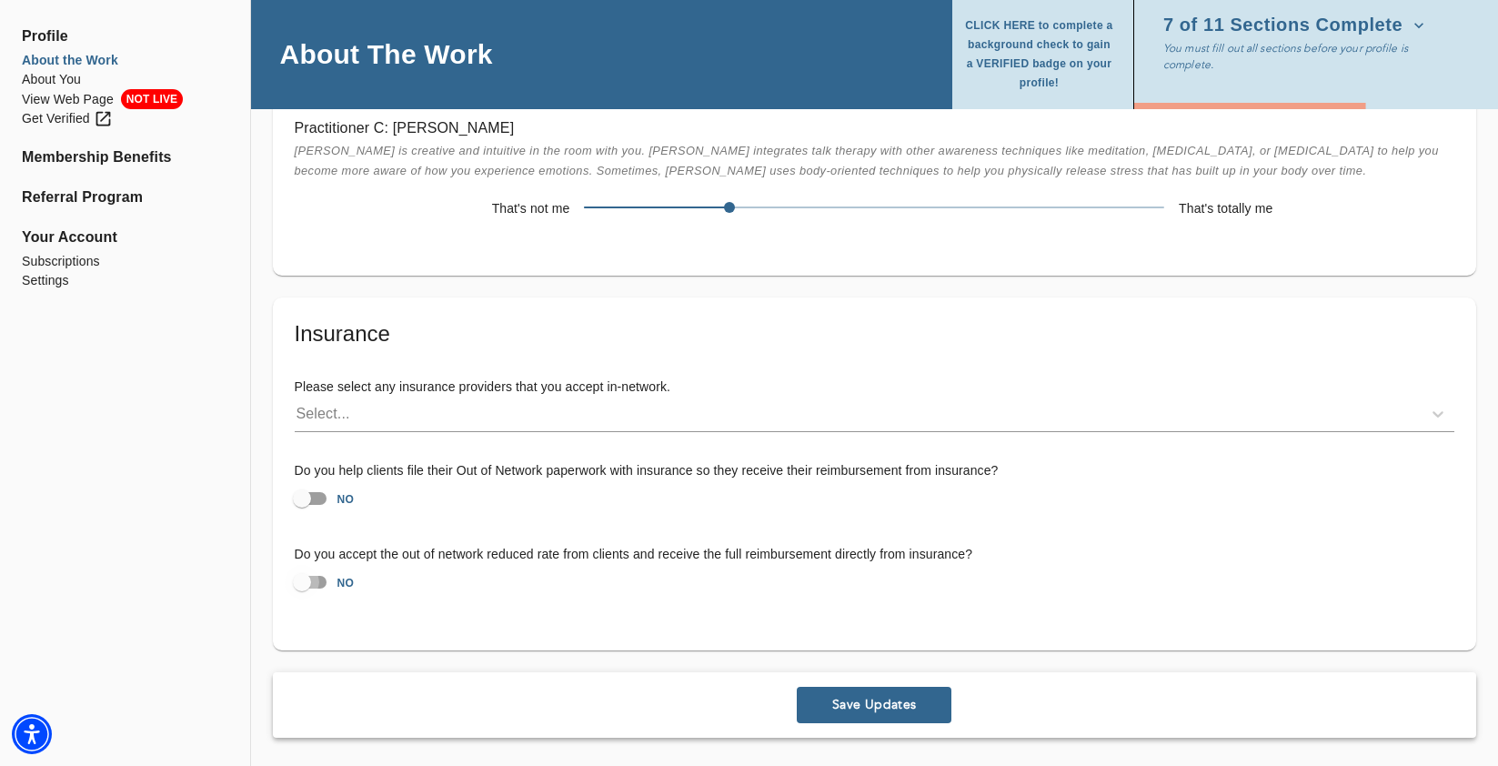
click at [321, 582] on input "NO" at bounding box center [302, 582] width 104 height 35
checkbox input "true"
click at [624, 415] on div "Select..." at bounding box center [858, 413] width 1127 height 29
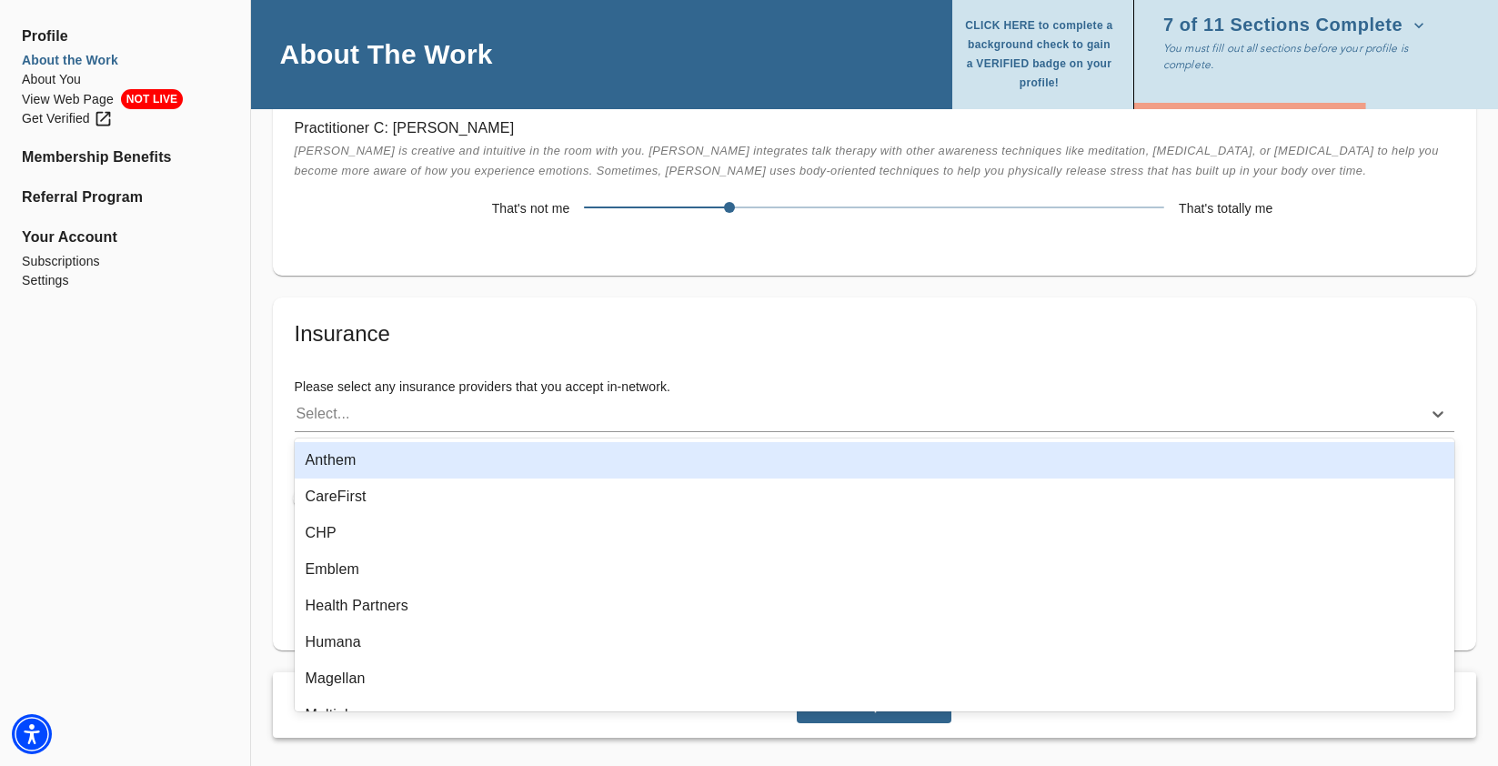
click at [565, 463] on div "Anthem" at bounding box center [875, 460] width 1160 height 36
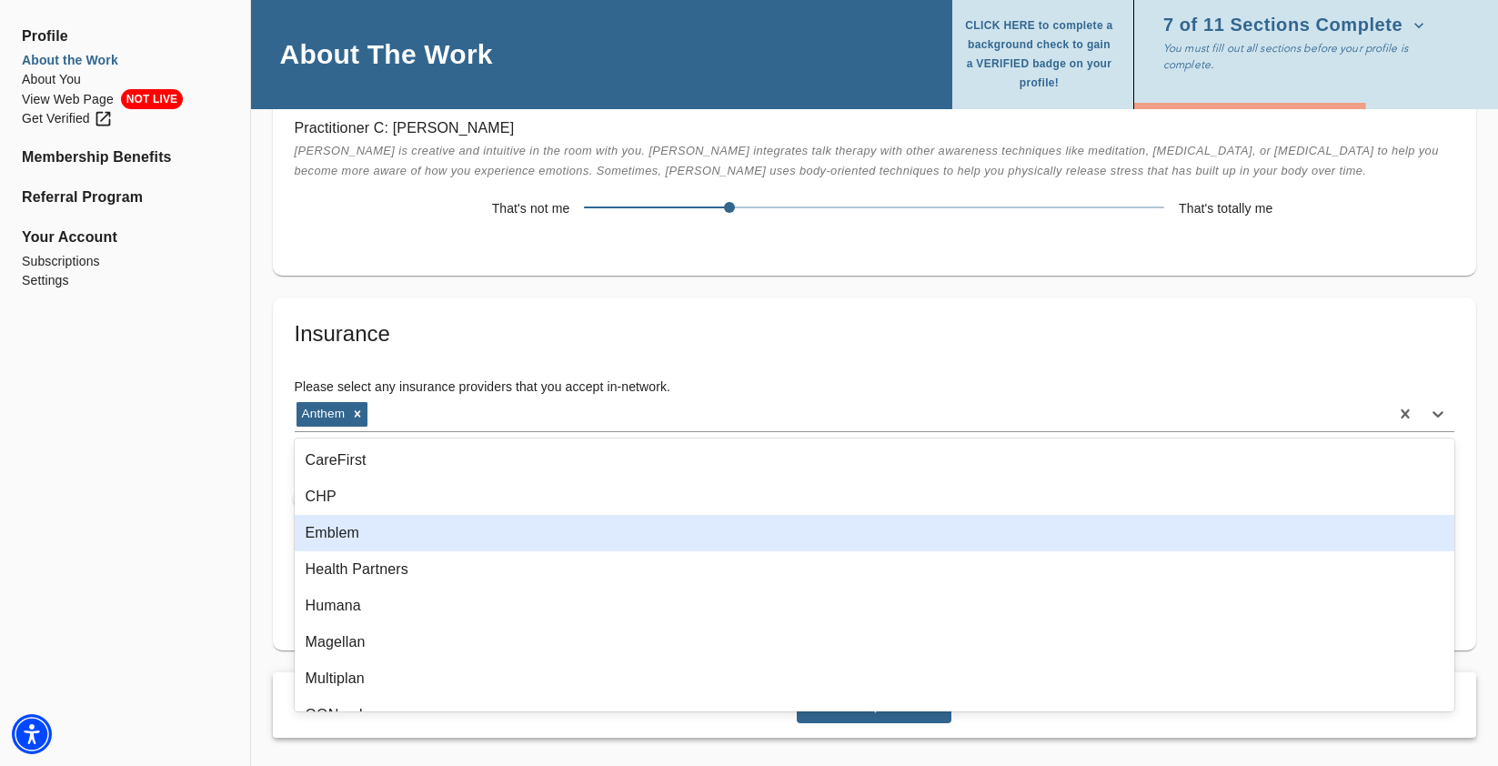
click at [514, 542] on div "Emblem" at bounding box center [875, 533] width 1160 height 36
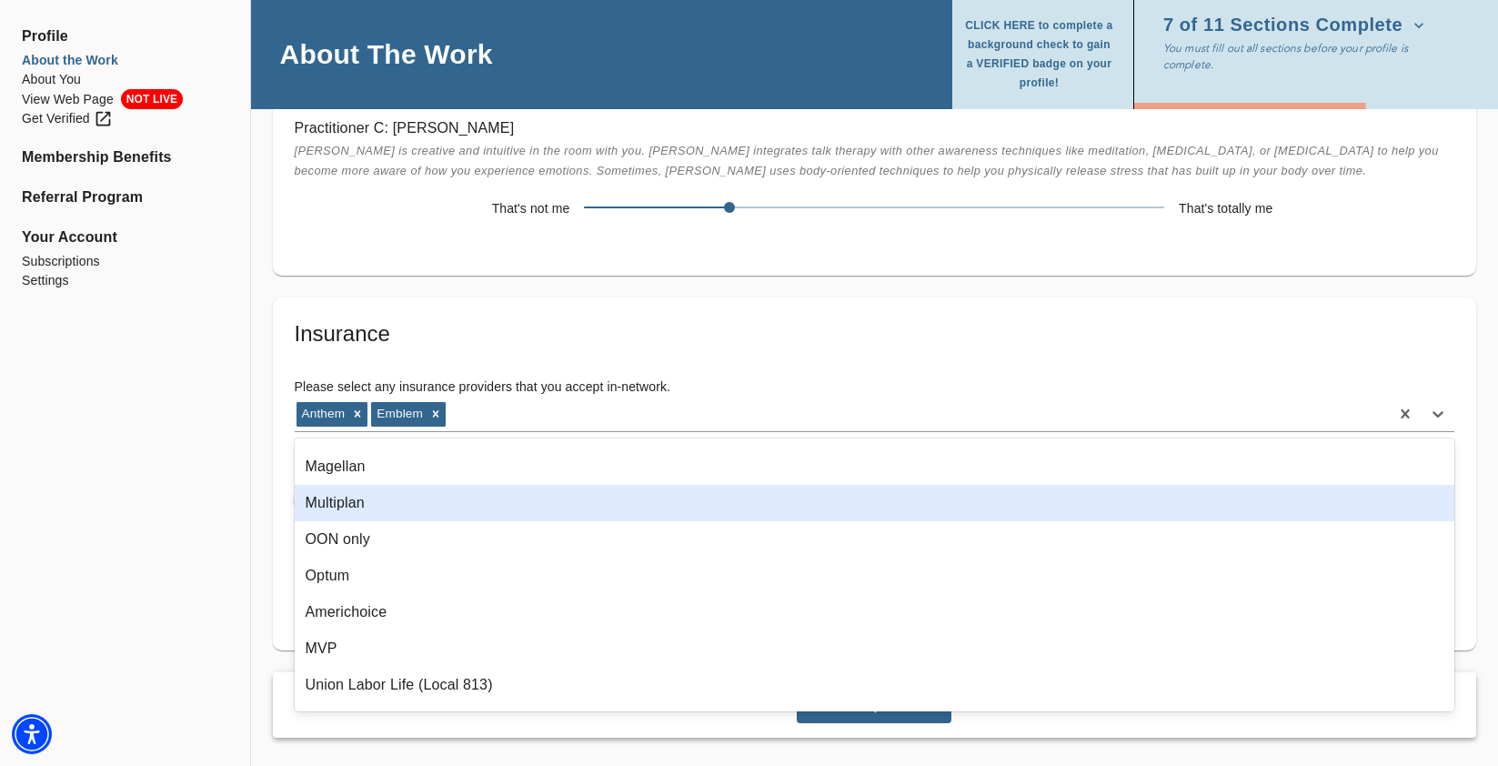
scroll to position [187, 0]
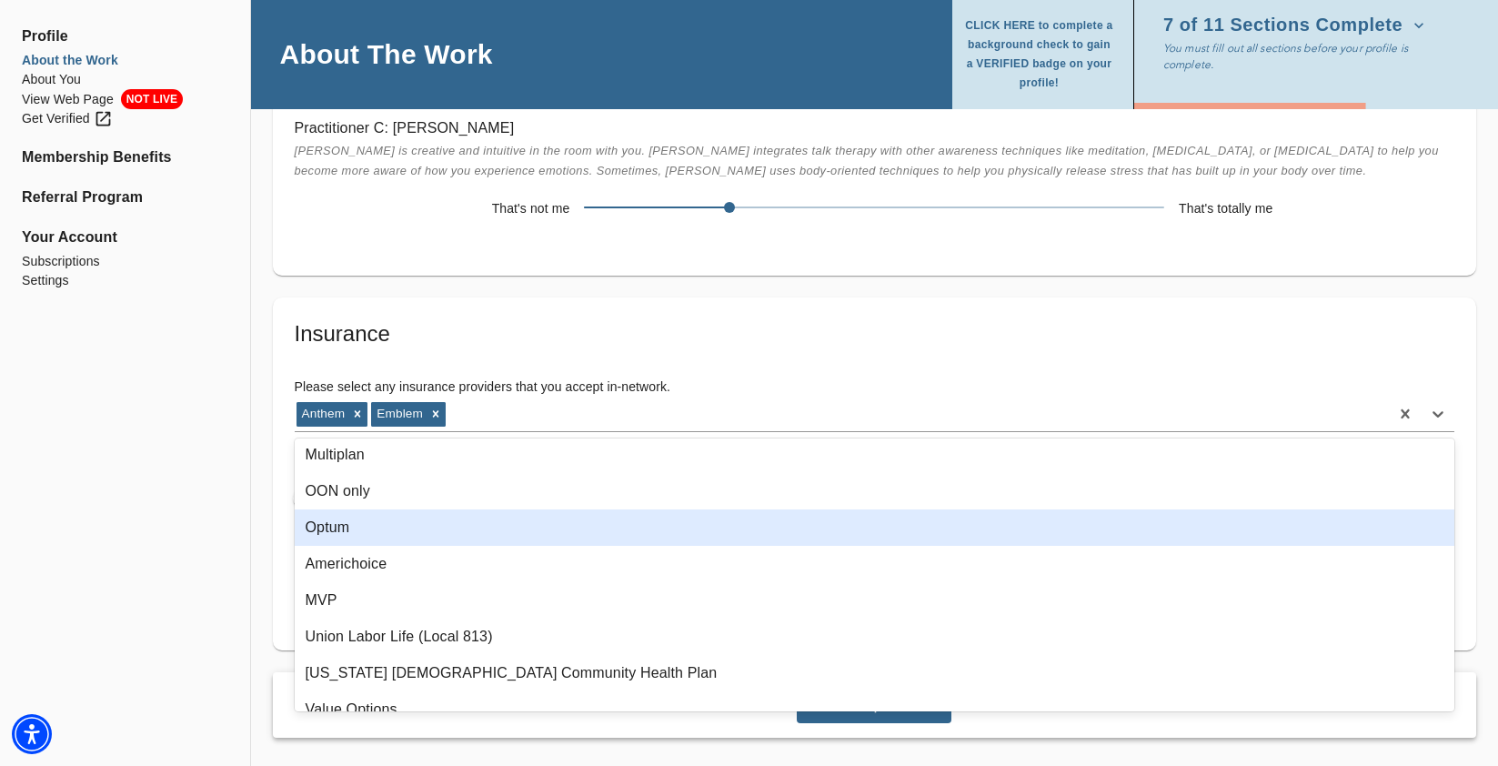
click at [507, 530] on div "Optum" at bounding box center [875, 527] width 1160 height 36
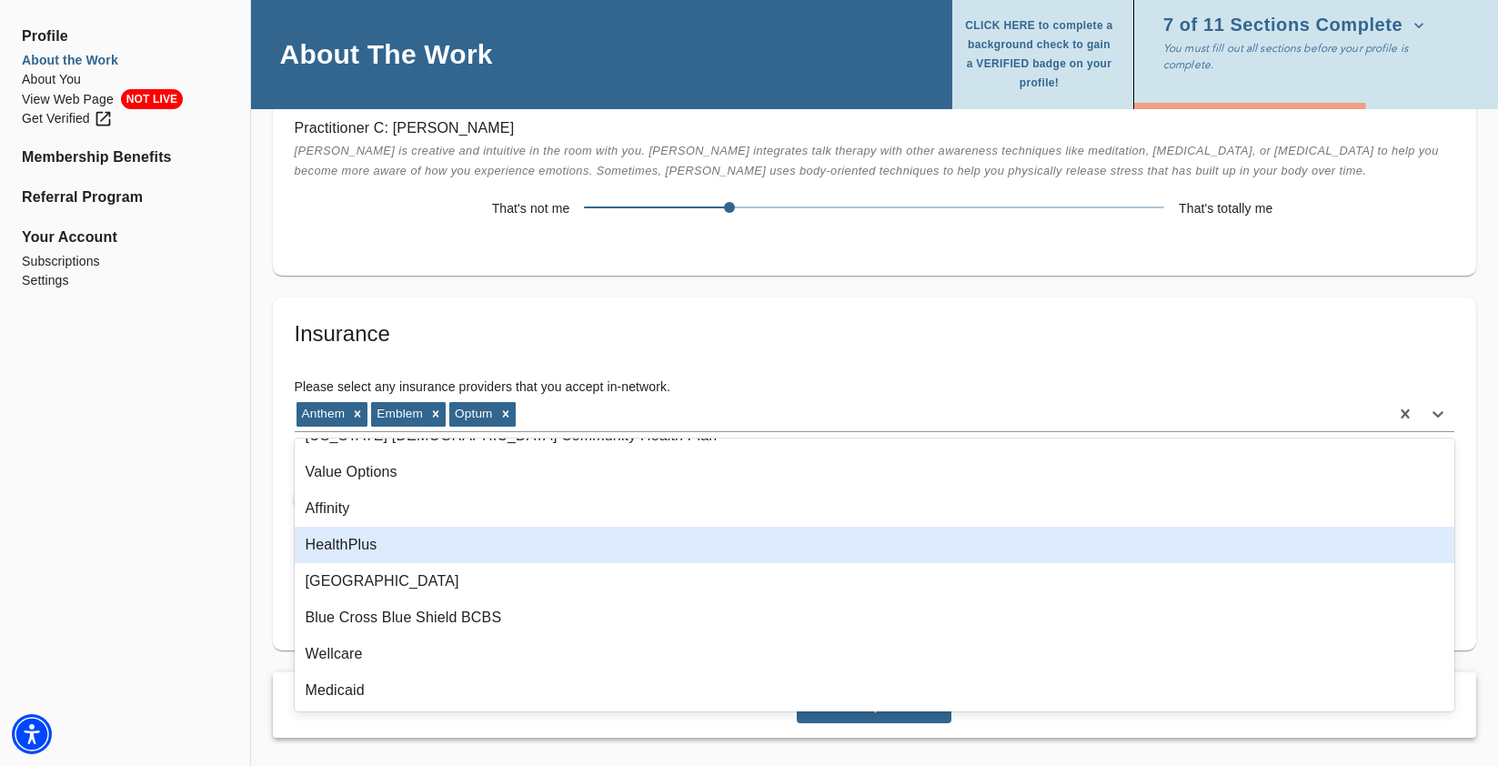
scroll to position [390, 0]
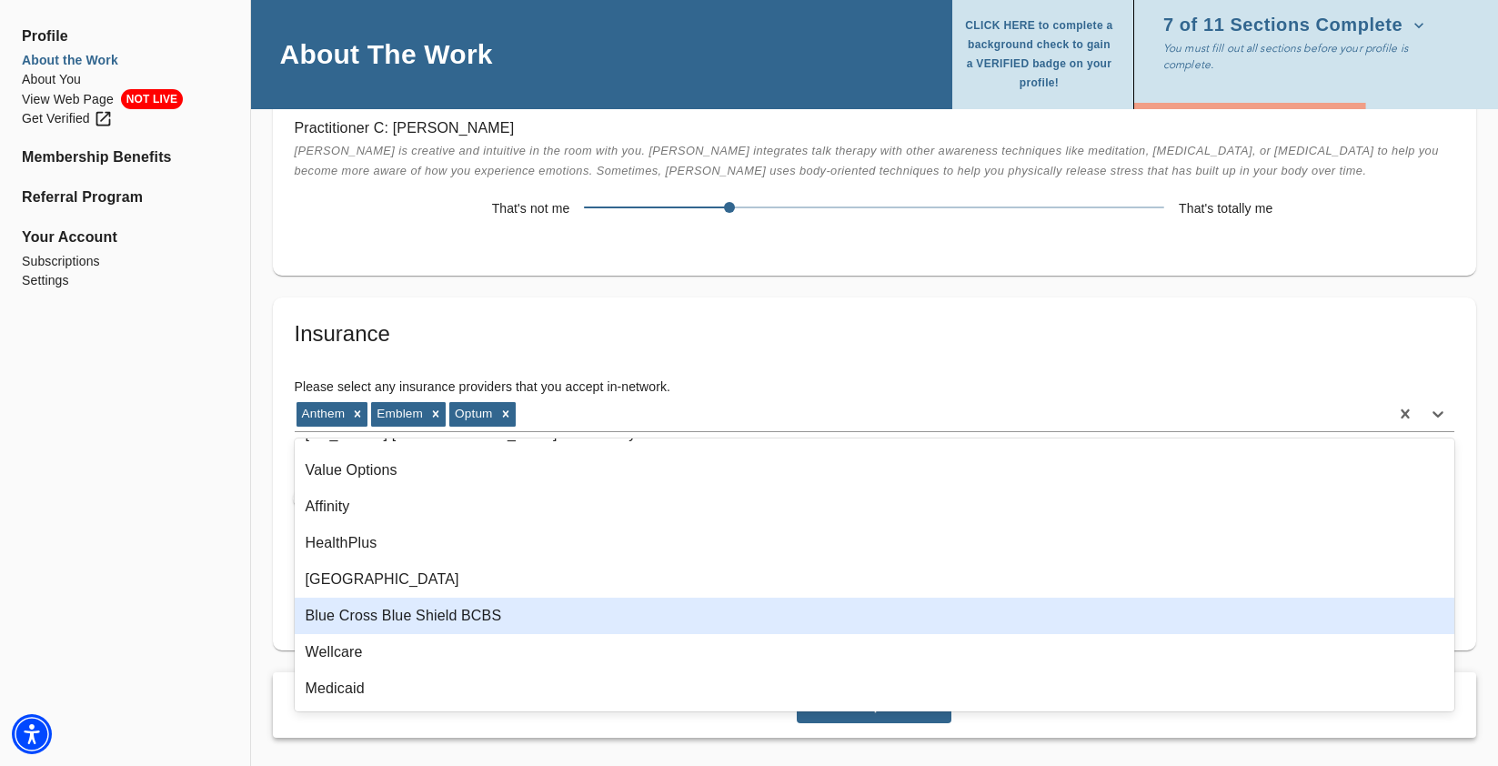
click at [446, 617] on div "Blue Cross Blue Shield BCBS" at bounding box center [875, 615] width 1160 height 36
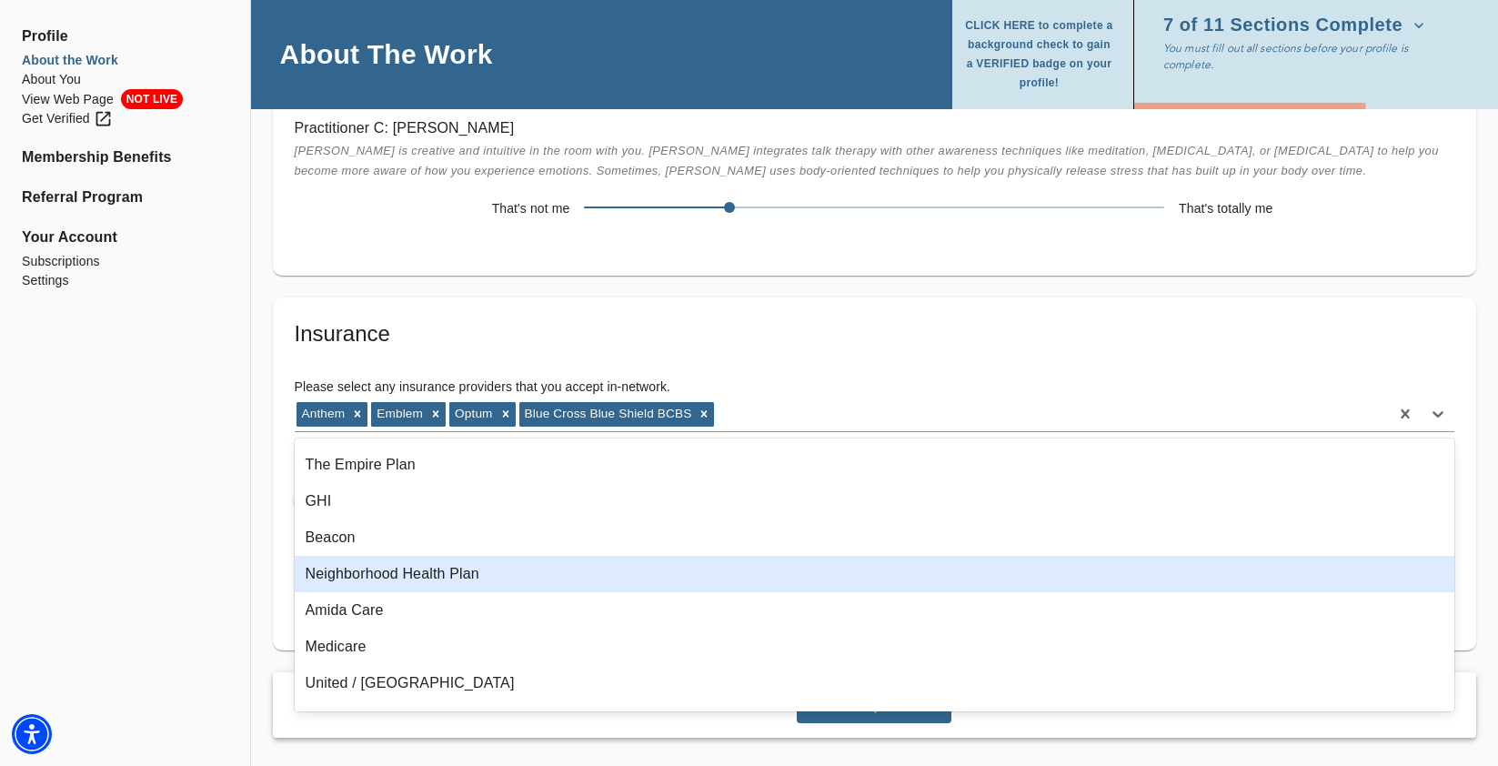
scroll to position [883, 0]
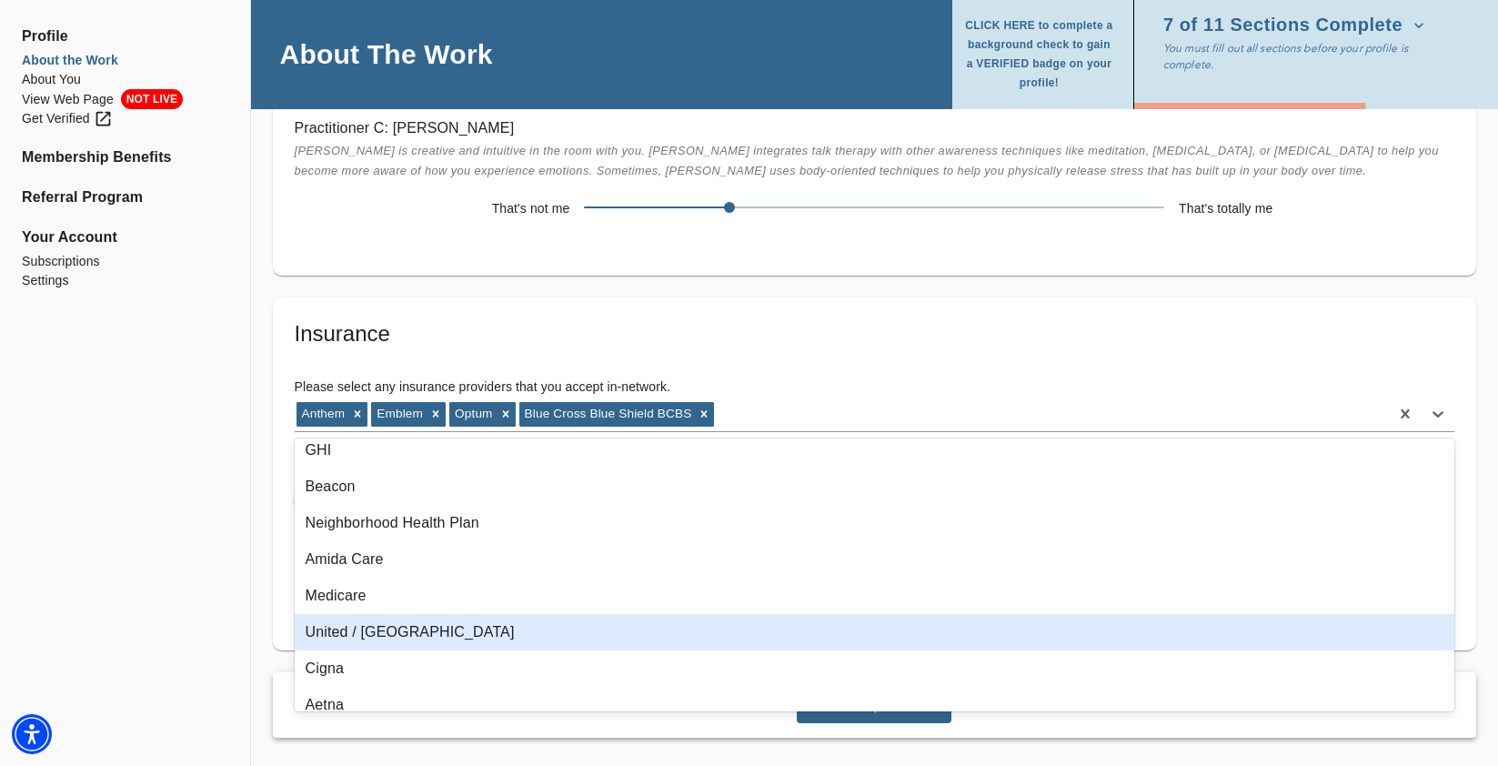
click at [408, 628] on div "United / [GEOGRAPHIC_DATA]" at bounding box center [875, 632] width 1160 height 36
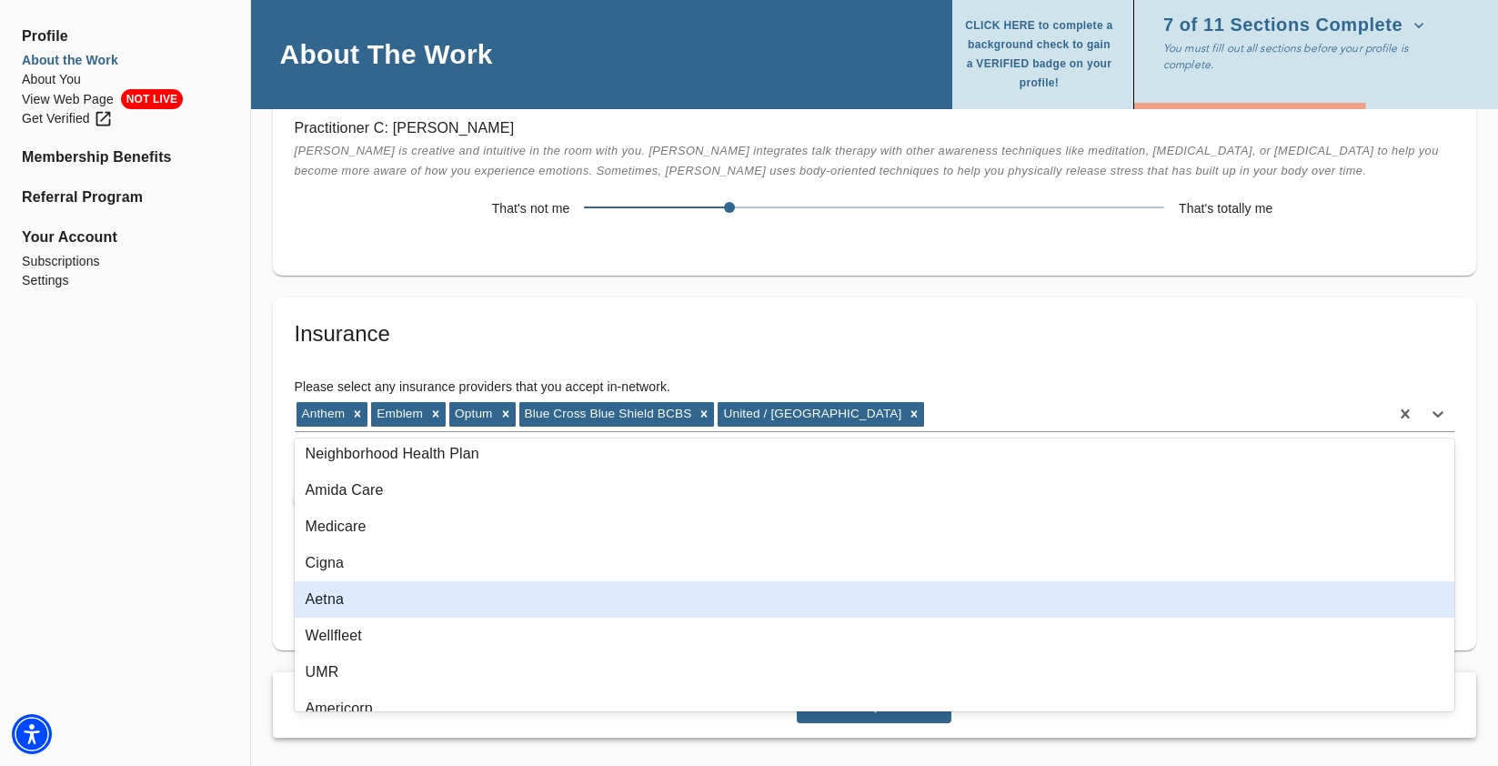
click at [407, 604] on div "Aetna" at bounding box center [875, 599] width 1160 height 36
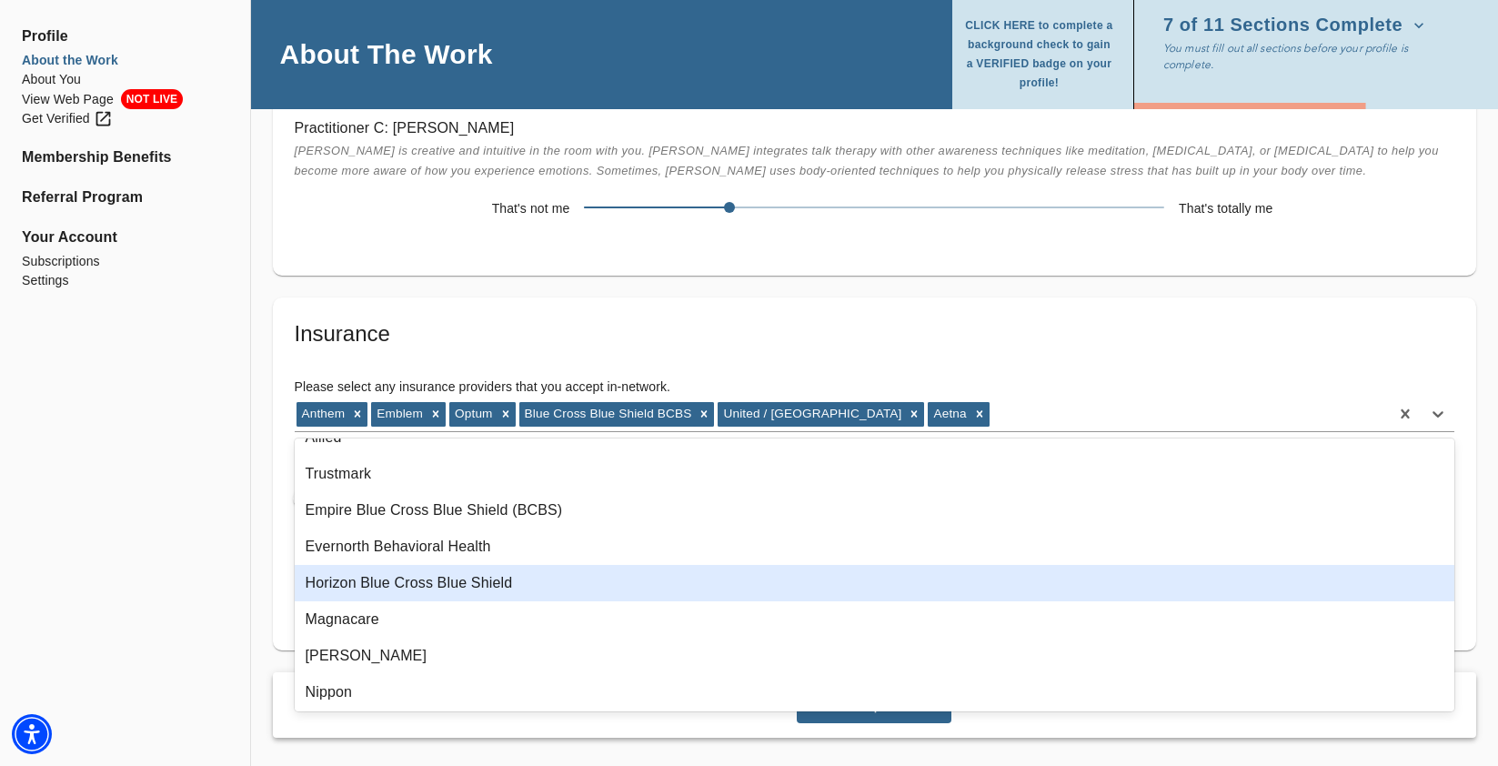
scroll to position [1653, 0]
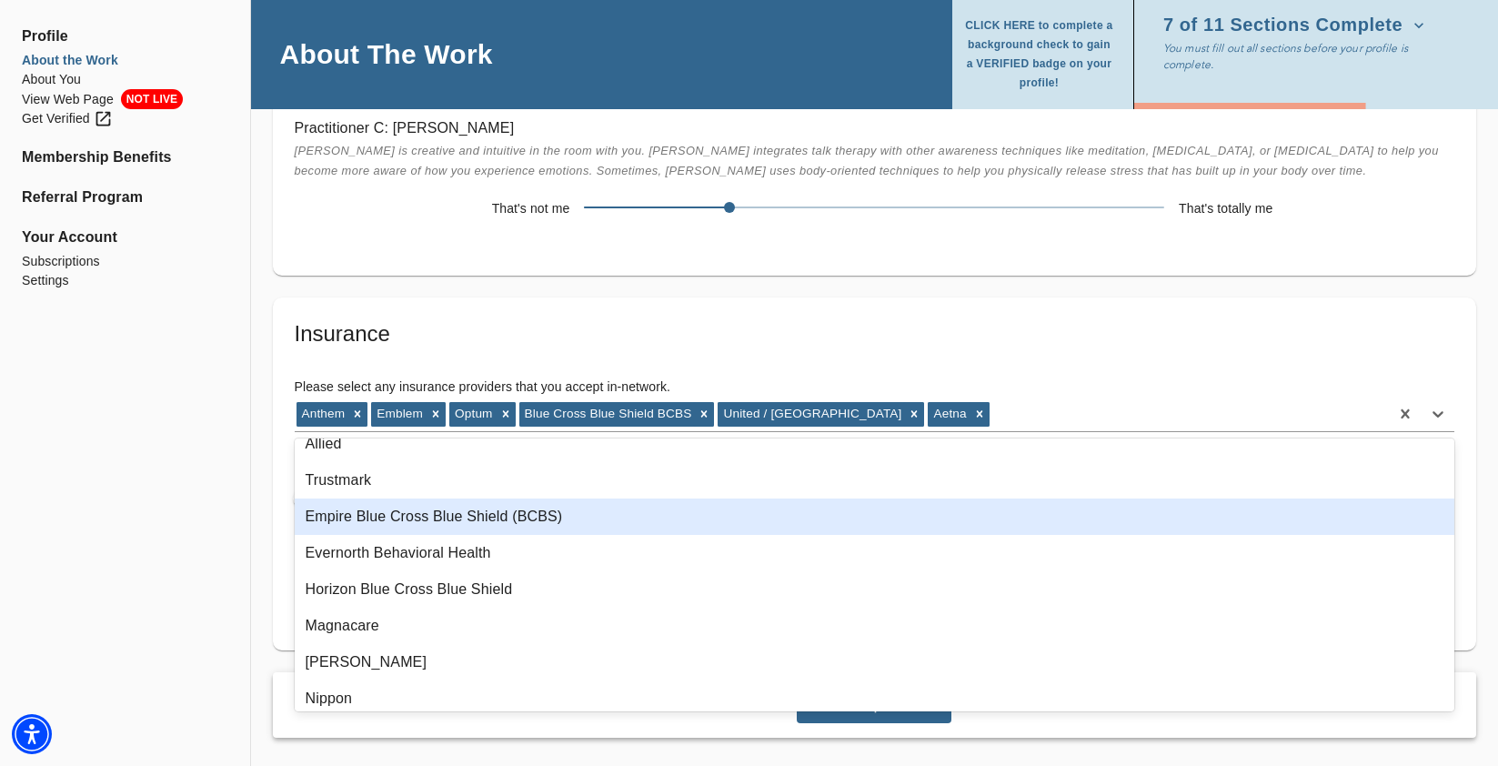
click at [452, 507] on div "Empire Blue Cross Blue Shield (BCBS)" at bounding box center [875, 516] width 1160 height 36
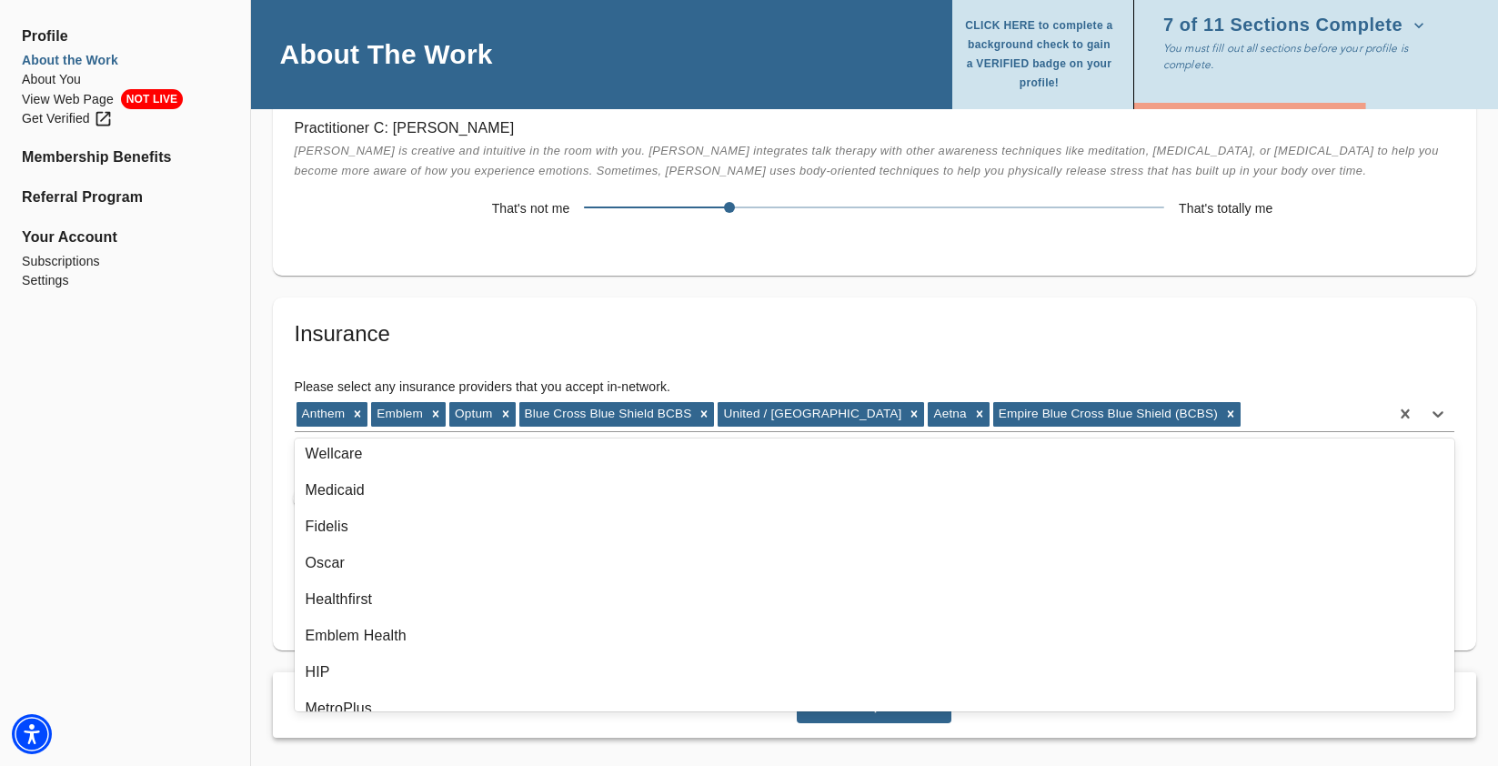
scroll to position [555, 0]
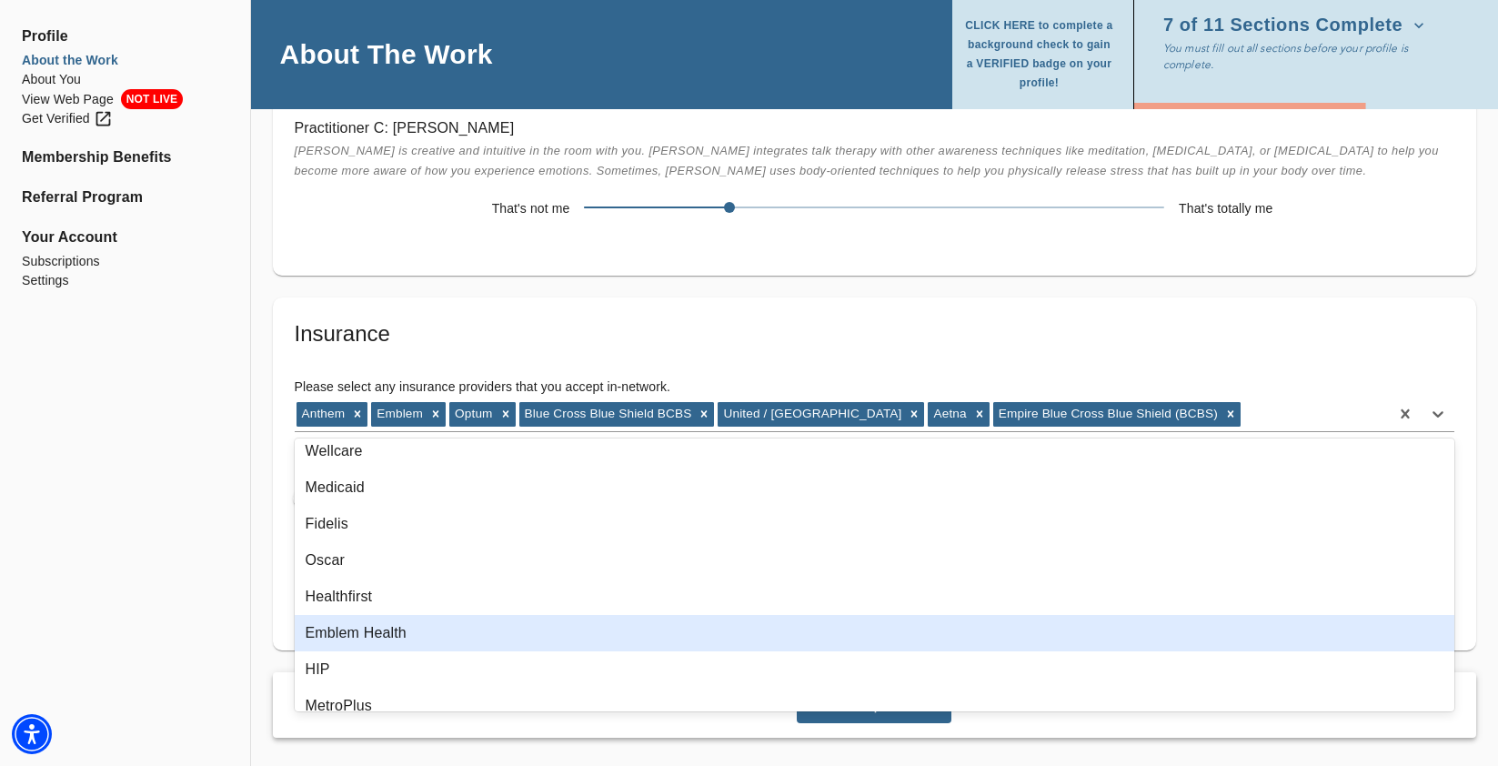
click at [374, 631] on div "Emblem Health" at bounding box center [875, 633] width 1160 height 36
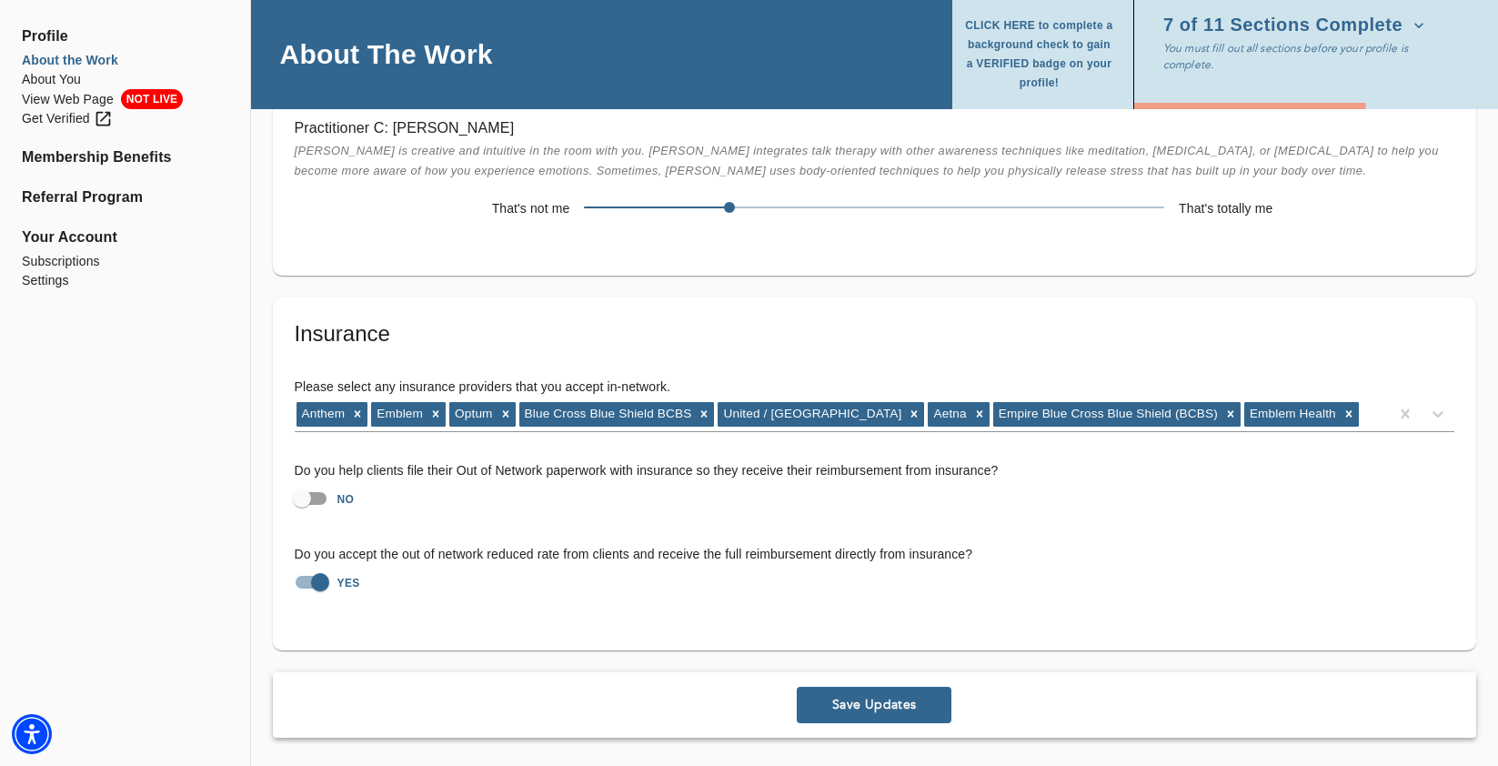
click at [828, 700] on span "Save Updates" at bounding box center [874, 704] width 140 height 17
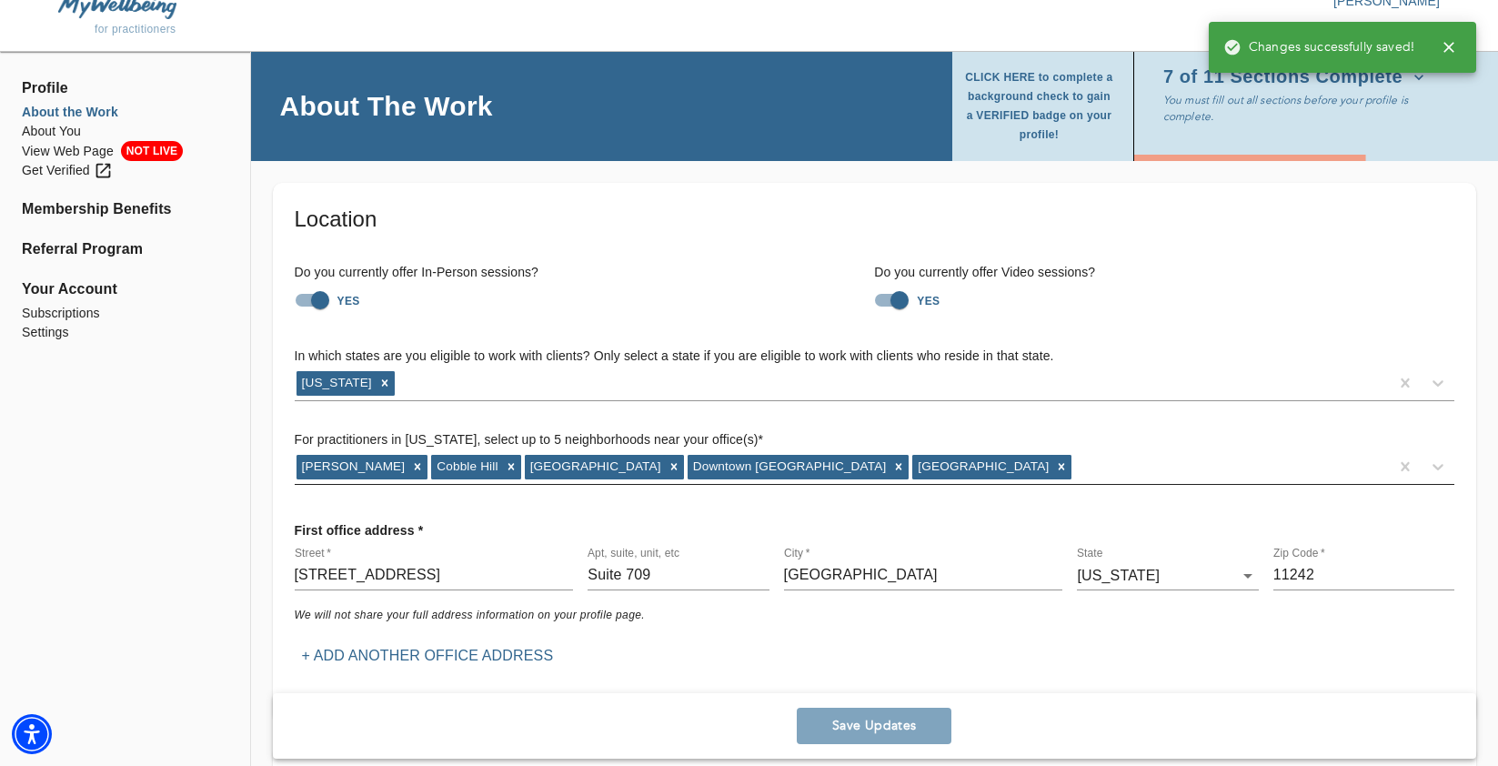
scroll to position [0, 0]
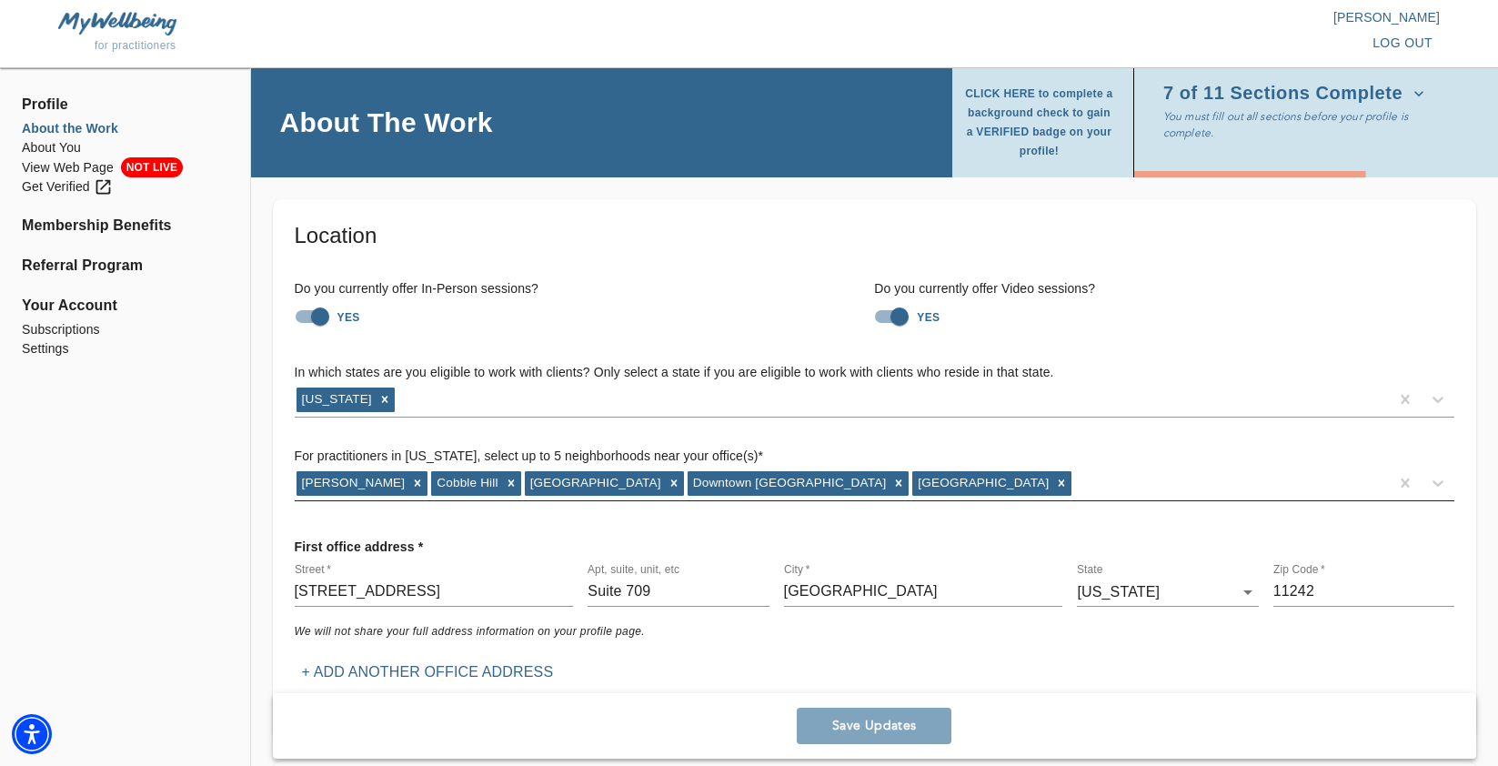
click at [1331, 101] on span "7 of 11 Sections Complete" at bounding box center [1293, 94] width 261 height 18
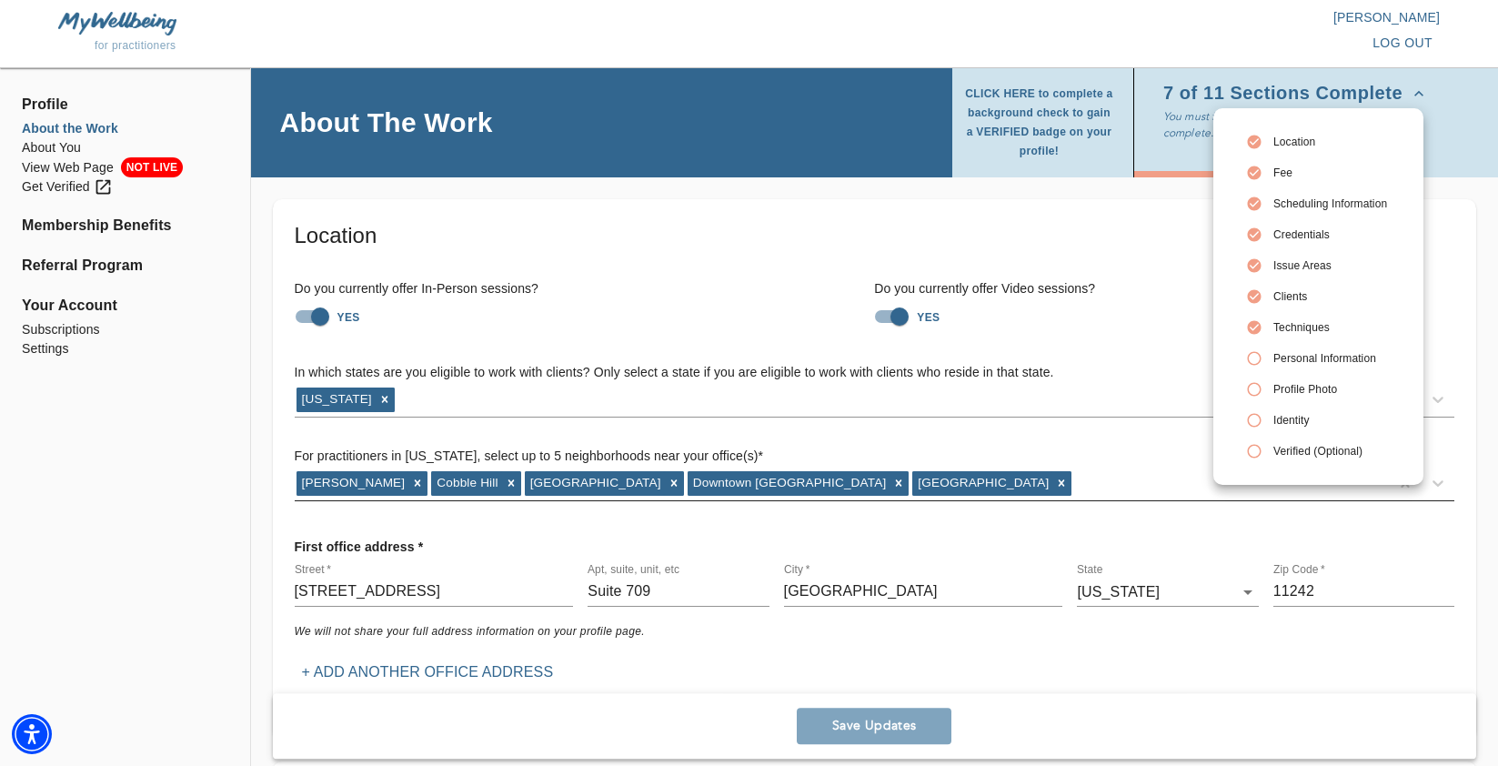
click at [1159, 310] on div at bounding box center [749, 383] width 1498 height 766
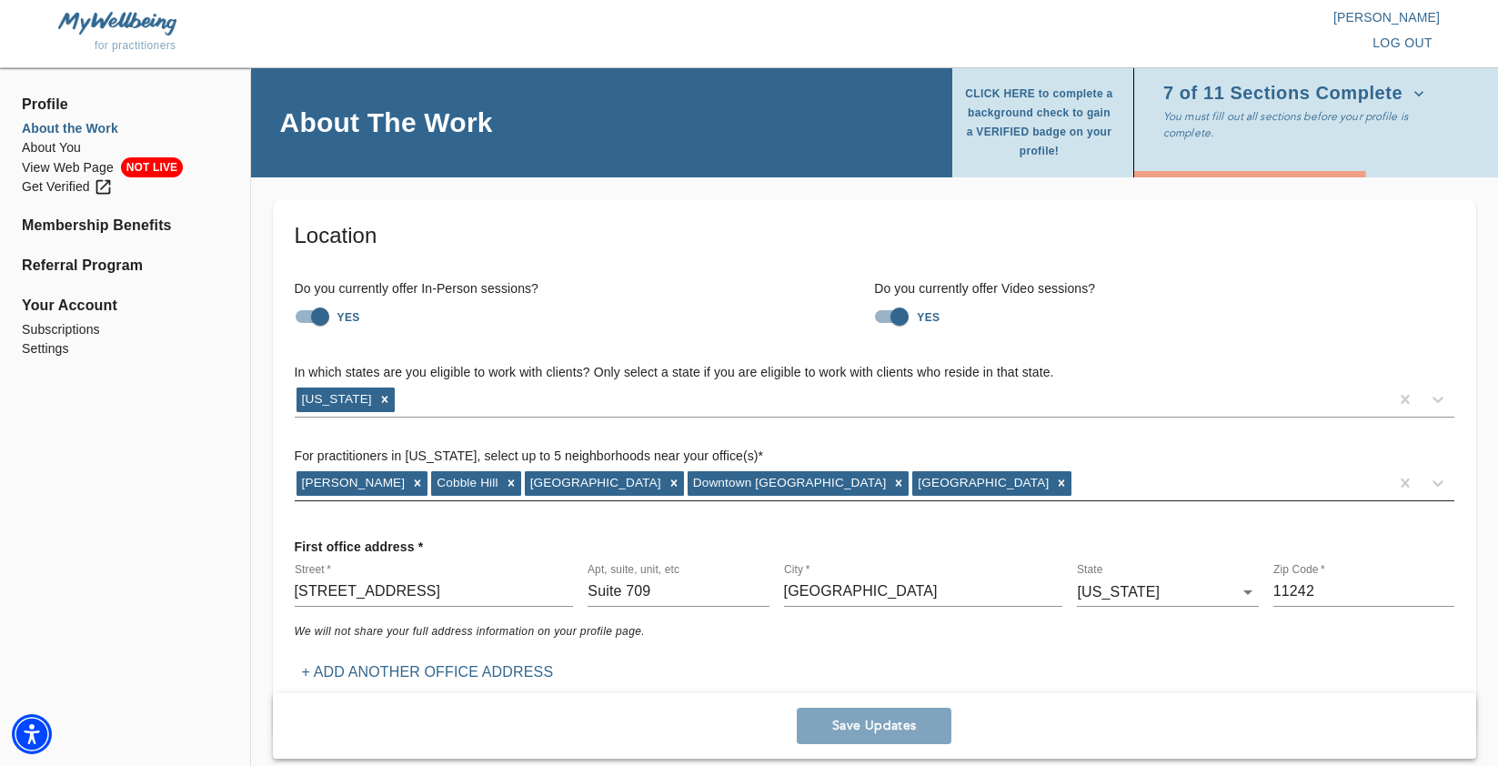
click at [1414, 95] on icon "button" at bounding box center [1418, 93] width 9 height 5
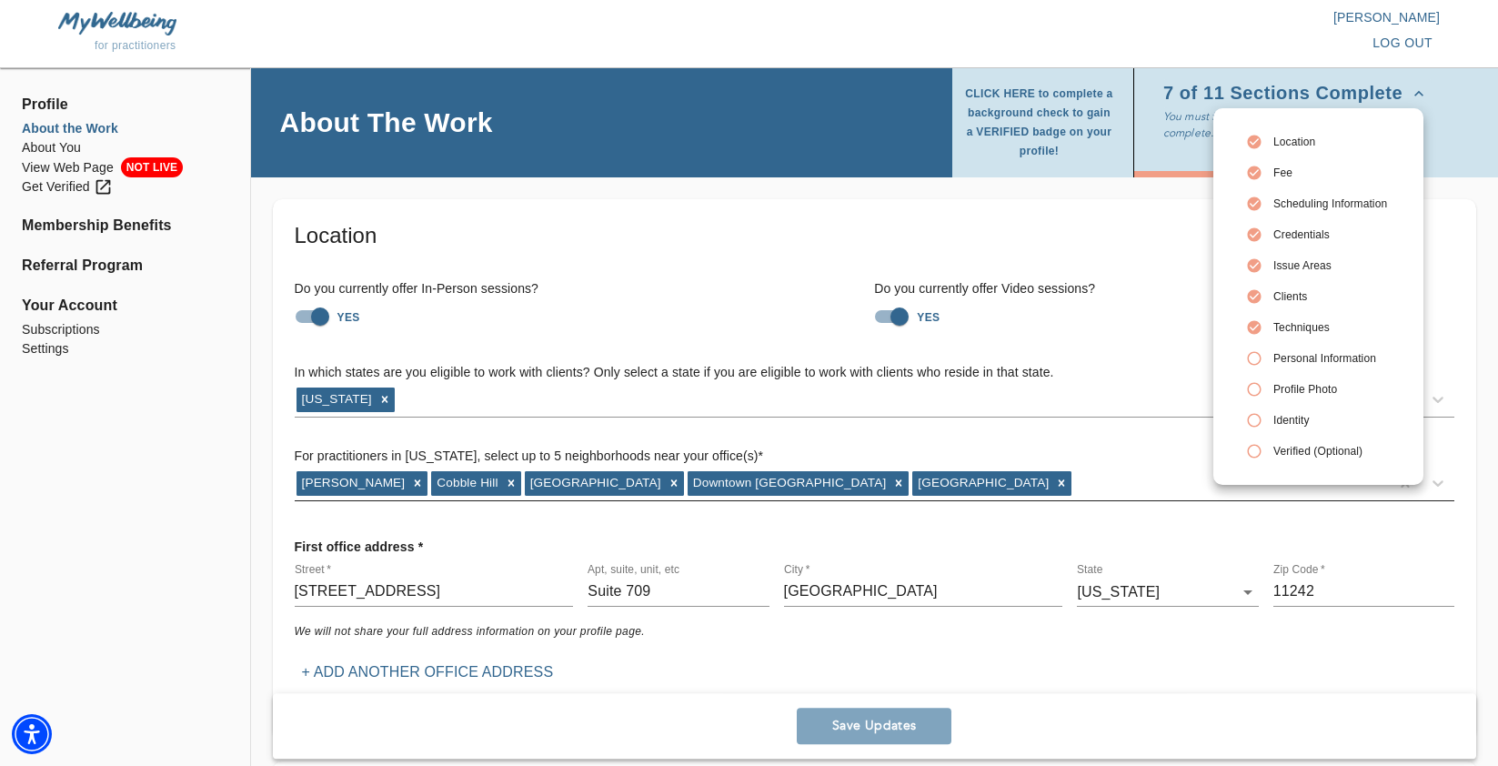
click at [723, 230] on div at bounding box center [749, 383] width 1498 height 766
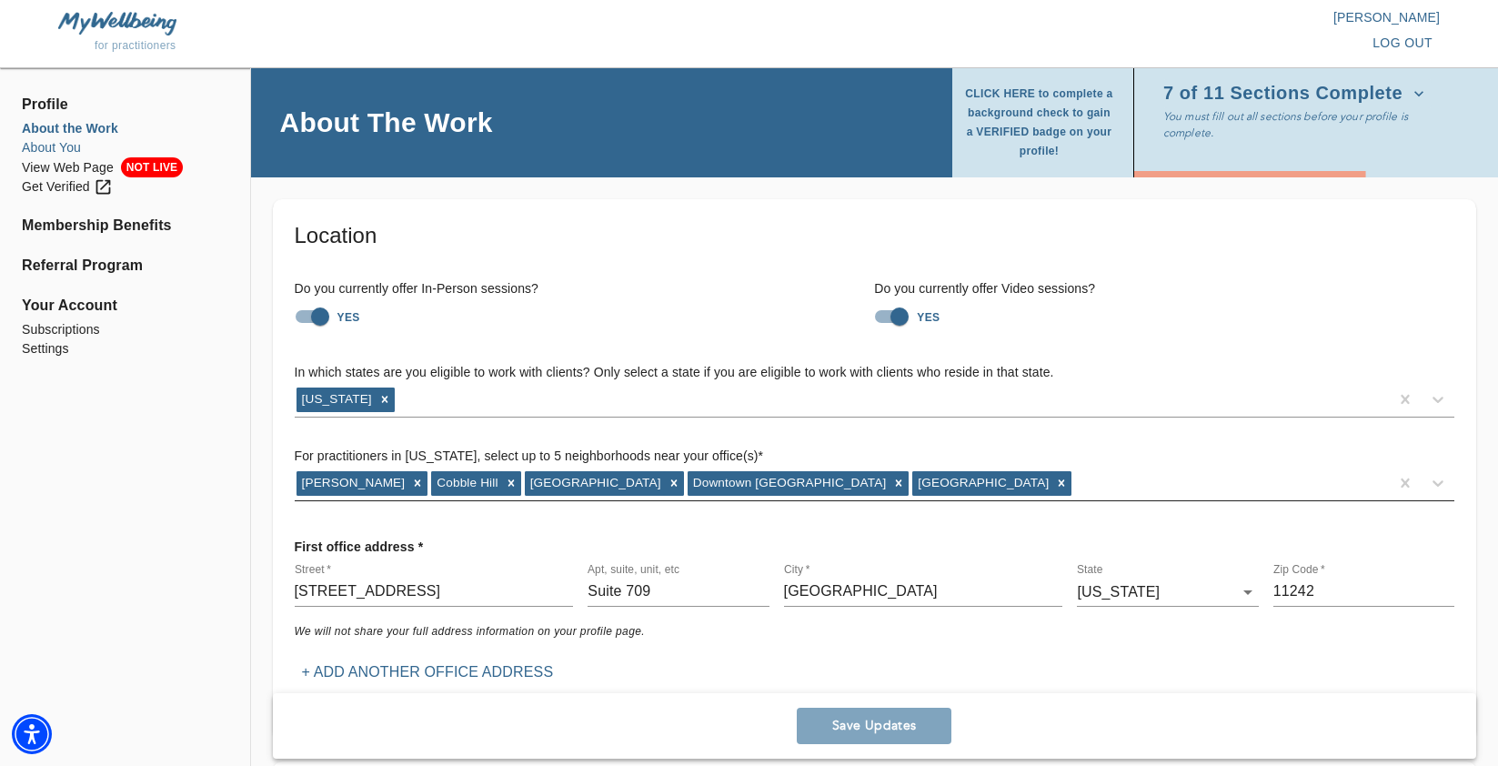
click at [66, 146] on li "About You" at bounding box center [125, 147] width 206 height 19
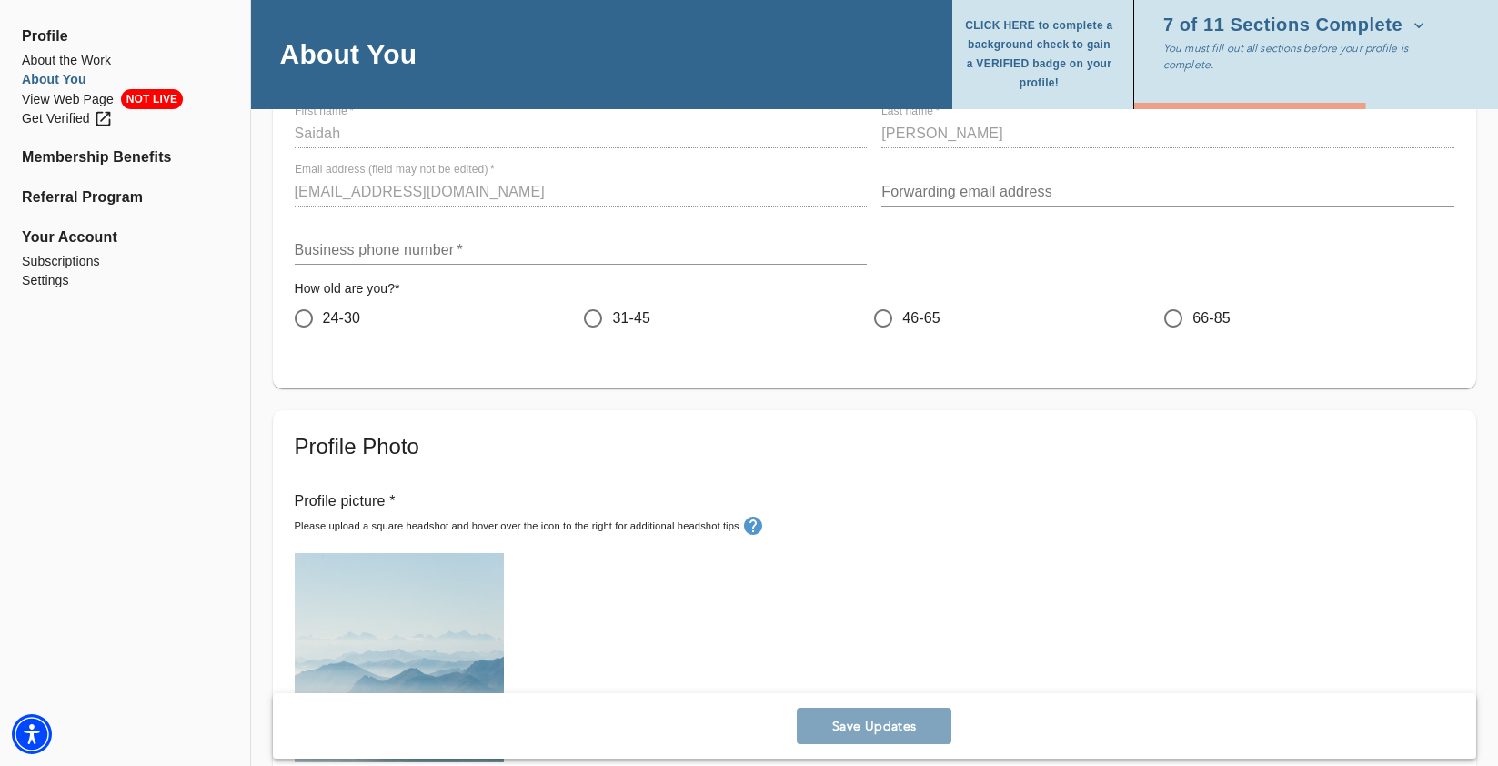
scroll to position [210, 0]
click at [605, 316] on input "31-45" at bounding box center [593, 315] width 38 height 38
radio input "true"
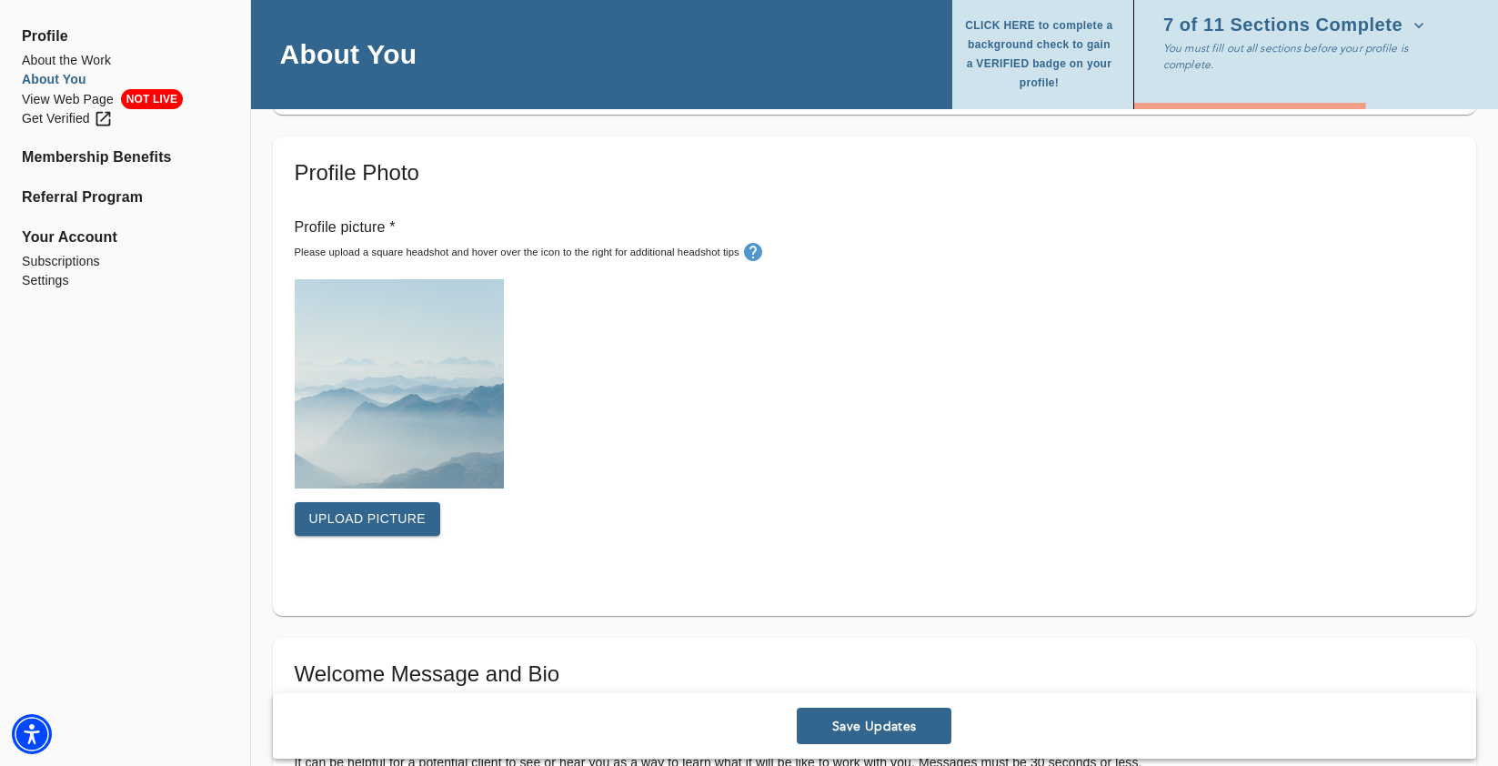
scroll to position [511, 0]
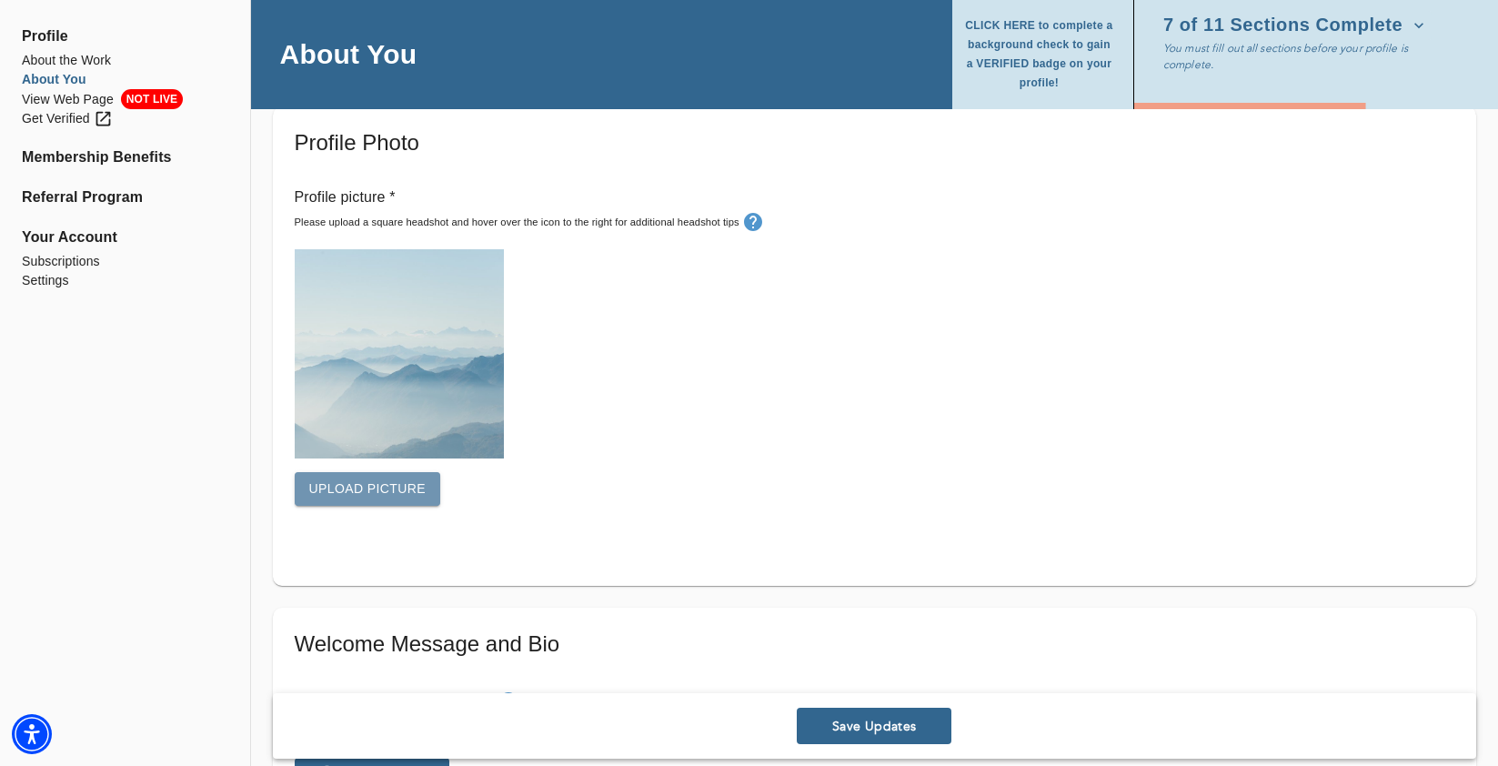
click at [396, 478] on span "Upload picture" at bounding box center [367, 488] width 117 height 23
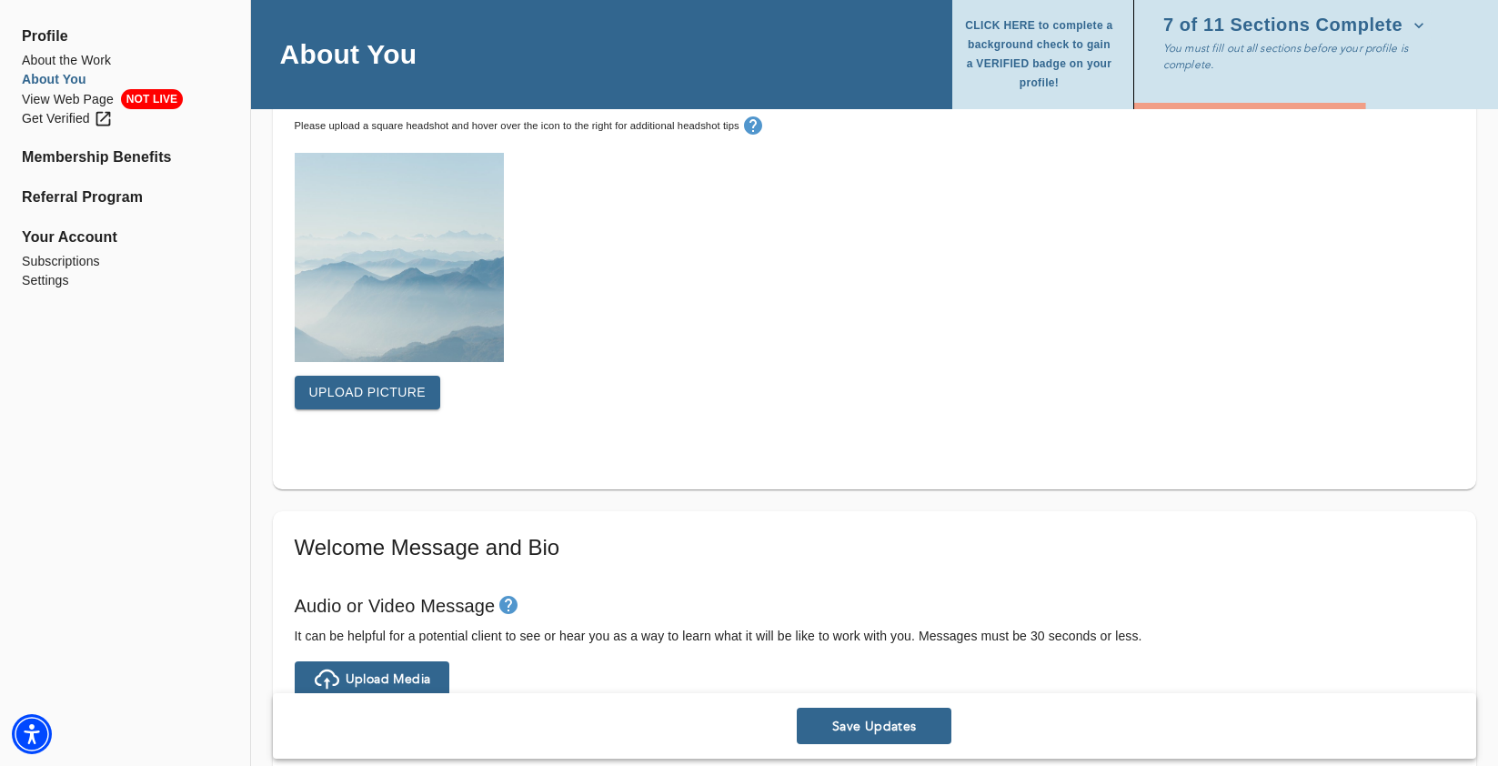
scroll to position [558, 0]
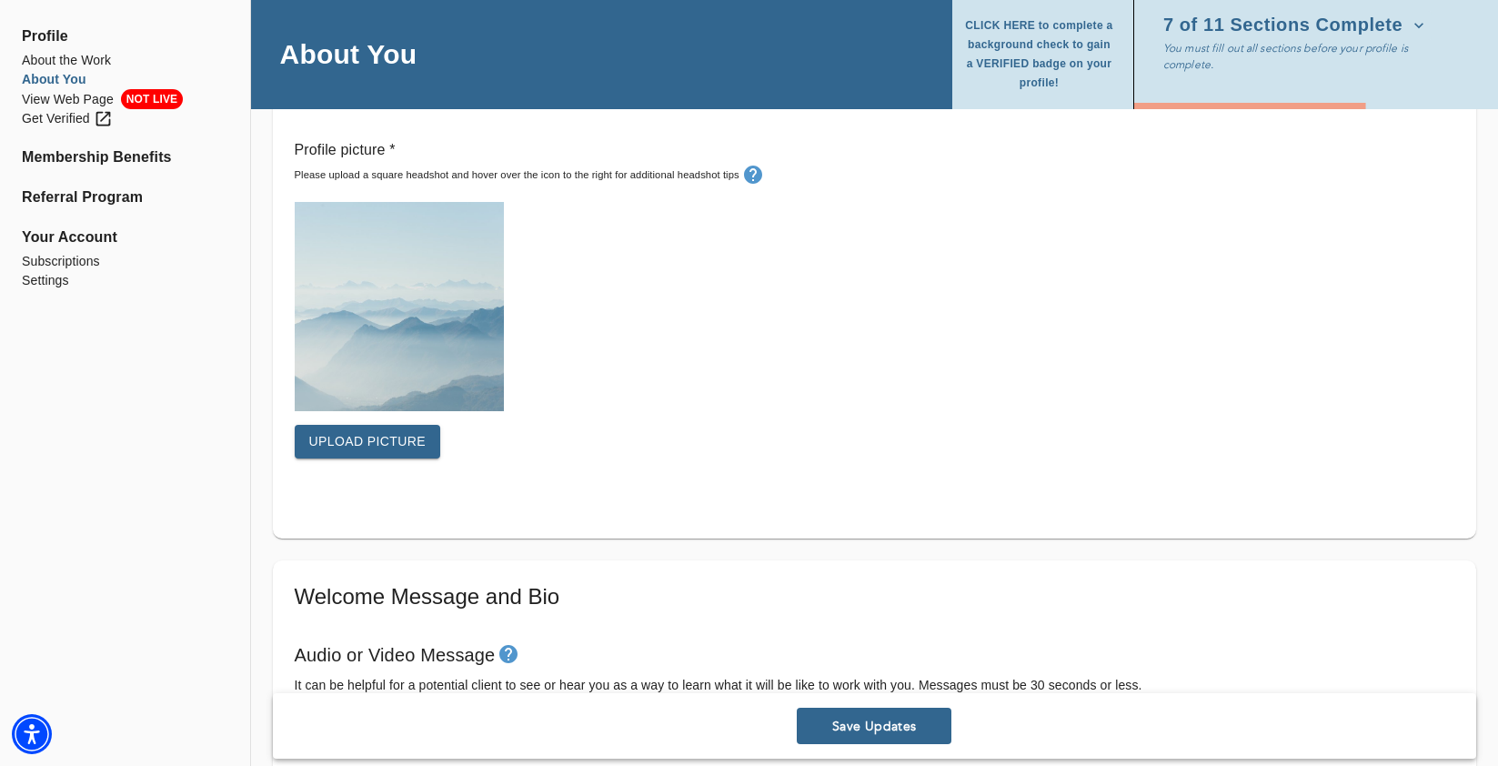
click at [582, 385] on div "Upload picture" at bounding box center [874, 345] width 1159 height 286
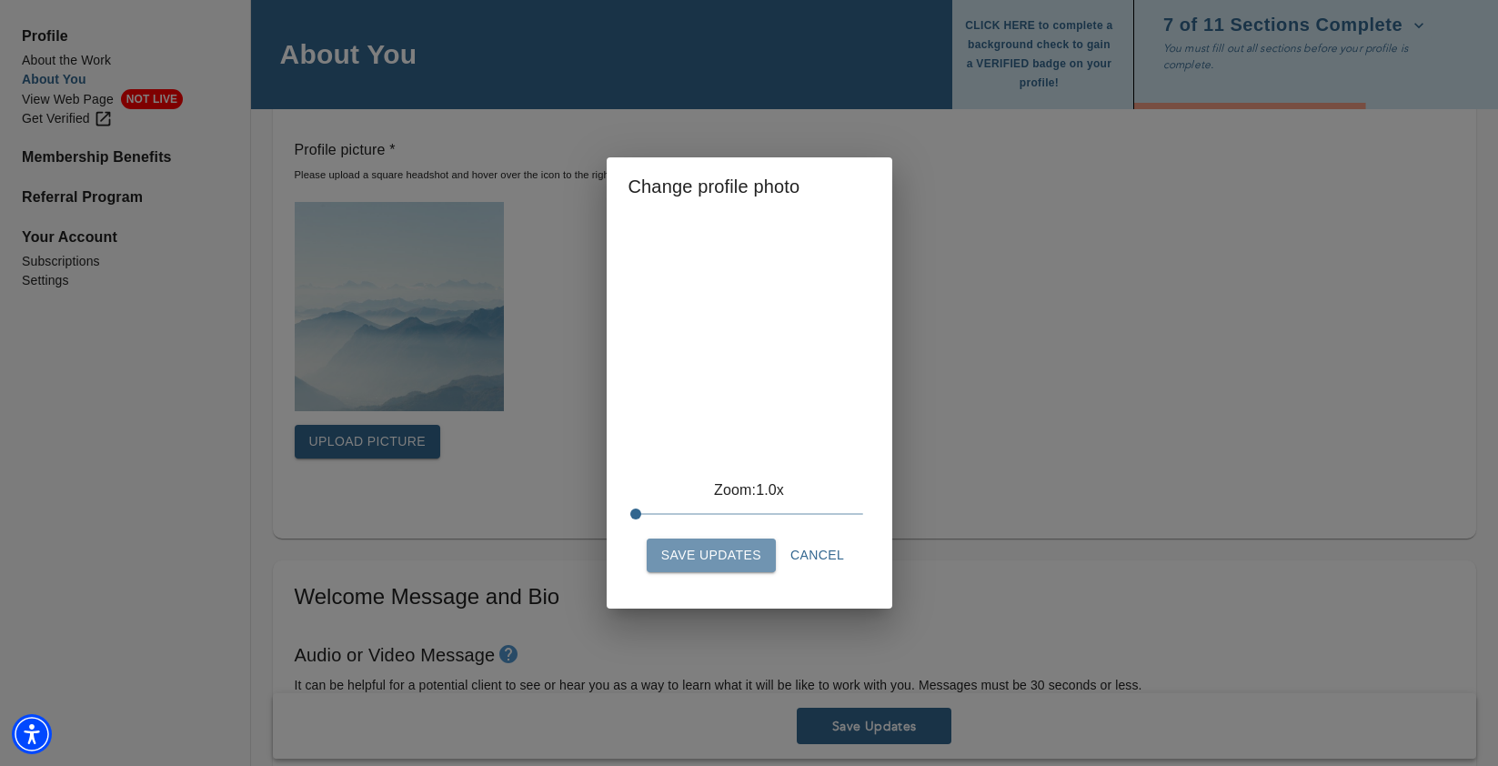
click at [690, 560] on span "Save Updates" at bounding box center [711, 555] width 100 height 23
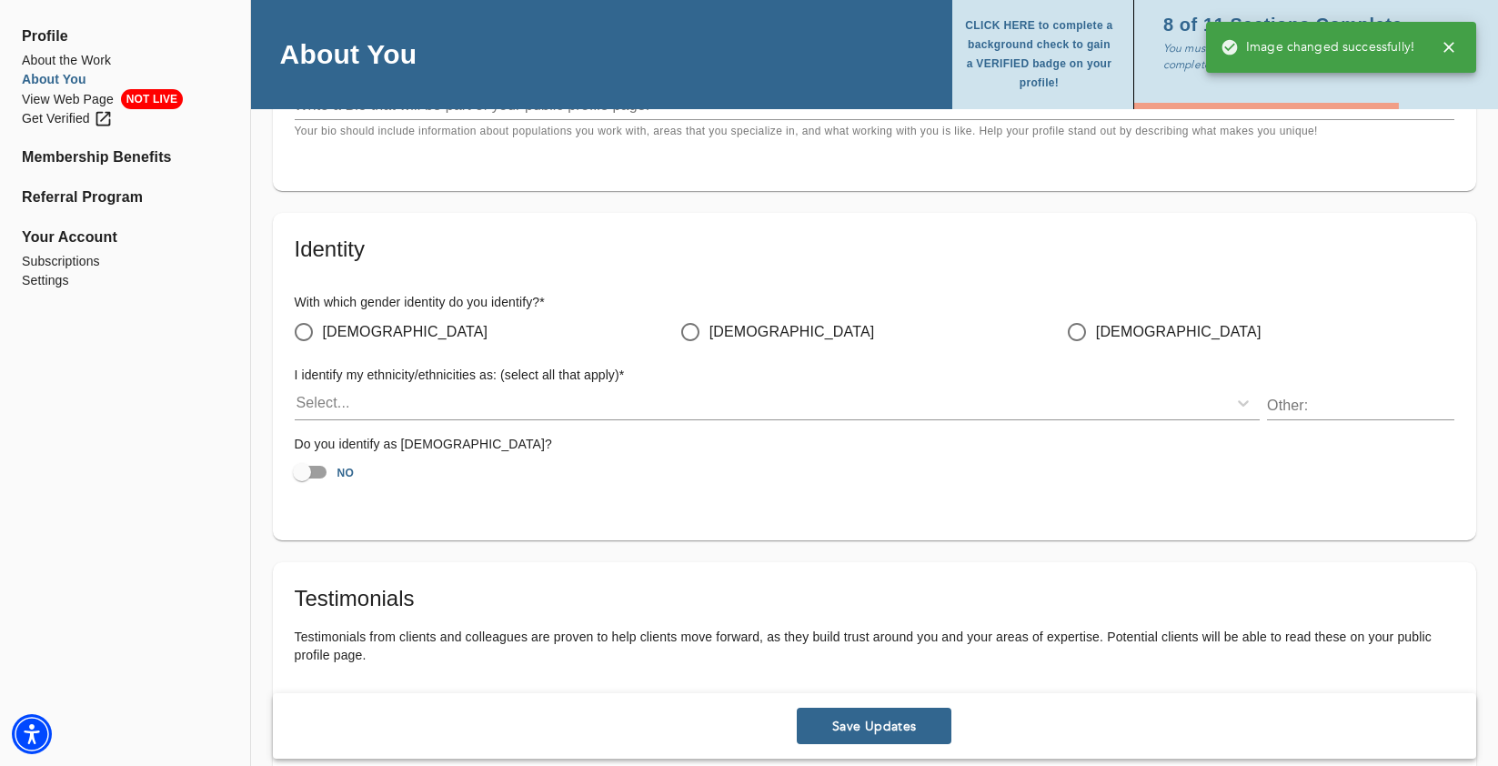
scroll to position [1382, 0]
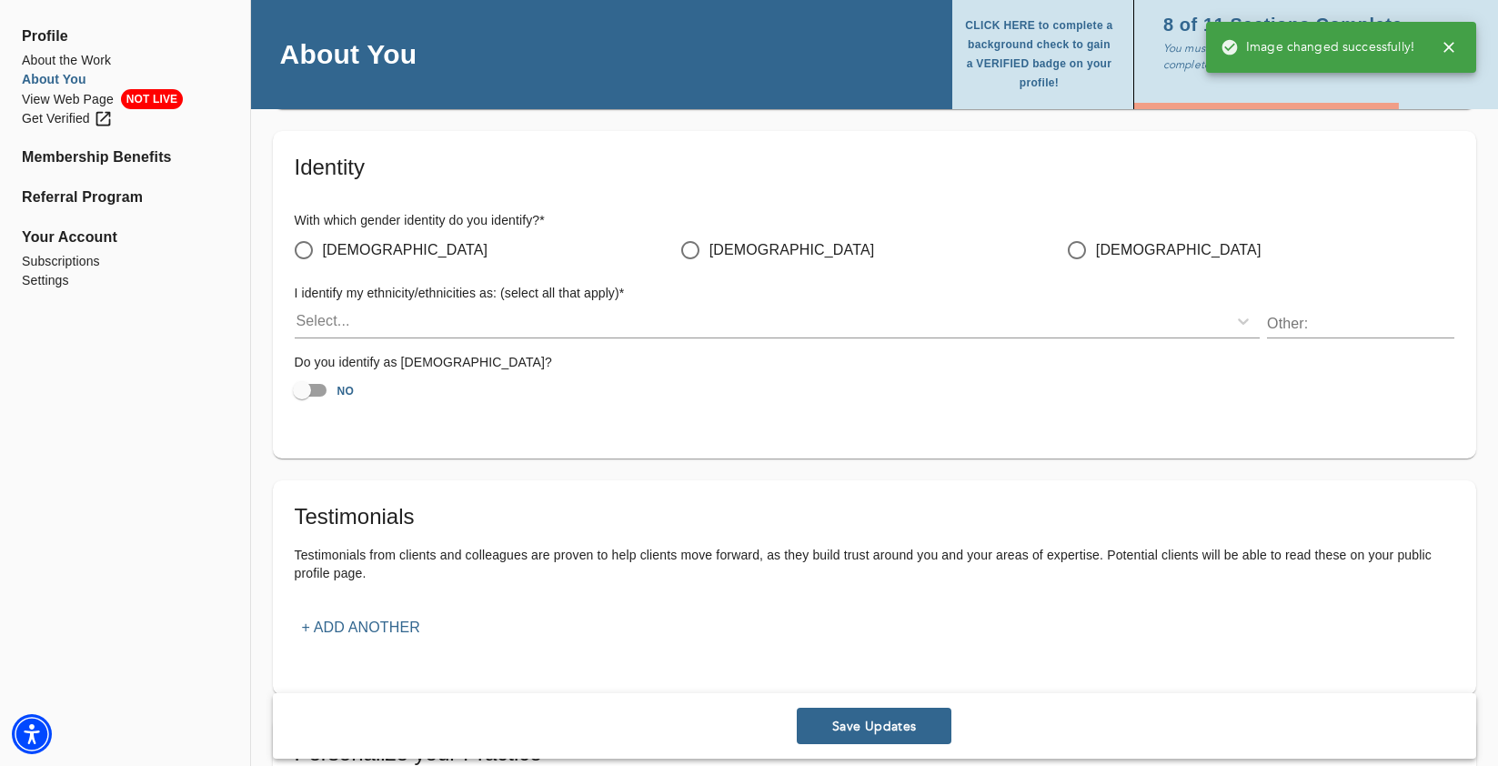
click at [304, 248] on input "[DEMOGRAPHIC_DATA]" at bounding box center [304, 250] width 38 height 38
radio input "true"
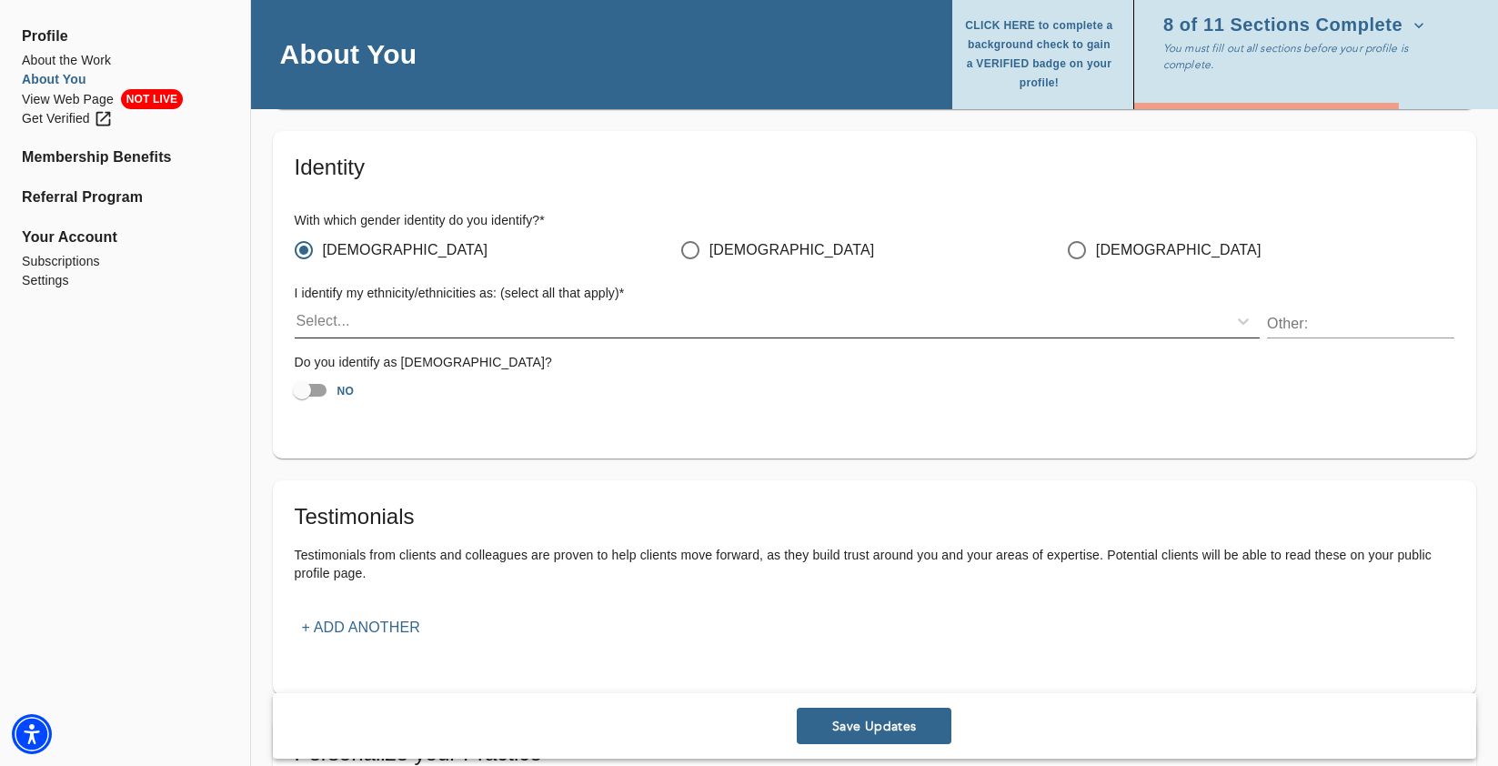
click at [363, 324] on div "Select..." at bounding box center [761, 320] width 933 height 29
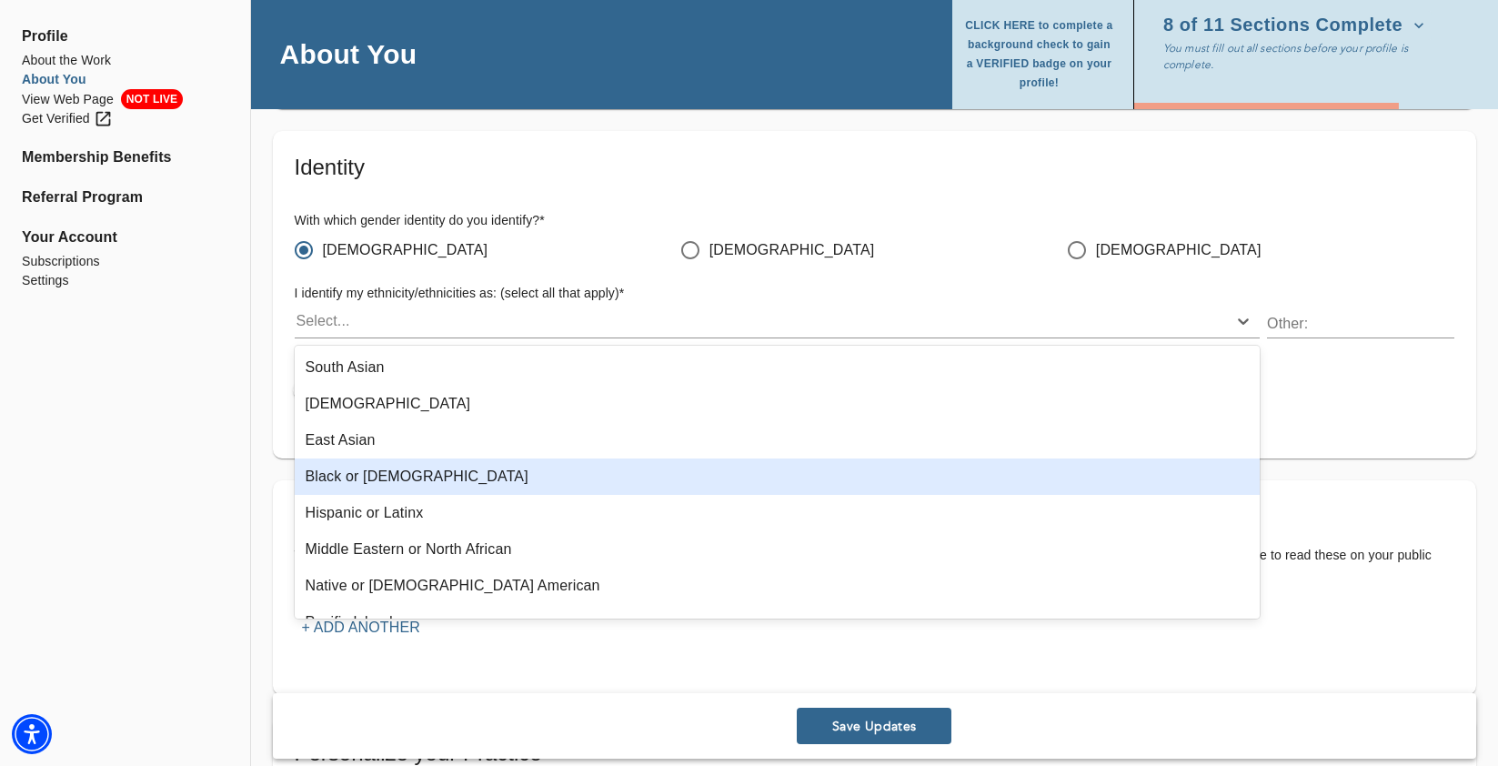
click at [376, 476] on div "Black or [DEMOGRAPHIC_DATA]" at bounding box center [778, 476] width 966 height 36
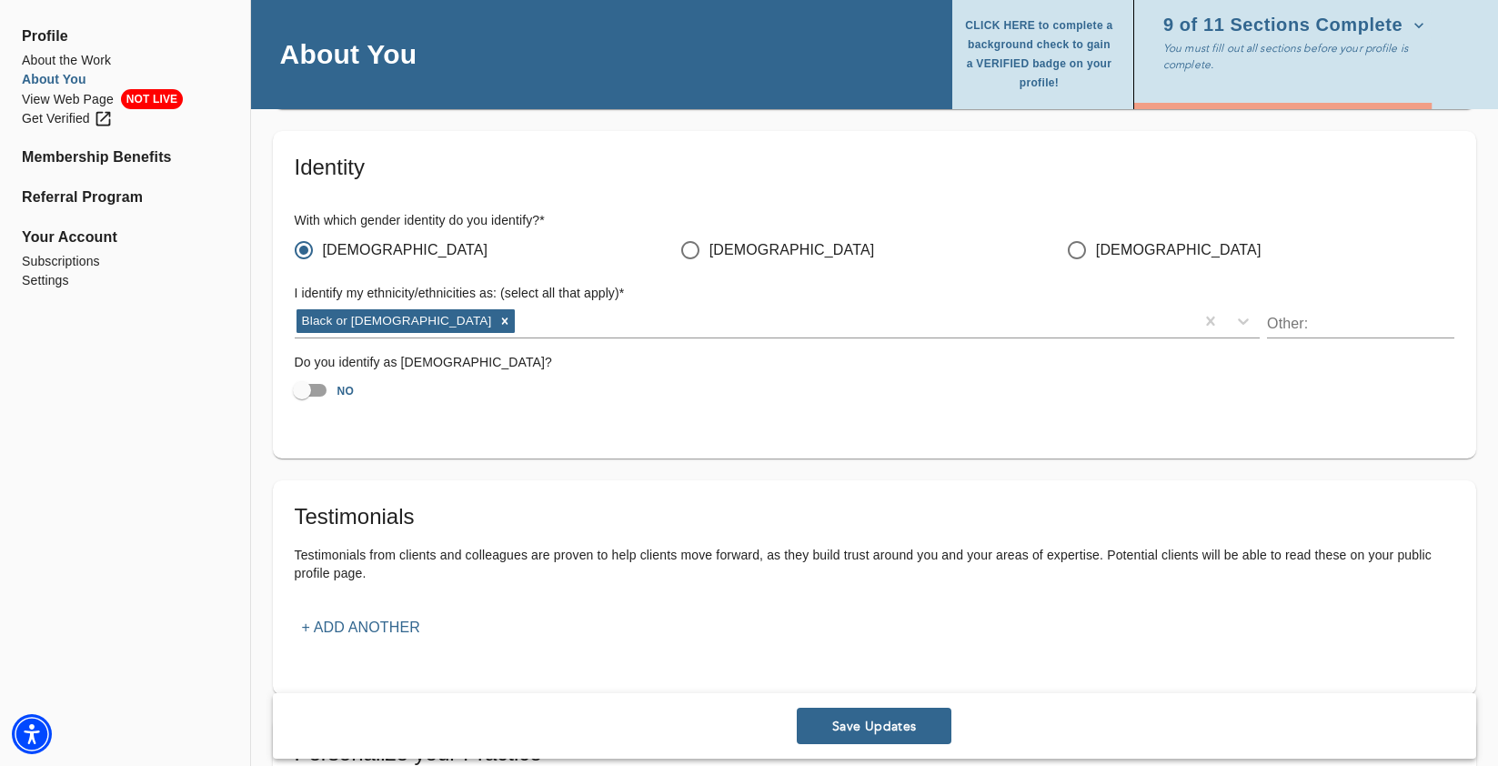
click at [1234, 292] on h6 "I identify my ethnicity/ethnicities as: (select all that apply) *" at bounding box center [778, 294] width 966 height 20
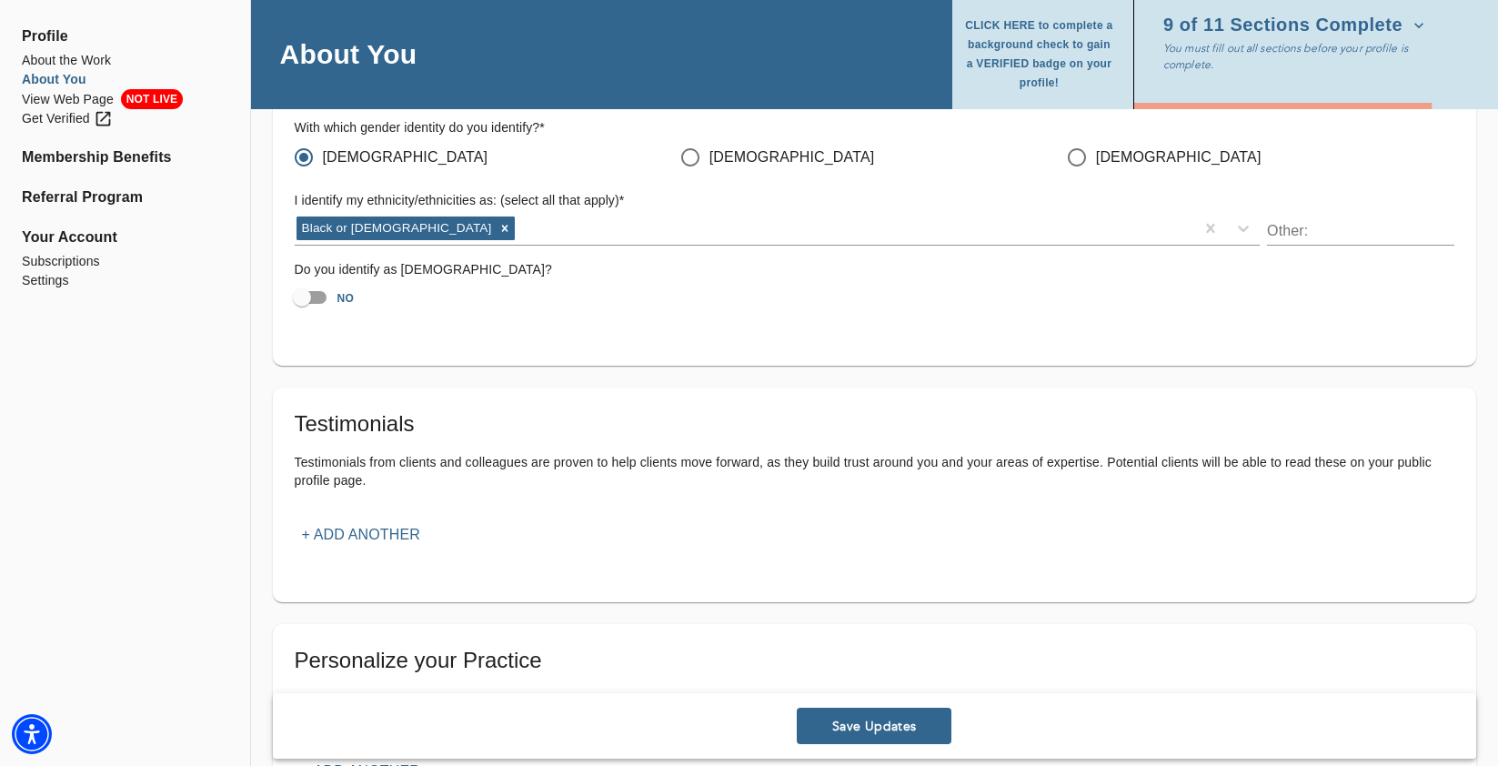
scroll to position [1548, 0]
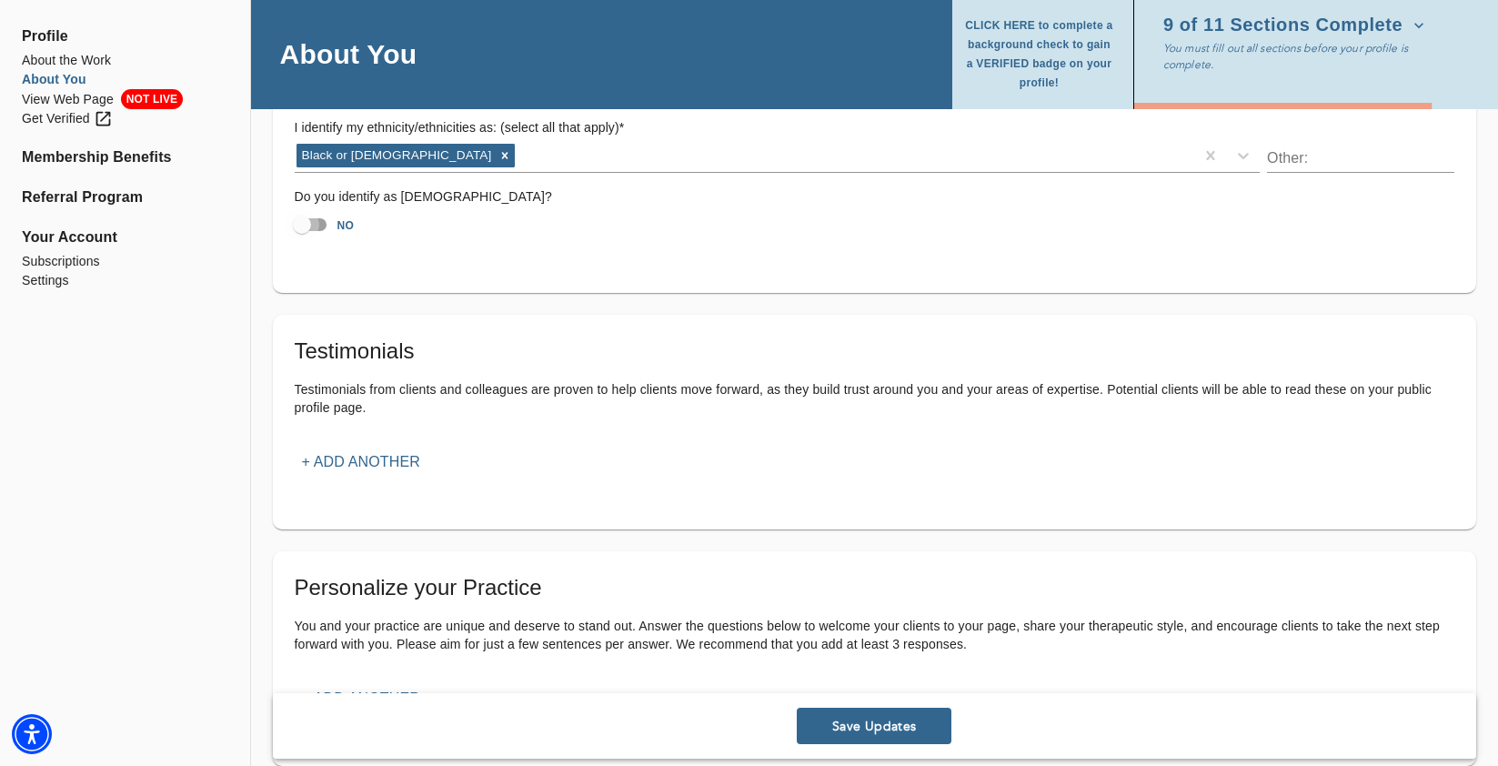
click at [318, 229] on input "NO" at bounding box center [302, 224] width 104 height 35
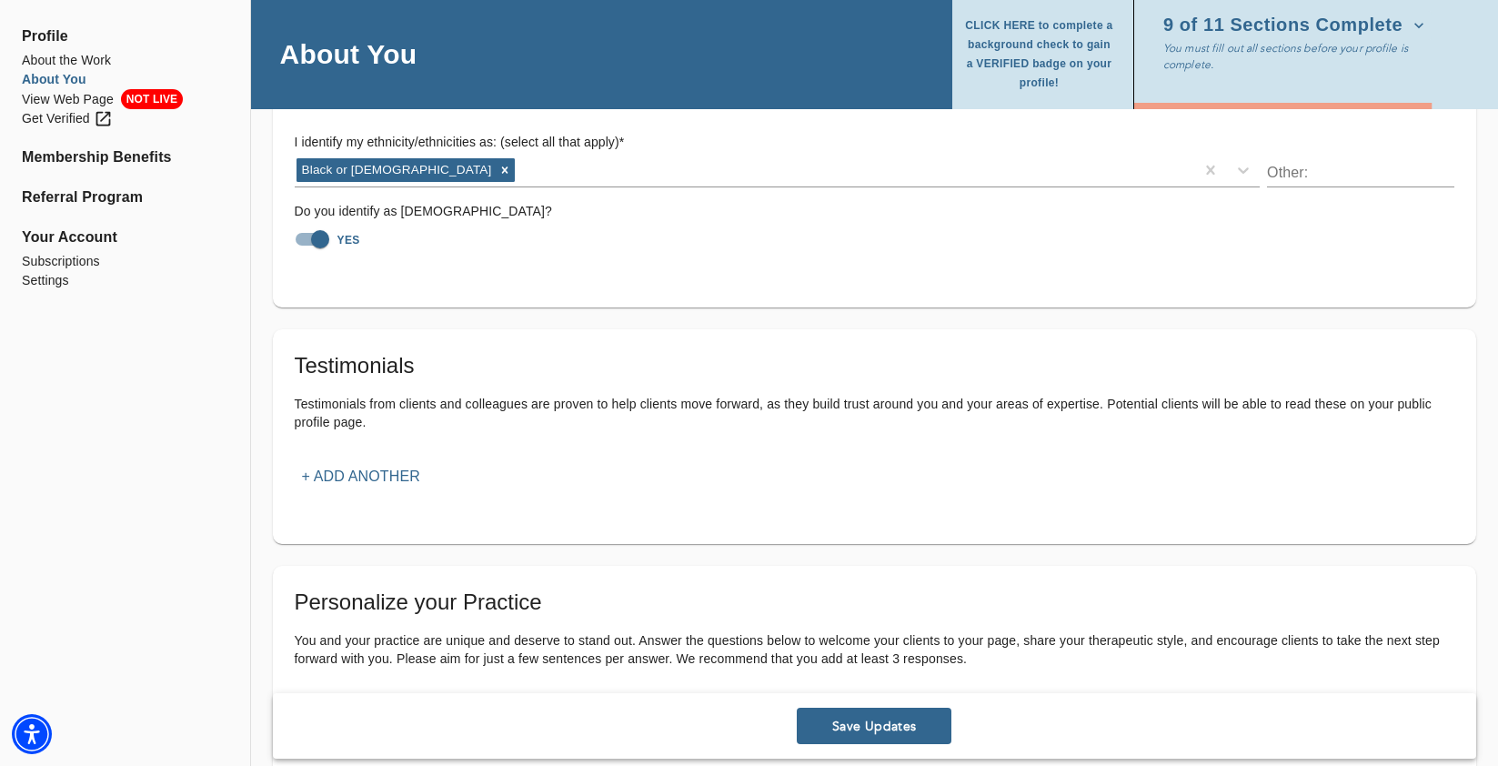
scroll to position [1527, 0]
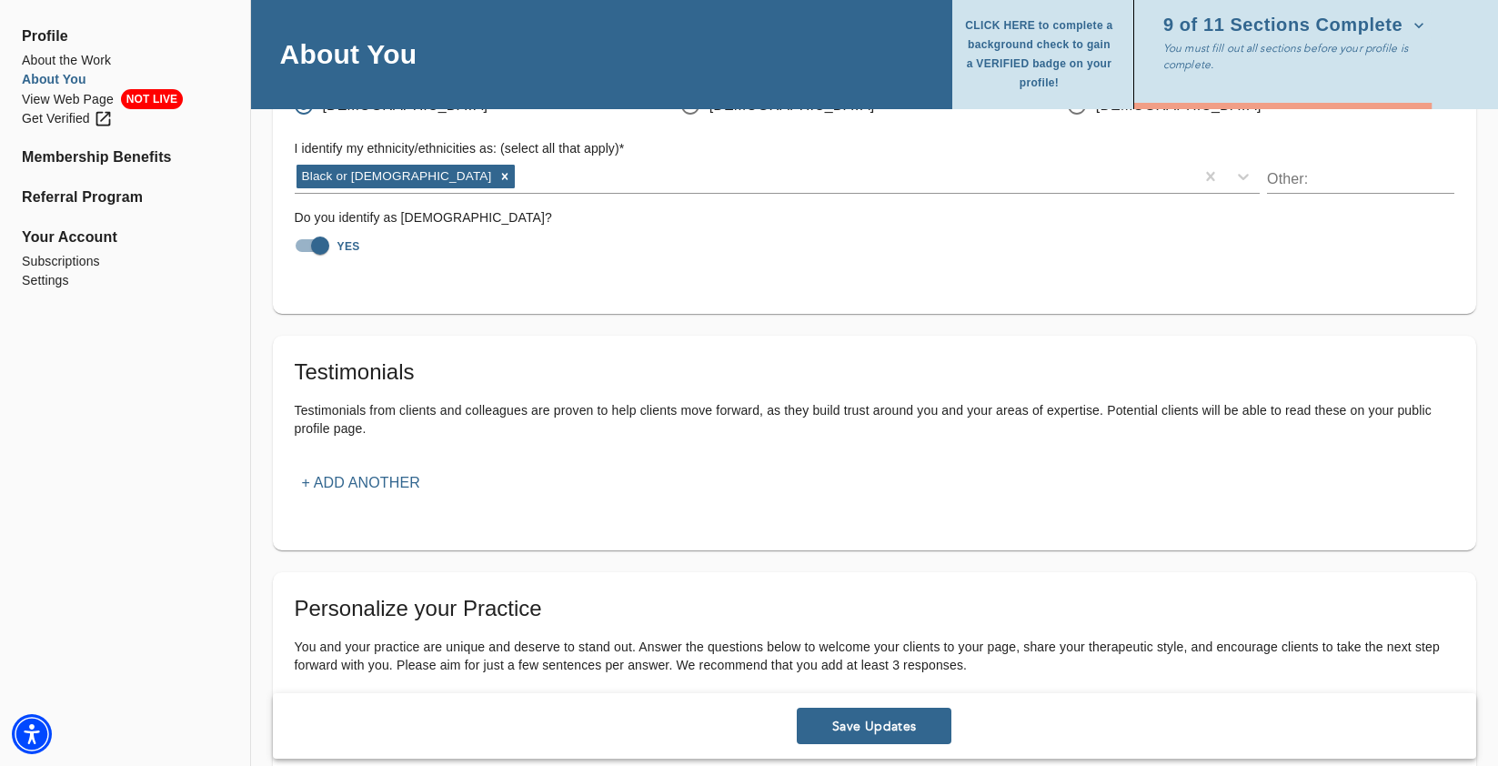
click at [325, 248] on input "YES" at bounding box center [320, 245] width 104 height 35
checkbox input "false"
click at [833, 721] on span "Save Updates" at bounding box center [874, 726] width 140 height 17
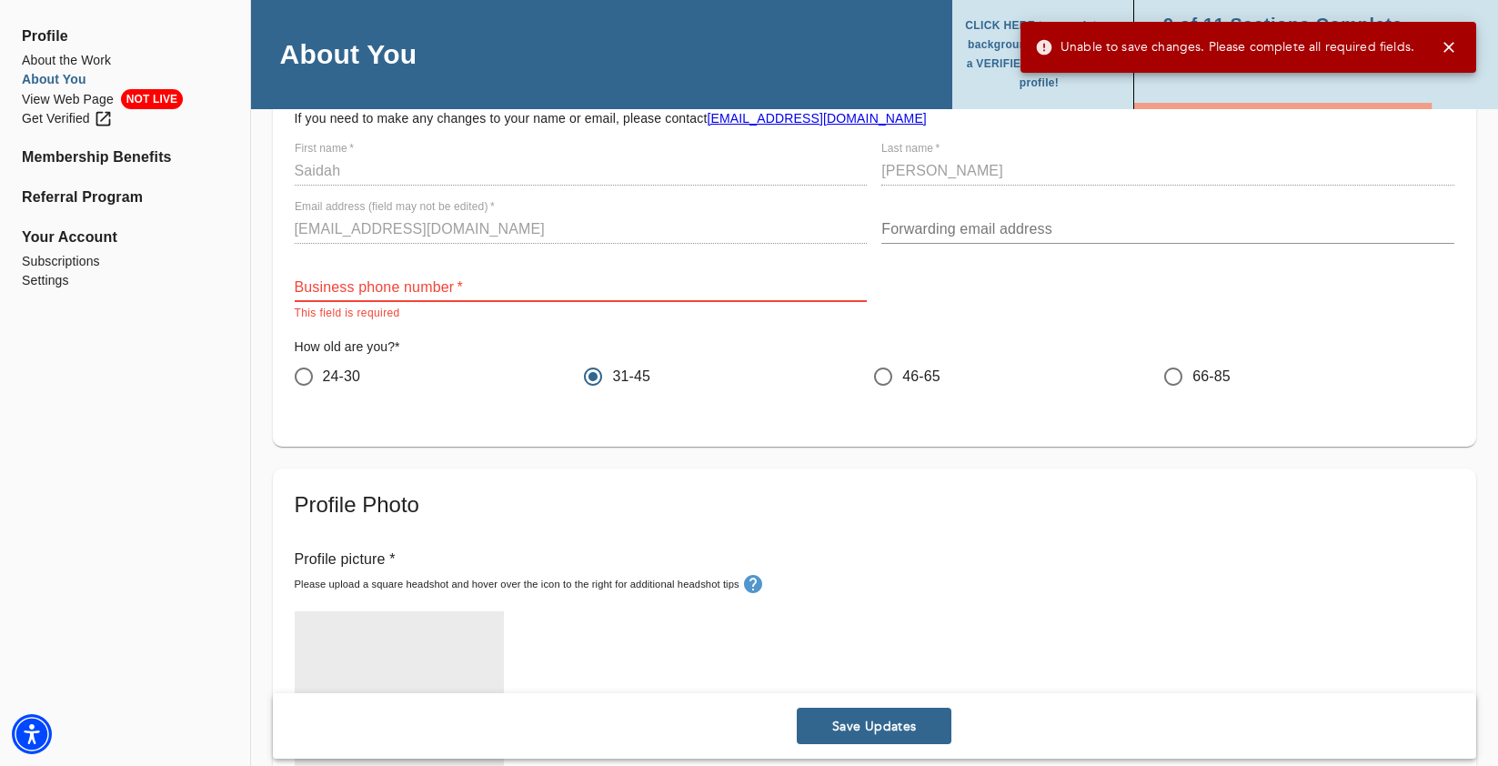
scroll to position [90, 0]
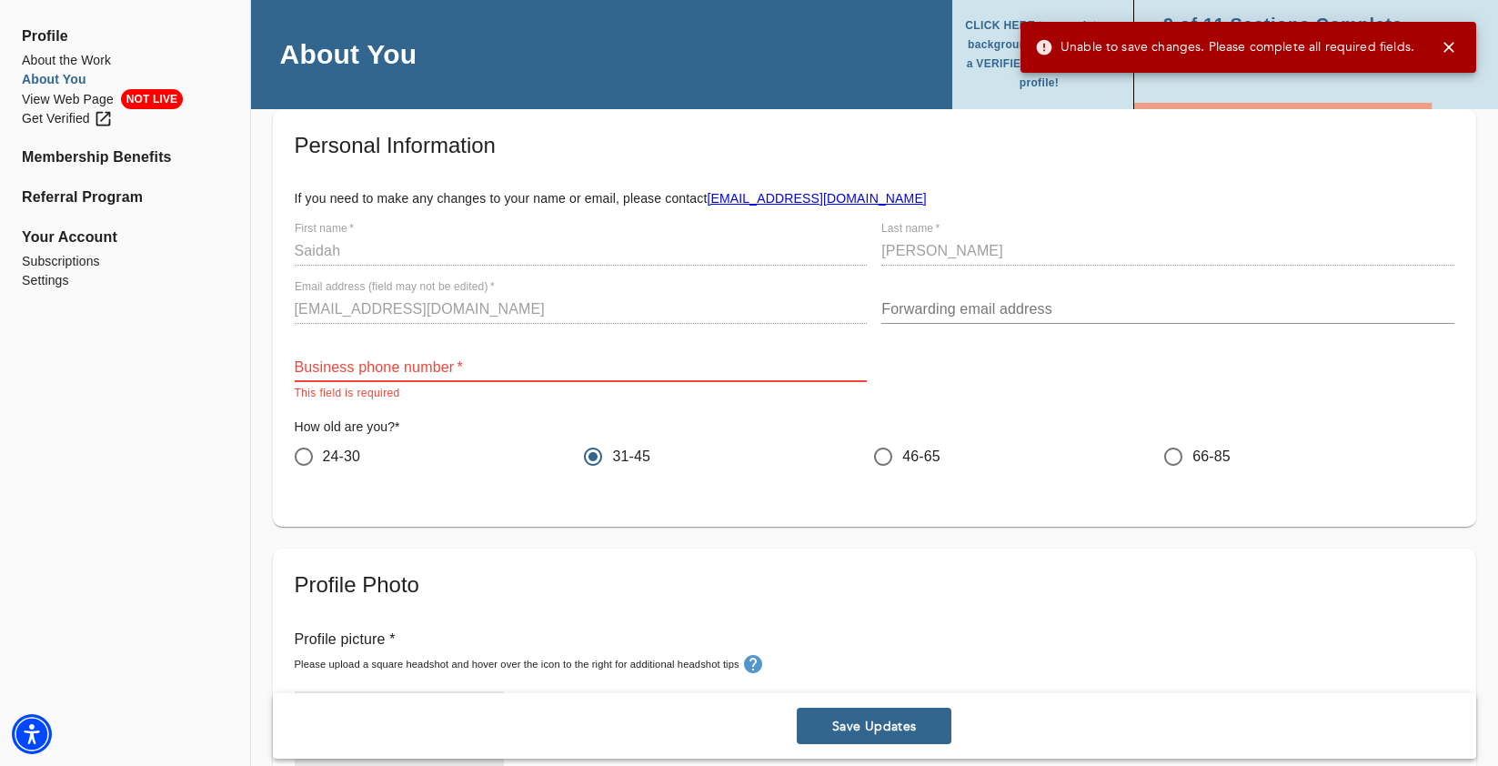
click at [619, 351] on div "Business phone number   * This field is required" at bounding box center [581, 370] width 573 height 65
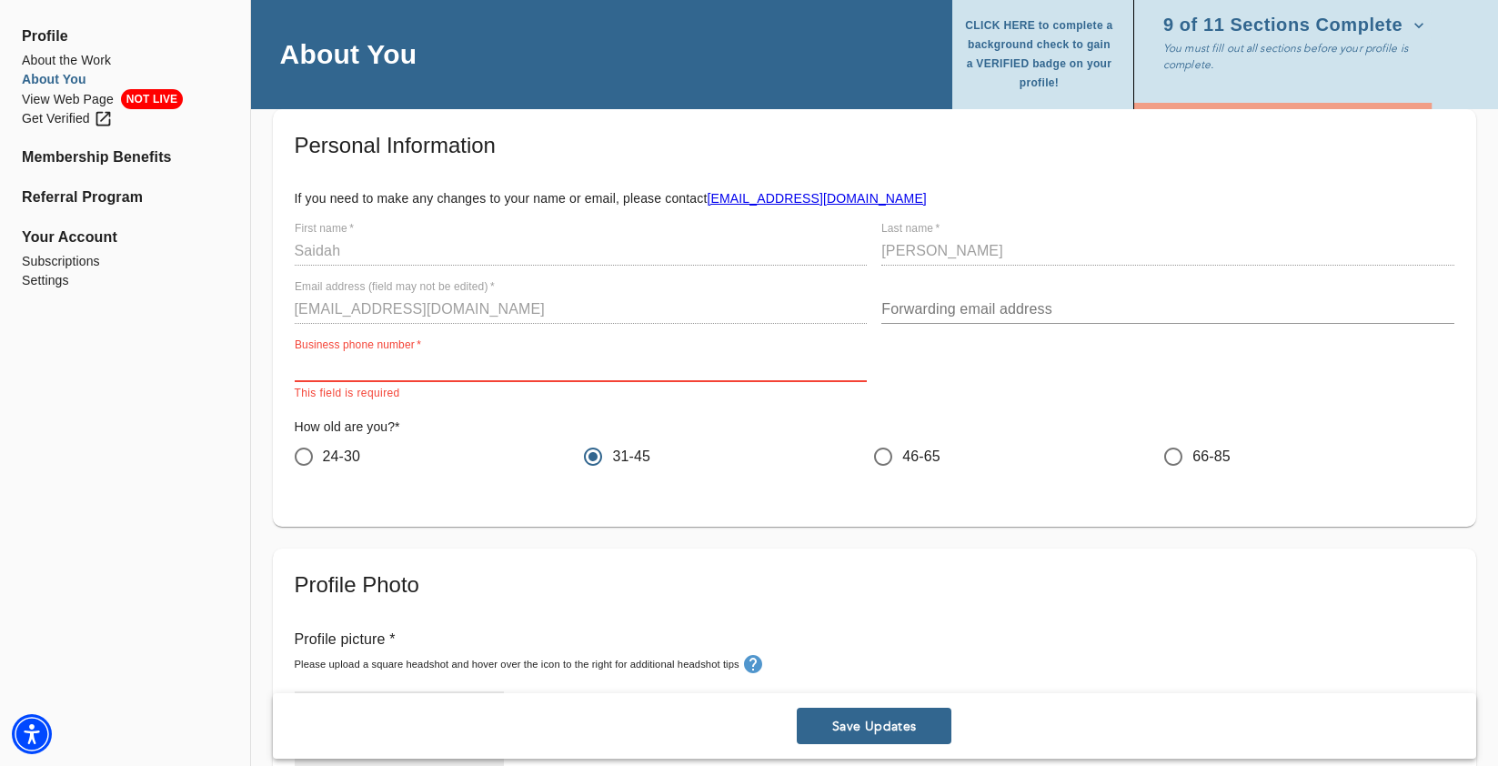
click at [601, 361] on input "text" at bounding box center [581, 367] width 573 height 29
click at [856, 725] on span "Save Updates" at bounding box center [874, 726] width 140 height 17
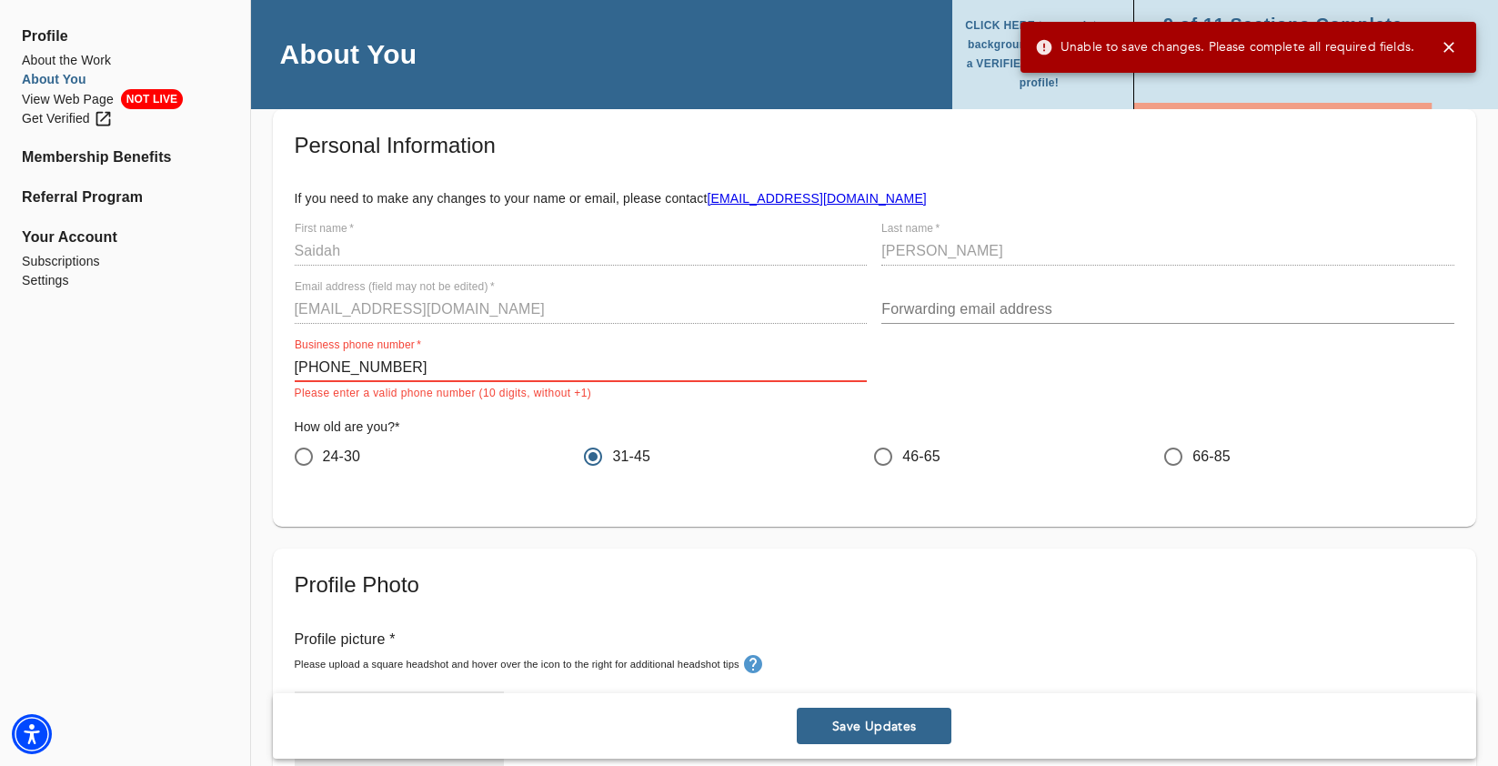
click at [627, 366] on input "[PHONE_NUMBER]" at bounding box center [581, 367] width 573 height 29
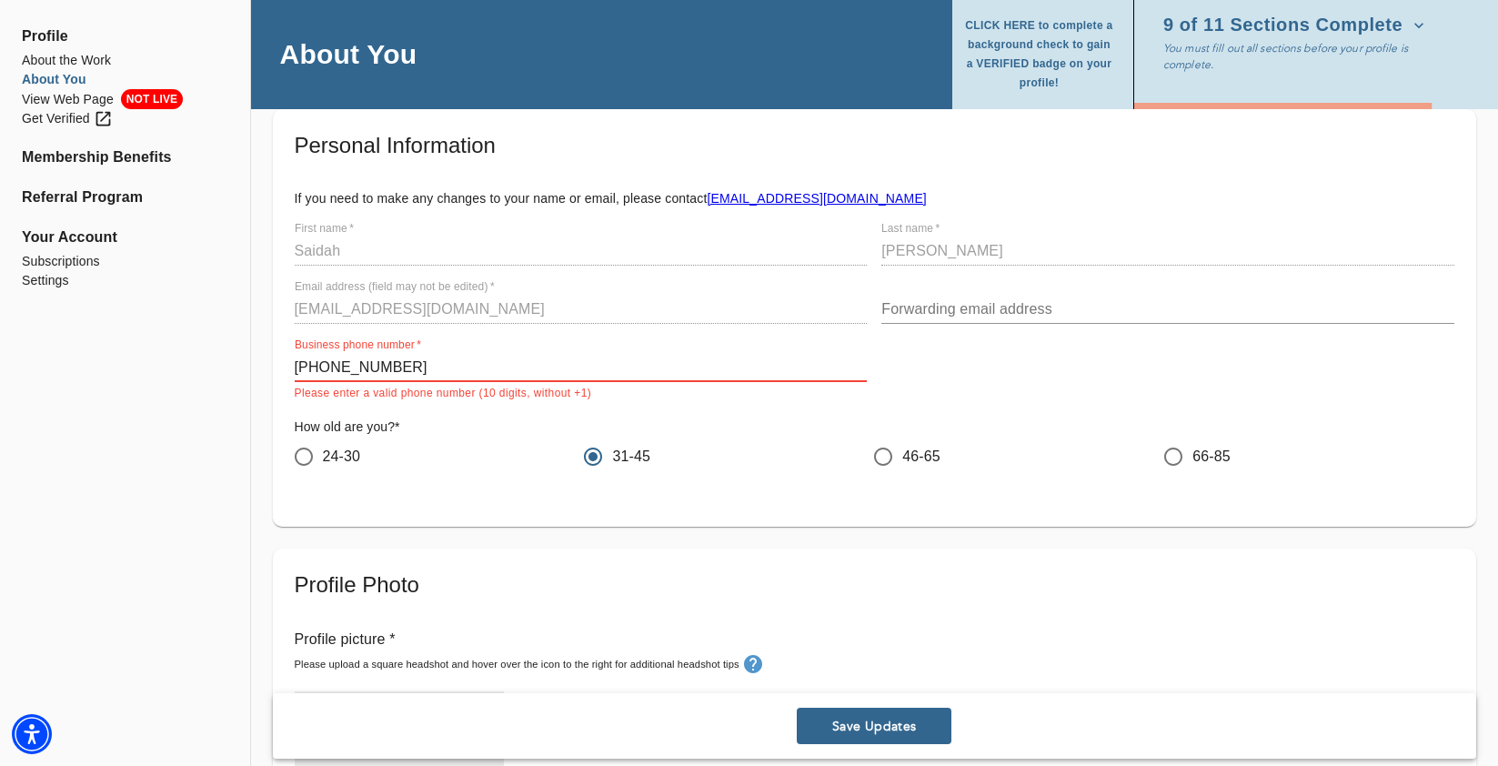
click at [355, 371] on input "[PHONE_NUMBER]" at bounding box center [581, 367] width 573 height 29
click at [321, 372] on input "646-8835374" at bounding box center [581, 367] width 573 height 29
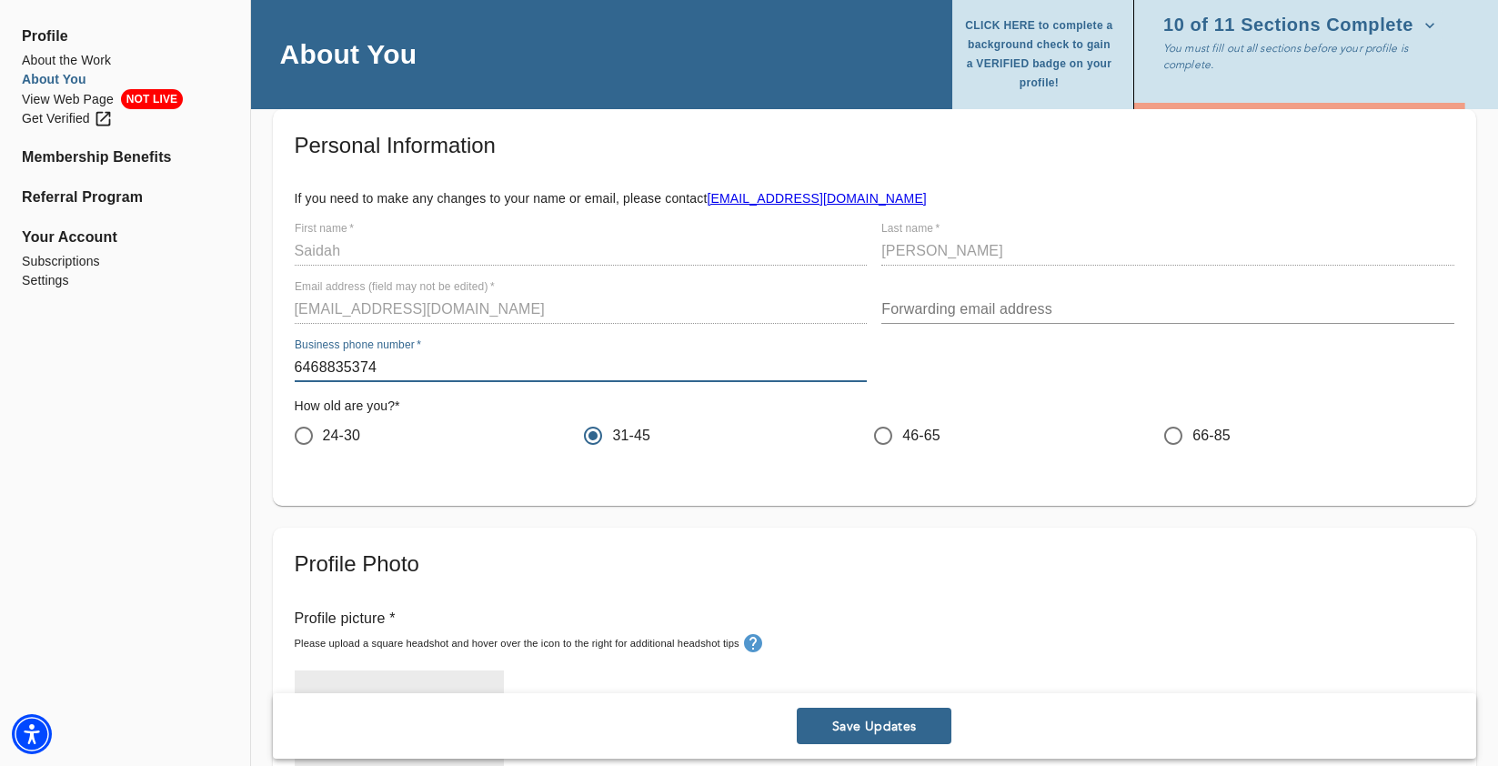
type input "6468835374"
click at [873, 747] on div "Save Updates" at bounding box center [874, 725] width 1203 height 65
click at [864, 727] on span "Save Updates" at bounding box center [874, 726] width 140 height 17
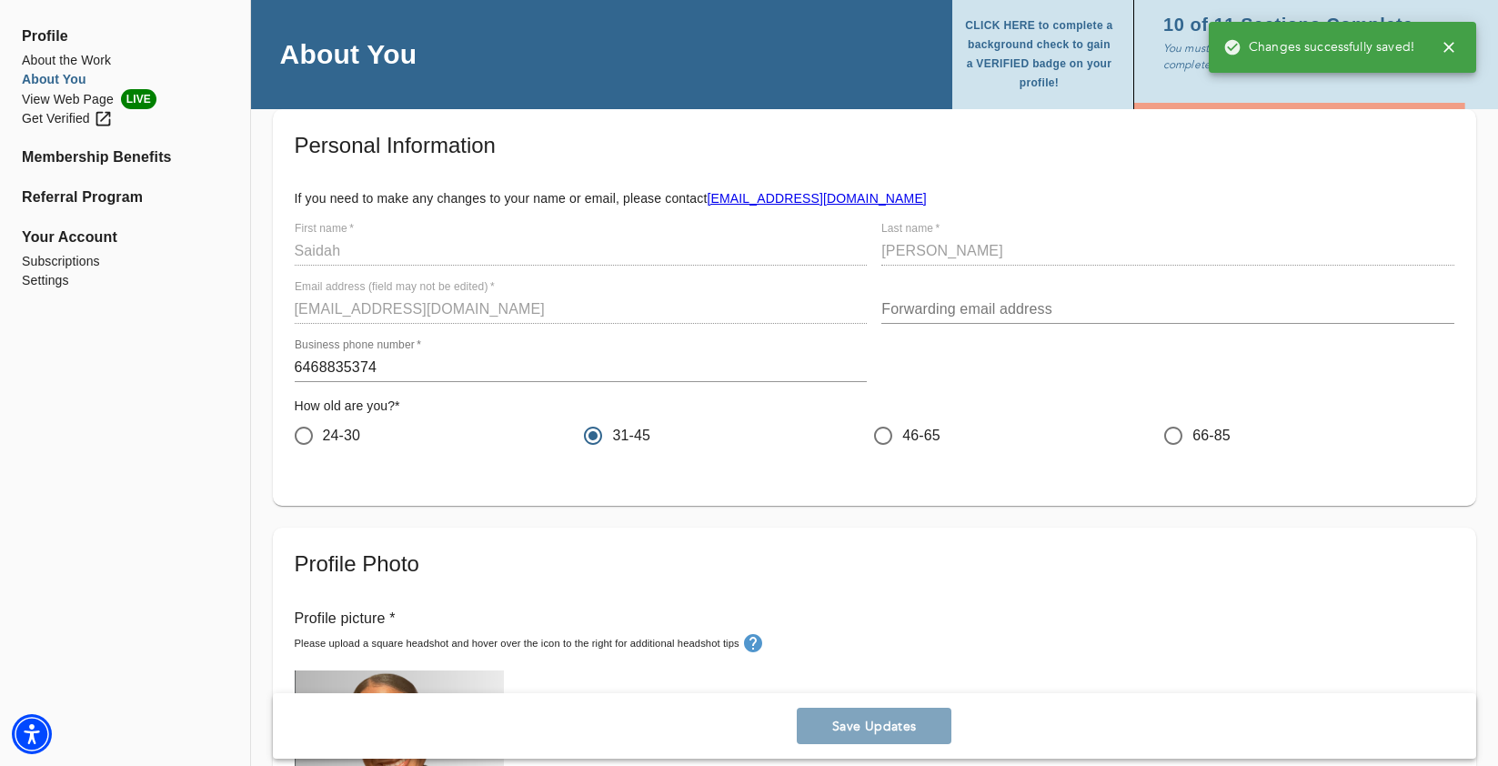
scroll to position [0, 0]
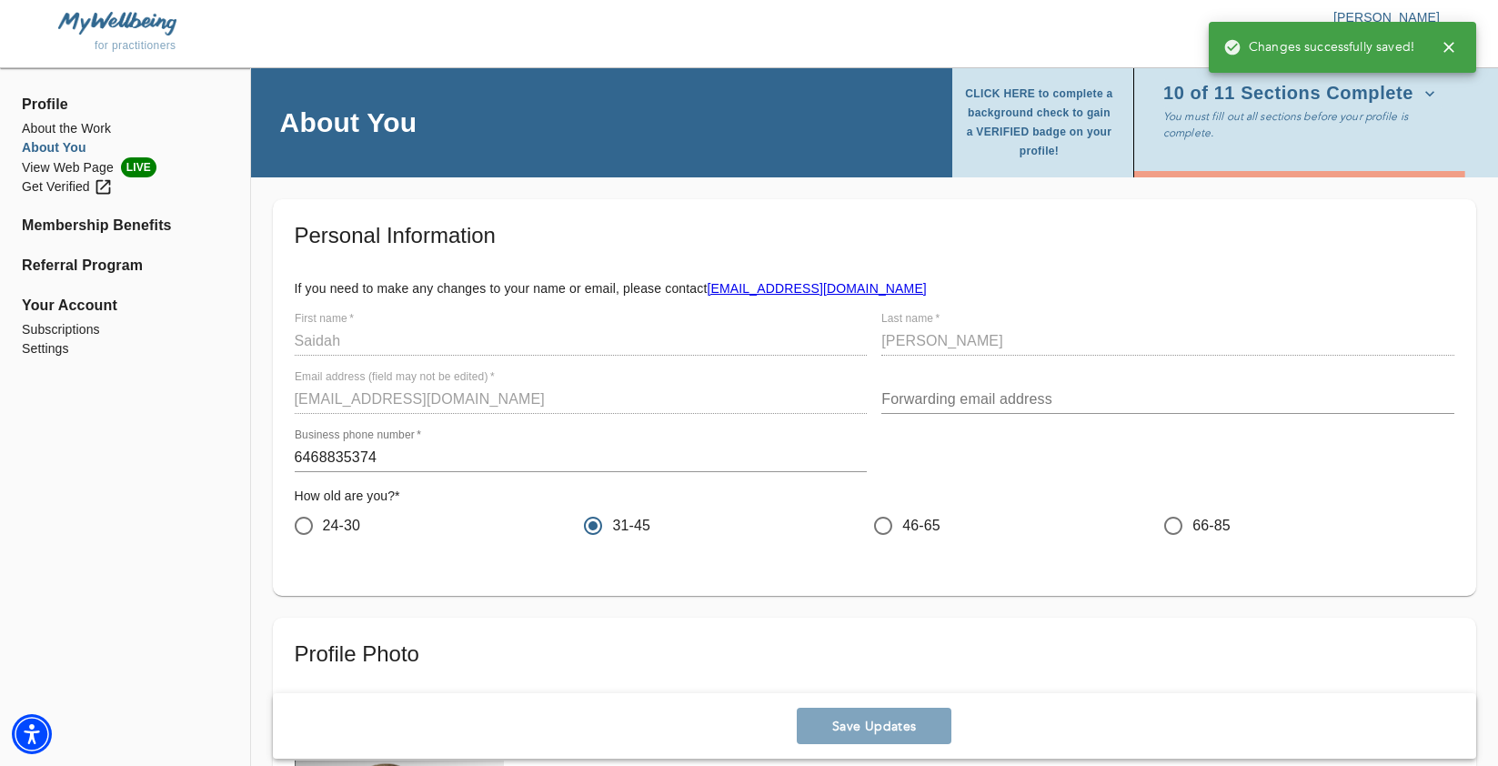
click at [1420, 96] on icon "button" at bounding box center [1429, 94] width 18 height 18
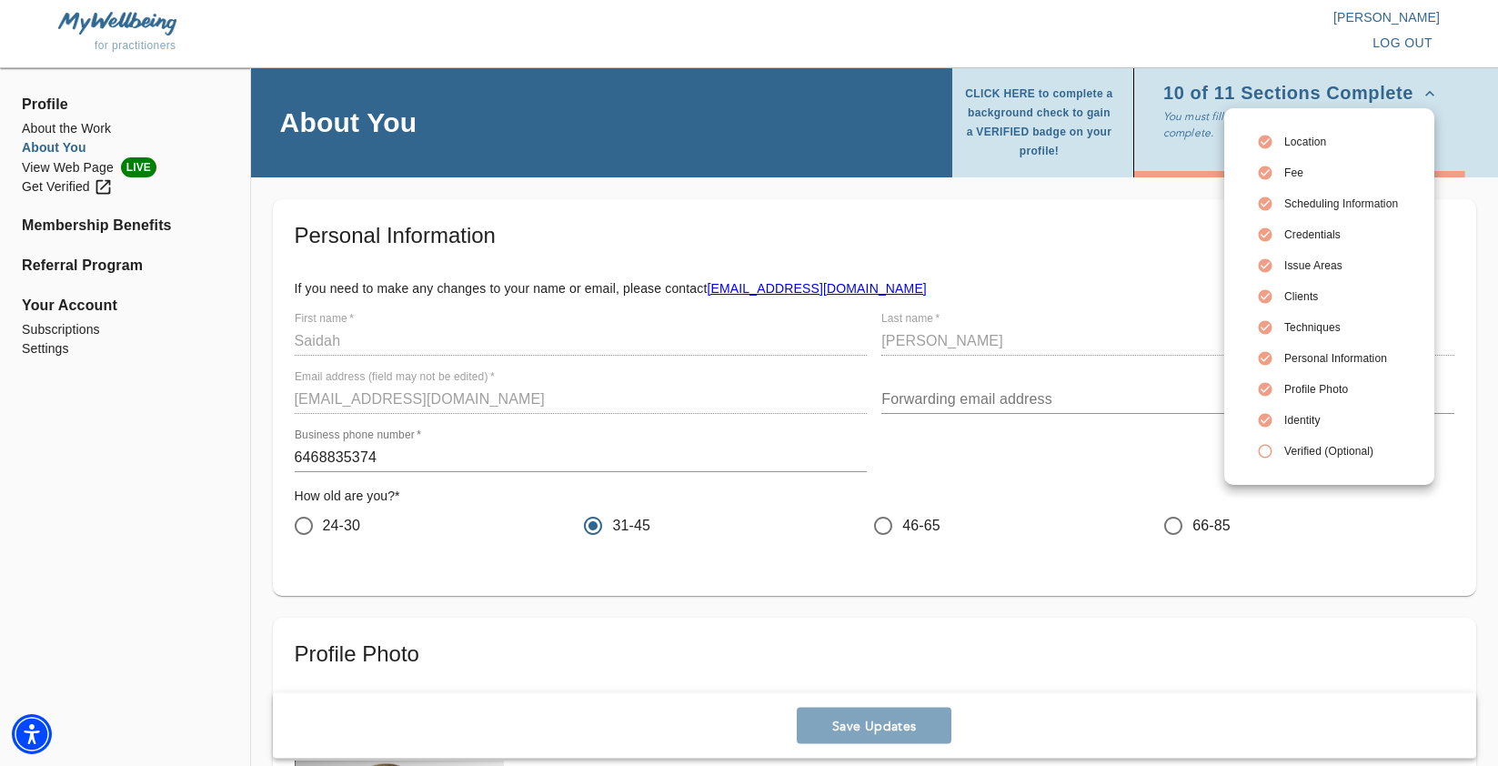
click at [63, 188] on div at bounding box center [749, 383] width 1498 height 766
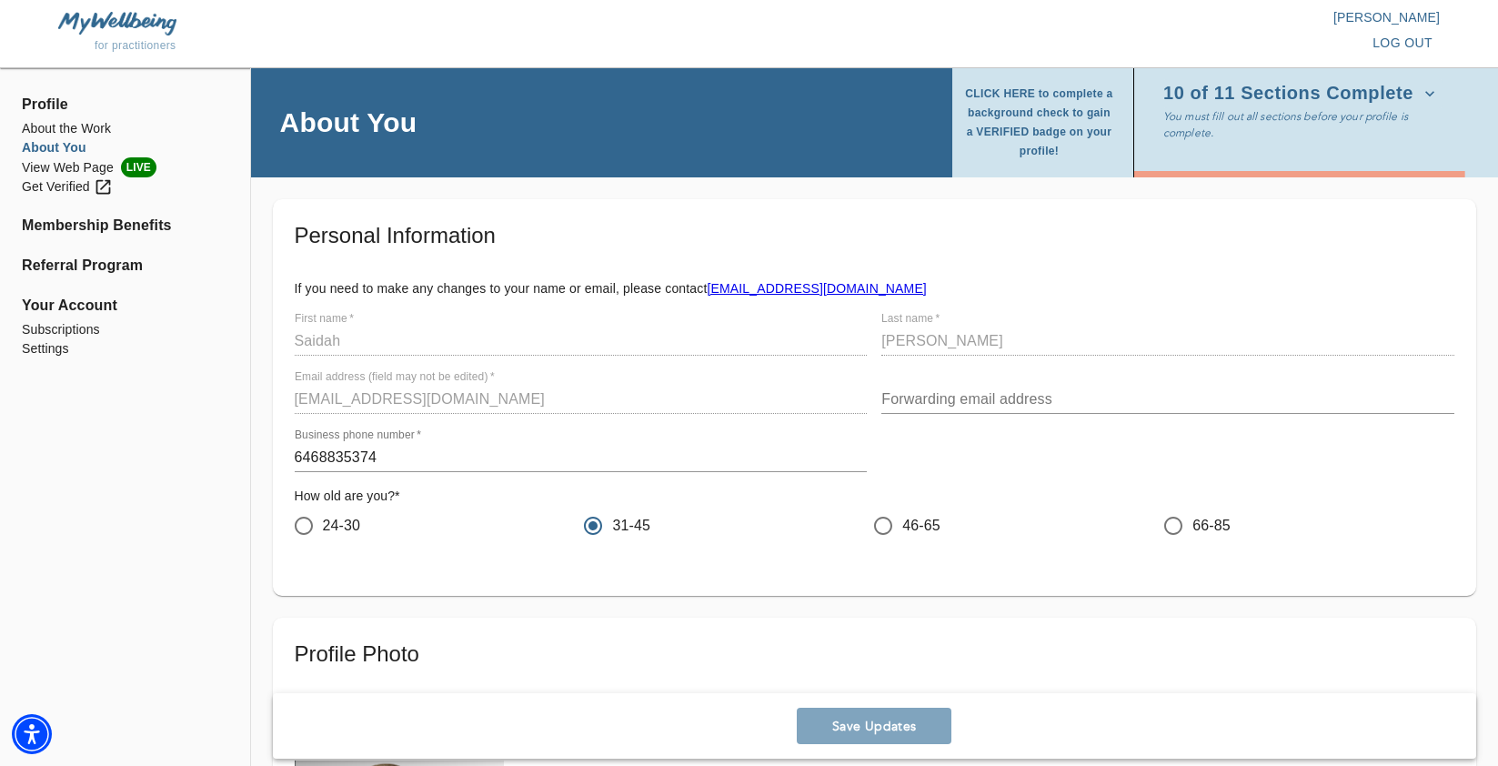
click at [66, 188] on div "Get Verified" at bounding box center [67, 186] width 91 height 19
click at [1388, 115] on p "You must fill out all sections before your profile is complete." at bounding box center [1305, 124] width 284 height 33
click at [1420, 100] on icon "button" at bounding box center [1429, 94] width 18 height 18
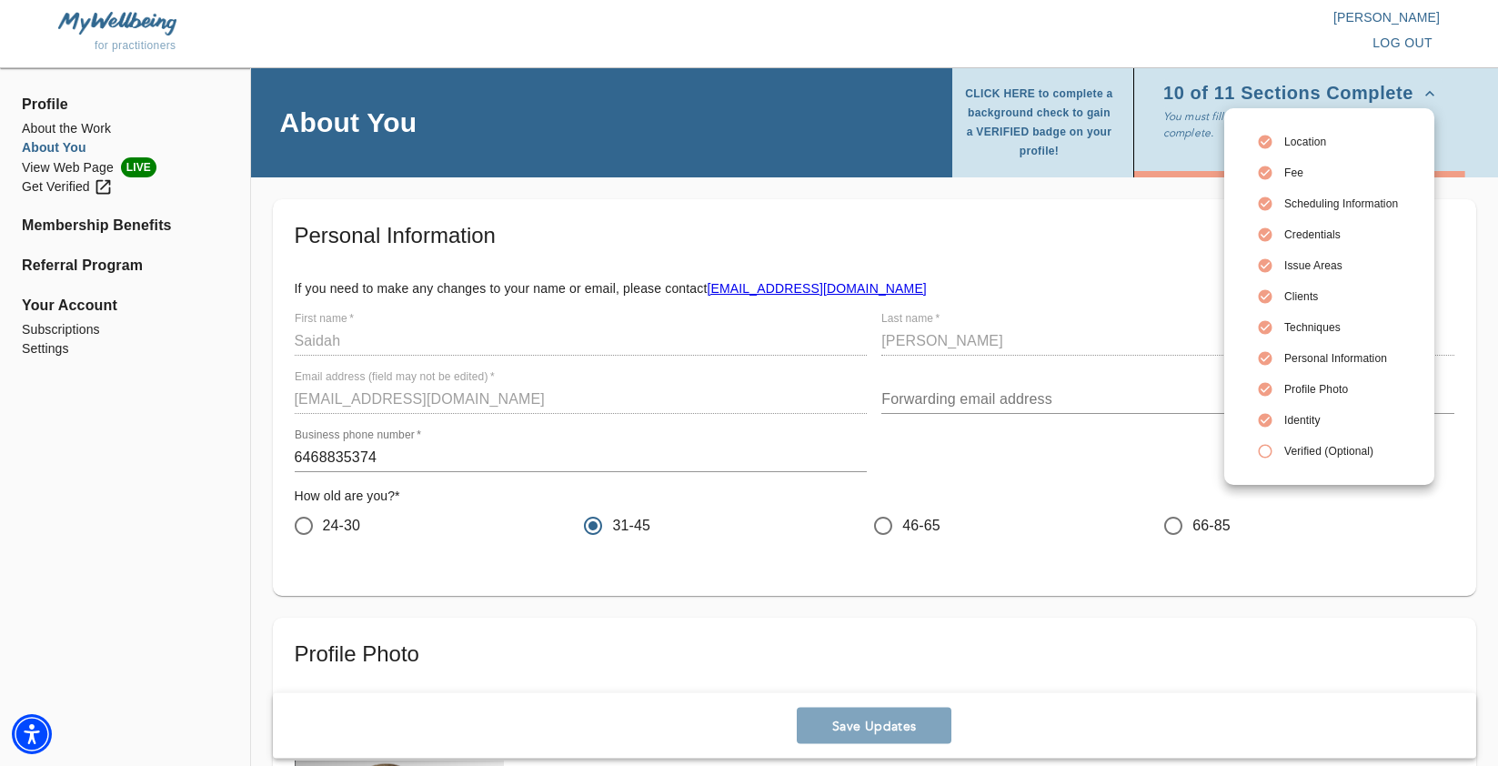
click at [91, 172] on div at bounding box center [749, 383] width 1498 height 766
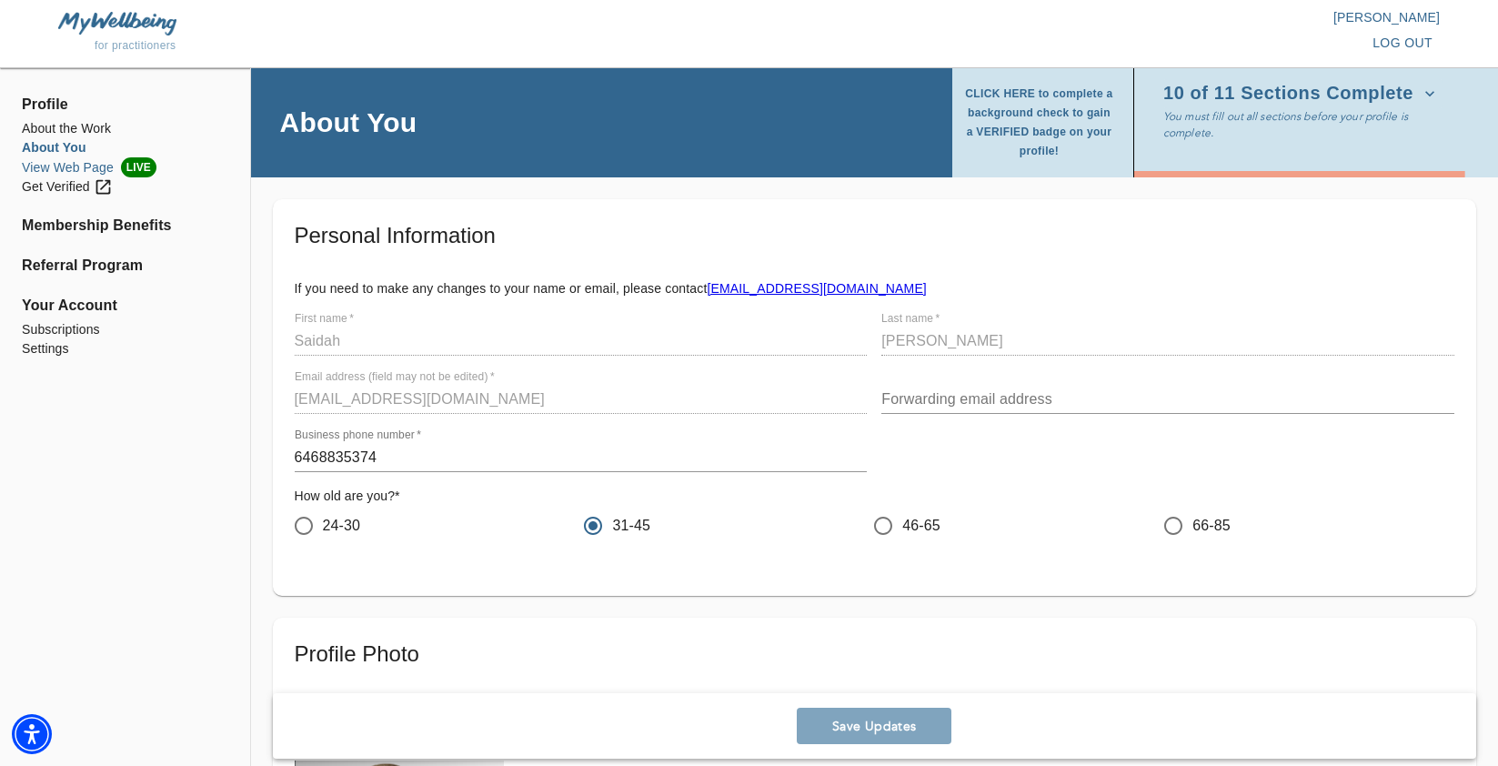
click at [89, 167] on li "View Web Page LIVE" at bounding box center [125, 167] width 206 height 20
